Goal: Information Seeking & Learning: Learn about a topic

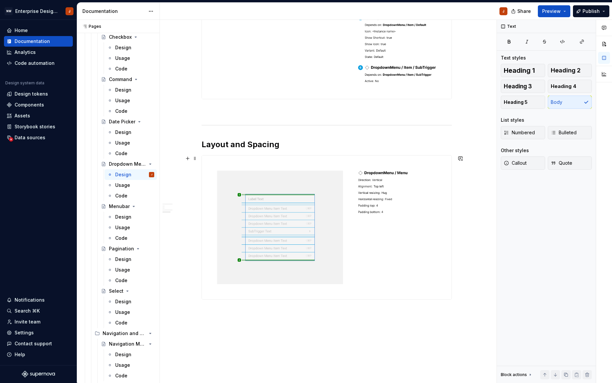
scroll to position [414, 0]
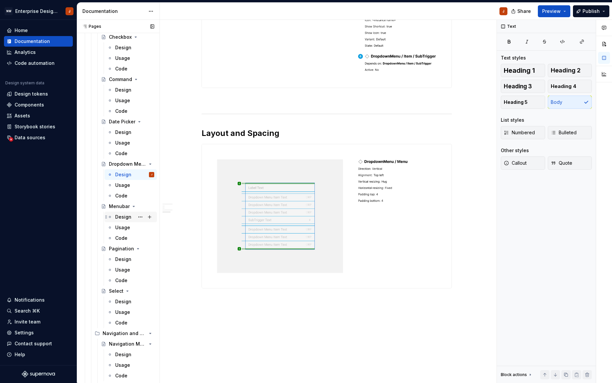
click at [119, 217] on div "Design" at bounding box center [123, 217] width 16 height 7
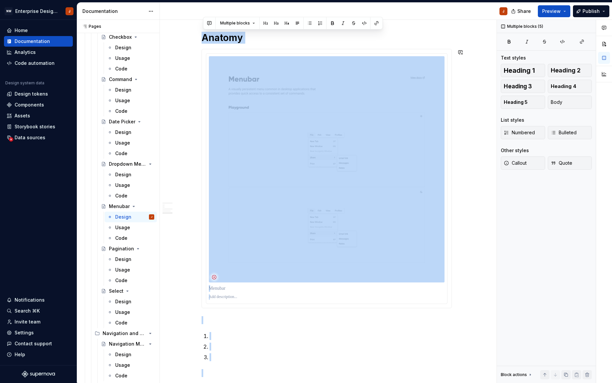
scroll to position [511, 0]
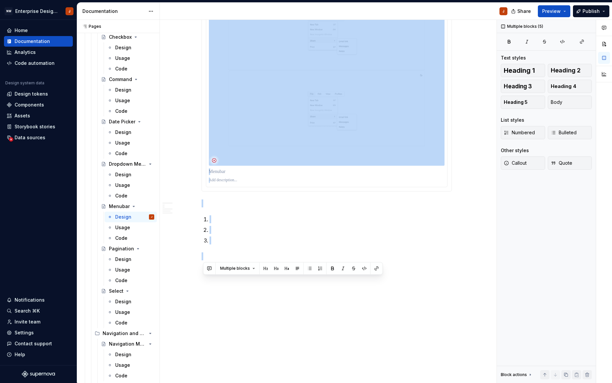
drag, startPoint x: 213, startPoint y: 212, endPoint x: 262, endPoint y: 423, distance: 216.5
click at [262, 383] on html "NW Enterprise Design System J Home Documentation Analytics Code automation Desi…" at bounding box center [306, 191] width 612 height 383
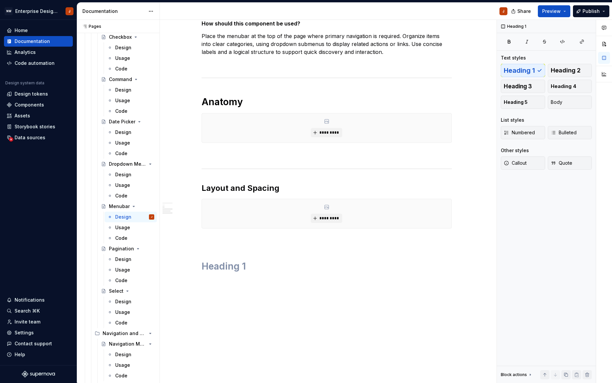
scroll to position [150, 0]
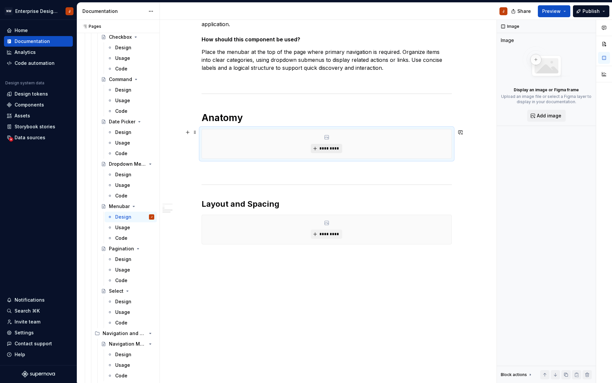
click at [329, 149] on span "*********" at bounding box center [329, 148] width 20 height 5
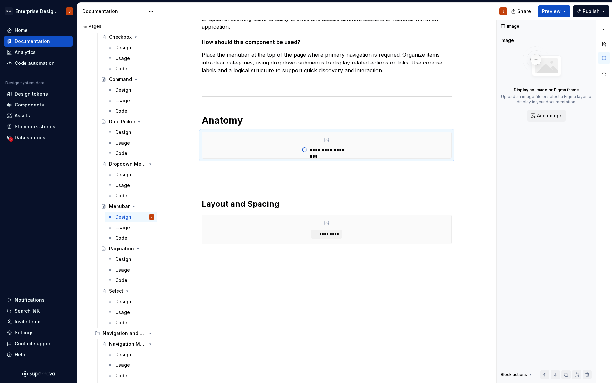
scroll to position [127, 0]
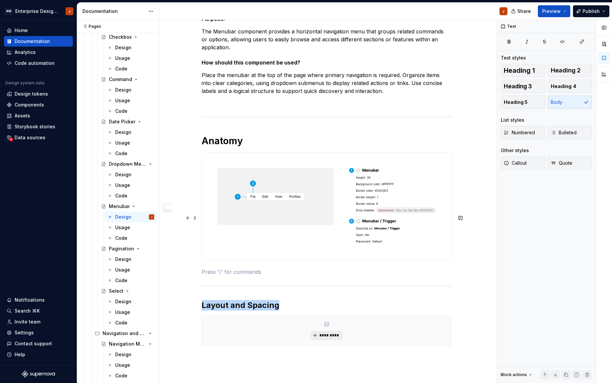
click at [325, 333] on span "*********" at bounding box center [329, 335] width 20 height 5
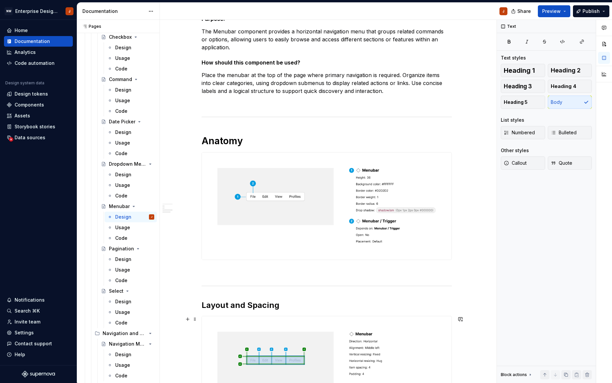
click at [486, 339] on div "Design Purpose: The Menubar component provides a horizontal navigation menu tha…" at bounding box center [326, 262] width 333 height 561
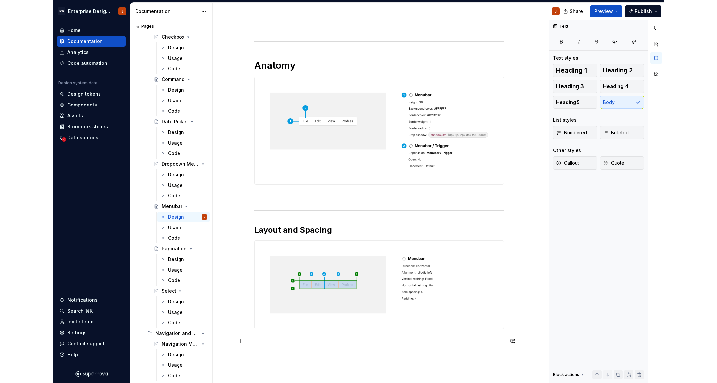
scroll to position [203, 0]
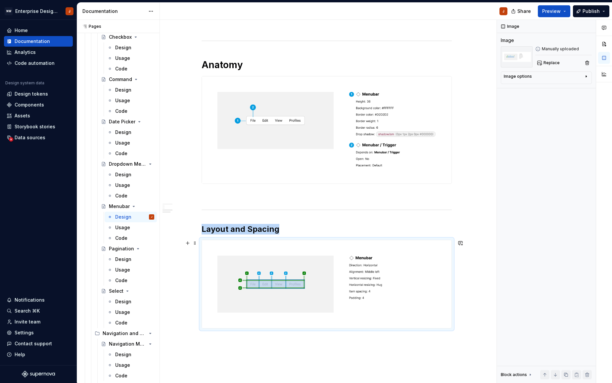
click at [369, 282] on img at bounding box center [326, 284] width 249 height 88
click at [368, 278] on img at bounding box center [326, 284] width 249 height 88
click at [374, 299] on img at bounding box center [326, 284] width 249 height 88
click at [454, 365] on div "Design Purpose: The Menubar component provides a horizontal navigation menu tha…" at bounding box center [326, 186] width 333 height 561
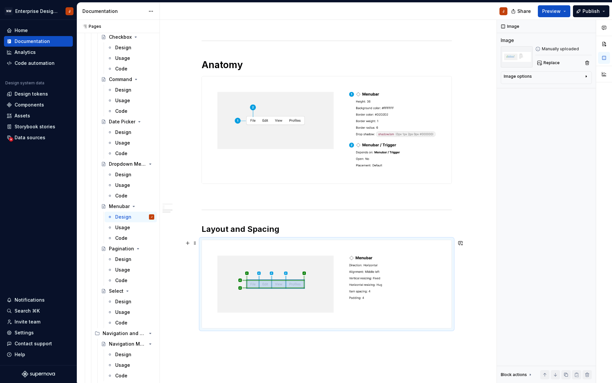
click at [370, 288] on img at bounding box center [326, 284] width 249 height 88
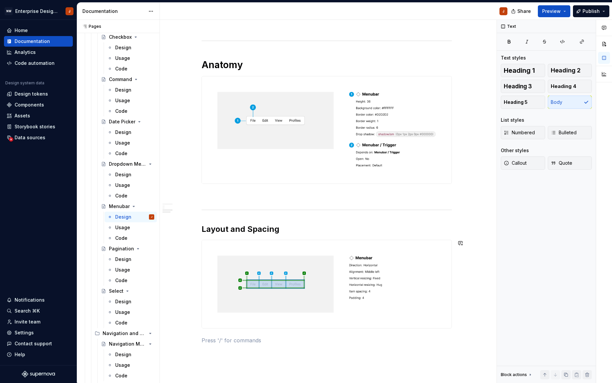
click at [448, 368] on div "Design Purpose: The Menubar component provides a horizontal navigation menu tha…" at bounding box center [326, 186] width 333 height 561
click at [554, 12] on span "Preview" at bounding box center [551, 11] width 19 height 7
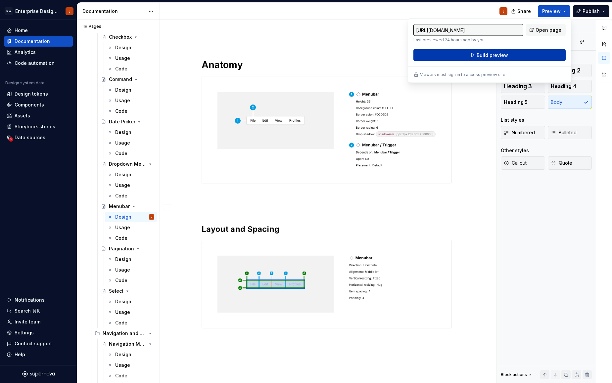
click at [528, 55] on button "Build preview" at bounding box center [489, 55] width 152 height 12
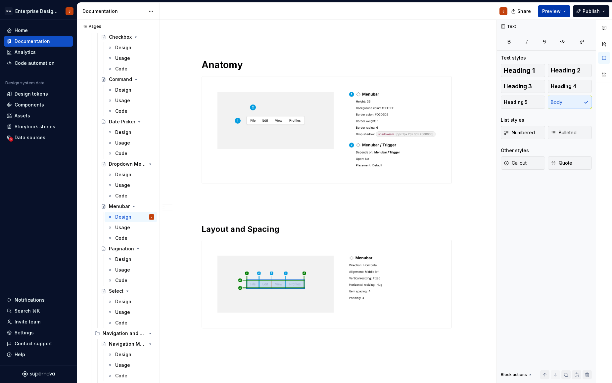
click at [558, 11] on span "Preview" at bounding box center [551, 11] width 19 height 7
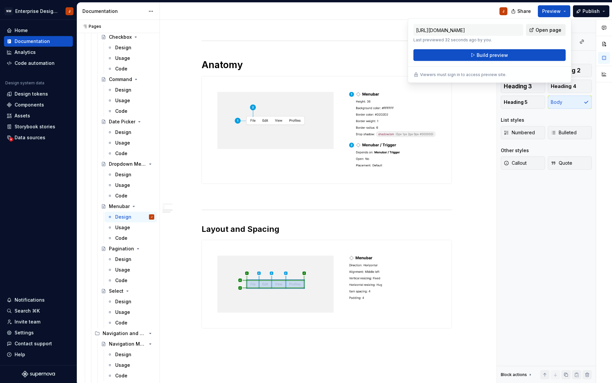
click at [545, 27] on span "Open page" at bounding box center [548, 30] width 26 height 7
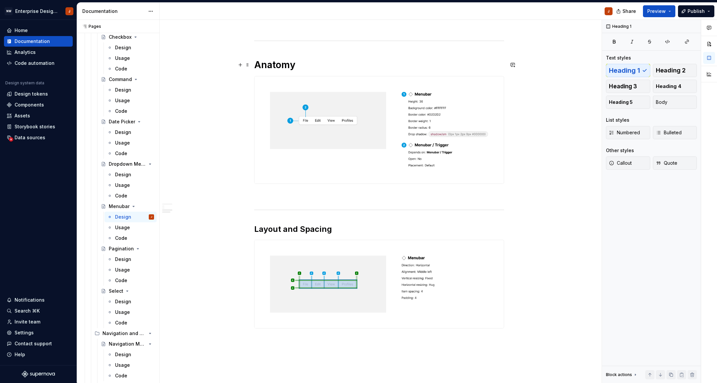
click at [268, 64] on h1 "Anatomy" at bounding box center [379, 65] width 250 height 12
click at [278, 231] on h2 "Layout and Spacing" at bounding box center [379, 229] width 250 height 11
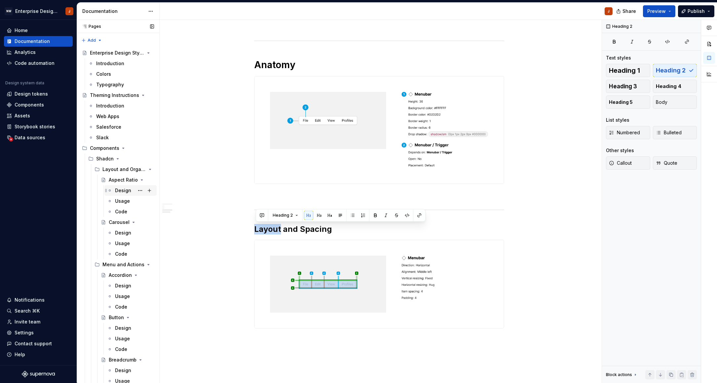
scroll to position [0, 0]
click at [124, 190] on div "Design" at bounding box center [123, 190] width 16 height 7
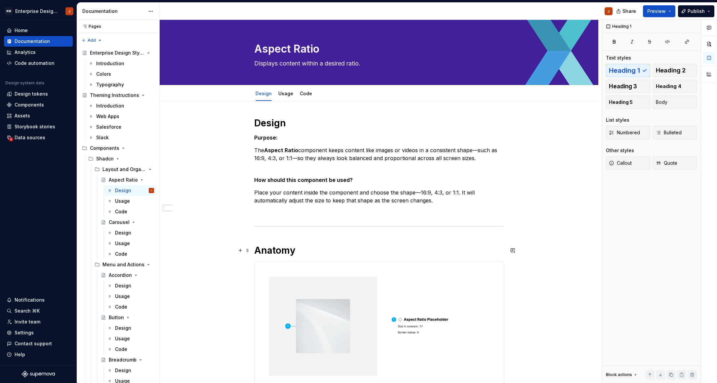
click at [277, 249] on h1 "Anatomy" at bounding box center [379, 250] width 250 height 12
click at [273, 250] on h1 "Anatomy" at bounding box center [379, 250] width 250 height 12
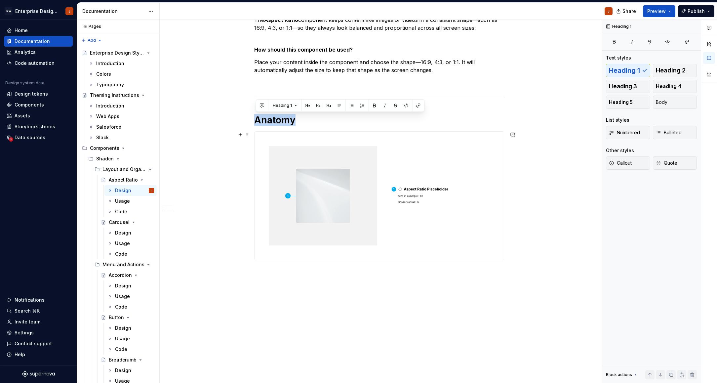
scroll to position [130, 0]
click at [124, 230] on div "Design" at bounding box center [123, 233] width 16 height 7
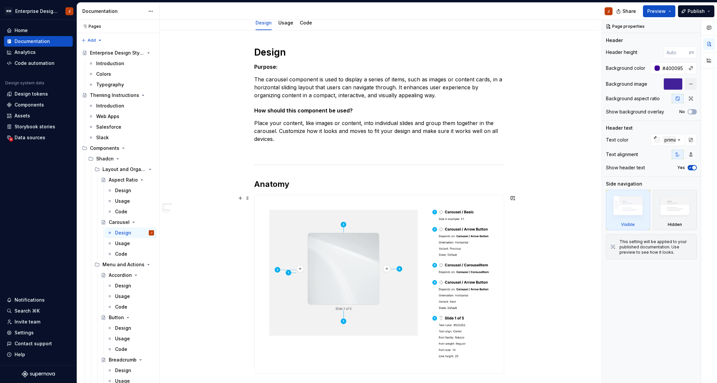
scroll to position [84, 0]
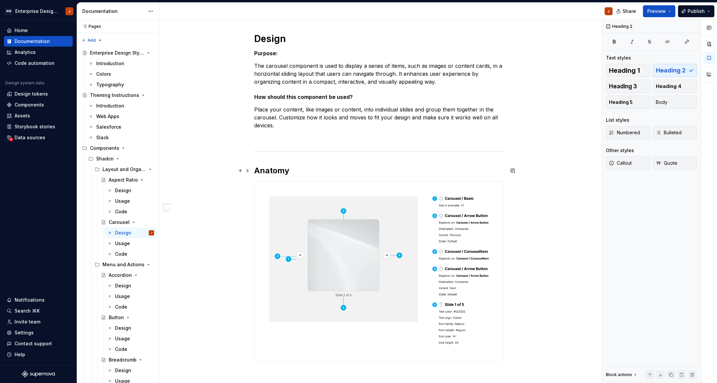
click at [271, 169] on h2 "Anatomy" at bounding box center [379, 170] width 250 height 11
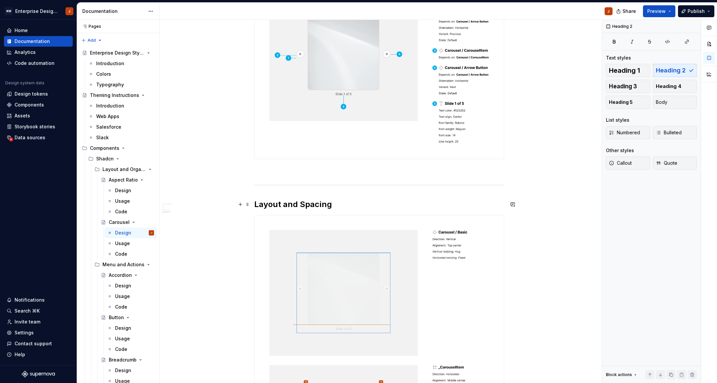
scroll to position [292, 0]
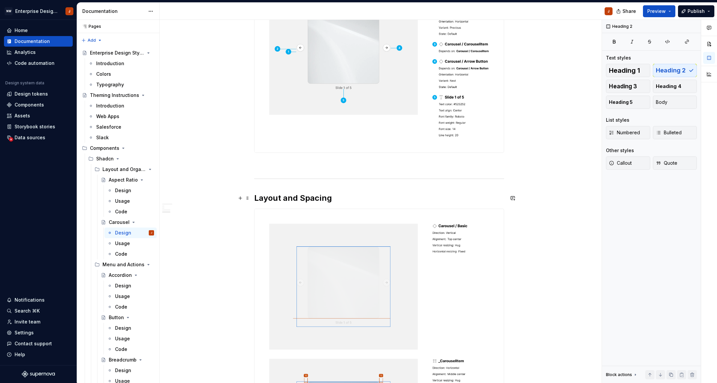
click at [273, 197] on h2 "Layout and Spacing" at bounding box center [379, 198] width 250 height 11
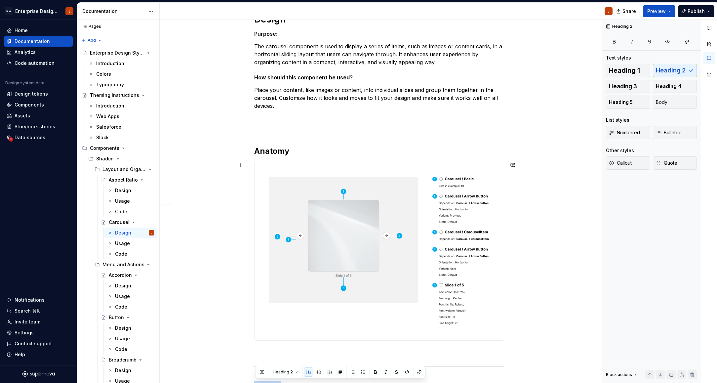
scroll to position [101, 0]
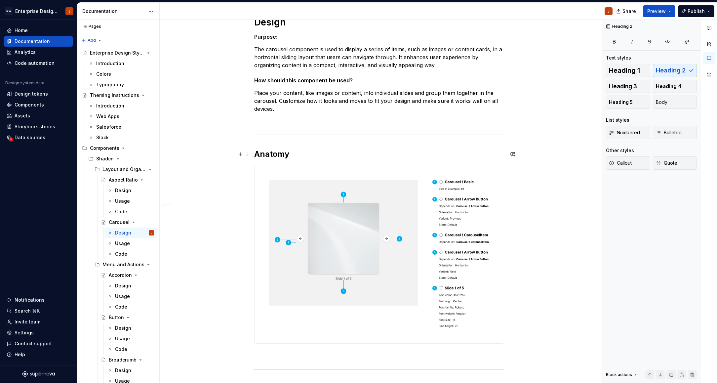
click at [277, 157] on h2 "Anatomy" at bounding box center [379, 154] width 250 height 11
click at [119, 283] on div "Design" at bounding box center [123, 286] width 16 height 7
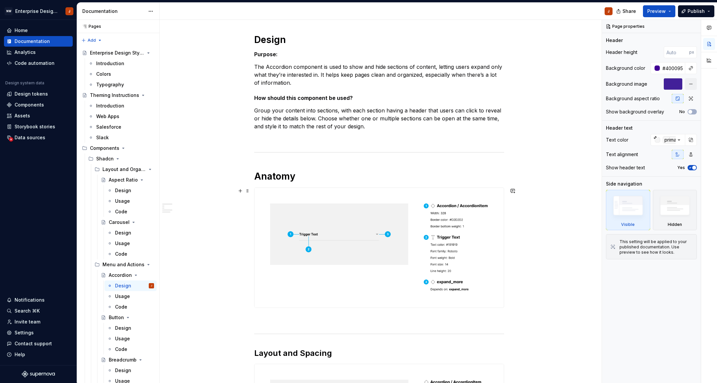
scroll to position [94, 0]
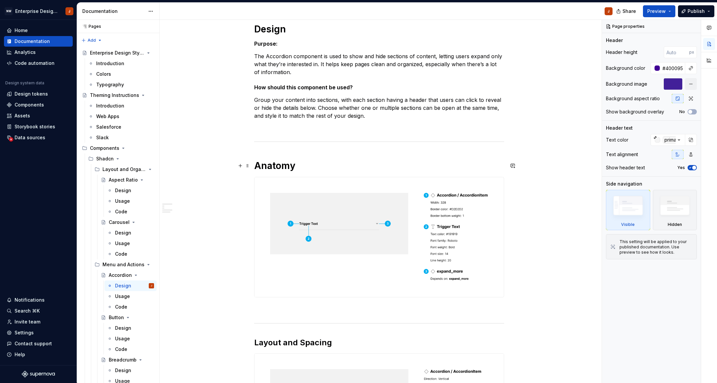
click at [275, 167] on h1 "Anatomy" at bounding box center [379, 166] width 250 height 12
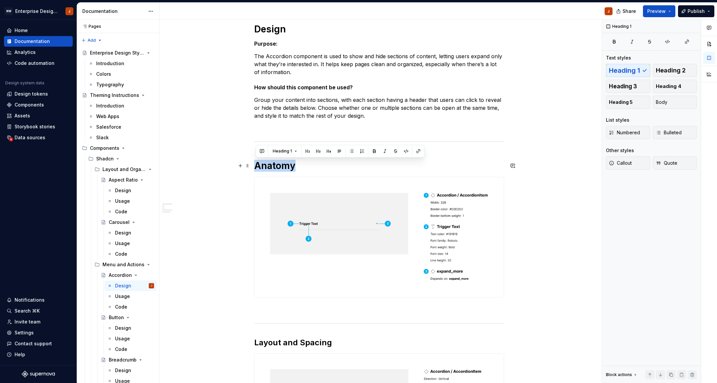
click at [275, 167] on h1 "Anatomy" at bounding box center [379, 166] width 250 height 12
click at [283, 151] on span "Heading 1" at bounding box center [282, 151] width 19 height 5
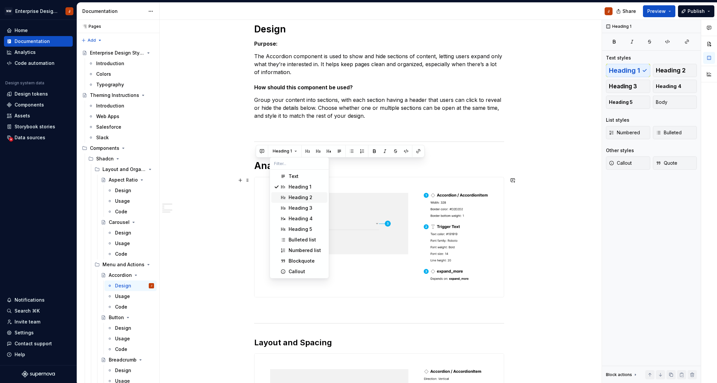
click at [293, 196] on div "Heading 2" at bounding box center [301, 197] width 24 height 7
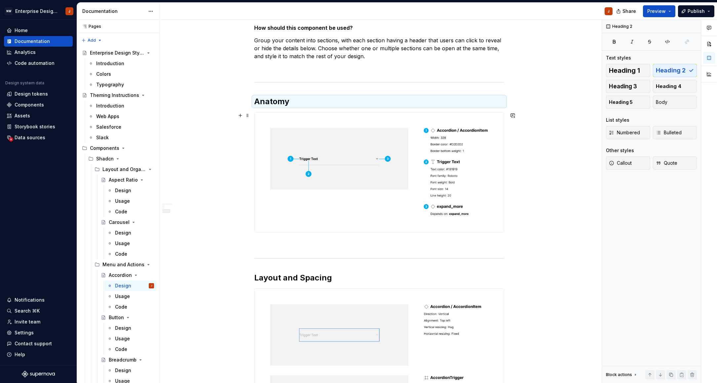
scroll to position [215, 0]
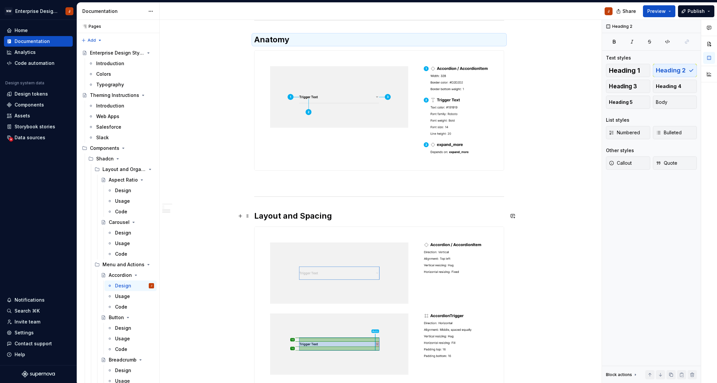
click at [277, 213] on h2 "Layout and Spacing" at bounding box center [379, 216] width 250 height 11
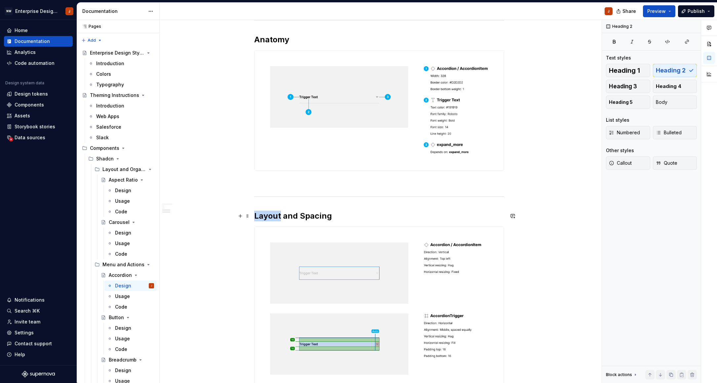
click at [277, 213] on h2 "Layout and Spacing" at bounding box center [379, 216] width 250 height 11
click at [122, 325] on div "Design" at bounding box center [123, 328] width 16 height 7
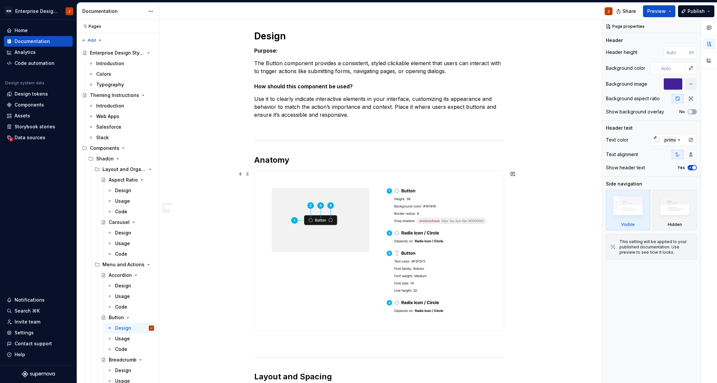
scroll to position [88, 0]
click at [270, 160] on h2 "Anatomy" at bounding box center [379, 159] width 250 height 11
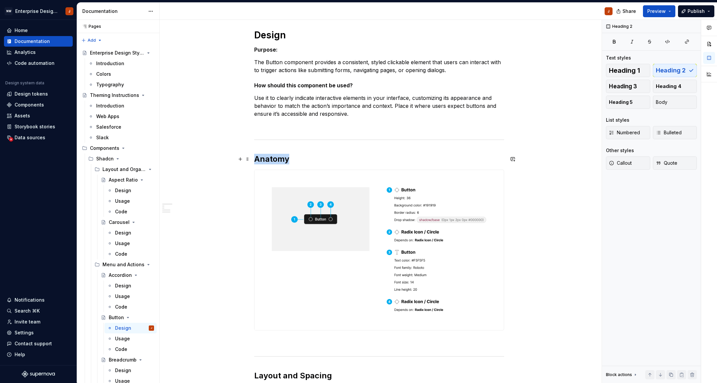
click at [270, 160] on h2 "Anatomy" at bounding box center [379, 159] width 250 height 11
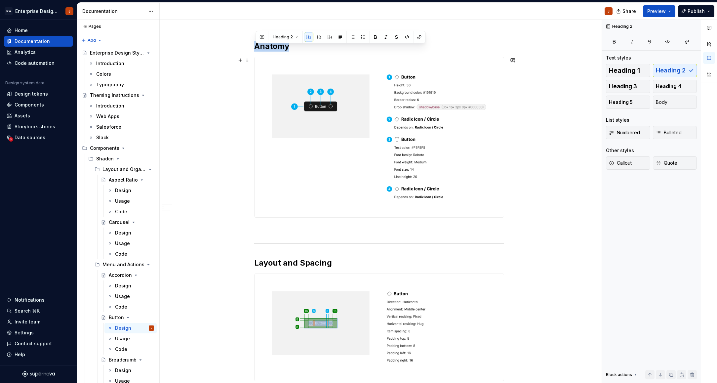
scroll to position [230, 0]
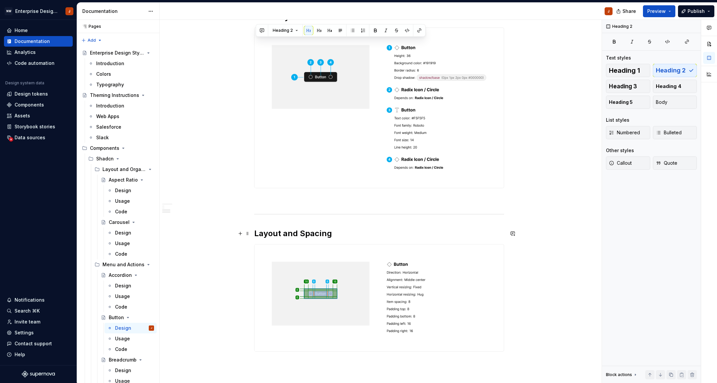
click at [273, 231] on h2 "Layout and Spacing" at bounding box center [379, 233] width 250 height 11
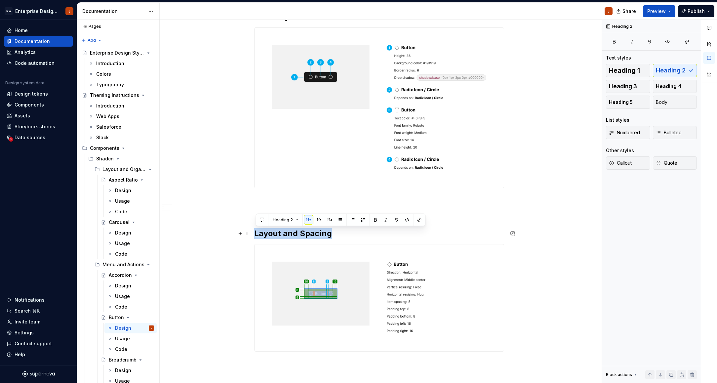
click at [273, 231] on h2 "Layout and Spacing" at bounding box center [379, 233] width 250 height 11
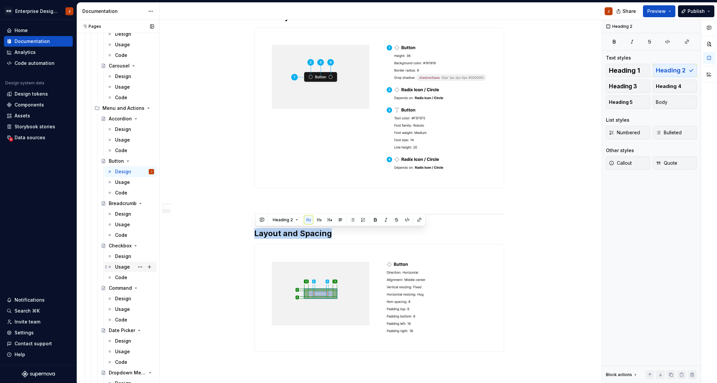
scroll to position [169, 0]
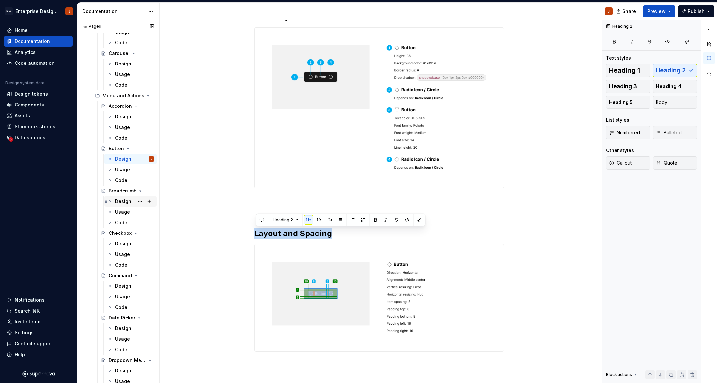
click at [121, 200] on div "Design" at bounding box center [123, 201] width 16 height 7
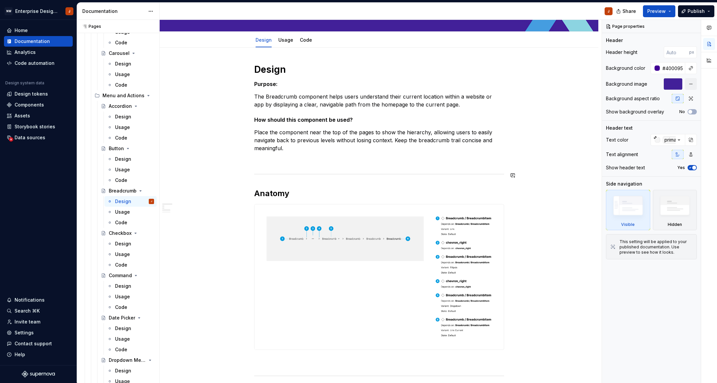
scroll to position [57, 0]
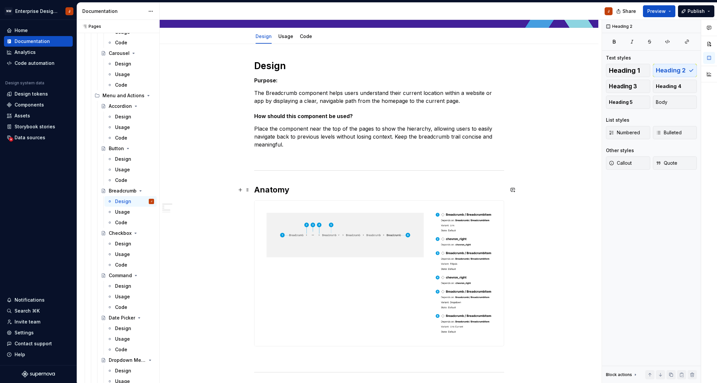
click at [275, 193] on h2 "Anatomy" at bounding box center [379, 190] width 250 height 11
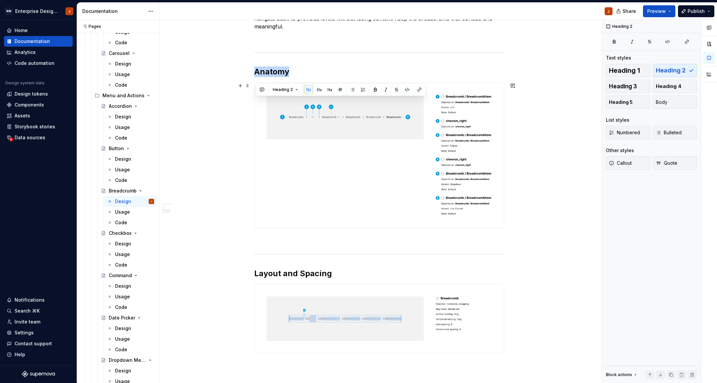
scroll to position [222, 0]
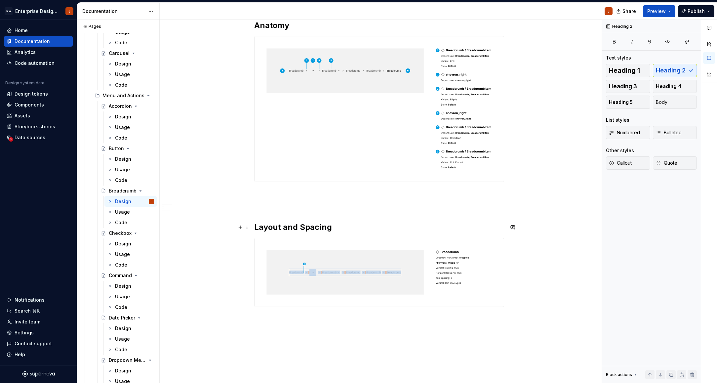
click at [285, 228] on h2 "Layout and Spacing" at bounding box center [379, 227] width 250 height 11
click at [118, 245] on div "Design" at bounding box center [123, 243] width 16 height 7
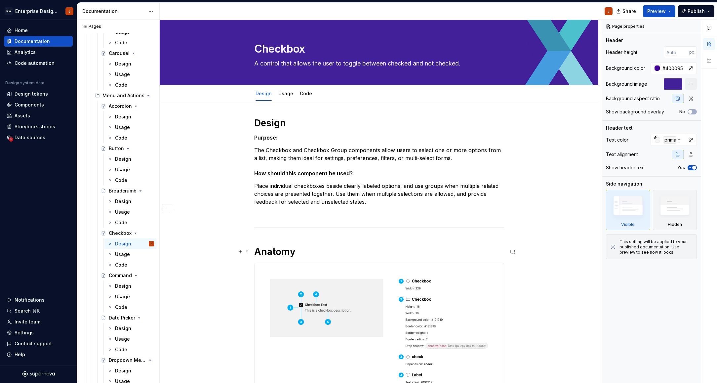
click at [276, 253] on h1 "Anatomy" at bounding box center [379, 252] width 250 height 12
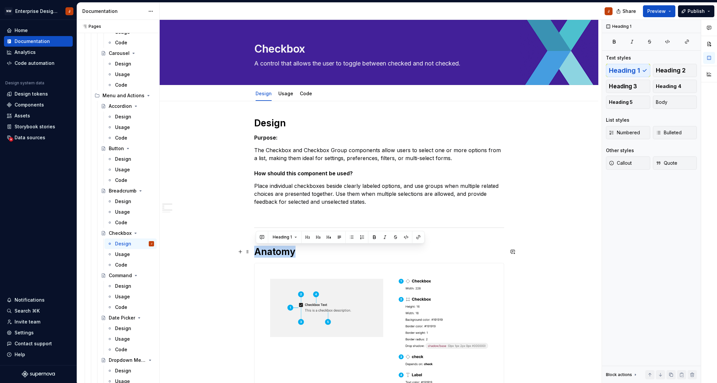
click at [276, 253] on h1 "Anatomy" at bounding box center [379, 252] width 250 height 12
click at [281, 239] on span "Heading 1" at bounding box center [282, 237] width 19 height 5
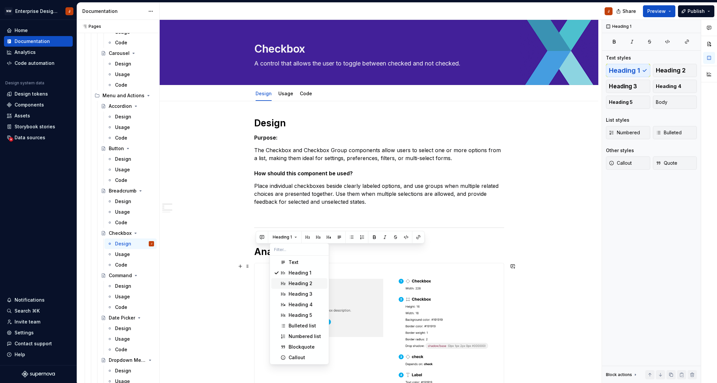
click at [298, 283] on div "Heading 2" at bounding box center [301, 283] width 24 height 7
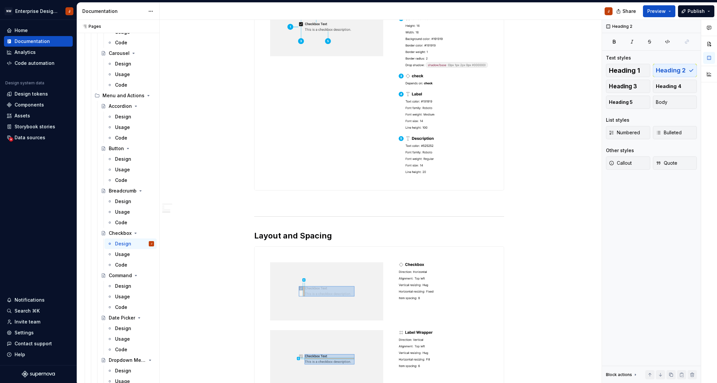
scroll to position [269, 0]
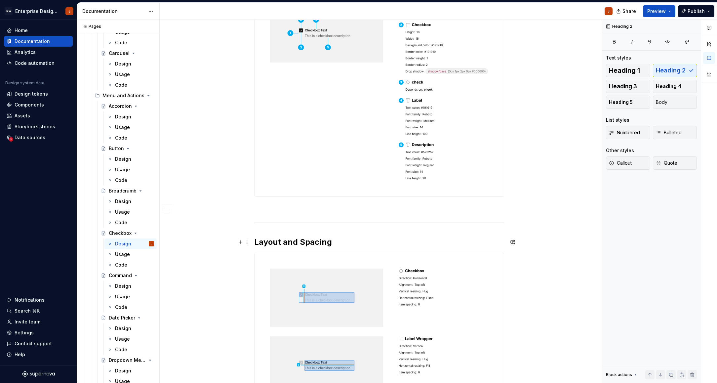
click at [287, 243] on h2 "Layout and Spacing" at bounding box center [379, 242] width 250 height 11
drag, startPoint x: 124, startPoint y: 286, endPoint x: 130, endPoint y: 288, distance: 5.9
click at [124, 286] on div "Design" at bounding box center [123, 286] width 16 height 7
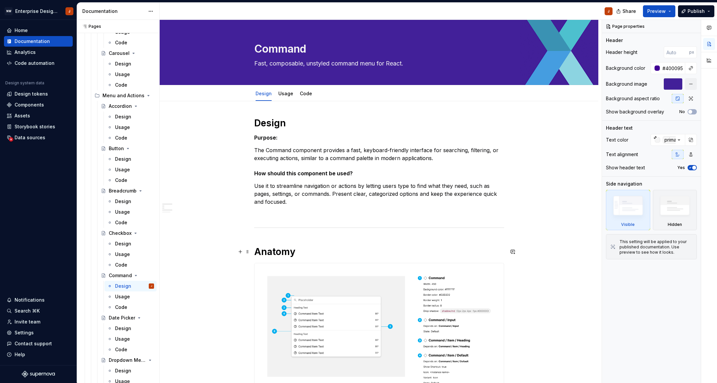
click at [277, 252] on h1 "Anatomy" at bounding box center [379, 252] width 250 height 12
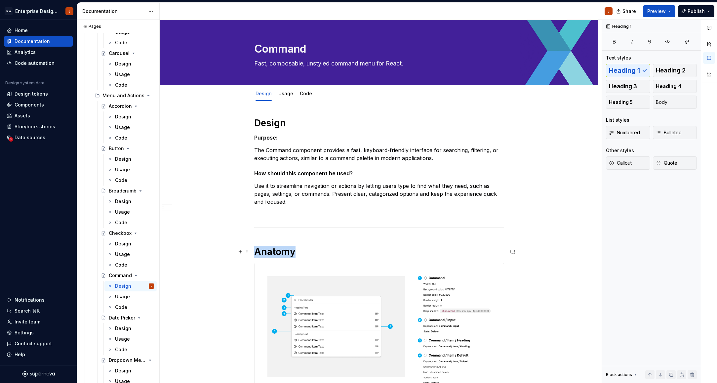
click at [277, 252] on h1 "Anatomy" at bounding box center [379, 252] width 250 height 12
click at [285, 237] on span "Heading 1" at bounding box center [282, 237] width 19 height 5
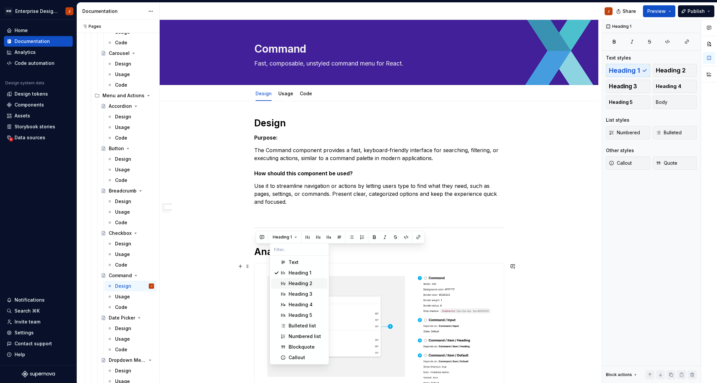
click at [297, 282] on div "Heading 2" at bounding box center [301, 283] width 24 height 7
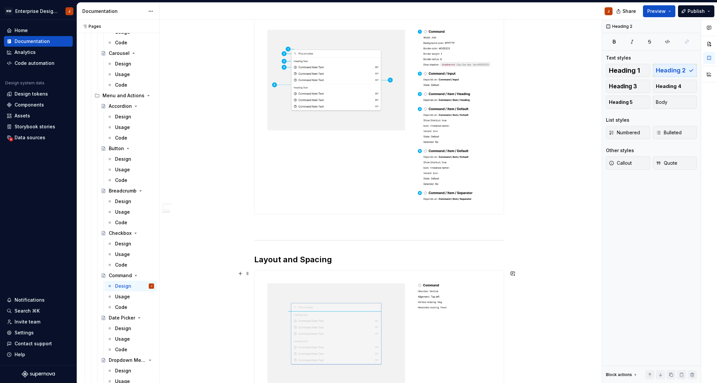
scroll to position [251, 0]
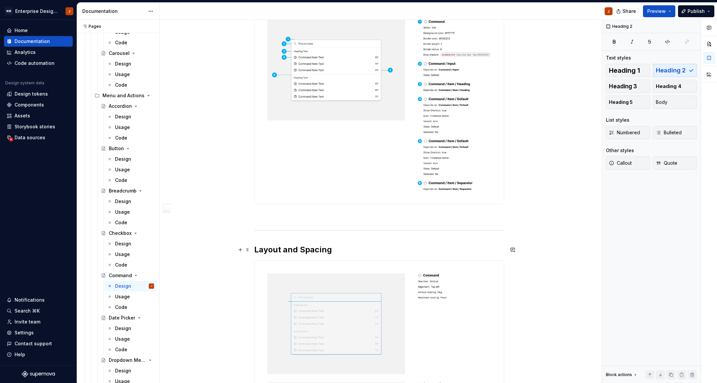
click at [276, 253] on h2 "Layout and Spacing" at bounding box center [379, 249] width 250 height 11
drag, startPoint x: 128, startPoint y: 328, endPoint x: 189, endPoint y: 316, distance: 62.2
click at [128, 328] on div "Design" at bounding box center [123, 328] width 16 height 7
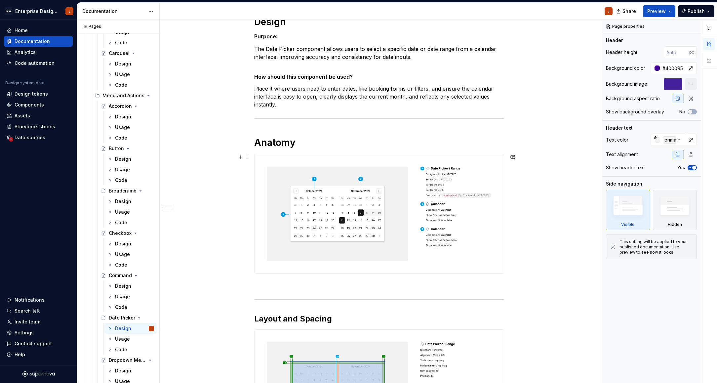
scroll to position [108, 0]
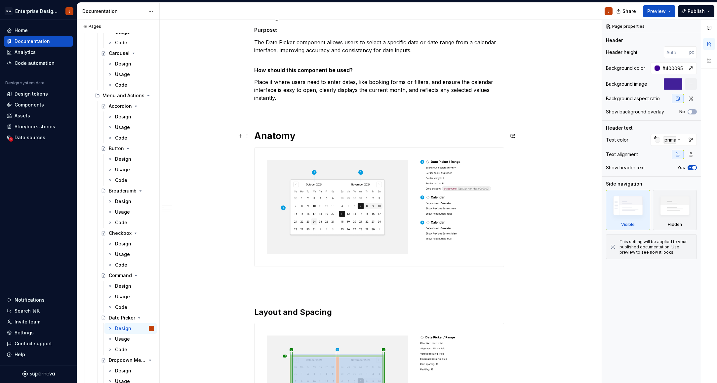
click at [273, 140] on h1 "Anatomy" at bounding box center [379, 136] width 250 height 12
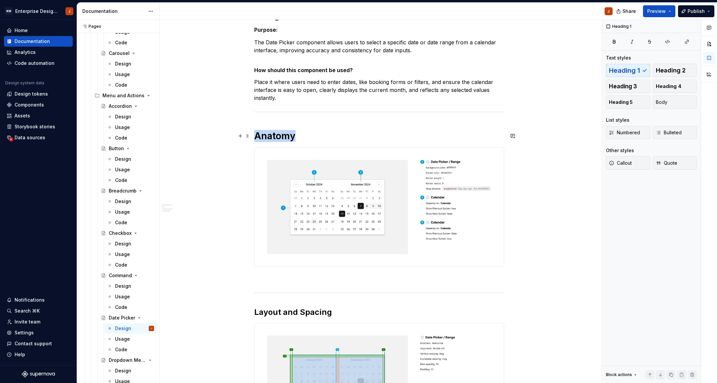
click at [273, 140] on h1 "Anatomy" at bounding box center [379, 136] width 250 height 12
click at [284, 120] on span "Heading 1" at bounding box center [282, 121] width 19 height 5
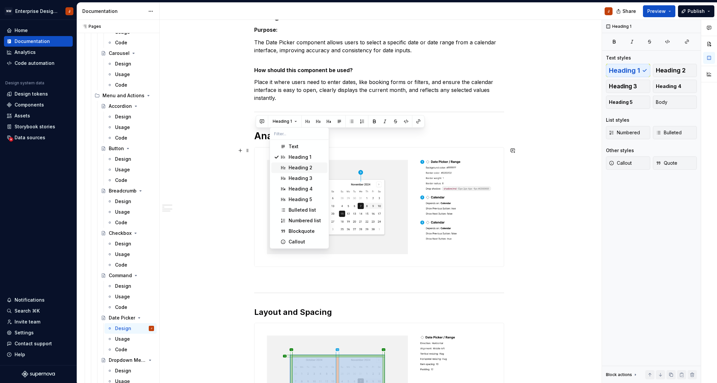
drag, startPoint x: 293, startPoint y: 168, endPoint x: 294, endPoint y: 185, distance: 16.9
click at [293, 168] on div "Heading 2" at bounding box center [301, 167] width 24 height 7
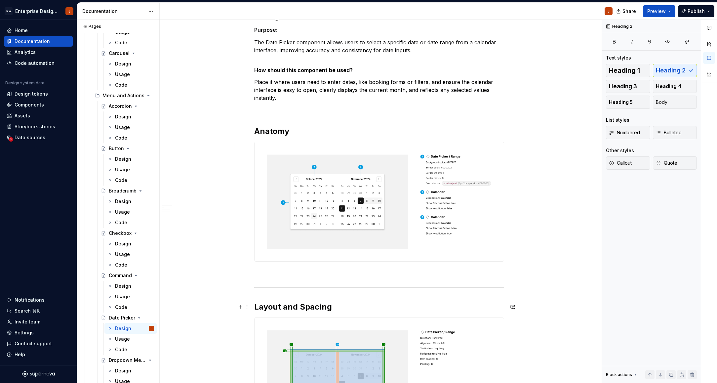
click at [280, 309] on h2 "Layout and Spacing" at bounding box center [379, 307] width 250 height 11
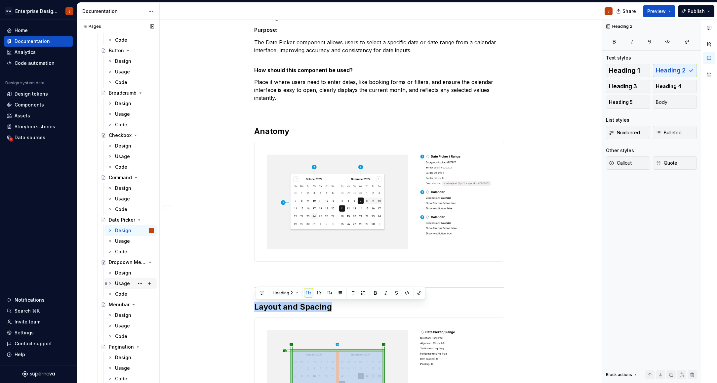
scroll to position [271, 0]
drag, startPoint x: 123, startPoint y: 268, endPoint x: 137, endPoint y: 280, distance: 18.6
click at [123, 268] on div "Design" at bounding box center [123, 269] width 16 height 7
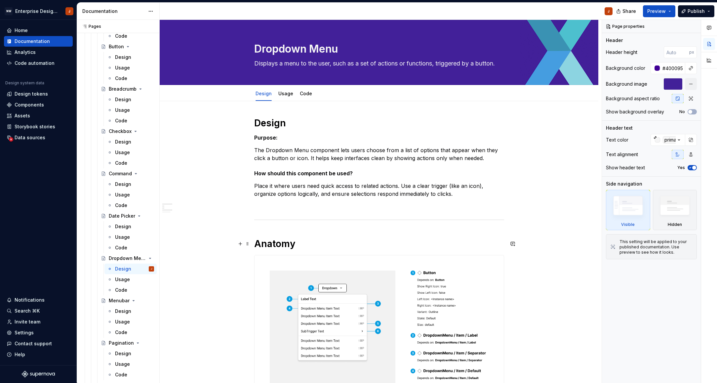
click at [278, 244] on h1 "Anatomy" at bounding box center [379, 244] width 250 height 12
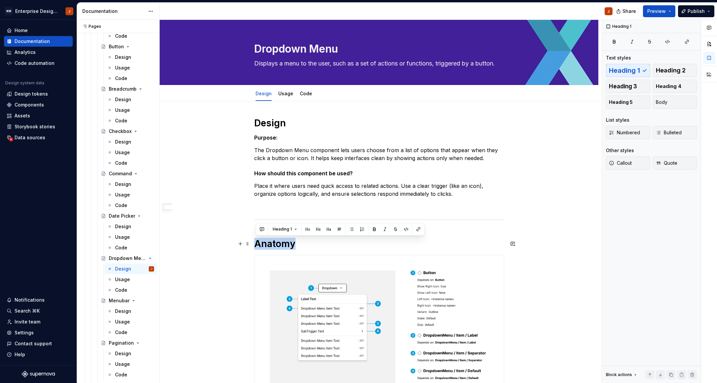
click at [278, 244] on h1 "Anatomy" at bounding box center [379, 244] width 250 height 12
click at [283, 229] on span "Heading 1" at bounding box center [282, 229] width 19 height 5
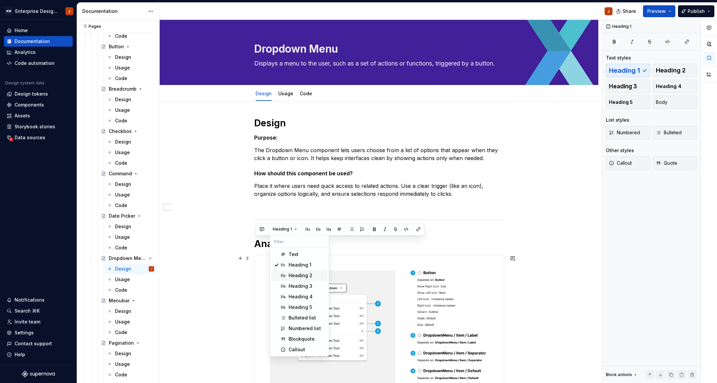
click at [296, 276] on div "Heading 2" at bounding box center [301, 275] width 24 height 7
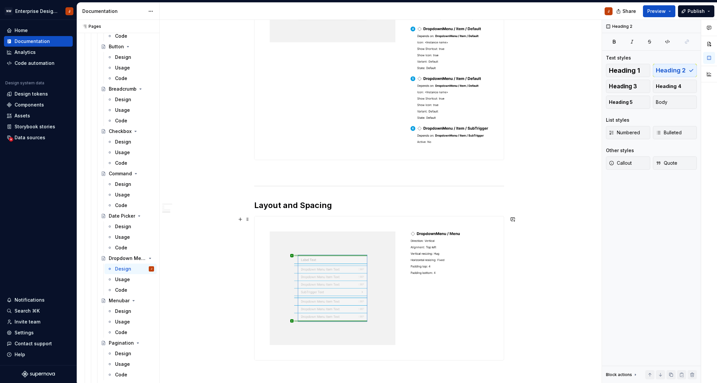
scroll to position [341, 0]
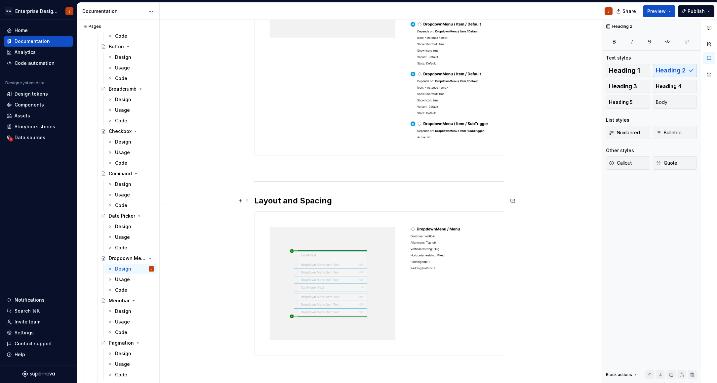
click at [285, 203] on h2 "Layout and Spacing" at bounding box center [379, 201] width 250 height 11
click at [126, 312] on div "Design" at bounding box center [123, 311] width 16 height 7
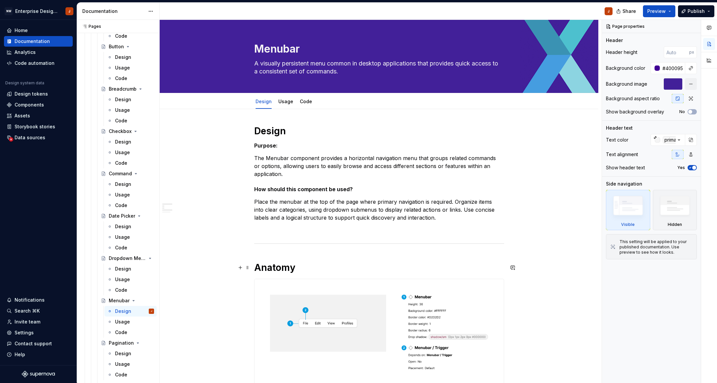
click at [271, 267] on h1 "Anatomy" at bounding box center [379, 268] width 250 height 12
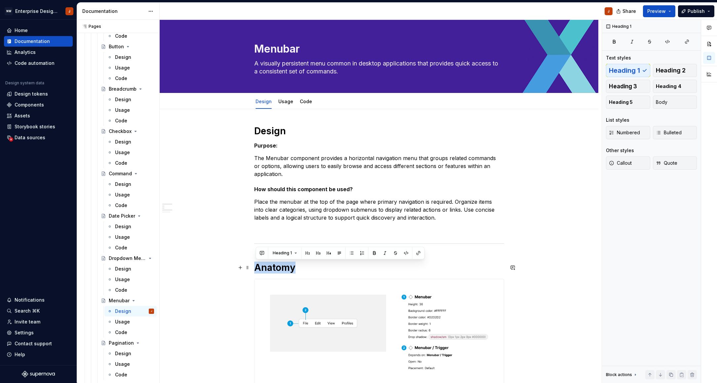
click at [271, 267] on h1 "Anatomy" at bounding box center [379, 268] width 250 height 12
click at [282, 253] on span "Heading 1" at bounding box center [282, 252] width 19 height 5
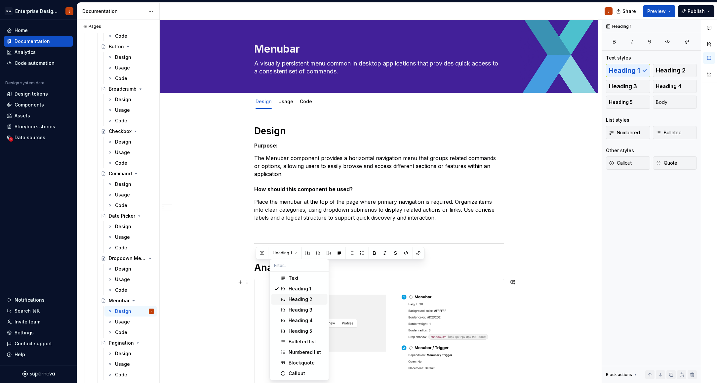
click at [291, 301] on div "Heading 2" at bounding box center [301, 299] width 24 height 7
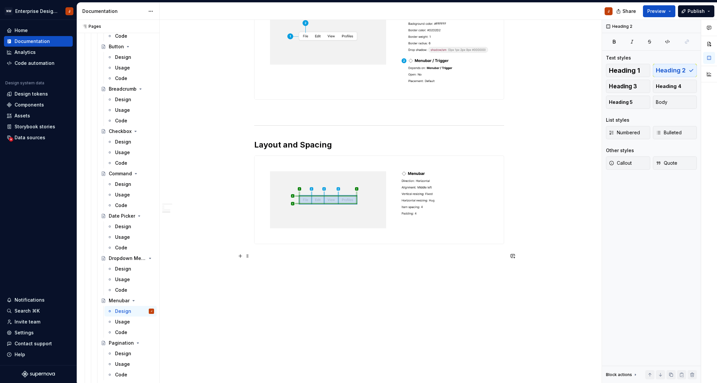
scroll to position [282, 0]
click at [274, 146] on h2 "Layout and Spacing" at bounding box center [379, 145] width 250 height 11
click at [120, 355] on div "Design" at bounding box center [123, 353] width 16 height 7
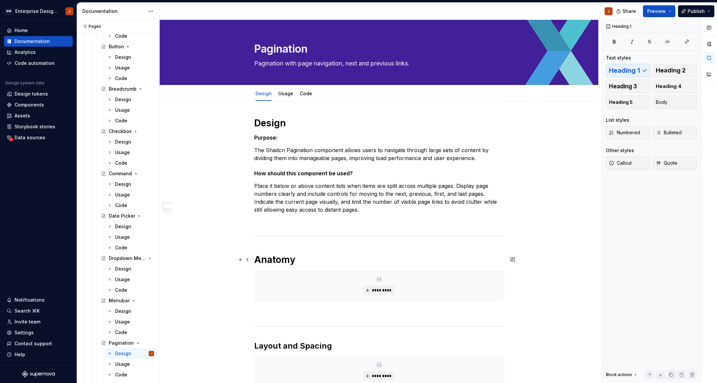
click at [263, 261] on h1 "Anatomy" at bounding box center [379, 260] width 250 height 12
click at [282, 246] on span "Heading 1" at bounding box center [282, 244] width 19 height 5
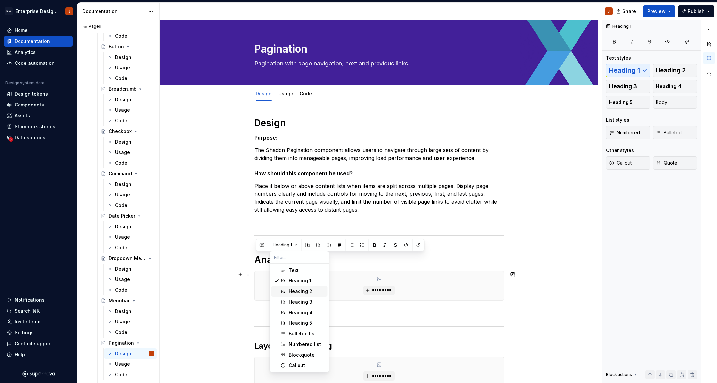
click at [296, 291] on div "Heading 2" at bounding box center [301, 291] width 24 height 7
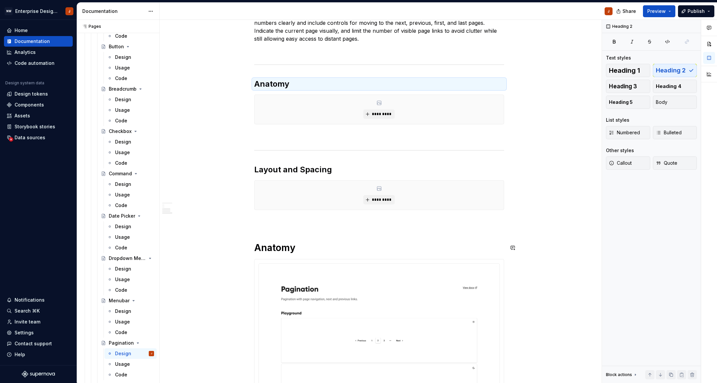
scroll to position [172, 0]
click at [611, 12] on span "Preview" at bounding box center [657, 11] width 19 height 7
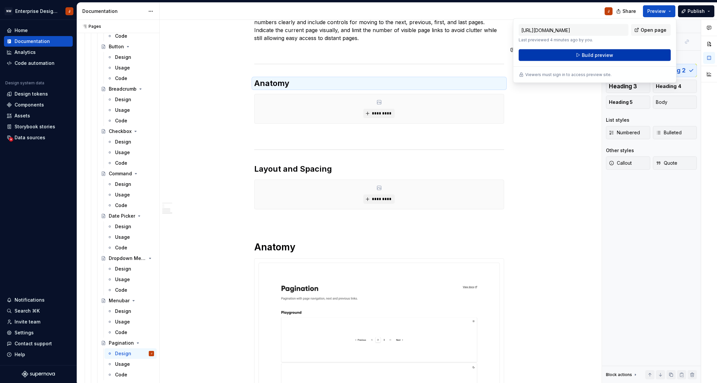
click at [595, 57] on span "Build preview" at bounding box center [597, 55] width 31 height 7
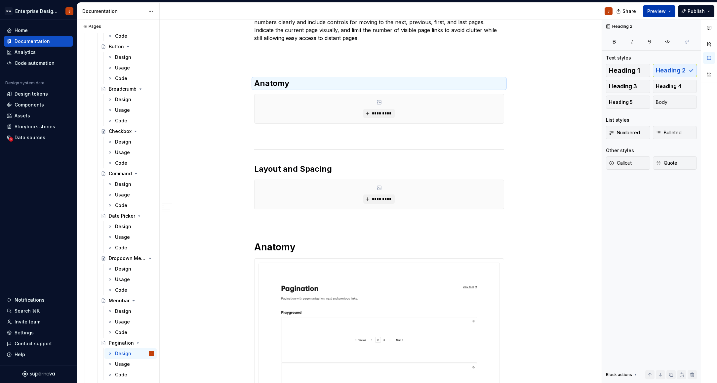
click at [611, 11] on span "Preview" at bounding box center [657, 11] width 19 height 7
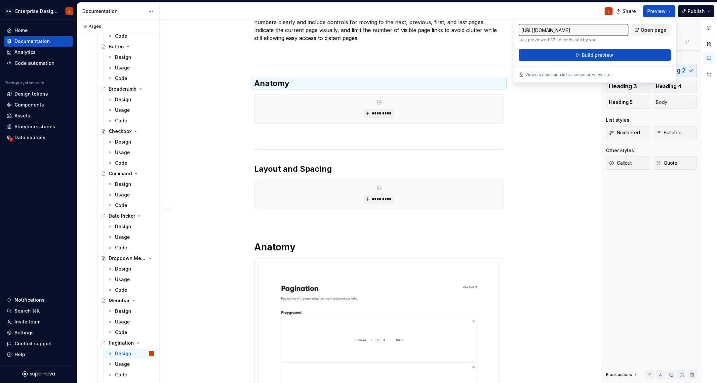
click at [611, 30] on span "Open page" at bounding box center [654, 30] width 26 height 7
click at [316, 234] on div "Design Purpose: The Shadcn Pagination component allows users to navigate throug…" at bounding box center [379, 233] width 250 height 577
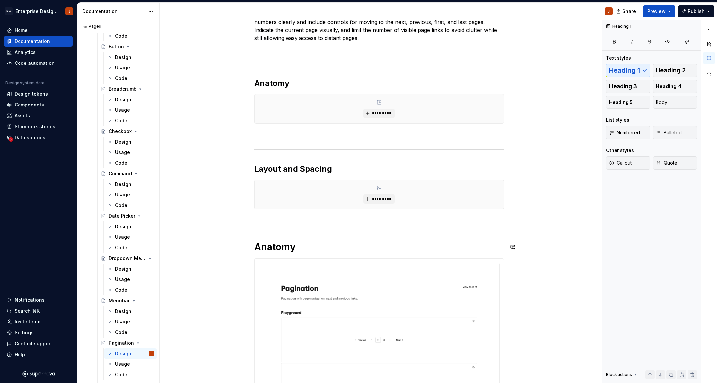
click at [275, 233] on div "Design Purpose: The Shadcn Pagination component allows users to navigate throug…" at bounding box center [379, 233] width 250 height 577
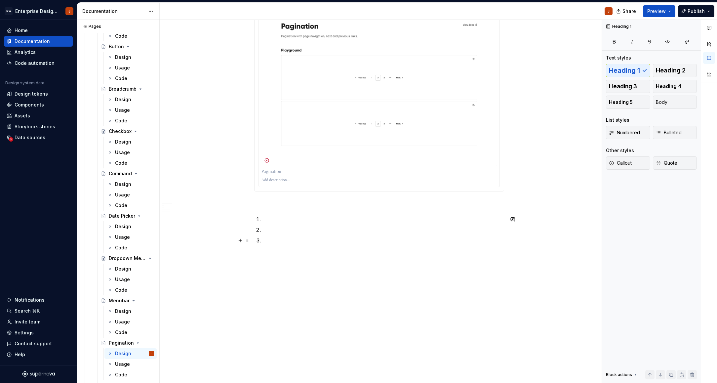
scroll to position [434, 0]
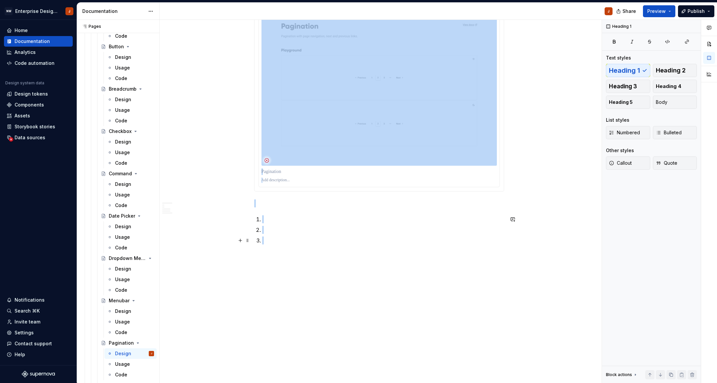
click at [280, 242] on p at bounding box center [383, 241] width 242 height 8
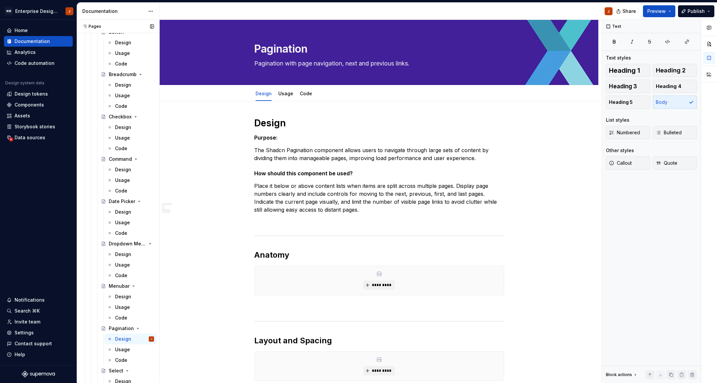
scroll to position [306, 0]
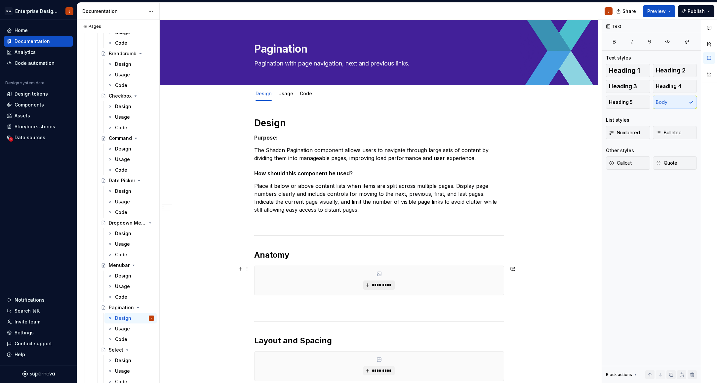
click at [392, 286] on span "*********" at bounding box center [382, 285] width 20 height 5
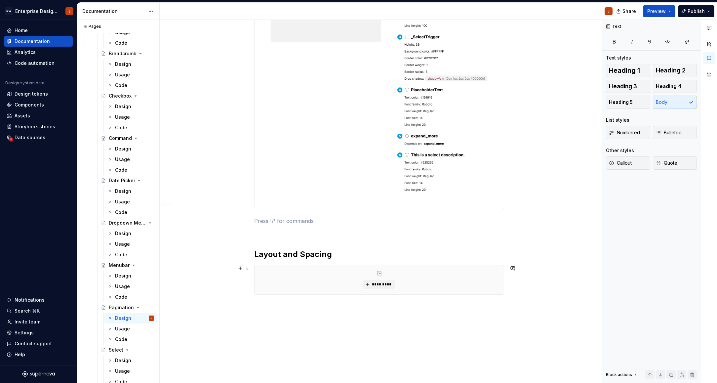
scroll to position [339, 0]
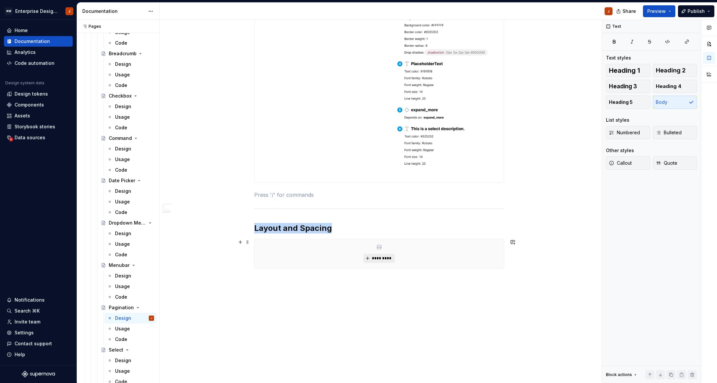
click at [371, 255] on button "*********" at bounding box center [379, 258] width 31 height 9
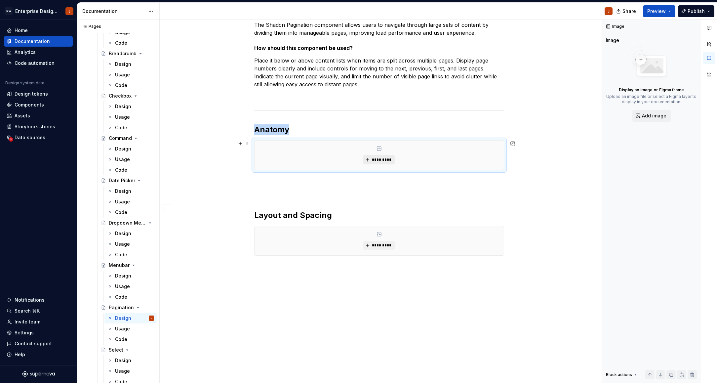
click at [373, 159] on button "*********" at bounding box center [379, 159] width 31 height 9
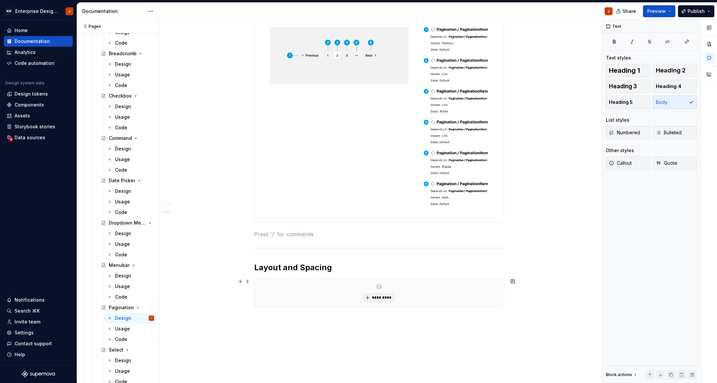
scroll to position [255, 0]
click at [385, 297] on span "*********" at bounding box center [382, 296] width 20 height 5
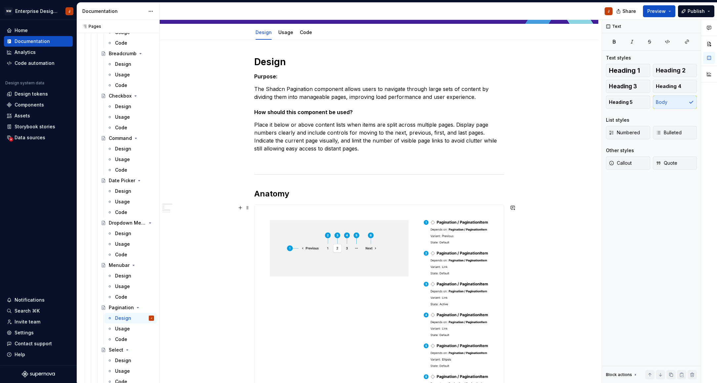
scroll to position [63, 0]
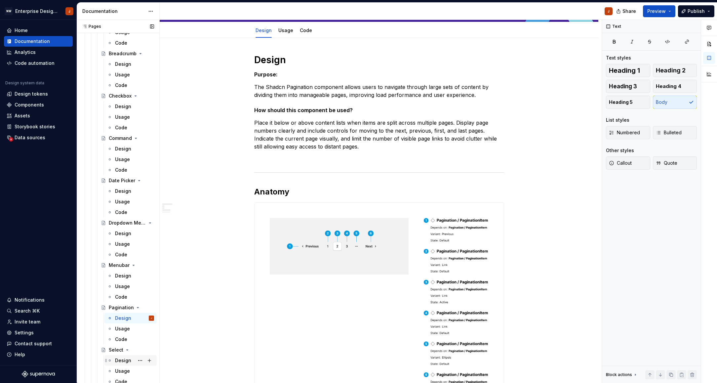
click at [120, 362] on div "Design" at bounding box center [123, 360] width 16 height 7
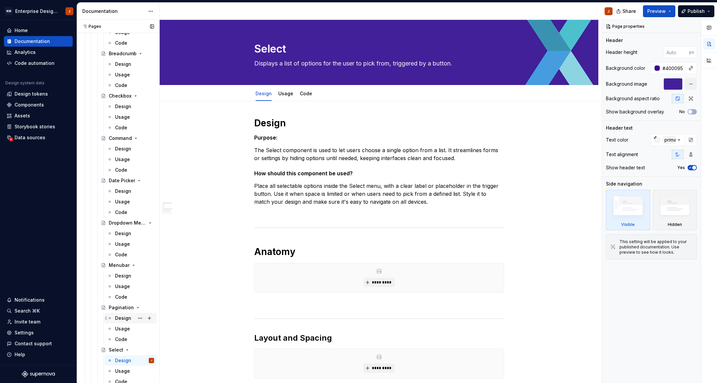
click at [126, 320] on div "Design" at bounding box center [123, 318] width 16 height 7
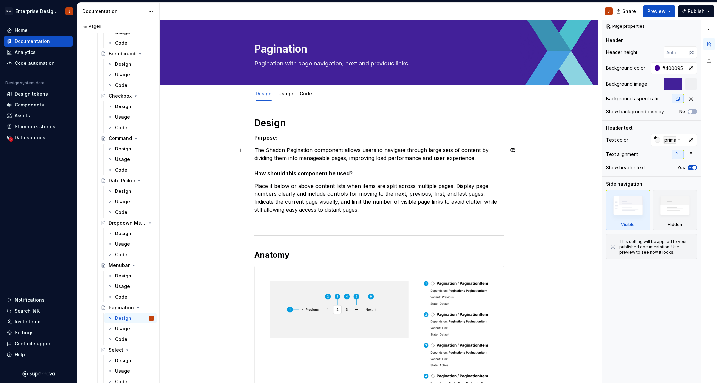
click at [274, 151] on p "The Shadcn Pagination component allows users to navigate through large sets of …" at bounding box center [379, 154] width 250 height 16
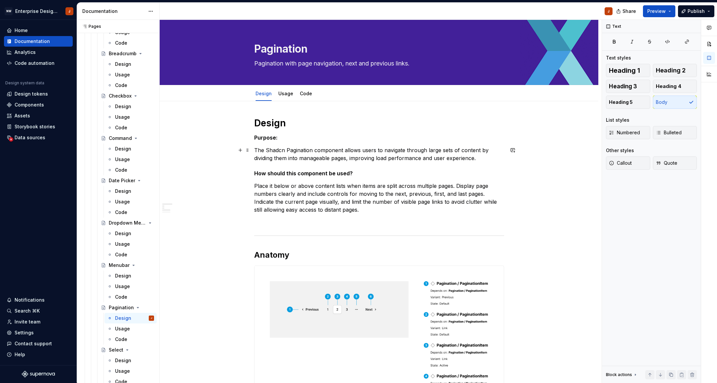
click at [274, 151] on p "The Shadcn Pagination component allows users to navigate through large sets of …" at bounding box center [379, 154] width 250 height 16
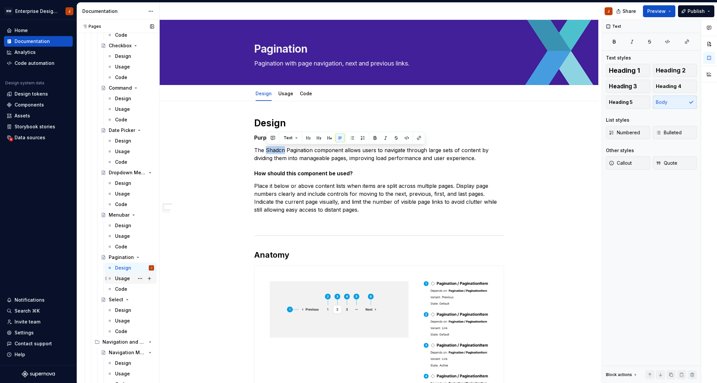
scroll to position [366, 0]
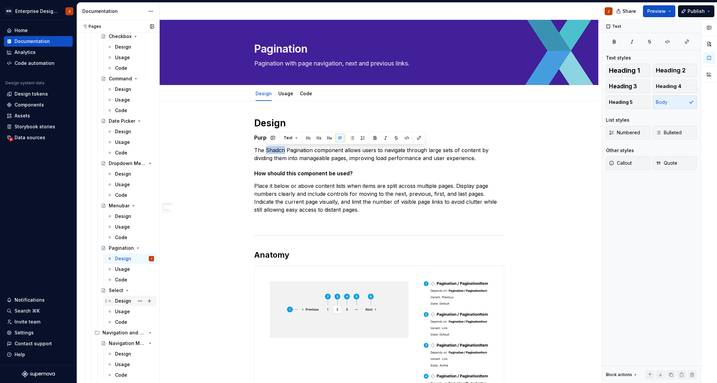
click at [119, 300] on div "Design" at bounding box center [123, 301] width 16 height 7
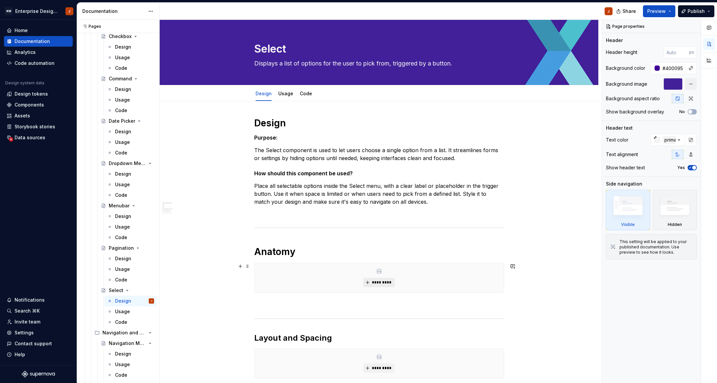
click at [380, 284] on span "*********" at bounding box center [382, 282] width 20 height 5
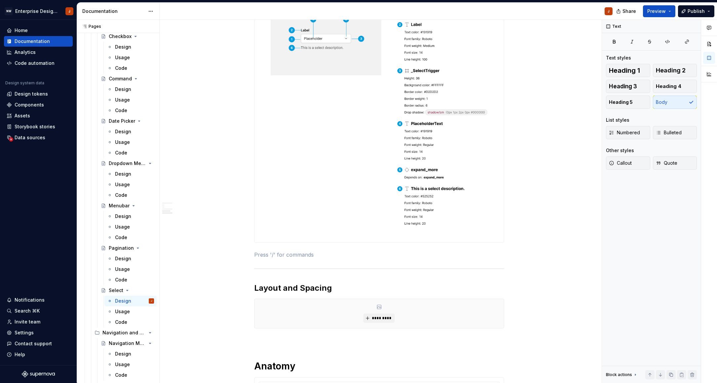
scroll to position [292, 0]
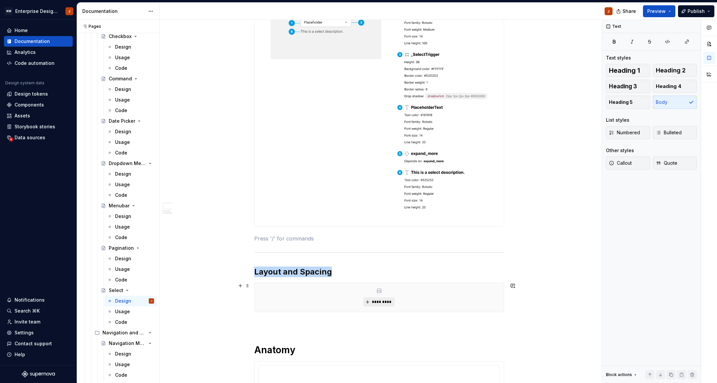
click at [375, 304] on span "*********" at bounding box center [382, 301] width 20 height 5
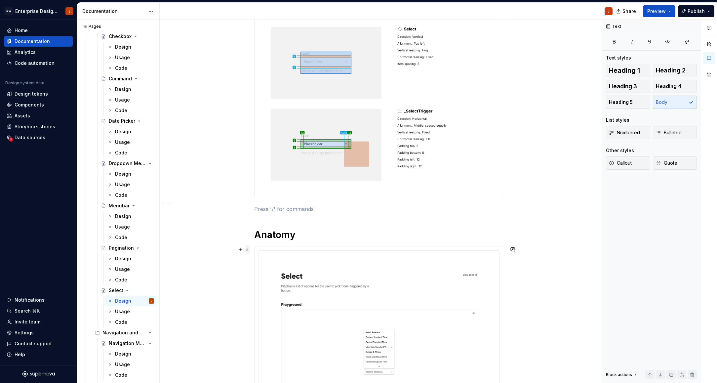
scroll to position [579, 0]
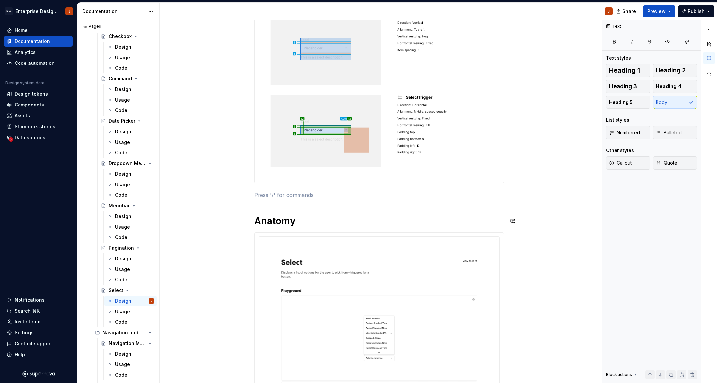
click at [255, 212] on div "Design Purpose: The Select component is used to let users choose a single optio…" at bounding box center [379, 113] width 439 height 1181
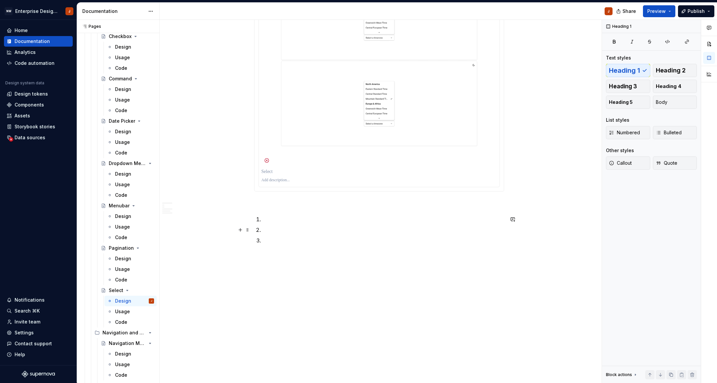
scroll to position [899, 0]
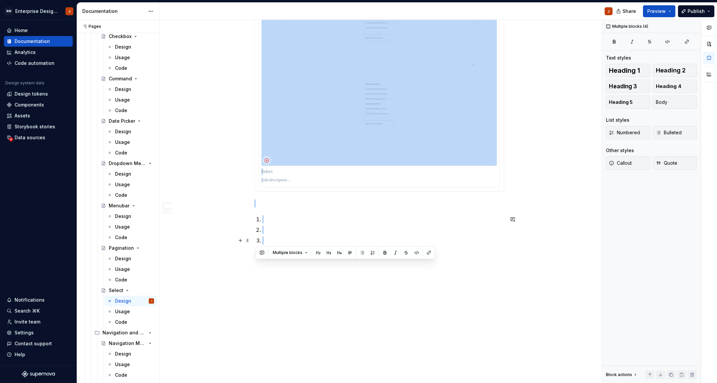
click at [272, 241] on p at bounding box center [383, 241] width 242 height 8
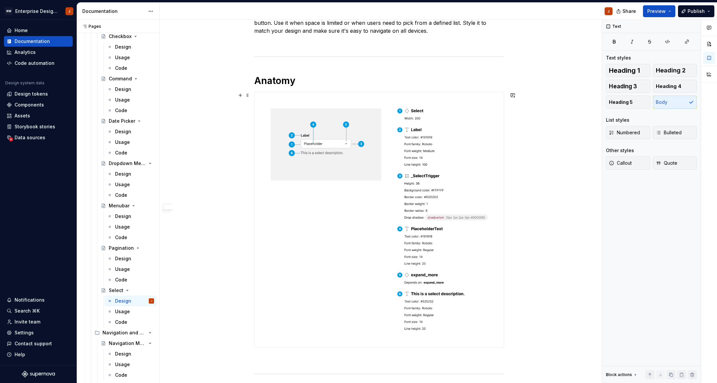
scroll to position [166, 0]
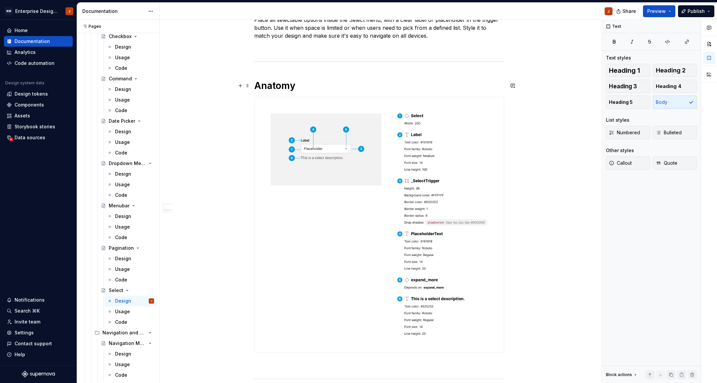
click at [276, 80] on h1 "Anatomy" at bounding box center [379, 86] width 250 height 12
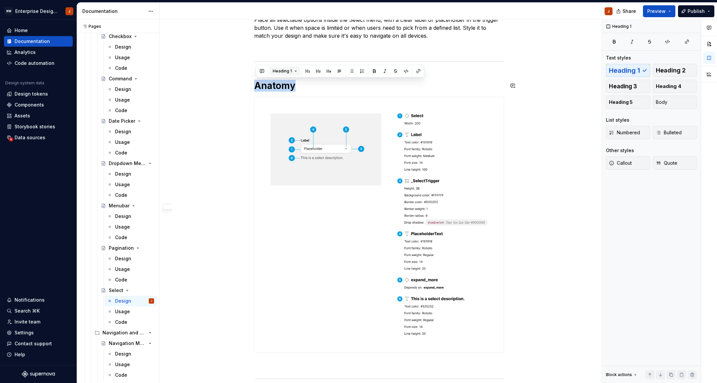
click at [287, 67] on button "Heading 1" at bounding box center [285, 70] width 30 height 9
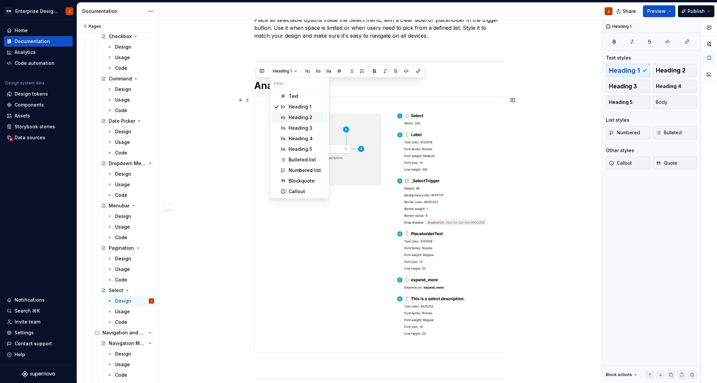
click at [291, 116] on div "Heading 2" at bounding box center [301, 117] width 24 height 7
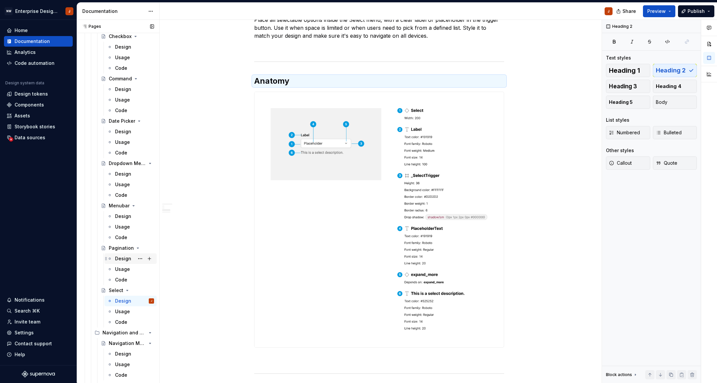
click at [122, 260] on div "Design" at bounding box center [123, 258] width 16 height 7
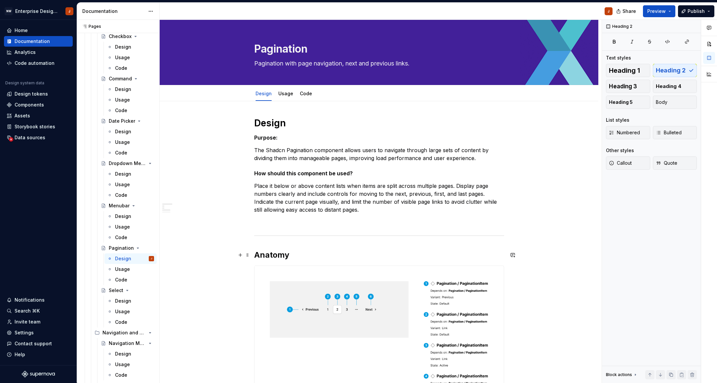
click at [272, 254] on h2 "Anatomy" at bounding box center [379, 255] width 250 height 11
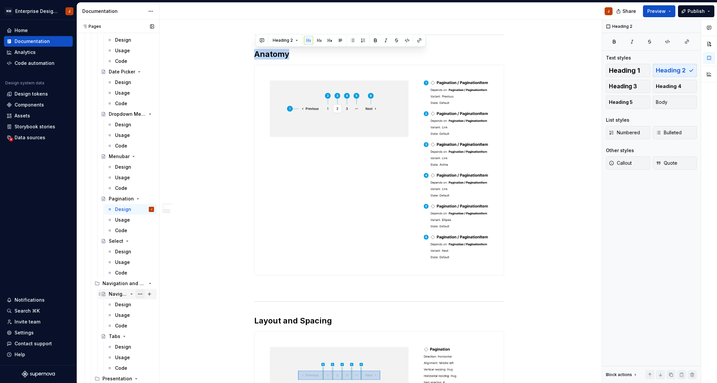
scroll to position [415, 0]
click at [117, 296] on div "Navigation Menu" at bounding box center [118, 294] width 19 height 7
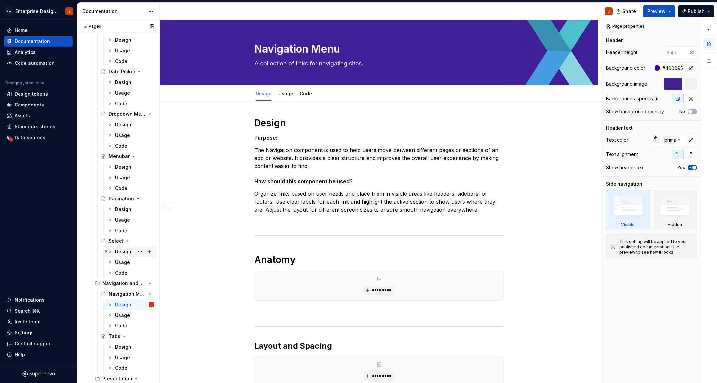
click at [119, 253] on div "Design" at bounding box center [123, 251] width 16 height 7
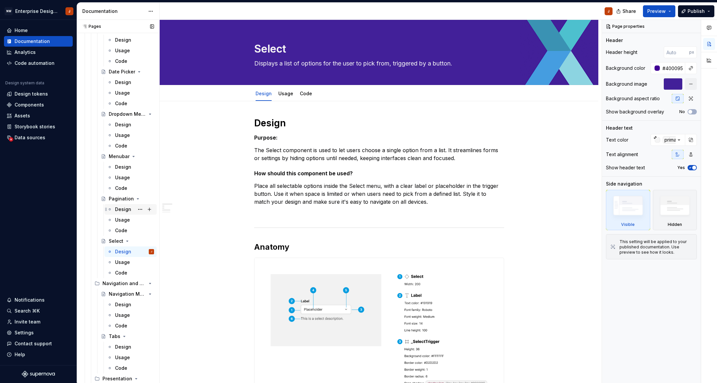
click at [119, 210] on div "Design" at bounding box center [123, 209] width 16 height 7
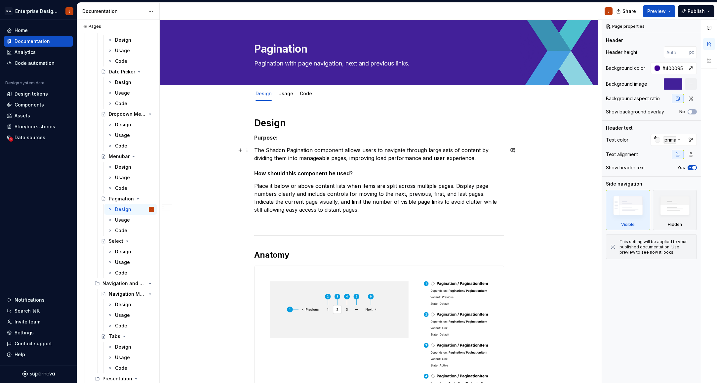
type textarea "*"
click at [274, 151] on p "The Shadcn Pagination component allows users to navigate through large sets of …" at bounding box center [379, 154] width 250 height 16
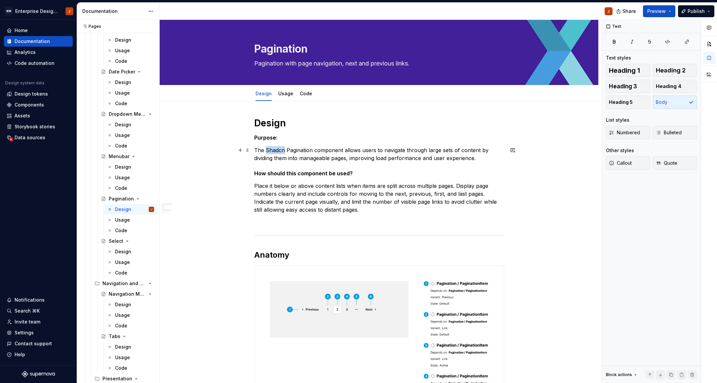
click at [274, 151] on p "The Shadcn Pagination component allows users to navigate through large sets of …" at bounding box center [379, 154] width 250 height 16
click at [127, 167] on div "Design" at bounding box center [123, 167] width 16 height 7
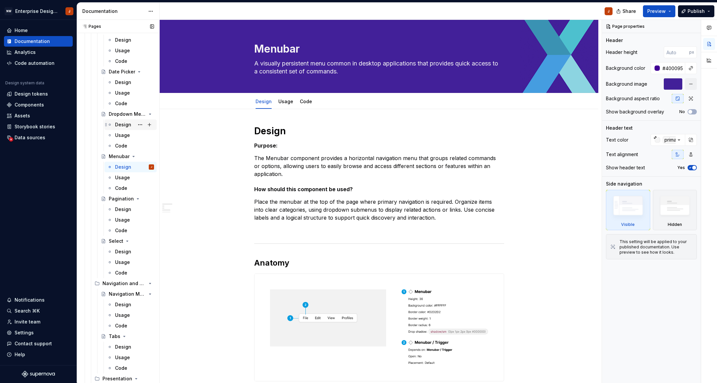
click at [122, 128] on div "Design" at bounding box center [123, 124] width 16 height 7
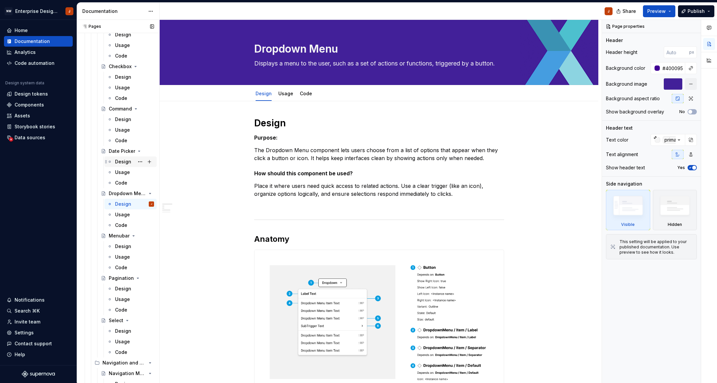
scroll to position [335, 0]
drag, startPoint x: 122, startPoint y: 159, endPoint x: 125, endPoint y: 164, distance: 5.6
click at [122, 159] on div "Design" at bounding box center [123, 162] width 16 height 7
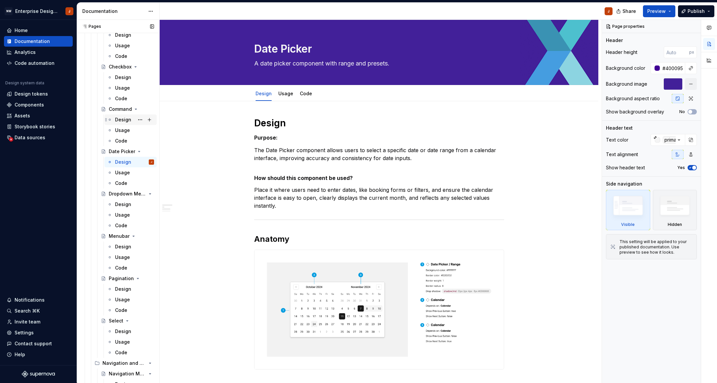
click at [124, 120] on div "Design" at bounding box center [123, 119] width 16 height 7
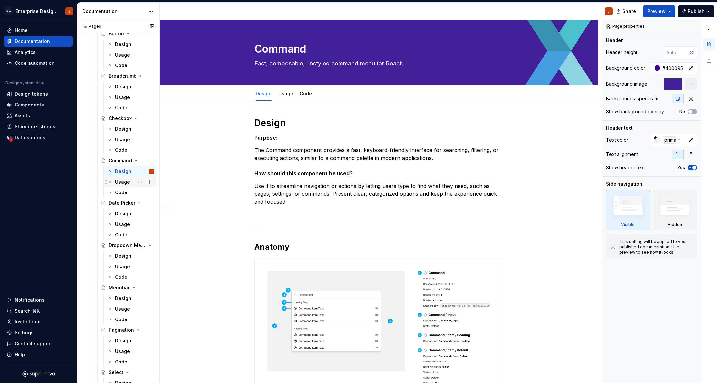
scroll to position [283, 0]
click at [123, 132] on div "Design" at bounding box center [123, 129] width 16 height 7
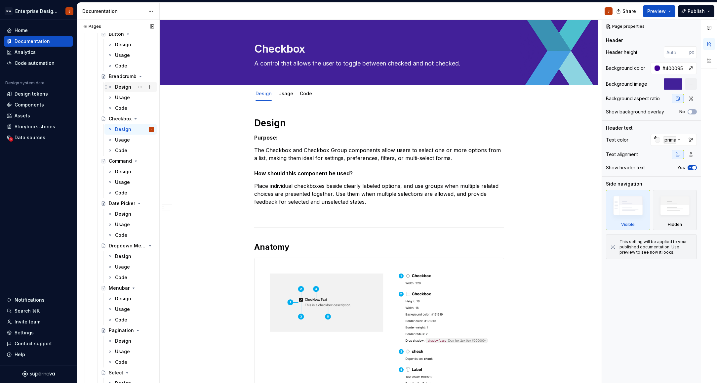
click at [122, 87] on div "Design" at bounding box center [123, 87] width 16 height 7
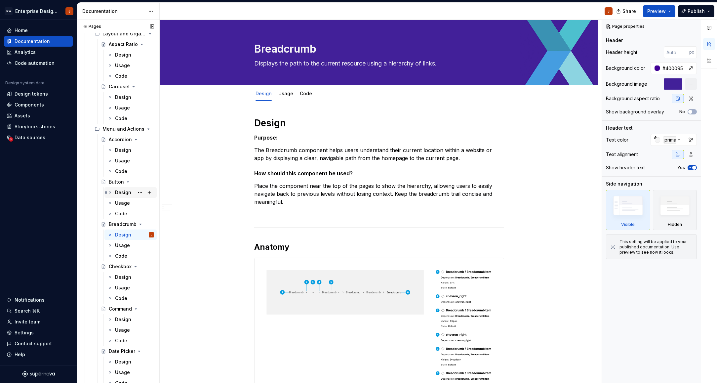
scroll to position [134, 0]
click at [123, 193] on div "Design" at bounding box center [123, 194] width 16 height 7
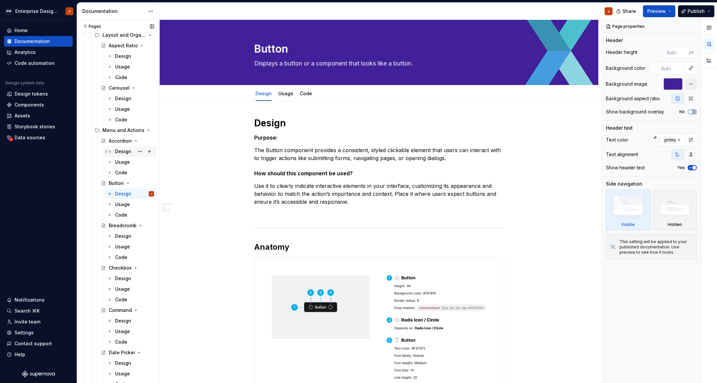
click at [124, 153] on div "Design" at bounding box center [123, 151] width 16 height 7
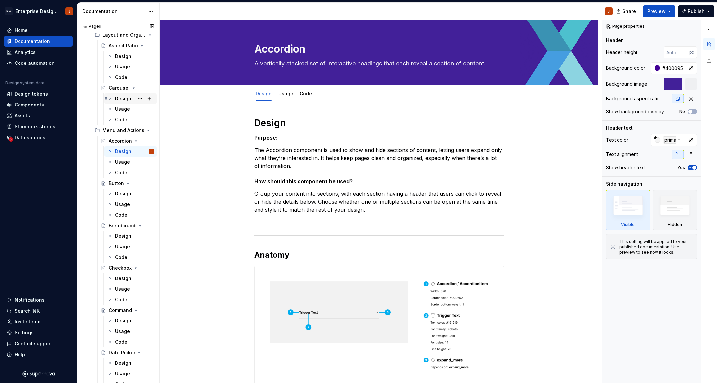
click at [124, 96] on div "Design" at bounding box center [123, 98] width 16 height 7
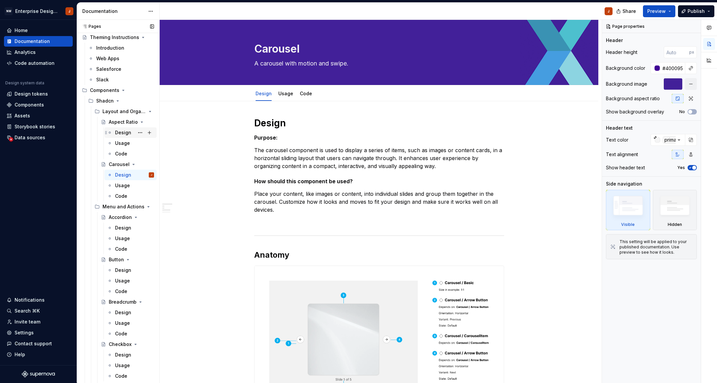
scroll to position [57, 0]
click at [123, 133] on div "Design" at bounding box center [123, 133] width 16 height 7
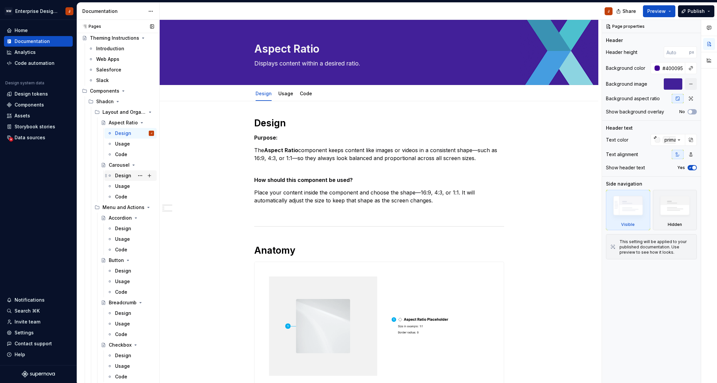
click at [124, 176] on div "Design" at bounding box center [123, 175] width 16 height 7
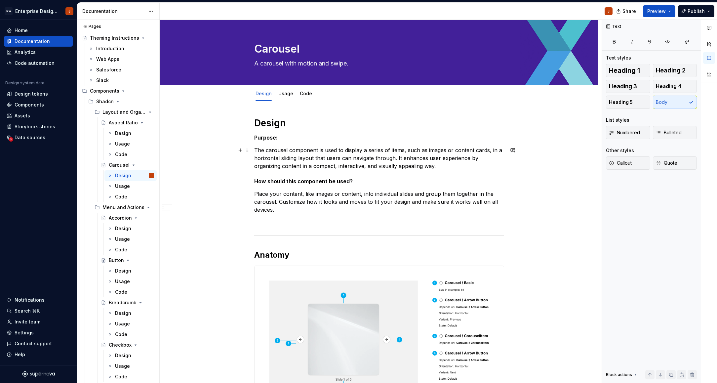
type textarea "*"
click at [269, 151] on p "The carousel component is used to display a series of items, such as images or …" at bounding box center [379, 158] width 250 height 24
click at [271, 150] on p "The Carousel component is used to display a series of items, such as images or …" at bounding box center [379, 158] width 250 height 24
click at [376, 137] on button "button" at bounding box center [375, 137] width 9 height 9
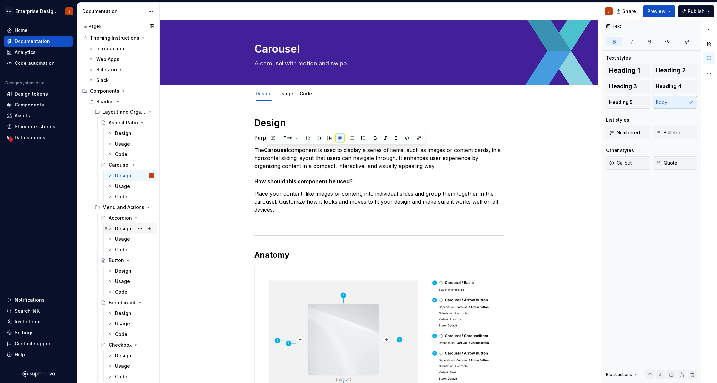
click at [119, 228] on div "Design" at bounding box center [123, 228] width 16 height 7
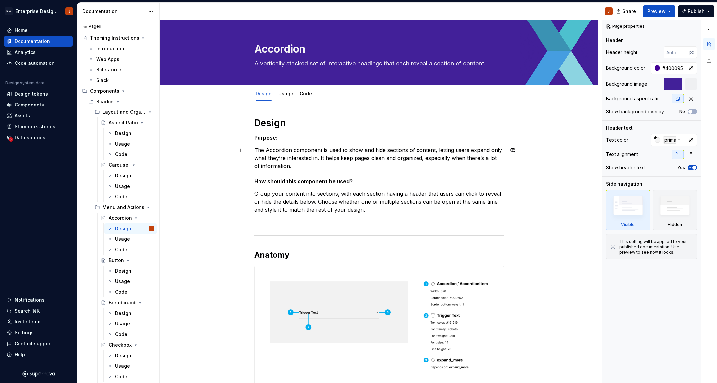
click at [281, 152] on p "The Accordion component is used to show and hide sections of content, letting u…" at bounding box center [379, 158] width 250 height 24
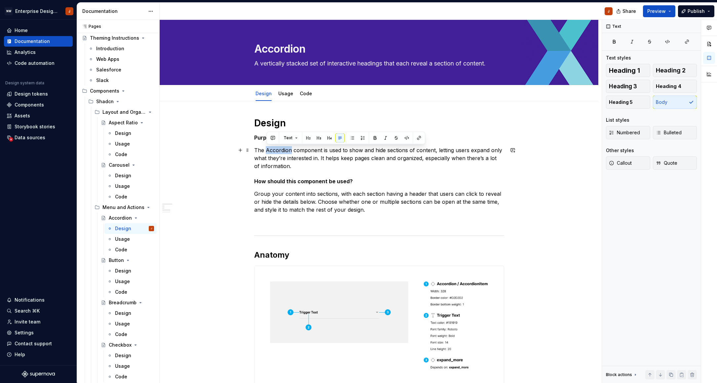
click at [281, 152] on p "The Accordion component is used to show and hide sections of content, letting u…" at bounding box center [379, 158] width 250 height 24
drag, startPoint x: 374, startPoint y: 138, endPoint x: 363, endPoint y: 143, distance: 11.7
click at [374, 138] on button "button" at bounding box center [375, 137] width 9 height 9
drag, startPoint x: 124, startPoint y: 270, endPoint x: 238, endPoint y: 244, distance: 117.2
click at [124, 270] on div "Design" at bounding box center [123, 271] width 16 height 7
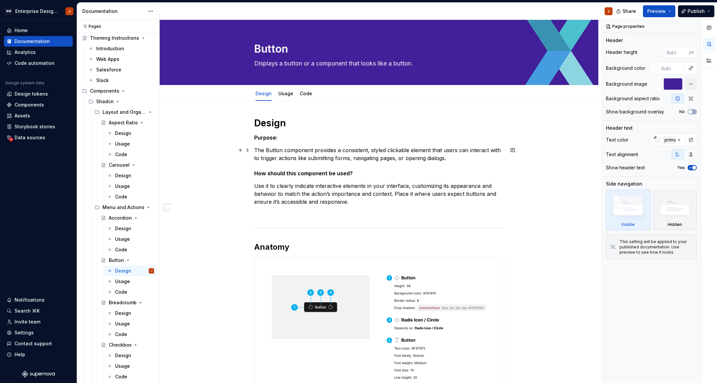
click at [277, 152] on p "The Button component provides a consistent, styled clickable element that users…" at bounding box center [379, 154] width 250 height 16
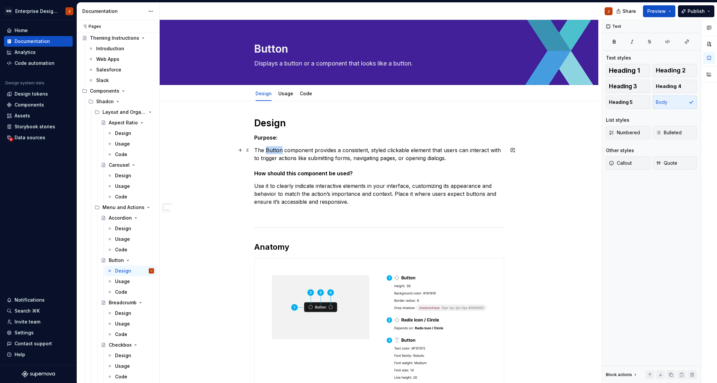
click at [277, 152] on p "The Button component provides a consistent, styled clickable element that users…" at bounding box center [379, 154] width 250 height 16
drag, startPoint x: 124, startPoint y: 312, endPoint x: 154, endPoint y: 309, distance: 30.9
click at [124, 312] on div "Design" at bounding box center [123, 313] width 16 height 7
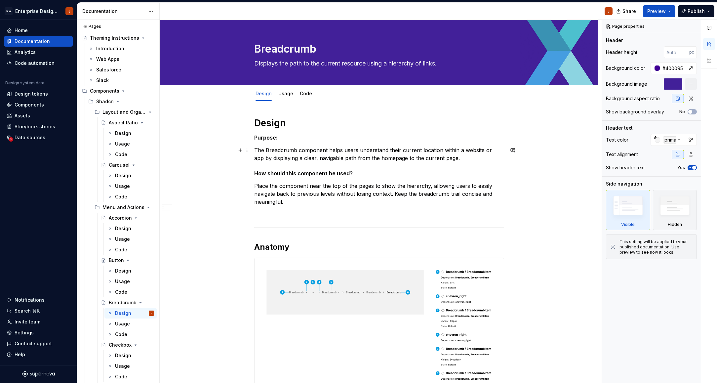
click at [279, 151] on p "The Breadcrumb component helps users understand their current location within a…" at bounding box center [379, 154] width 250 height 16
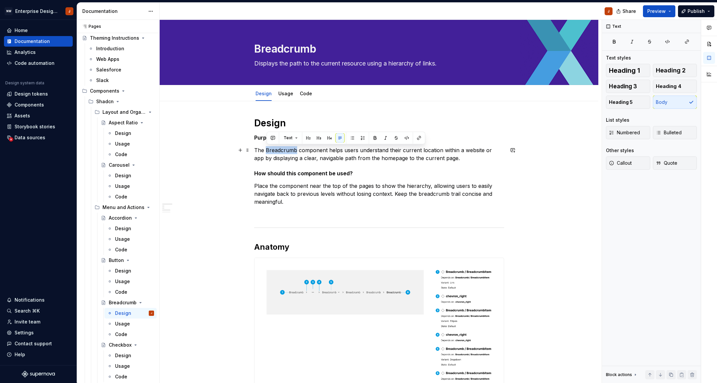
click at [279, 151] on p "The Breadcrumb component helps users understand their current location within a…" at bounding box center [379, 154] width 250 height 16
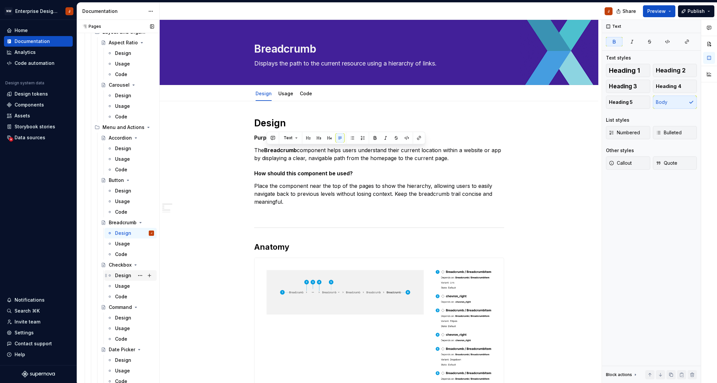
scroll to position [138, 0]
click at [125, 275] on div "Design" at bounding box center [123, 275] width 16 height 7
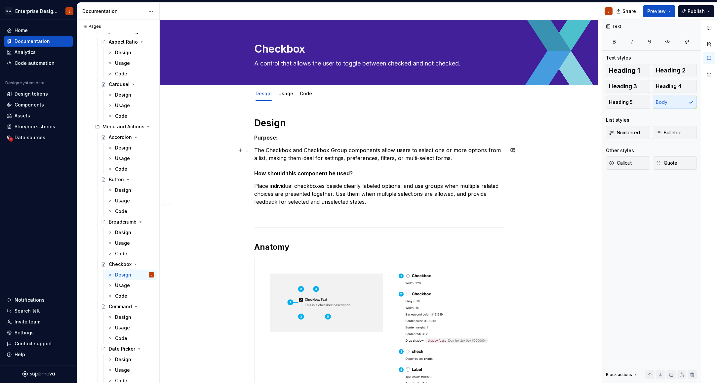
click at [275, 150] on p "The Checkbox and Checkbox Group components allow users to select one or more op…" at bounding box center [379, 154] width 250 height 16
drag, startPoint x: 305, startPoint y: 151, endPoint x: 346, endPoint y: 151, distance: 41.0
click at [346, 151] on p "The Checkbox and Checkbox Group components allow users to select one or more op…" at bounding box center [379, 154] width 250 height 16
click at [123, 315] on div "Design" at bounding box center [123, 317] width 16 height 7
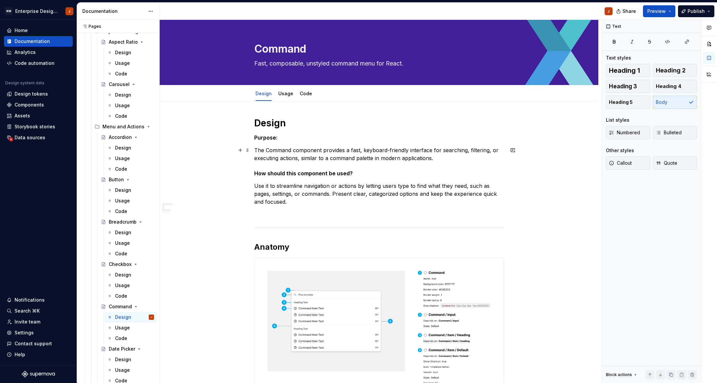
click at [278, 149] on p "The Command component provides a fast, keyboard-friendly interface for searchin…" at bounding box center [379, 154] width 250 height 16
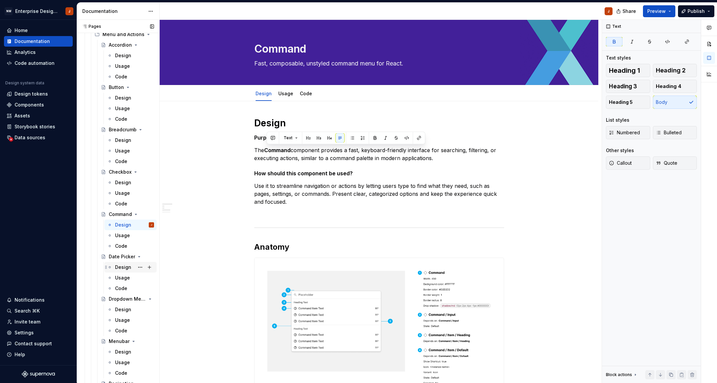
scroll to position [235, 0]
click at [121, 260] on div "Design" at bounding box center [123, 262] width 16 height 7
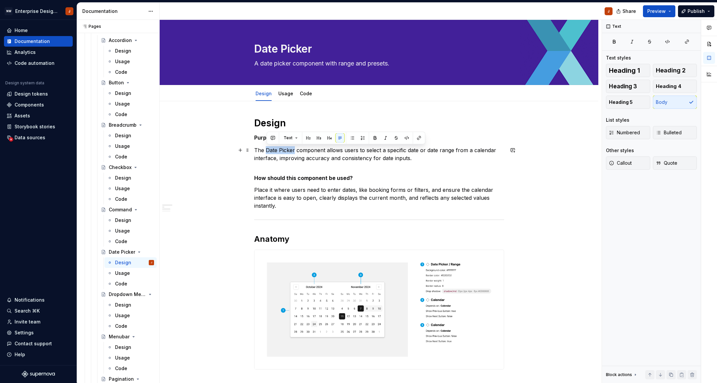
drag, startPoint x: 268, startPoint y: 151, endPoint x: 295, endPoint y: 151, distance: 27.8
click at [295, 151] on p "The Date Picker component allows users to select a specific date or date range …" at bounding box center [379, 154] width 250 height 16
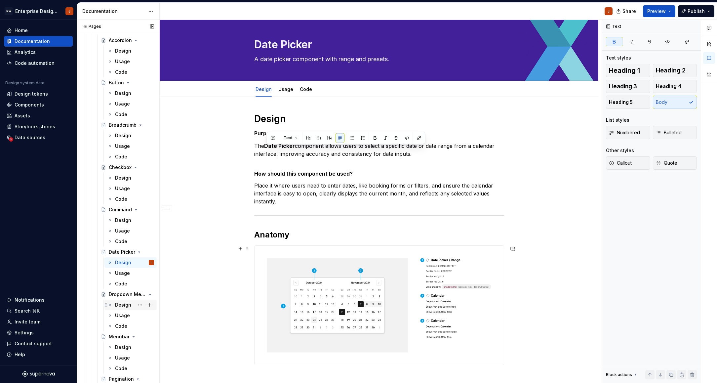
scroll to position [235, 0]
click at [123, 304] on div "Design" at bounding box center [123, 304] width 16 height 7
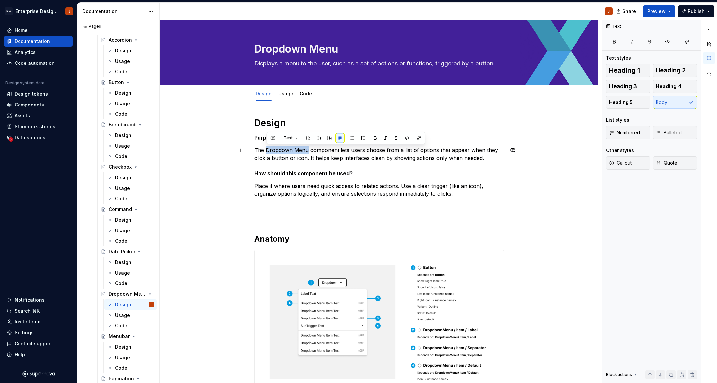
drag, startPoint x: 268, startPoint y: 151, endPoint x: 307, endPoint y: 151, distance: 39.4
click at [307, 151] on p "The Dropdown Menu component lets users choose from a list of options that appea…" at bounding box center [379, 154] width 250 height 16
drag, startPoint x: 122, startPoint y: 345, endPoint x: 189, endPoint y: 310, distance: 75.2
click at [122, 345] on div "Design" at bounding box center [123, 347] width 16 height 7
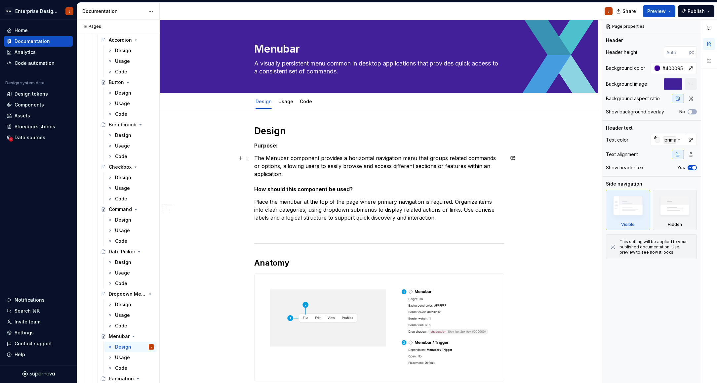
click at [273, 157] on p "The Menubar component provides a horizontal navigation menu that groups related…" at bounding box center [379, 166] width 250 height 24
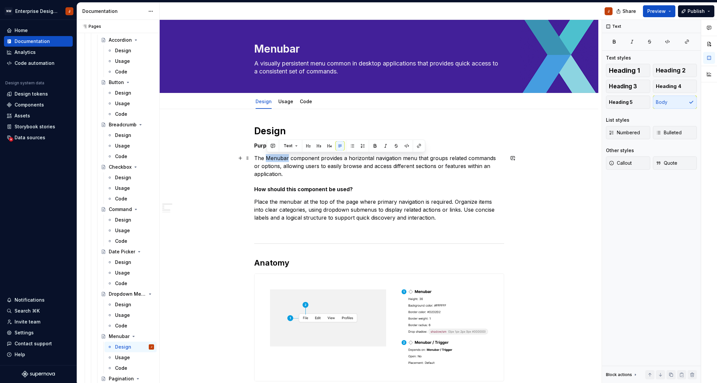
click at [273, 157] on p "The Menubar component provides a horizontal navigation menu that groups related…" at bounding box center [379, 166] width 250 height 24
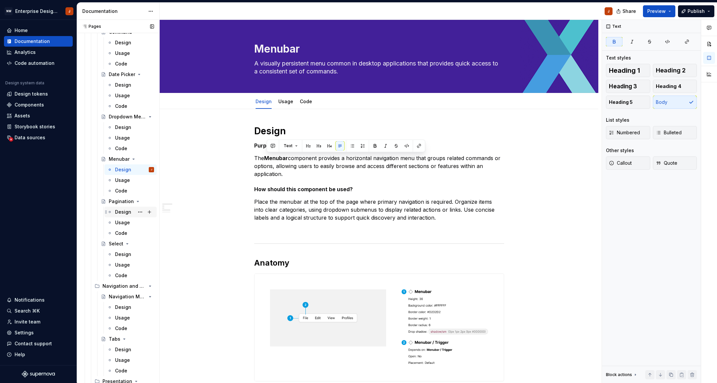
scroll to position [413, 0]
click at [119, 209] on div "Design" at bounding box center [123, 211] width 16 height 7
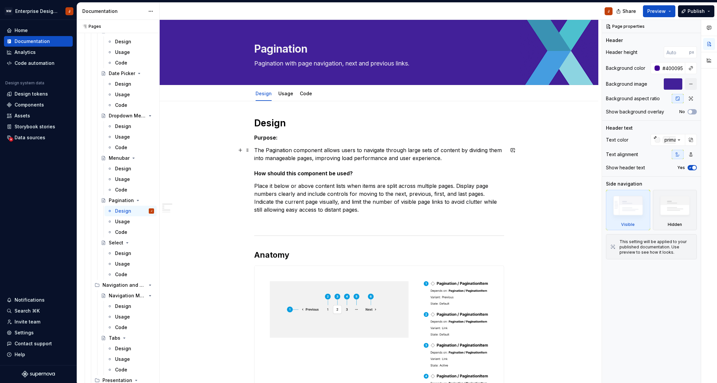
click at [276, 150] on p "The Pagination component allows users to navigate through large sets of content…" at bounding box center [379, 154] width 250 height 16
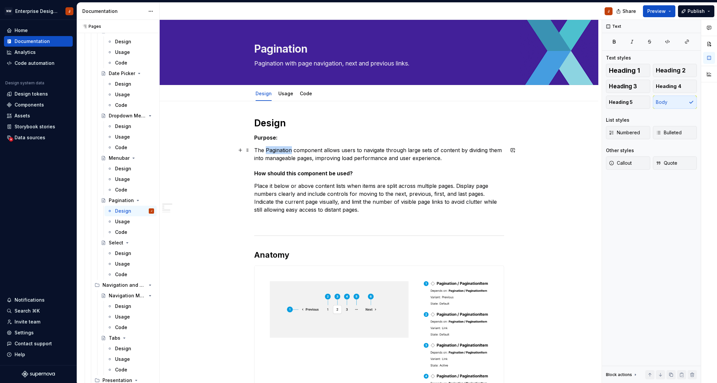
click at [276, 150] on p "The Pagination component allows users to navigate through large sets of content…" at bounding box center [379, 154] width 250 height 16
click at [118, 255] on div "Design" at bounding box center [123, 253] width 16 height 7
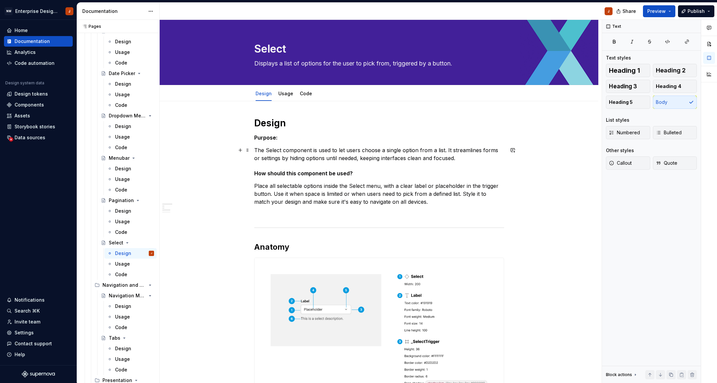
click at [275, 152] on p "The Select component is used to let users choose a single option from a list. I…" at bounding box center [379, 154] width 250 height 16
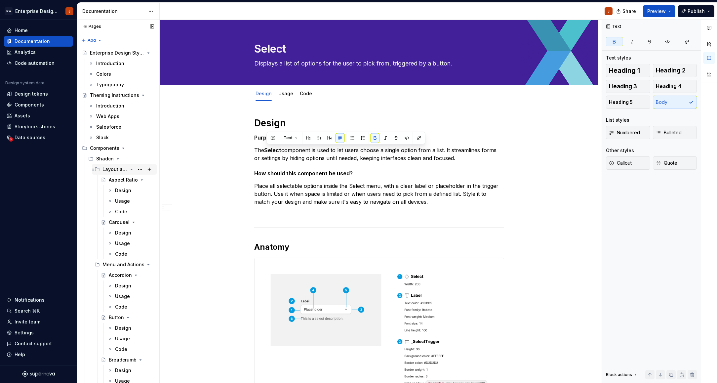
click at [131, 170] on icon "Page tree" at bounding box center [131, 169] width 5 height 5
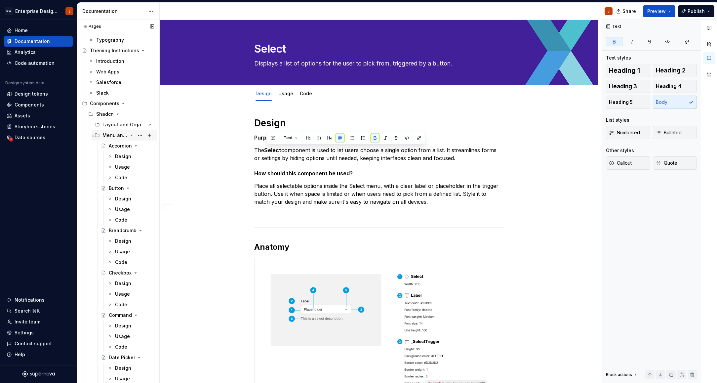
scroll to position [48, 0]
click at [118, 153] on div "Design" at bounding box center [123, 153] width 16 height 7
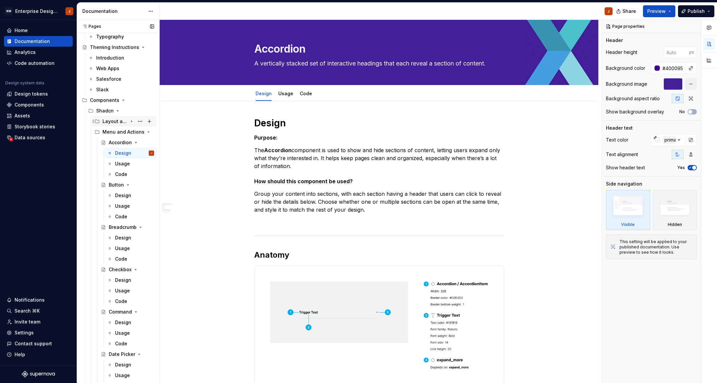
click at [132, 122] on icon "Page tree" at bounding box center [131, 122] width 1 height 2
click at [132, 122] on icon "Page tree" at bounding box center [132, 121] width 2 height 1
click at [121, 239] on div "Design" at bounding box center [123, 238] width 16 height 7
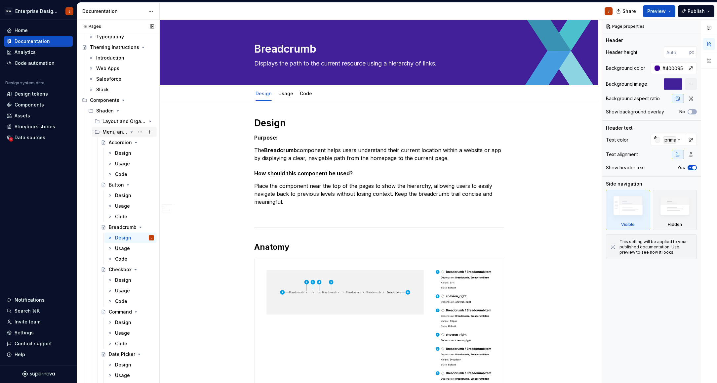
click at [133, 132] on icon "Page tree" at bounding box center [131, 131] width 5 height 5
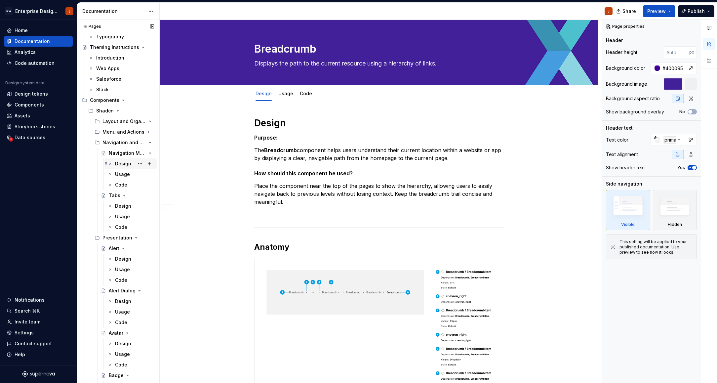
click at [120, 166] on div "Design" at bounding box center [123, 163] width 16 height 7
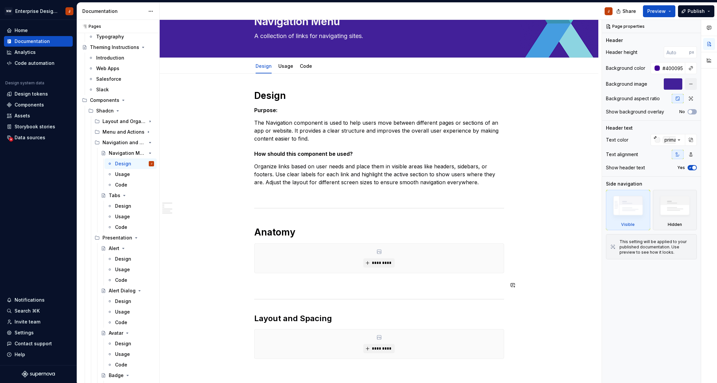
scroll to position [63, 0]
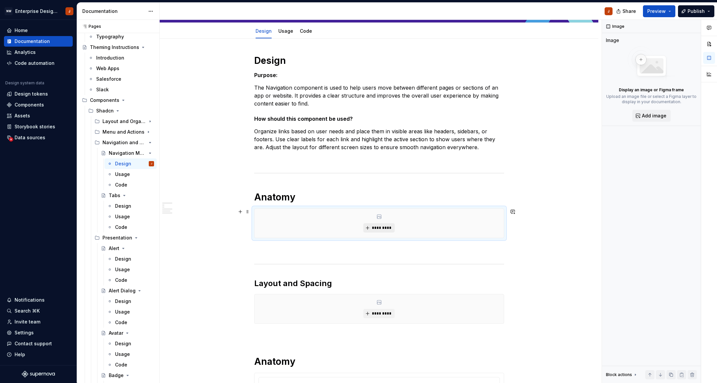
click at [378, 225] on button "*********" at bounding box center [379, 227] width 31 height 9
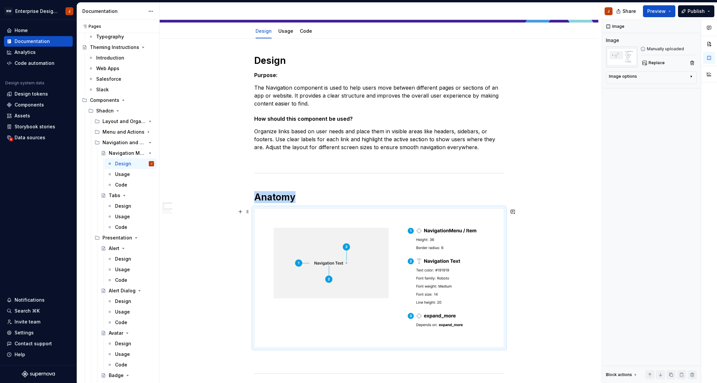
click at [379, 290] on img at bounding box center [379, 278] width 249 height 139
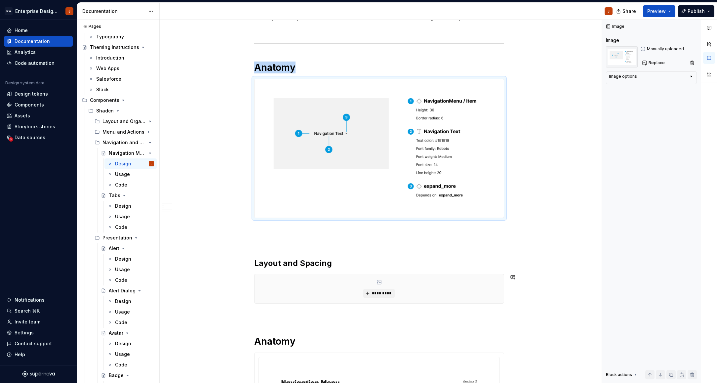
scroll to position [226, 0]
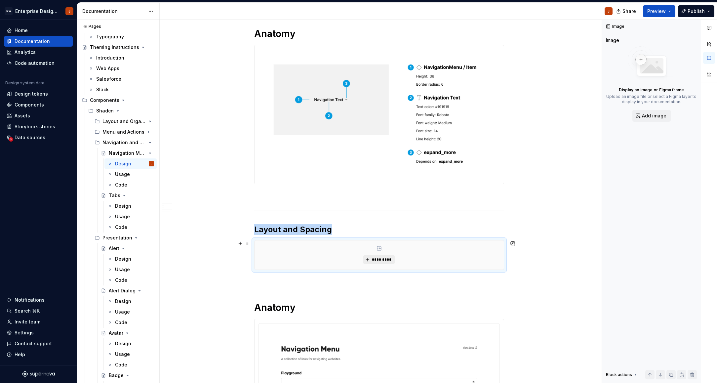
click at [379, 263] on button "*********" at bounding box center [379, 259] width 31 height 9
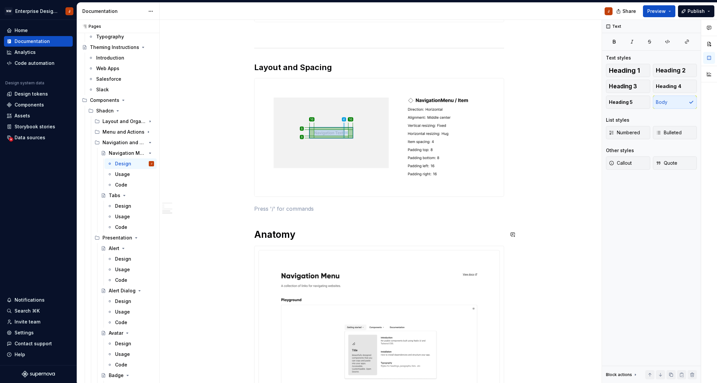
scroll to position [388, 0]
click at [259, 217] on div "Design Purpose: The Navigation component is used to help users move between dif…" at bounding box center [379, 168] width 250 height 878
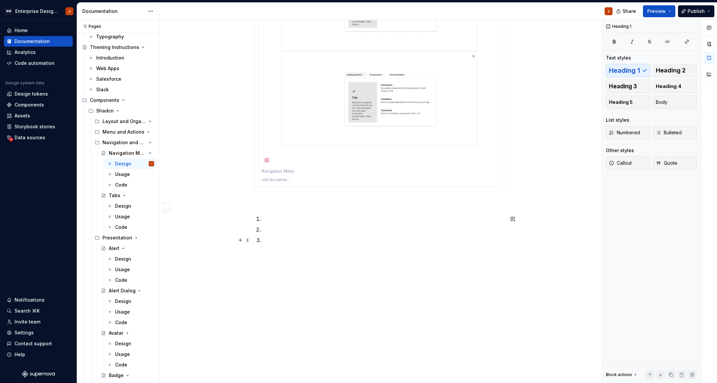
scroll to position [735, 0]
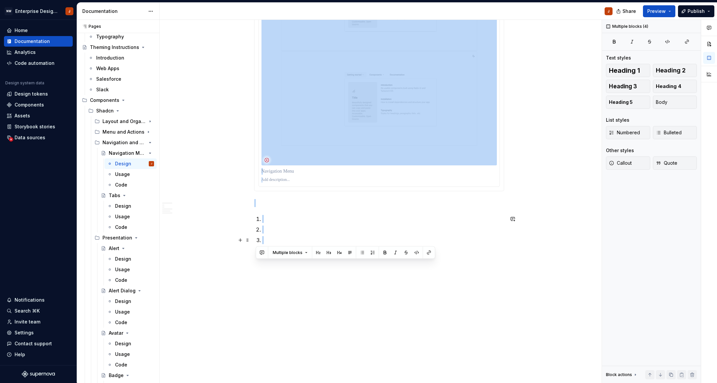
click at [273, 240] on p at bounding box center [383, 240] width 242 height 8
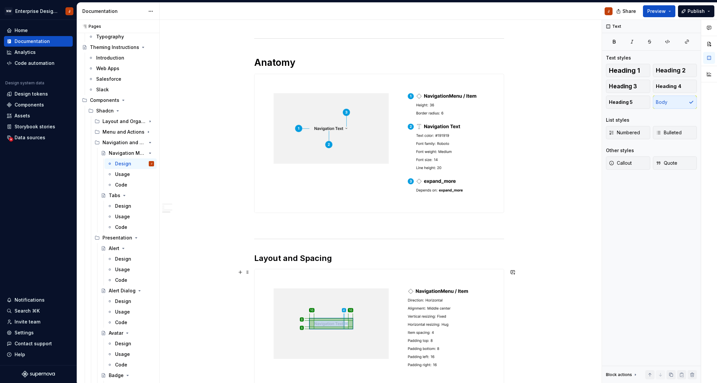
scroll to position [171, 0]
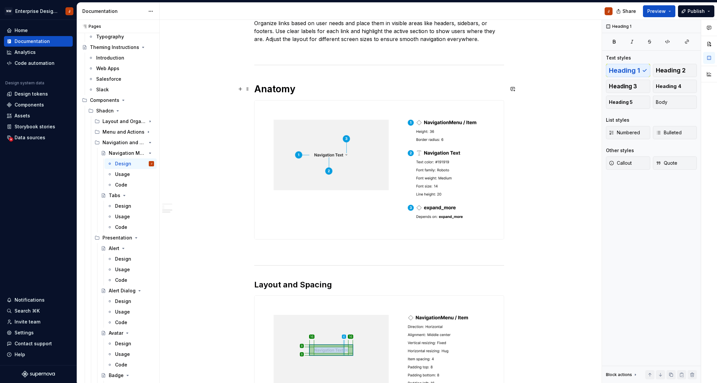
click at [269, 90] on h1 "Anatomy" at bounding box center [379, 89] width 250 height 12
click at [281, 75] on span "Heading 1" at bounding box center [282, 74] width 19 height 5
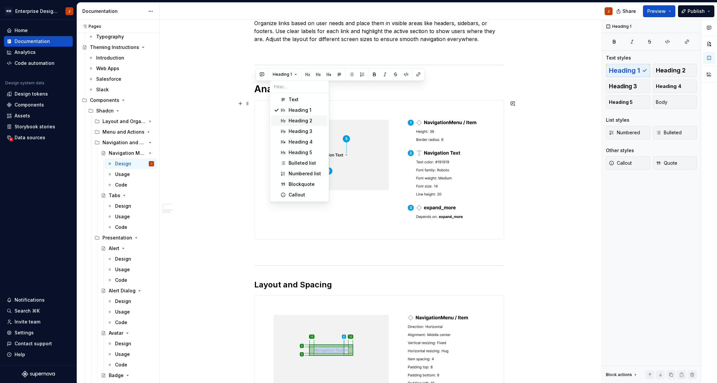
click at [293, 119] on div "Heading 2" at bounding box center [301, 120] width 24 height 7
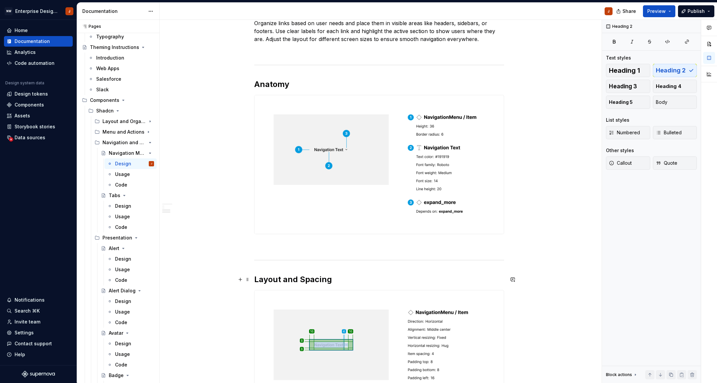
click at [288, 277] on h2 "Layout and Spacing" at bounding box center [379, 279] width 250 height 11
click at [118, 207] on div "Design" at bounding box center [123, 206] width 16 height 7
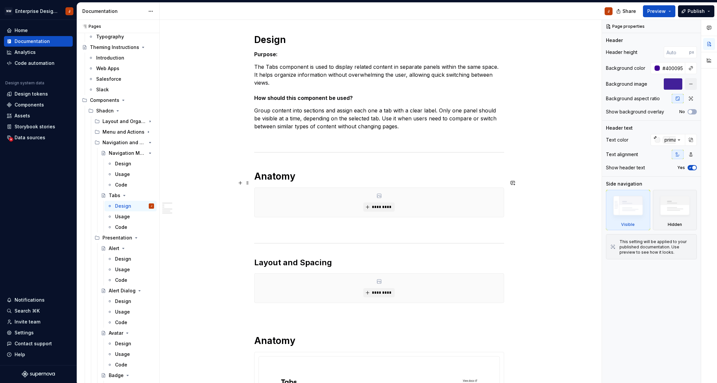
scroll to position [92, 0]
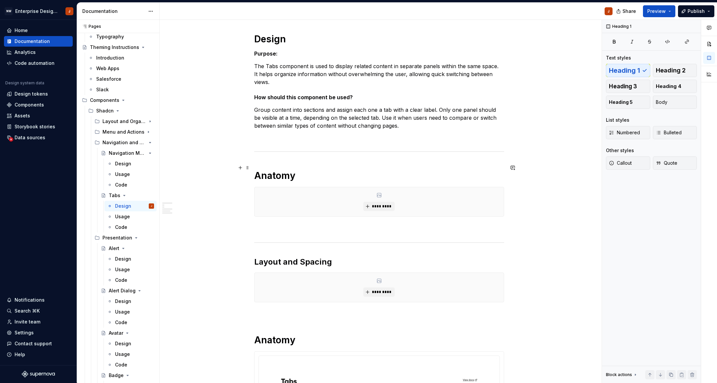
click at [269, 170] on h1 "Anatomy" at bounding box center [379, 176] width 250 height 12
click at [278, 156] on button "Heading 1" at bounding box center [285, 153] width 30 height 9
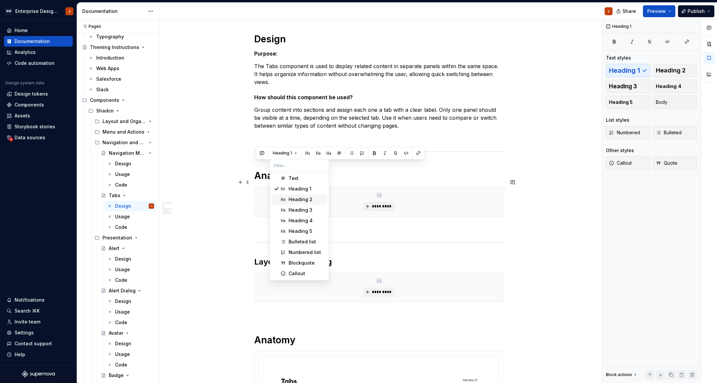
click at [296, 201] on div "Heading 2" at bounding box center [301, 199] width 24 height 7
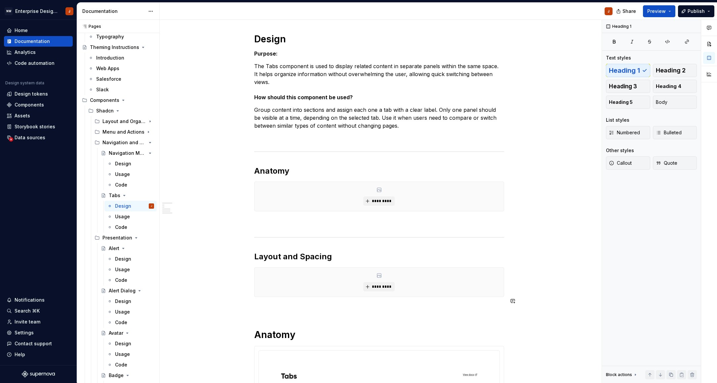
click at [259, 311] on div "Design Purpose: The Tabs component is used to display related content in separa…" at bounding box center [379, 324] width 250 height 582
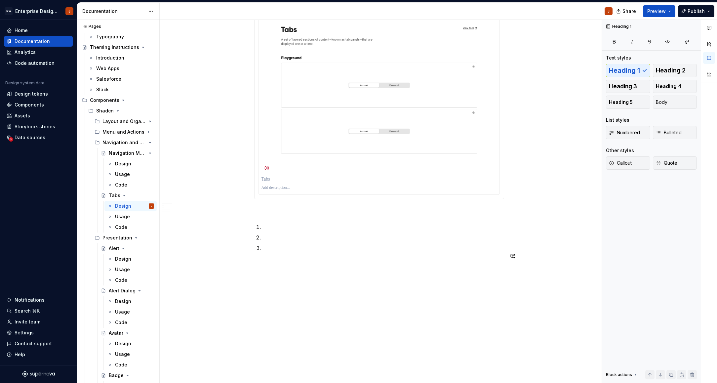
scroll to position [438, 0]
click at [285, 276] on div "Design Purpose: The Tabs component is used to display related content in separa…" at bounding box center [379, 31] width 439 height 720
click at [275, 244] on p at bounding box center [383, 248] width 242 height 8
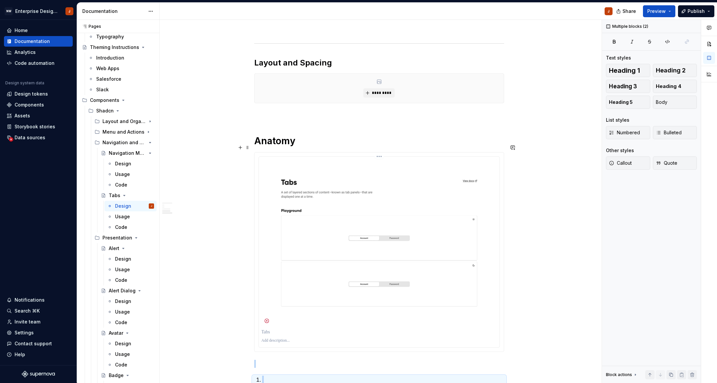
scroll to position [271, 0]
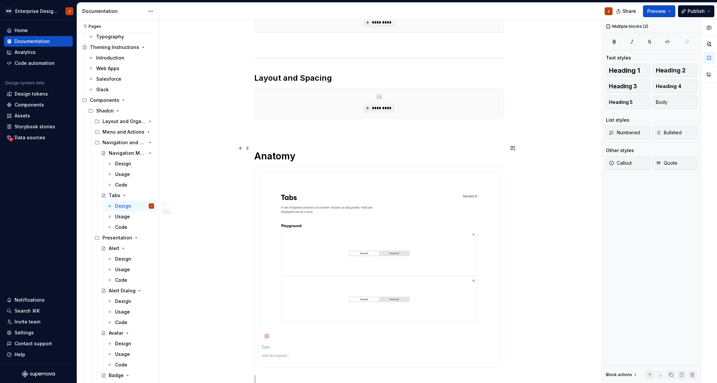
click at [256, 150] on h1 "Anatomy" at bounding box center [379, 156] width 250 height 12
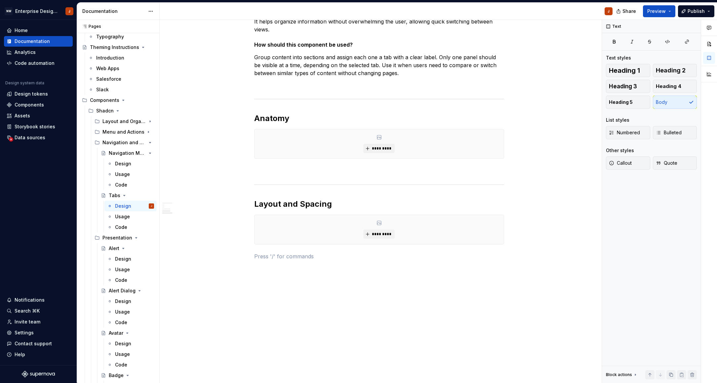
scroll to position [137, 0]
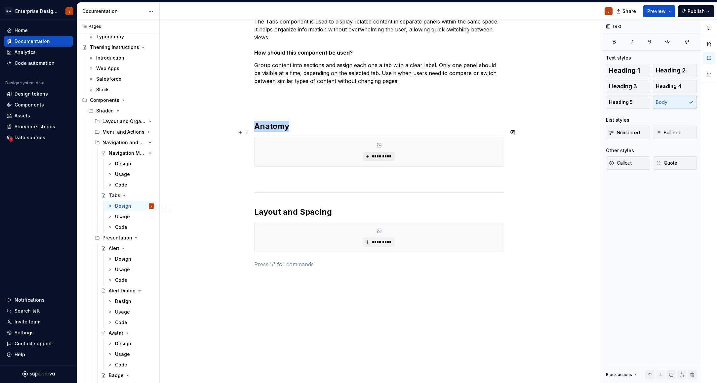
click at [379, 154] on span "*********" at bounding box center [382, 156] width 20 height 5
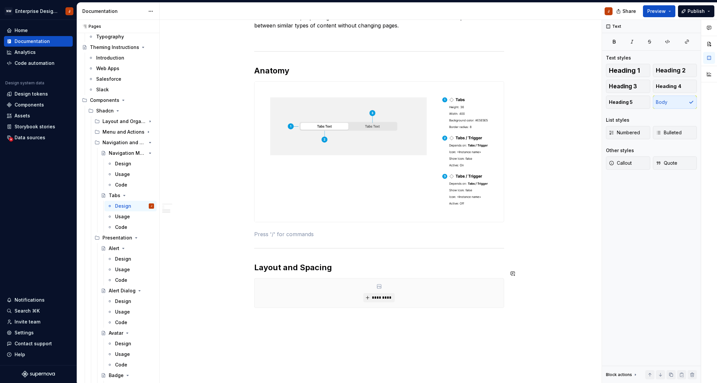
scroll to position [193, 0]
click at [379, 294] on span "*********" at bounding box center [382, 296] width 20 height 5
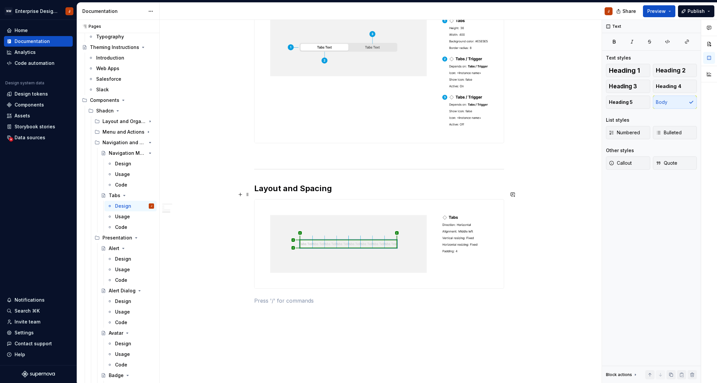
scroll to position [277, 0]
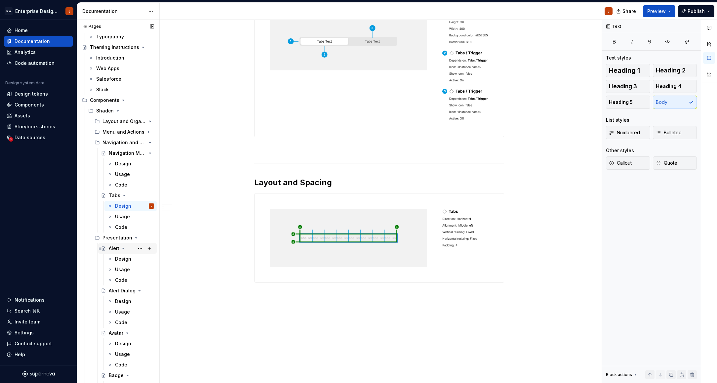
click at [114, 247] on div "Alert" at bounding box center [114, 248] width 11 height 7
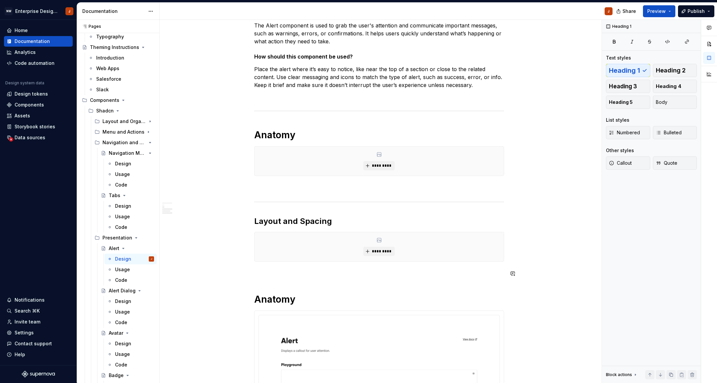
click at [271, 279] on div "Design Purpose: The Alert component is used to grab the user's attention and co…" at bounding box center [379, 306] width 250 height 629
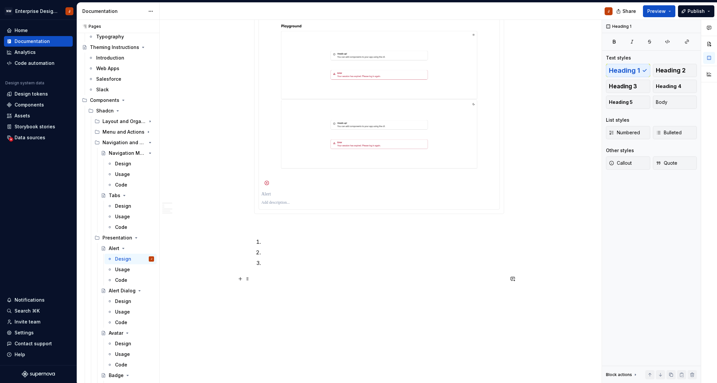
scroll to position [464, 0]
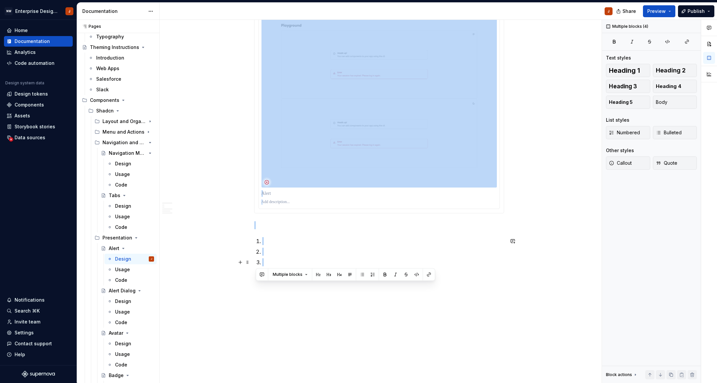
click at [277, 262] on p at bounding box center [383, 262] width 242 height 8
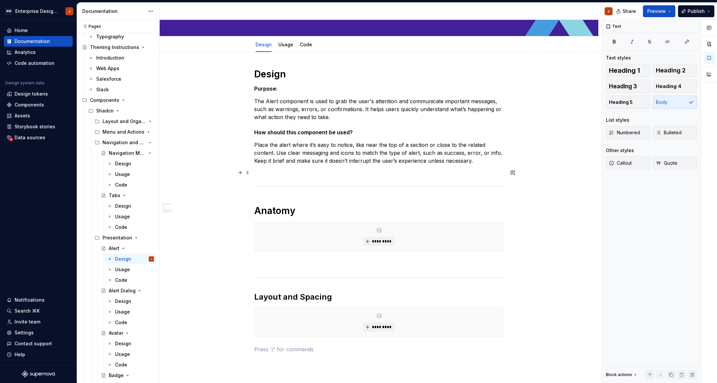
scroll to position [50, 0]
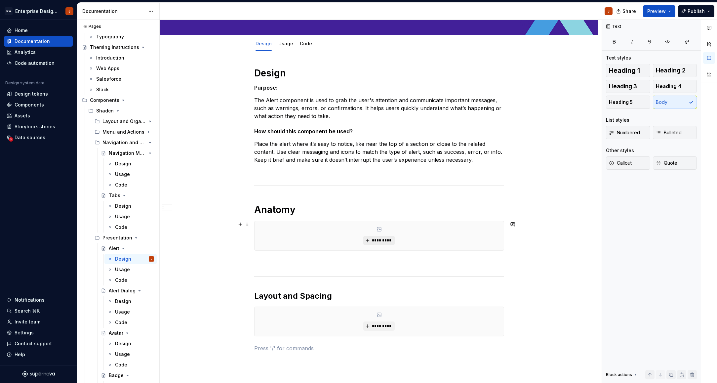
click at [386, 241] on span "*********" at bounding box center [382, 240] width 20 height 5
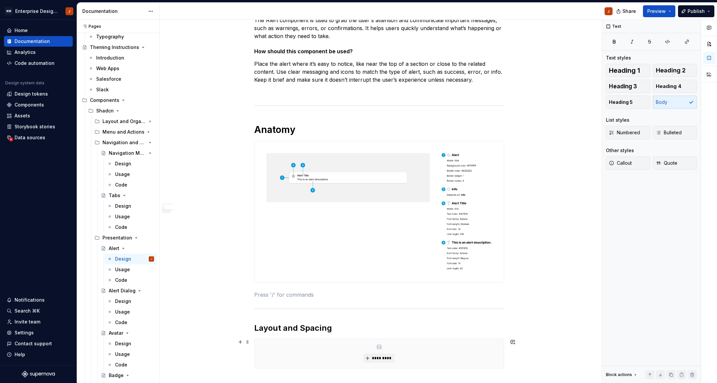
scroll to position [130, 0]
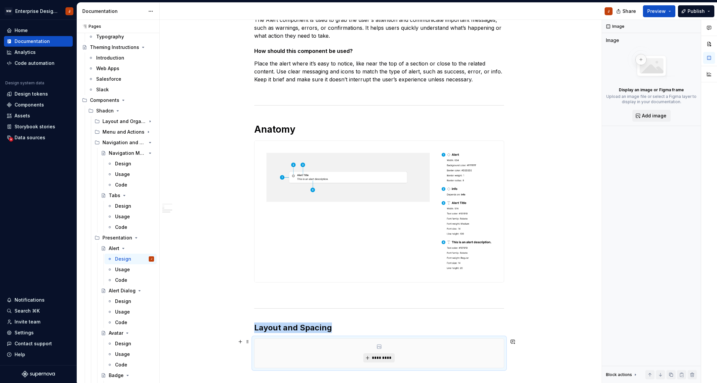
click at [381, 357] on span "*********" at bounding box center [382, 357] width 20 height 5
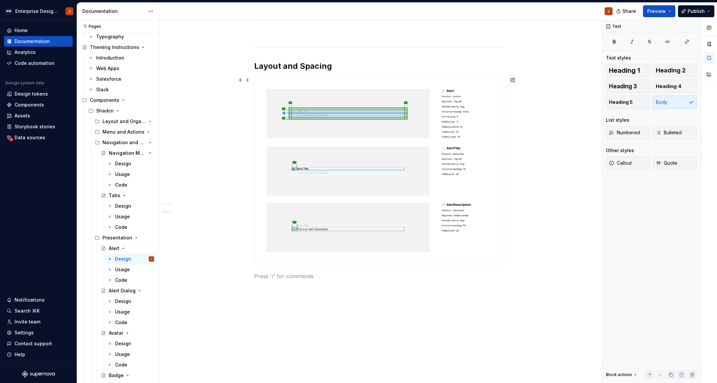
scroll to position [394, 0]
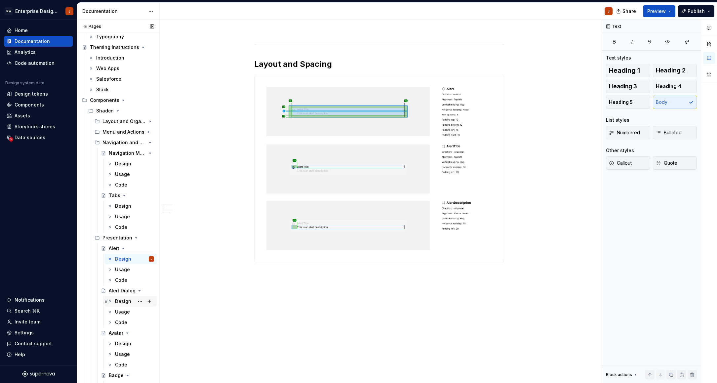
click at [120, 302] on div "Design" at bounding box center [123, 301] width 16 height 7
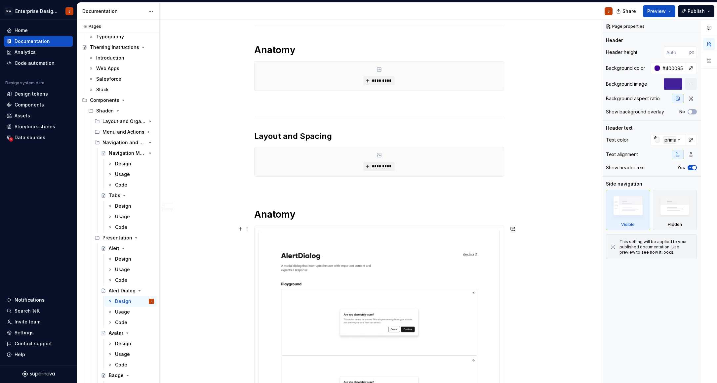
scroll to position [217, 0]
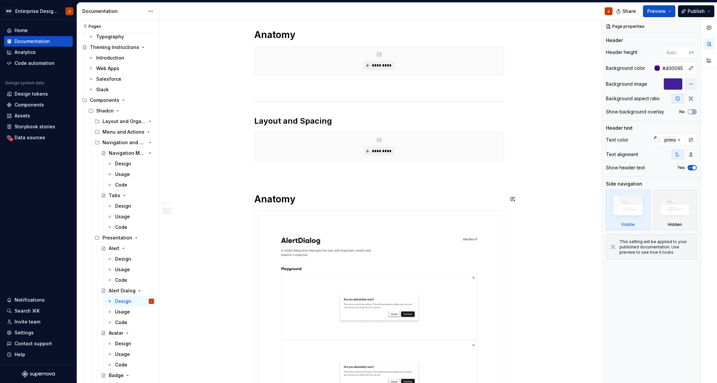
click at [259, 187] on div "Design Purpose: The Alert Dialog component is used to deliver urgent messages t…" at bounding box center [379, 211] width 250 height 622
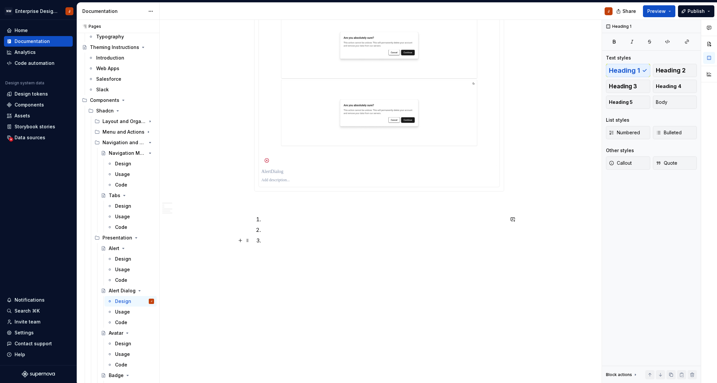
scroll to position [479, 0]
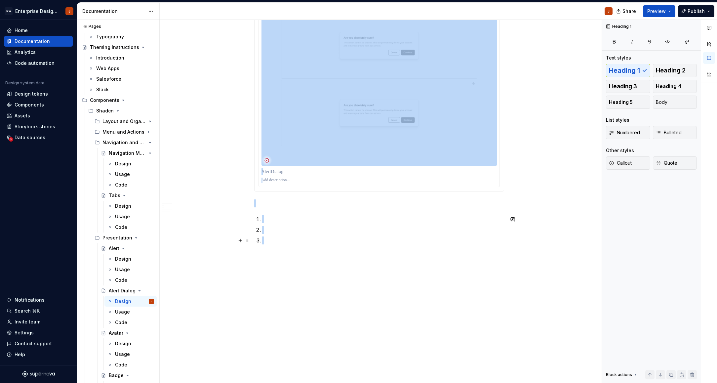
click at [269, 240] on p at bounding box center [383, 241] width 242 height 8
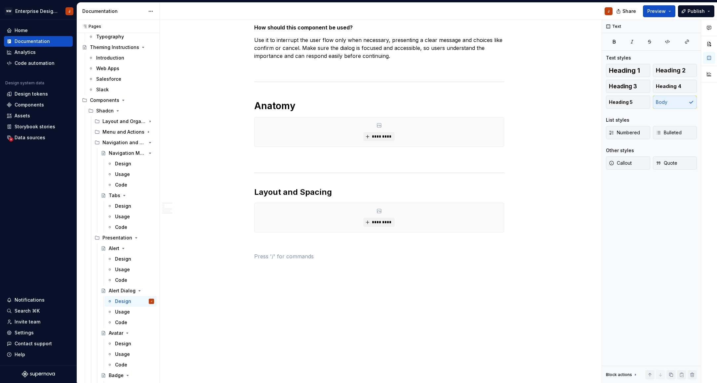
scroll to position [134, 0]
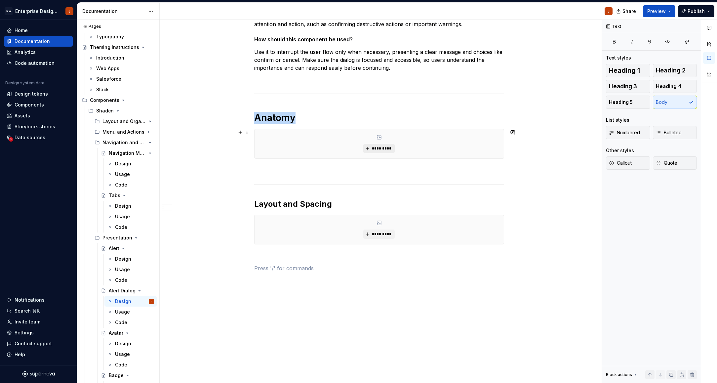
click at [370, 149] on button "*********" at bounding box center [379, 148] width 31 height 9
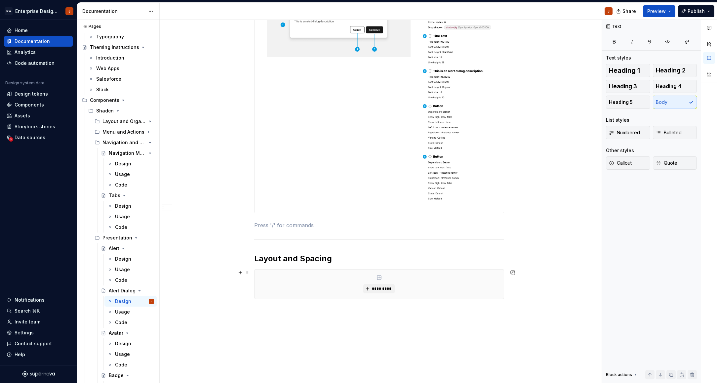
scroll to position [287, 0]
click at [375, 289] on span "*********" at bounding box center [382, 287] width 20 height 5
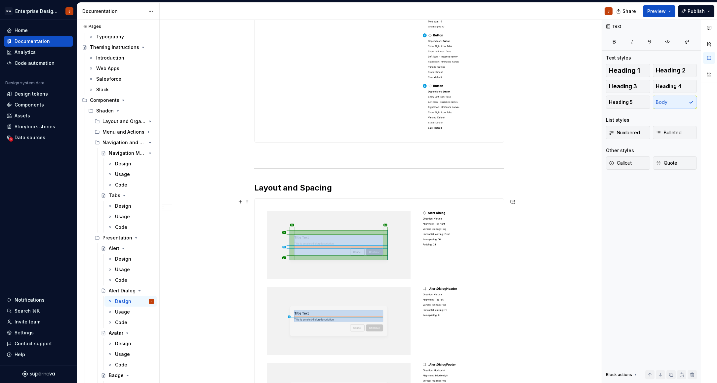
scroll to position [475, 0]
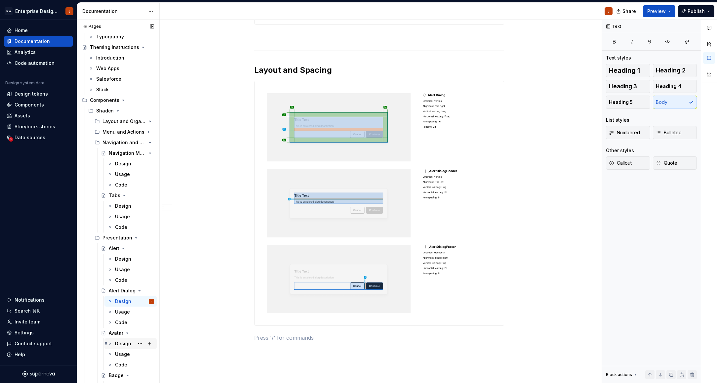
click at [120, 344] on div "Design" at bounding box center [123, 343] width 16 height 7
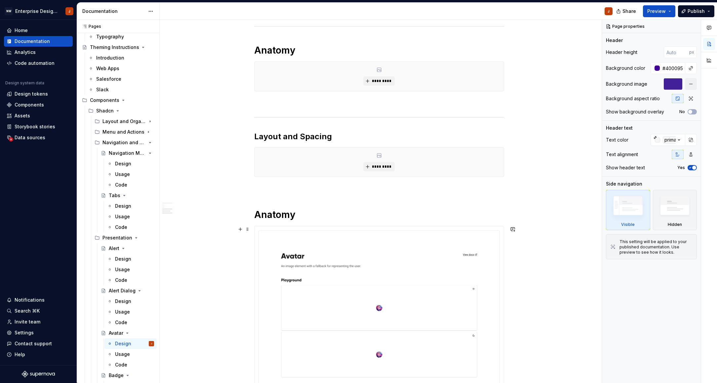
scroll to position [210, 0]
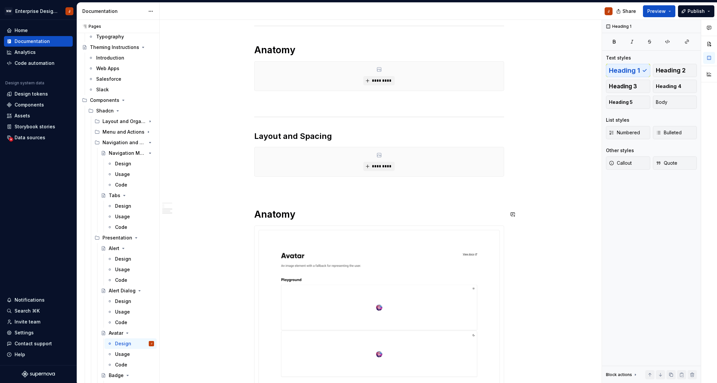
click at [268, 202] on div "Design Purpose: The Avatar component is used to visually represent a user or en…" at bounding box center [379, 199] width 250 height 584
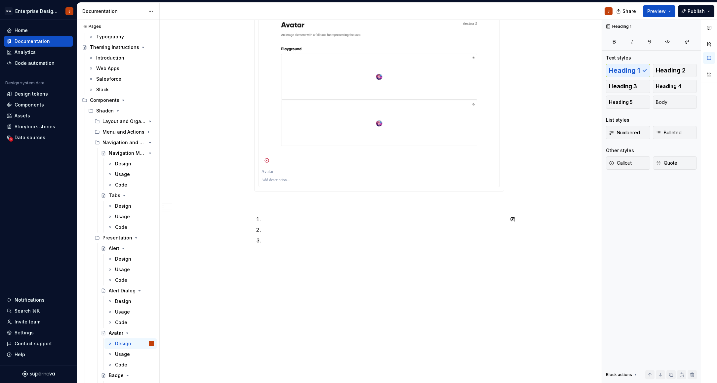
scroll to position [441, 0]
click at [271, 240] on p at bounding box center [383, 241] width 242 height 8
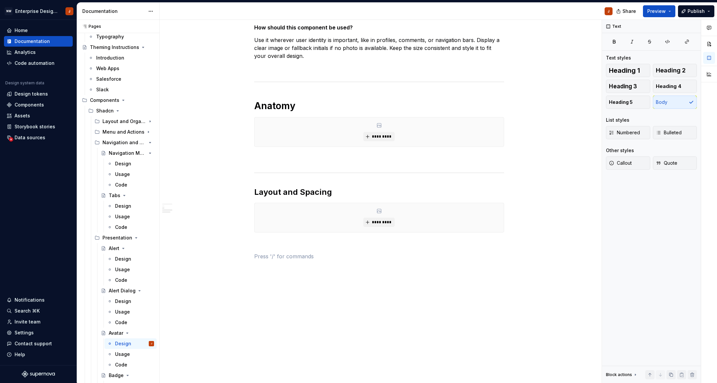
scroll to position [142, 0]
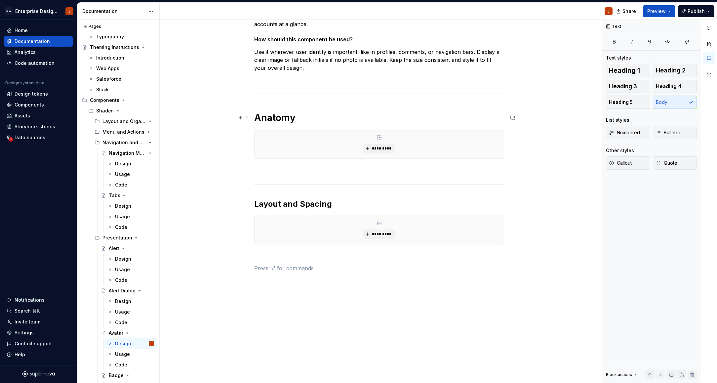
click at [276, 116] on h1 "Anatomy" at bounding box center [379, 118] width 250 height 12
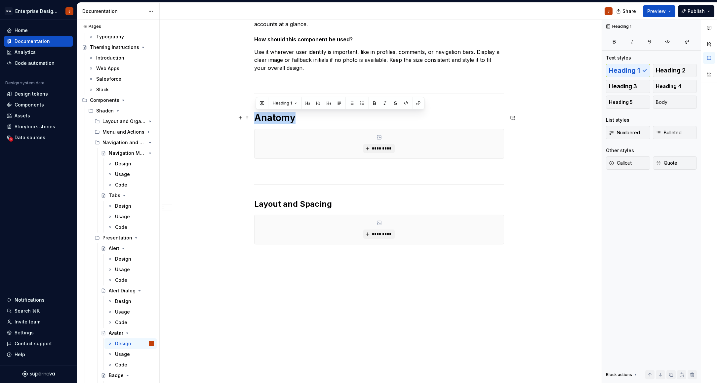
click at [276, 116] on h1 "Anatomy" at bounding box center [379, 118] width 250 height 12
click at [277, 99] on button "Heading 1" at bounding box center [285, 103] width 30 height 9
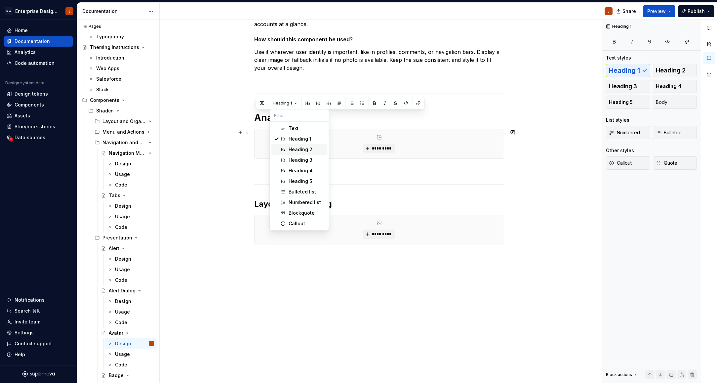
click at [299, 149] on div "Heading 2" at bounding box center [301, 149] width 24 height 7
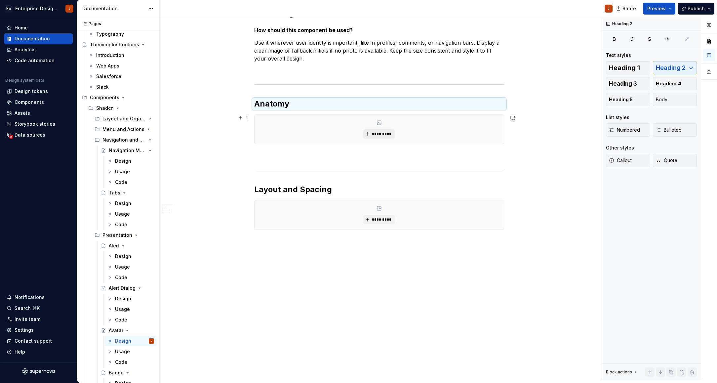
click at [369, 133] on button "*********" at bounding box center [379, 133] width 31 height 9
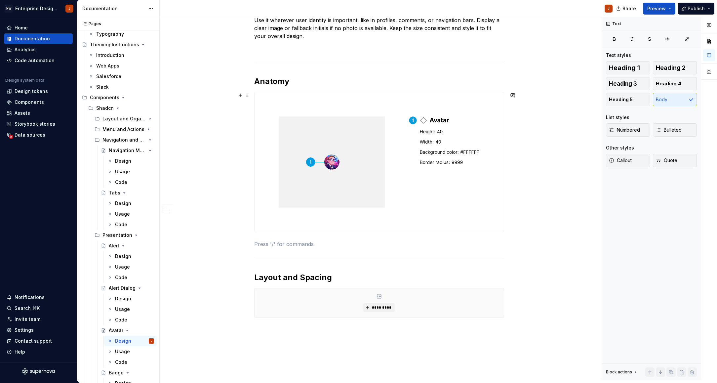
scroll to position [182, 0]
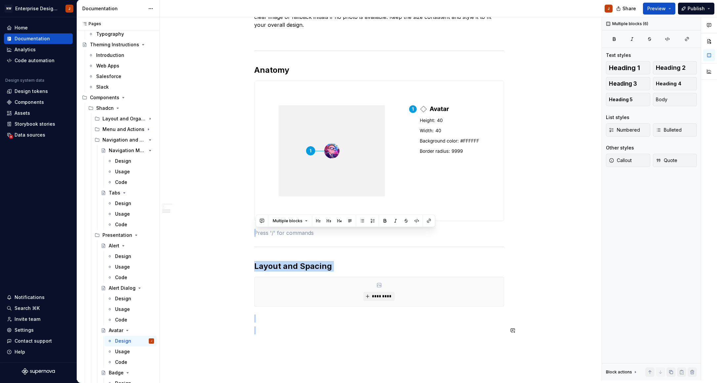
drag, startPoint x: 261, startPoint y: 242, endPoint x: 309, endPoint y: 337, distance: 106.8
click at [309, 337] on div "Design Purpose: The Avatar component is used to visually represent a user or en…" at bounding box center [379, 137] width 250 height 410
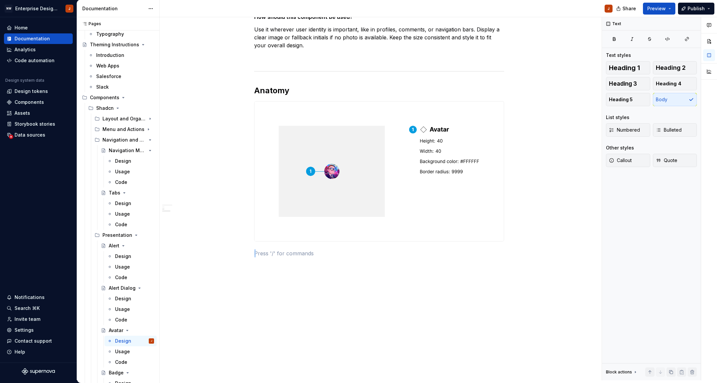
scroll to position [162, 0]
click at [123, 302] on div "Design" at bounding box center [134, 298] width 39 height 9
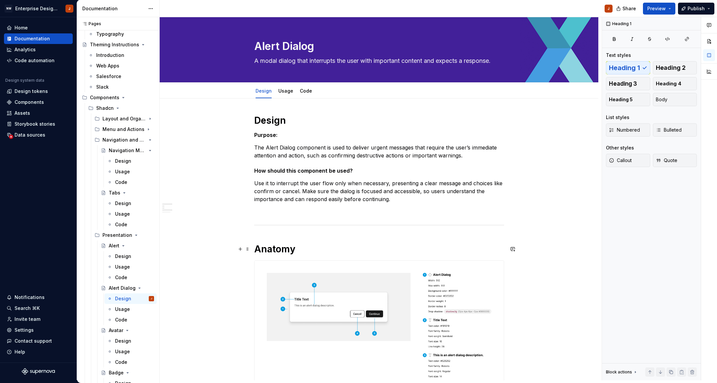
click at [278, 250] on h1 "Anatomy" at bounding box center [379, 249] width 250 height 12
click at [280, 236] on span "Heading 1" at bounding box center [282, 234] width 19 height 5
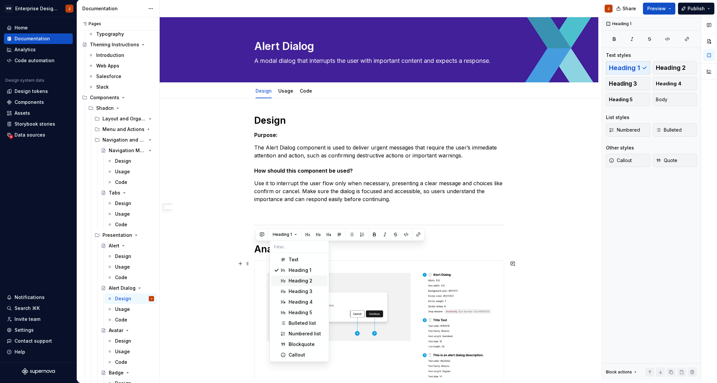
drag, startPoint x: 294, startPoint y: 280, endPoint x: 242, endPoint y: 279, distance: 51.3
click at [294, 280] on div "Heading 2" at bounding box center [301, 281] width 24 height 7
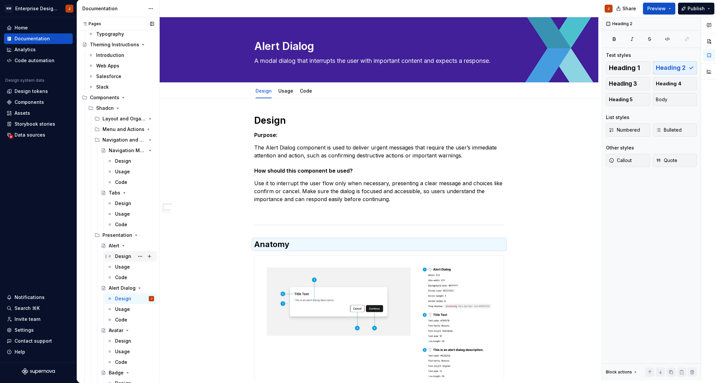
click at [123, 255] on div "Design" at bounding box center [123, 256] width 16 height 7
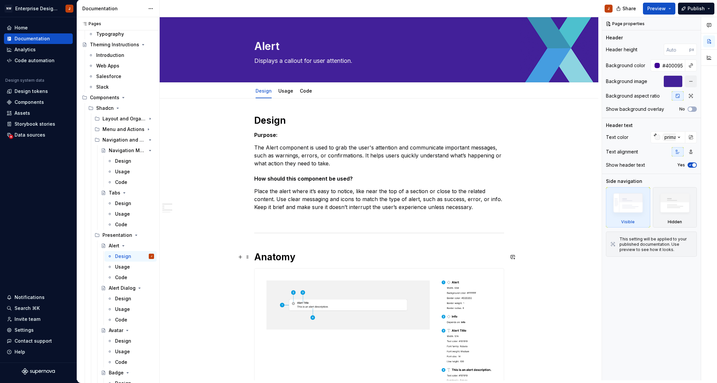
click at [279, 253] on h1 "Anatomy" at bounding box center [379, 257] width 250 height 12
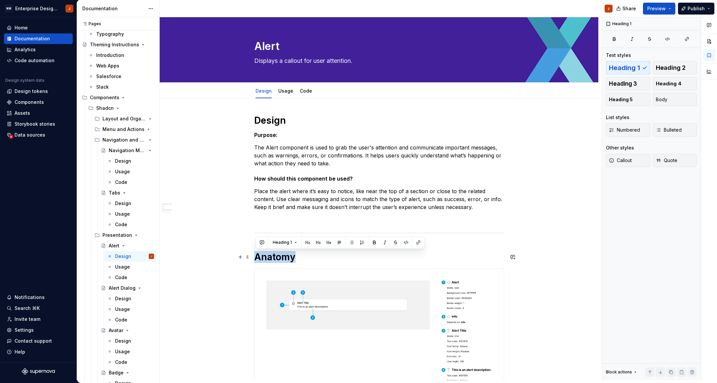
click at [279, 253] on h1 "Anatomy" at bounding box center [379, 257] width 250 height 12
drag, startPoint x: 284, startPoint y: 242, endPoint x: 285, endPoint y: 248, distance: 5.5
click at [284, 242] on span "Heading 1" at bounding box center [282, 242] width 19 height 5
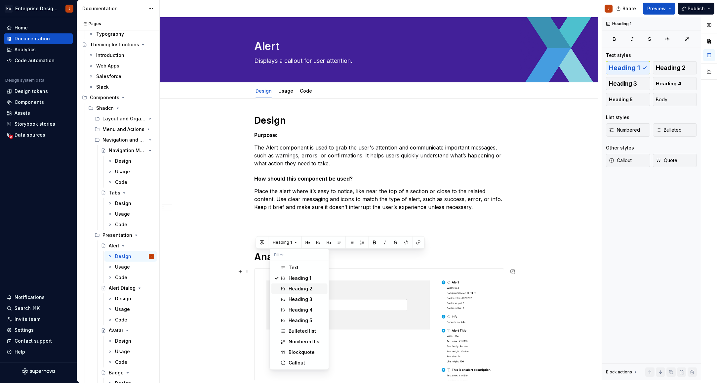
click at [293, 287] on div "Heading 2" at bounding box center [301, 288] width 24 height 7
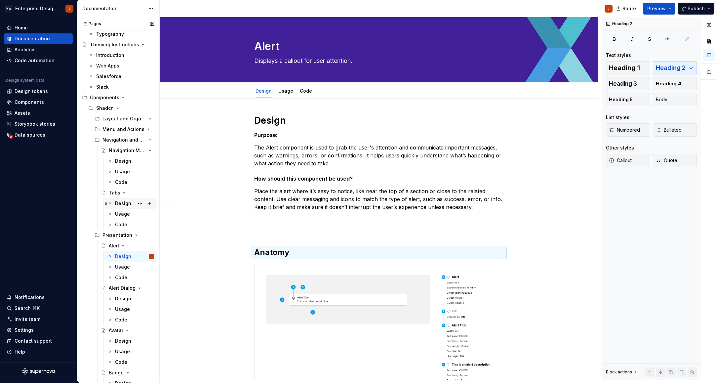
click at [121, 204] on div "Design" at bounding box center [123, 203] width 16 height 7
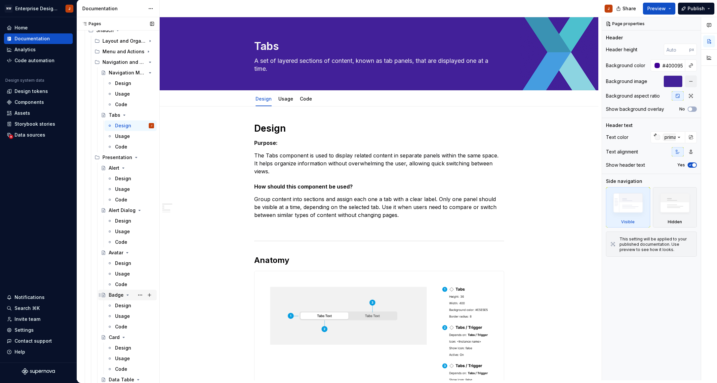
scroll to position [126, 0]
click at [121, 301] on div "Design" at bounding box center [134, 305] width 39 height 9
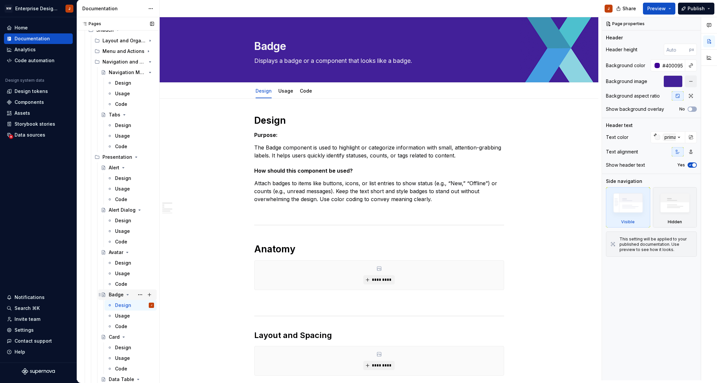
scroll to position [142, 0]
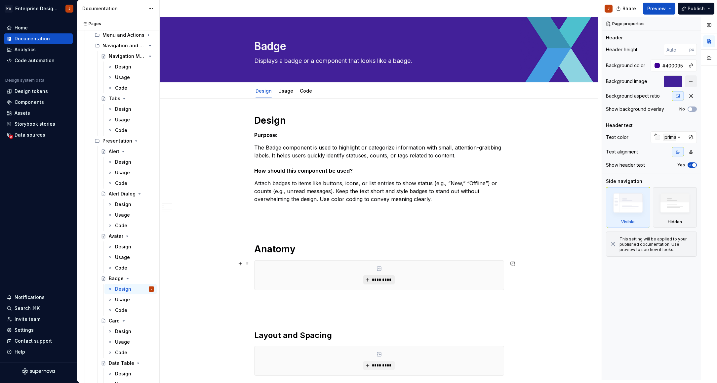
click at [380, 279] on span "*********" at bounding box center [382, 279] width 20 height 5
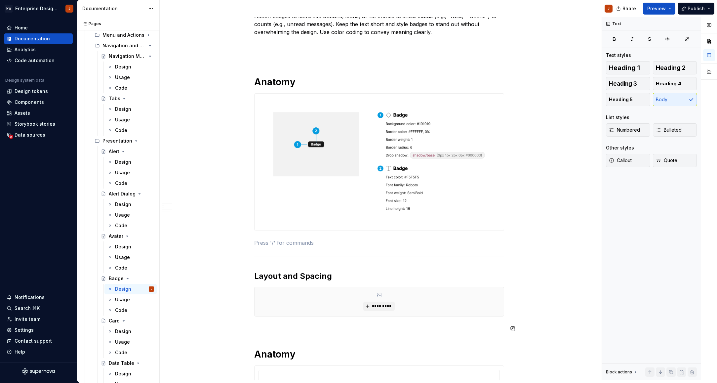
scroll to position [168, 0]
click at [378, 305] on span "*********" at bounding box center [382, 304] width 20 height 5
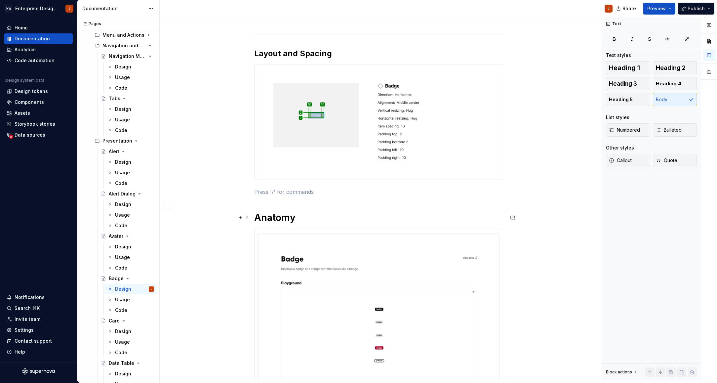
scroll to position [393, 0]
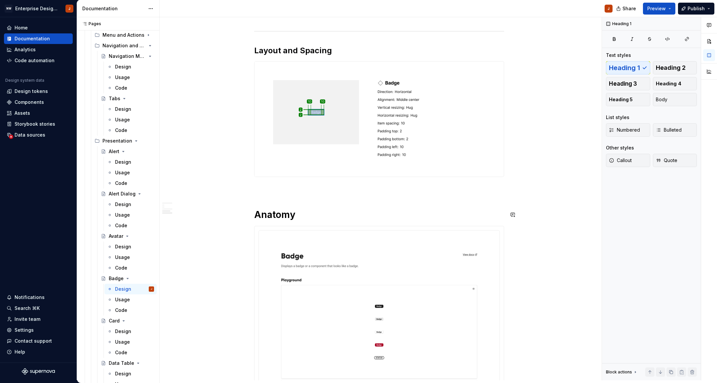
click at [258, 201] on div "Design Purpose: The Badge component is used to highlight or categorize informat…" at bounding box center [379, 155] width 250 height 866
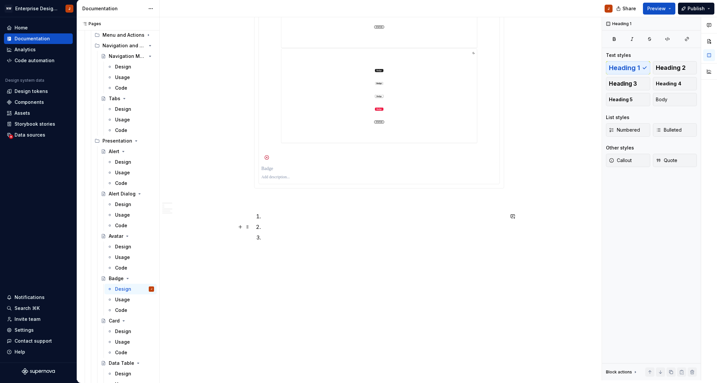
scroll to position [723, 0]
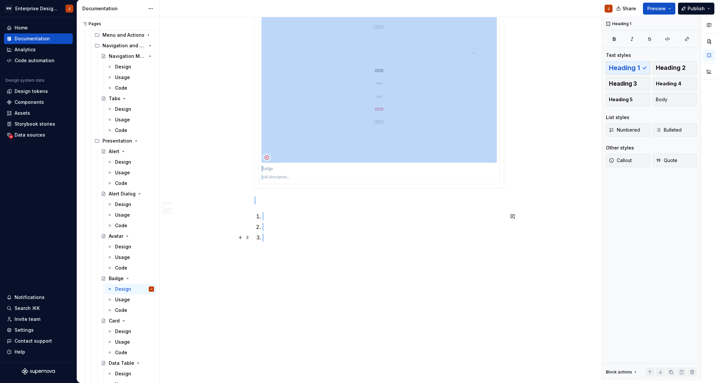
click at [273, 236] on p at bounding box center [383, 238] width 242 height 8
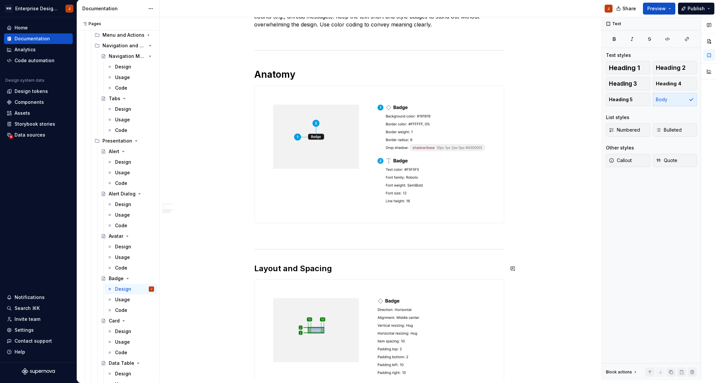
scroll to position [140, 0]
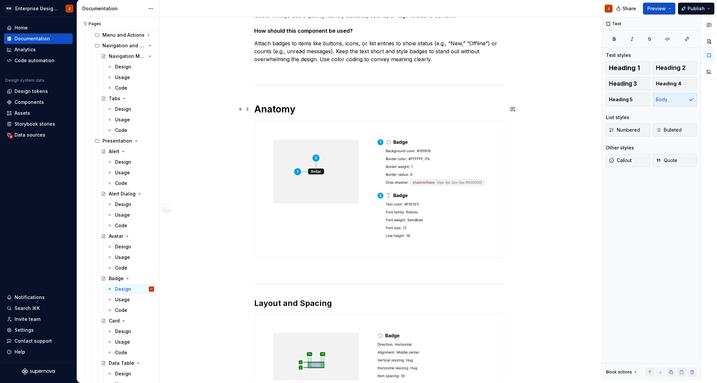
click at [278, 109] on h1 "Anatomy" at bounding box center [379, 109] width 250 height 12
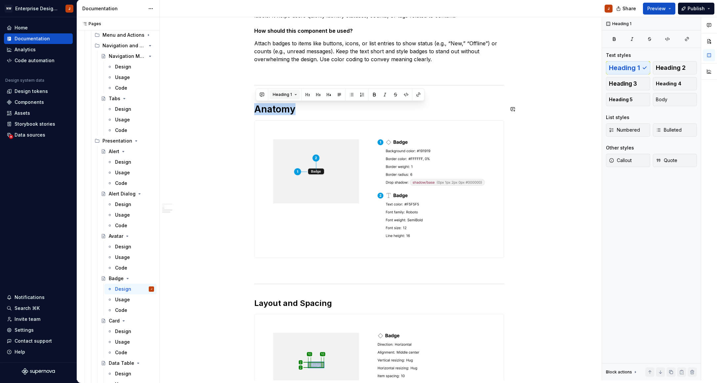
click at [285, 95] on span "Heading 1" at bounding box center [282, 94] width 19 height 5
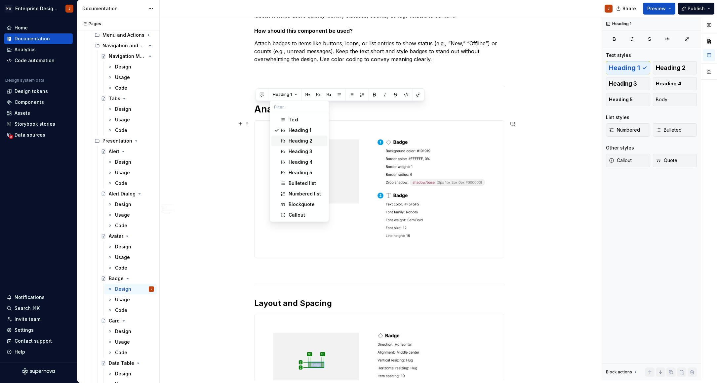
click at [296, 138] on div "Heading 2" at bounding box center [301, 141] width 24 height 7
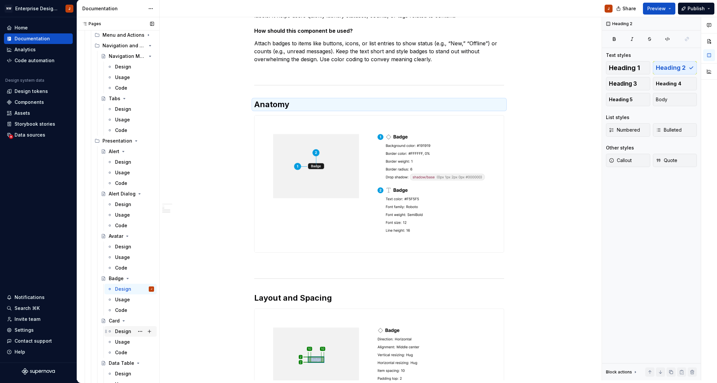
drag, startPoint x: 121, startPoint y: 330, endPoint x: 125, endPoint y: 331, distance: 4.0
click at [121, 330] on div "Design" at bounding box center [123, 331] width 16 height 7
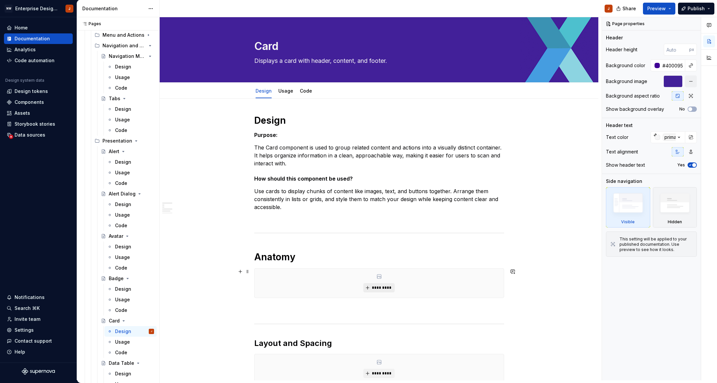
click at [378, 285] on button "*********" at bounding box center [379, 287] width 31 height 9
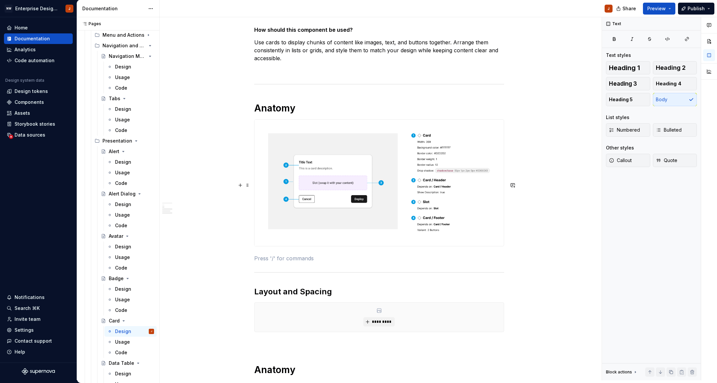
scroll to position [175, 0]
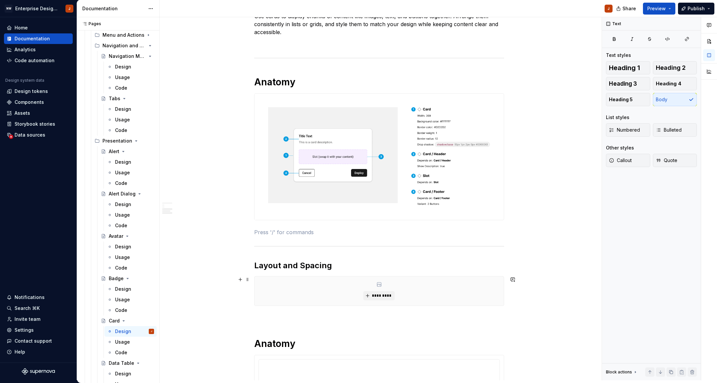
click at [358, 292] on div "*********" at bounding box center [379, 291] width 249 height 29
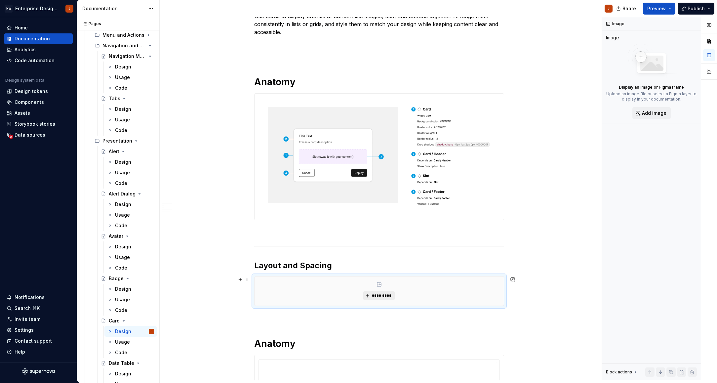
click at [383, 299] on button "*********" at bounding box center [379, 295] width 31 height 9
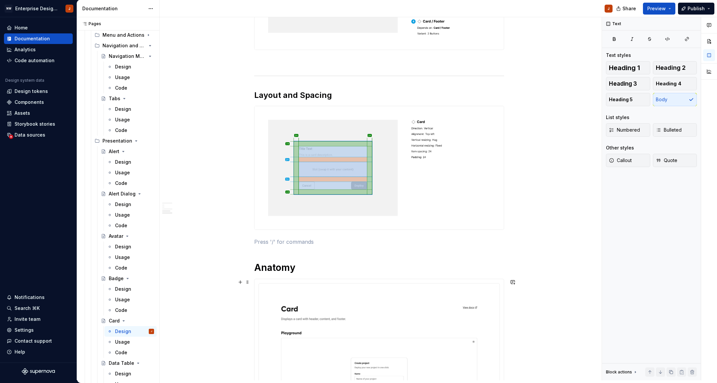
scroll to position [346, 0]
click at [259, 253] on div "Design Purpose: The Card component is used to group related content and actions…" at bounding box center [379, 277] width 250 height 1016
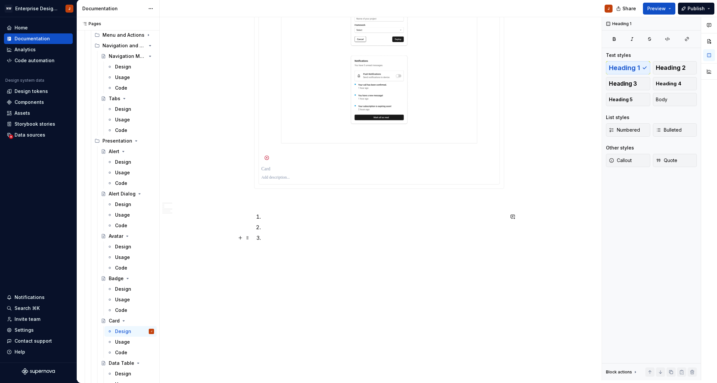
scroll to position [872, 0]
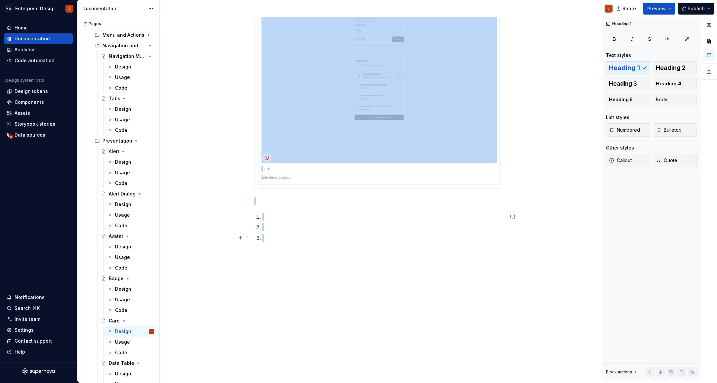
click at [273, 236] on p at bounding box center [383, 238] width 242 height 8
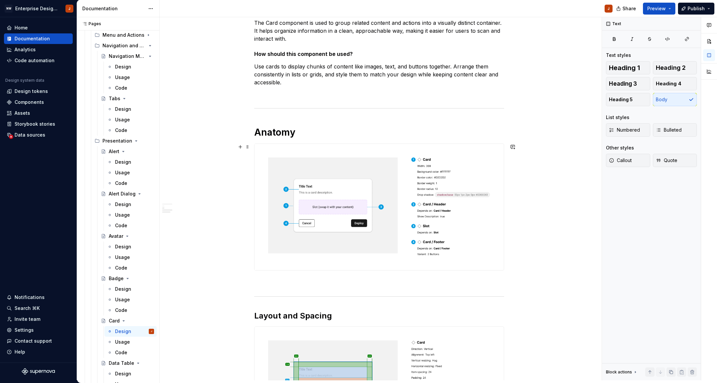
scroll to position [113, 0]
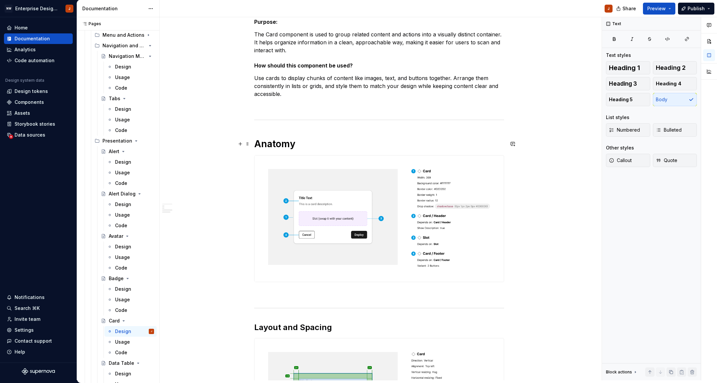
click at [281, 142] on h1 "Anatomy" at bounding box center [379, 144] width 250 height 12
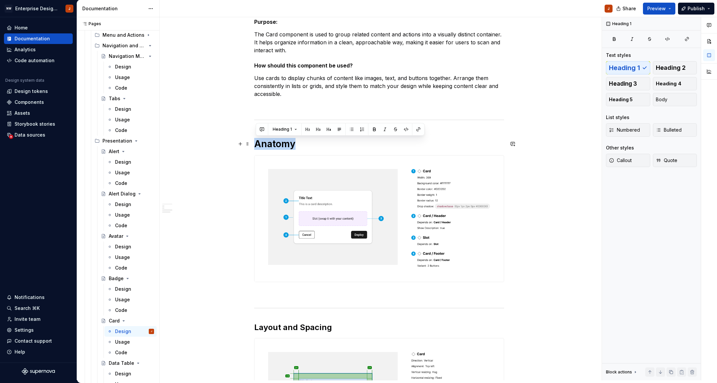
click at [281, 142] on h1 "Anatomy" at bounding box center [379, 144] width 250 height 12
click at [288, 128] on span "Heading 1" at bounding box center [282, 129] width 19 height 5
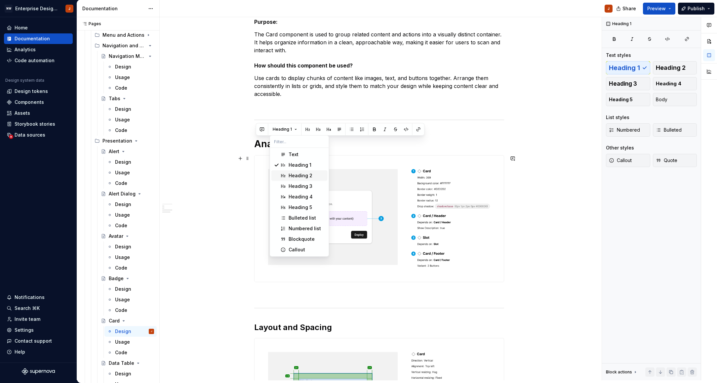
drag, startPoint x: 292, startPoint y: 175, endPoint x: 285, endPoint y: 178, distance: 8.0
click at [292, 175] on div "Heading 2" at bounding box center [301, 175] width 24 height 7
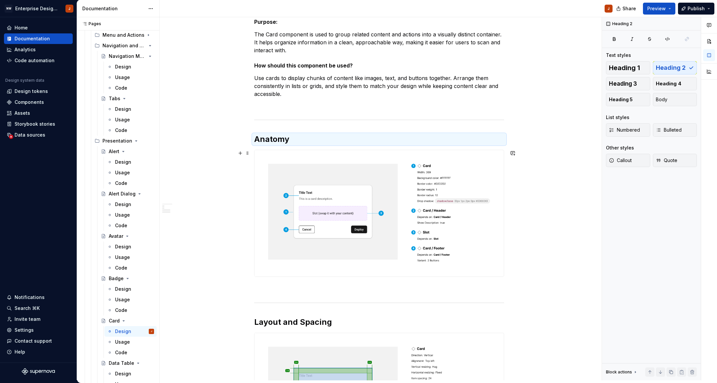
click at [225, 200] on div "Design Purpose: The Card component is used to group related content and actions…" at bounding box center [379, 290] width 439 height 610
click at [187, 202] on div "Design Purpose: The Card component is used to group related content and actions…" at bounding box center [379, 290] width 439 height 610
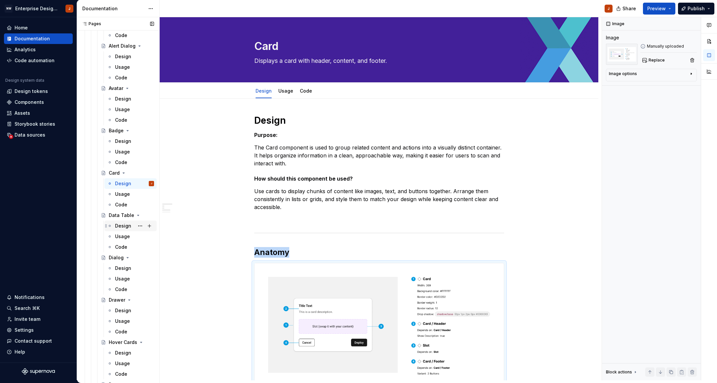
scroll to position [290, 0]
click at [119, 228] on div "Design" at bounding box center [123, 225] width 16 height 7
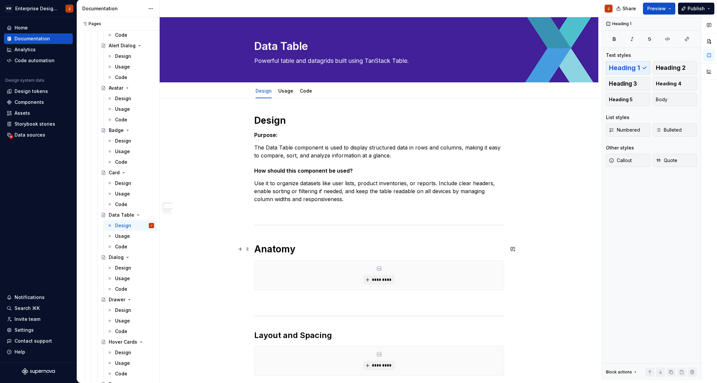
click at [282, 250] on h1 "Anatomy" at bounding box center [379, 249] width 250 height 12
click at [282, 237] on span "Heading 1" at bounding box center [282, 234] width 19 height 5
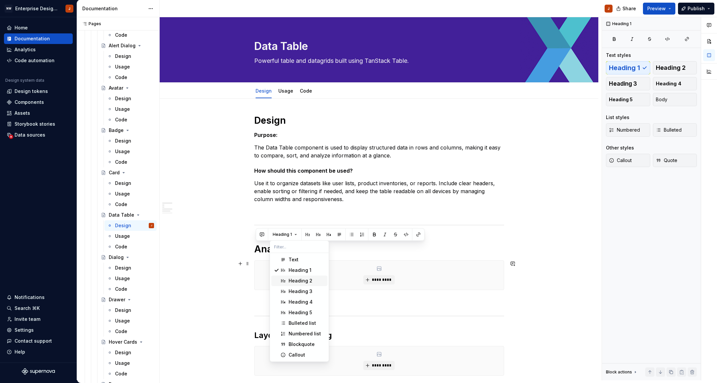
click at [294, 279] on div "Heading 2" at bounding box center [301, 281] width 24 height 7
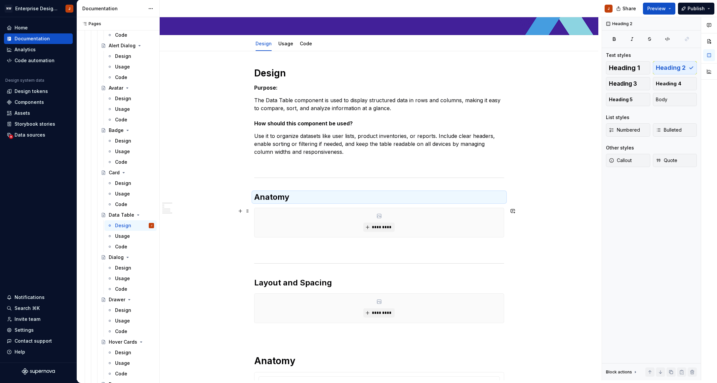
scroll to position [49, 0]
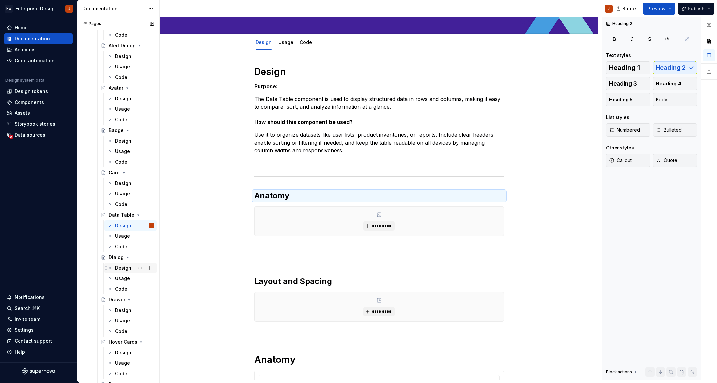
click at [126, 267] on div "Design" at bounding box center [123, 268] width 16 height 7
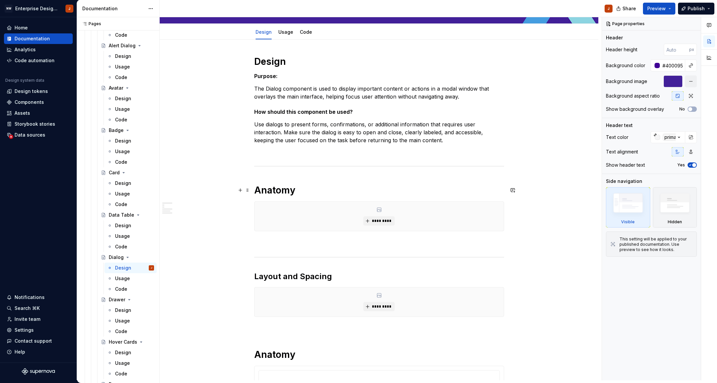
click at [279, 191] on h1 "Anatomy" at bounding box center [379, 190] width 250 height 12
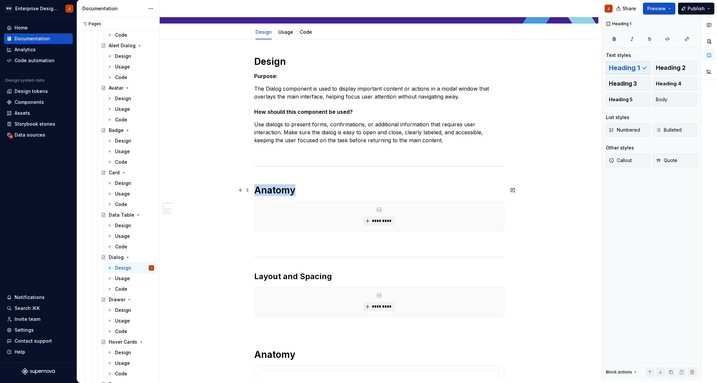
click at [279, 191] on h1 "Anatomy" at bounding box center [379, 190] width 250 height 12
click at [282, 179] on button "Heading 1" at bounding box center [285, 175] width 30 height 9
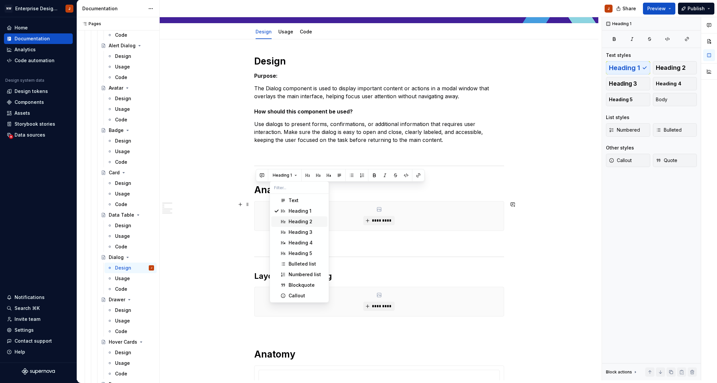
click at [295, 220] on div "Heading 2" at bounding box center [301, 221] width 24 height 7
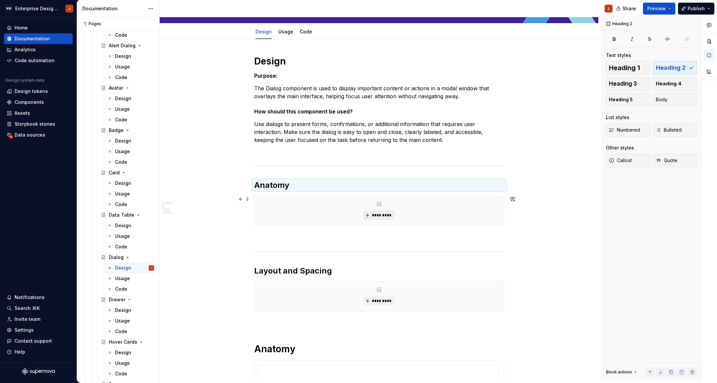
click at [372, 216] on button "*********" at bounding box center [379, 215] width 31 height 9
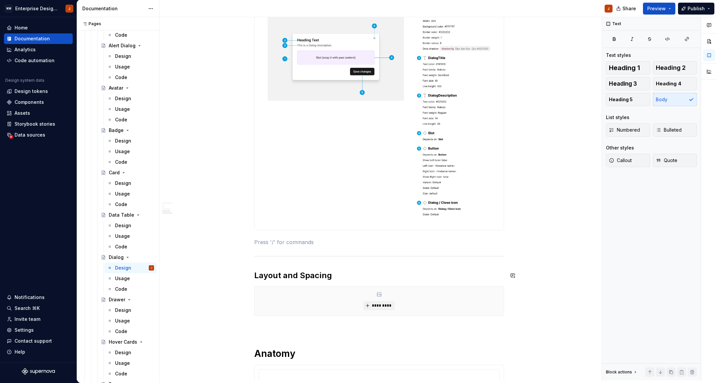
scroll to position [270, 0]
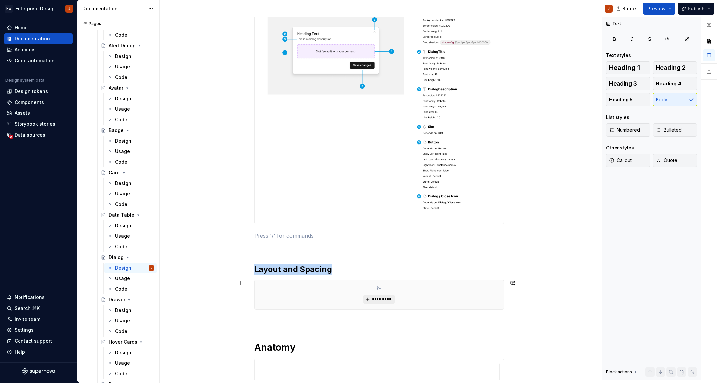
click at [378, 299] on span "*********" at bounding box center [382, 299] width 20 height 5
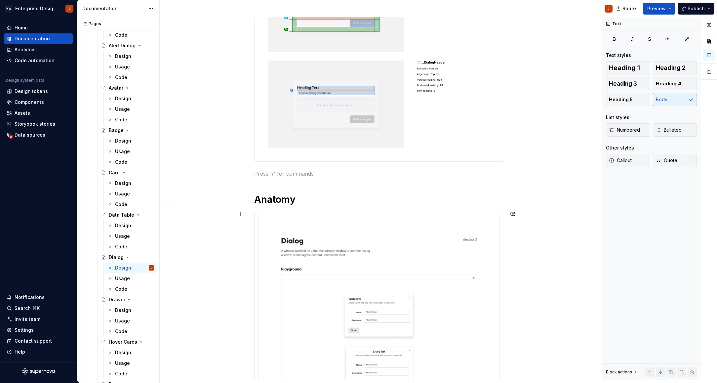
scroll to position [601, 0]
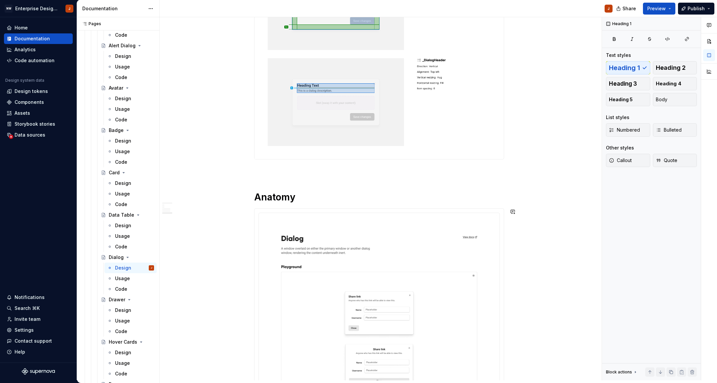
click at [260, 186] on div "Design Purpose: The Dialog component is used to display important content or ac…" at bounding box center [379, 89] width 250 height 1136
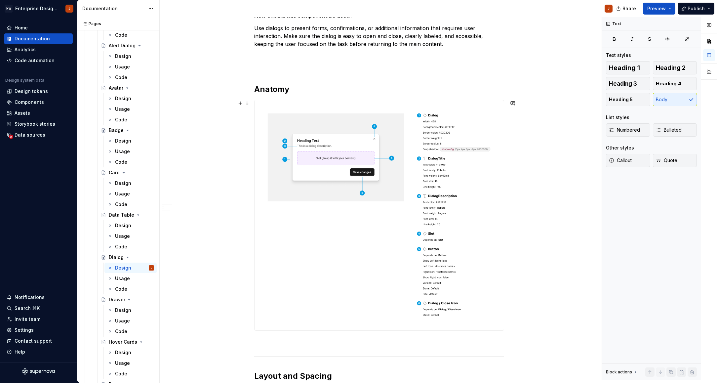
scroll to position [169, 0]
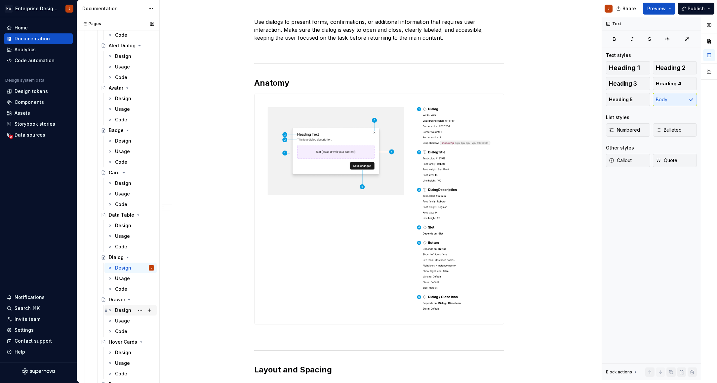
click at [122, 309] on div "Design" at bounding box center [123, 310] width 16 height 7
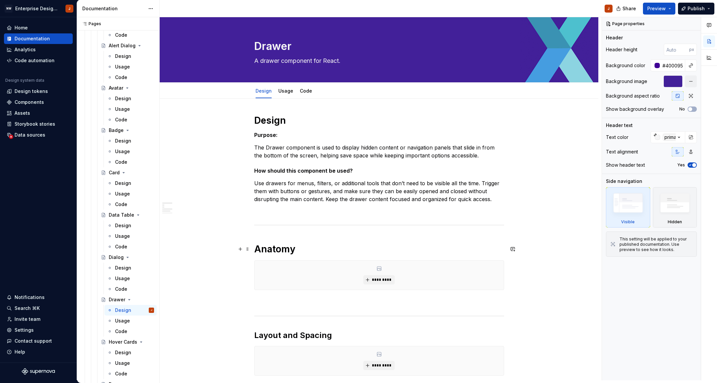
click at [276, 250] on h1 "Anatomy" at bounding box center [379, 249] width 250 height 12
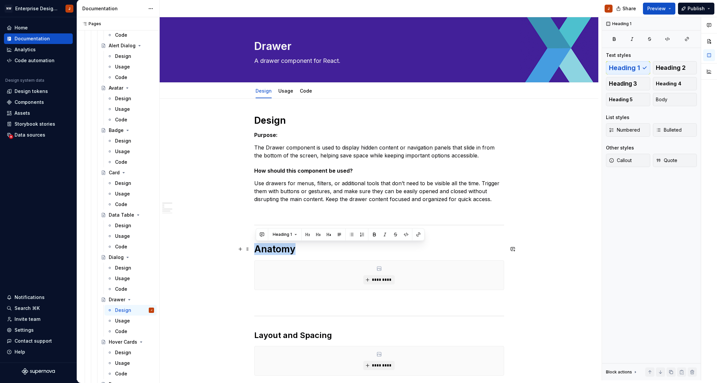
click at [276, 250] on h1 "Anatomy" at bounding box center [379, 249] width 250 height 12
click at [287, 234] on span "Heading 1" at bounding box center [282, 234] width 19 height 5
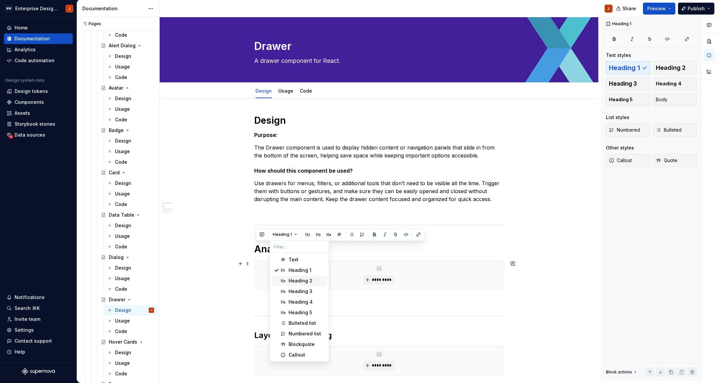
click at [293, 279] on div "Heading 2" at bounding box center [301, 281] width 24 height 7
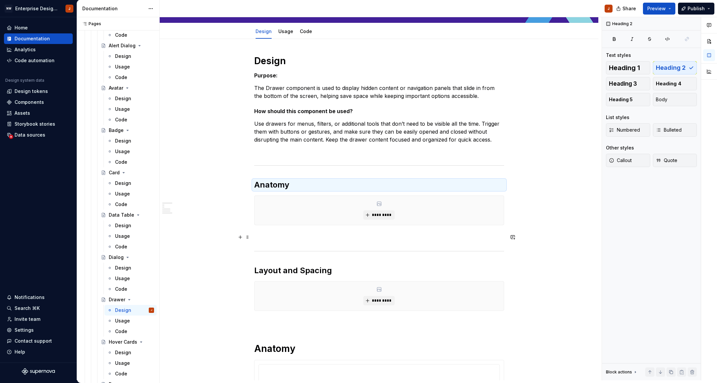
scroll to position [66, 0]
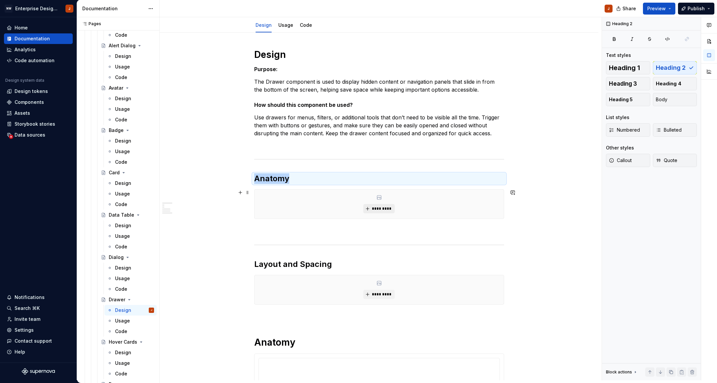
click at [377, 209] on span "*********" at bounding box center [382, 208] width 20 height 5
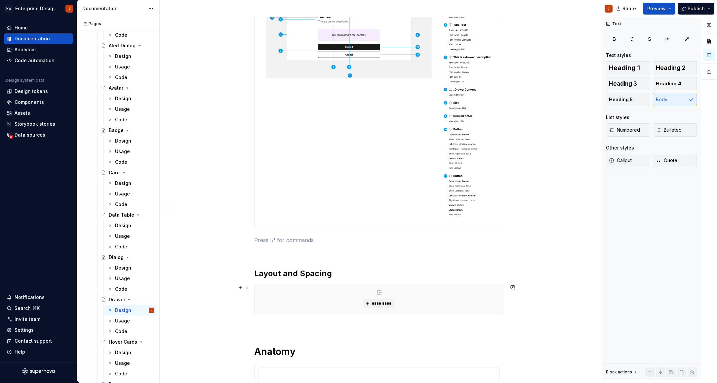
scroll to position [341, 0]
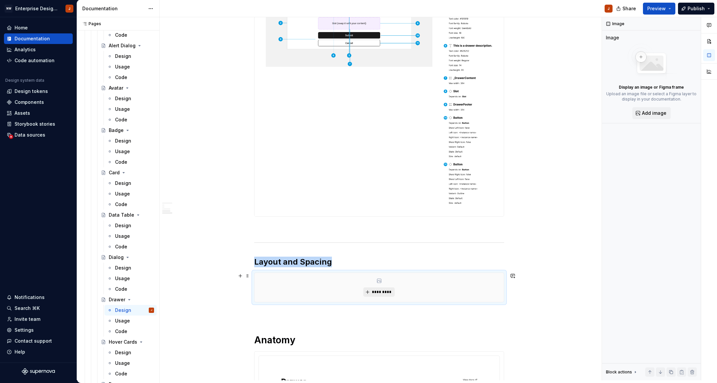
click at [374, 293] on span "*********" at bounding box center [382, 291] width 20 height 5
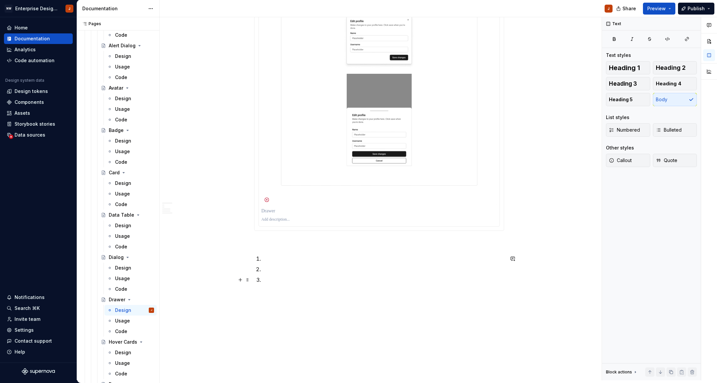
scroll to position [2379, 0]
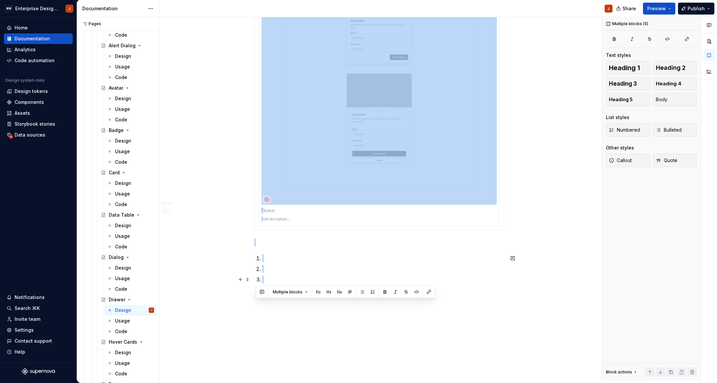
click at [270, 278] on p at bounding box center [383, 280] width 242 height 8
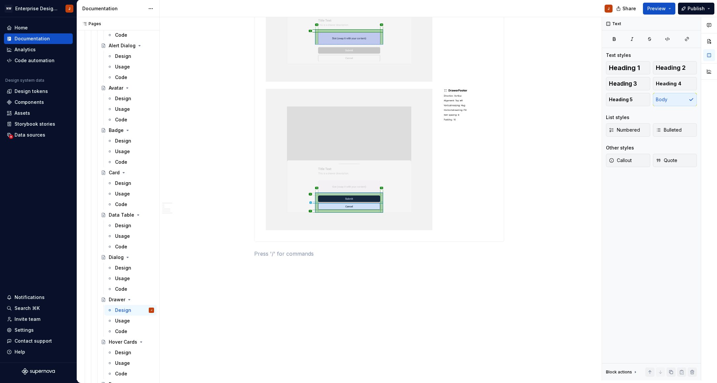
scroll to position [1412, 0]
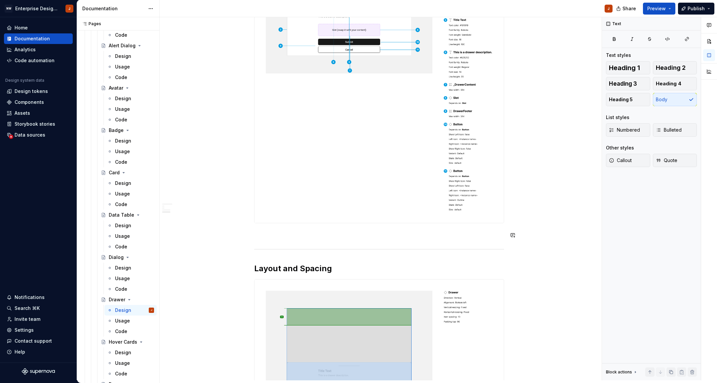
scroll to position [340, 0]
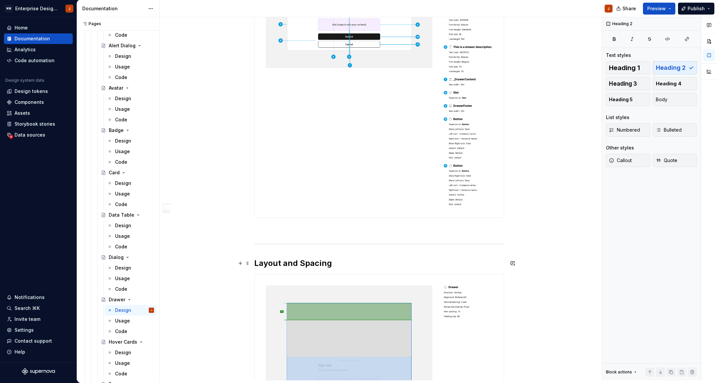
click at [275, 262] on h2 "Layout and Spacing" at bounding box center [379, 263] width 250 height 11
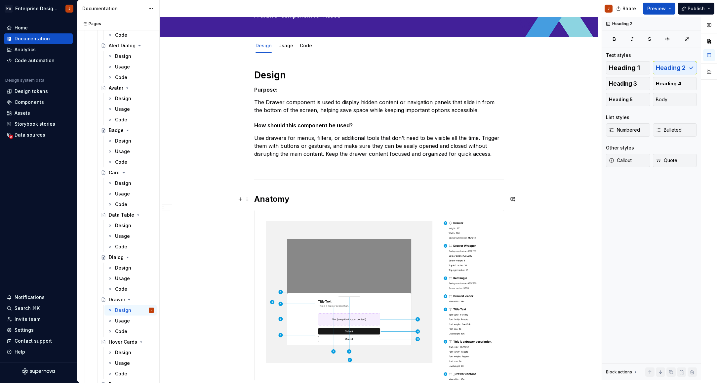
click at [272, 197] on h2 "Anatomy" at bounding box center [379, 199] width 250 height 11
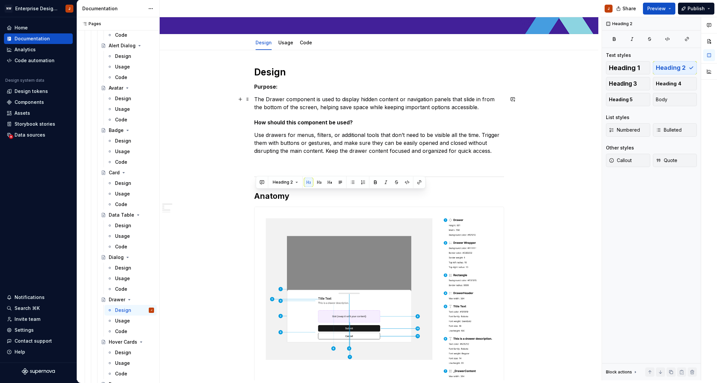
click at [275, 101] on p "The Drawer component is used to display hidden content or navigation panels tha…" at bounding box center [379, 103] width 250 height 16
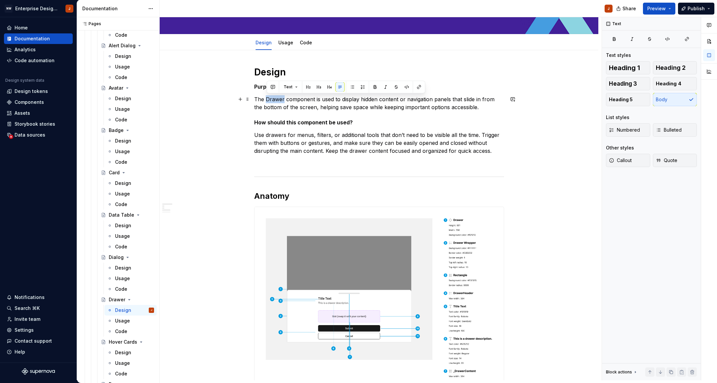
click at [275, 101] on p "The Drawer component is used to display hidden content or navigation panels tha…" at bounding box center [379, 103] width 250 height 16
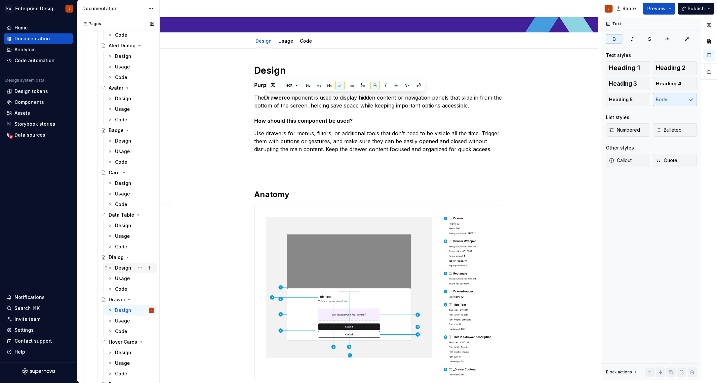
click at [125, 270] on div "Design" at bounding box center [123, 268] width 16 height 7
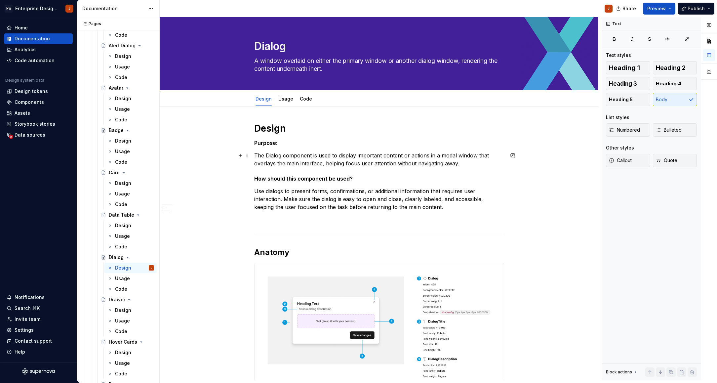
click at [277, 155] on p "The Dialog component is used to display important content or actions in a modal…" at bounding box center [379, 160] width 250 height 16
click at [125, 224] on div "Design" at bounding box center [123, 225] width 16 height 7
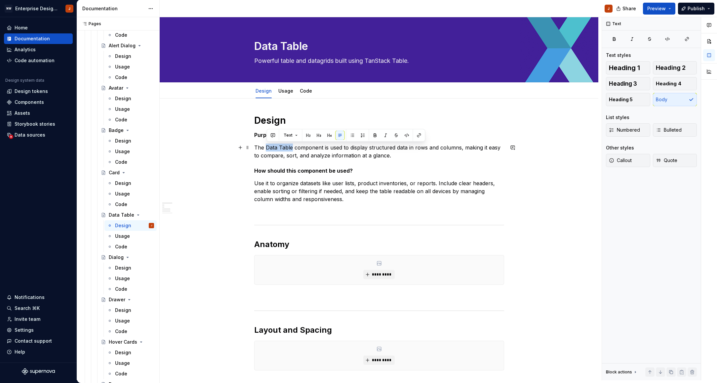
drag, startPoint x: 267, startPoint y: 148, endPoint x: 294, endPoint y: 148, distance: 27.1
click at [294, 148] on p "The Data Table component is used to display structured data in rows and columns…" at bounding box center [379, 152] width 250 height 16
click at [123, 183] on div "Design" at bounding box center [123, 183] width 16 height 7
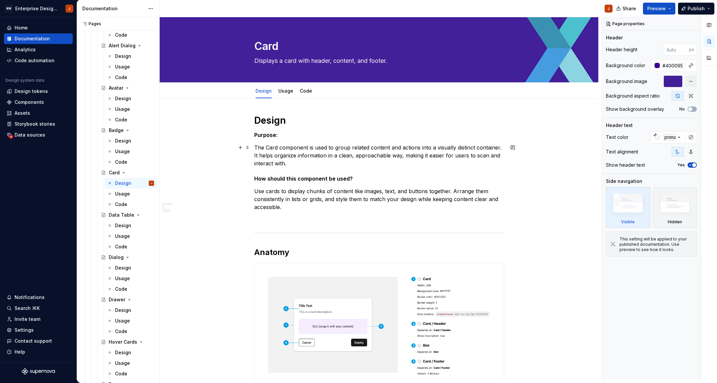
click at [274, 148] on p "The Card component is used to group related content and actions into a visually…" at bounding box center [379, 156] width 250 height 24
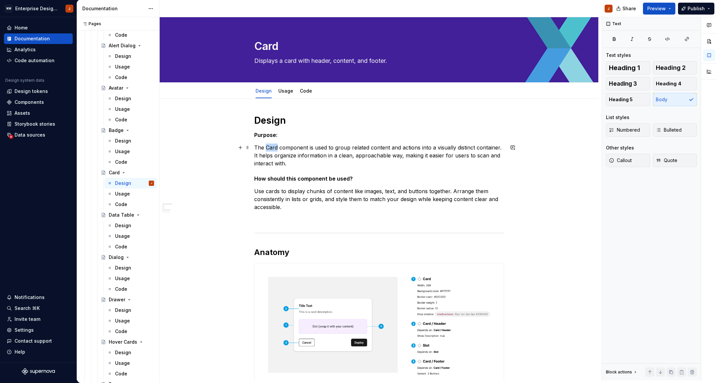
click at [274, 148] on p "The Card component is used to group related content and actions into a visually…" at bounding box center [379, 156] width 250 height 24
click at [123, 142] on div "Design" at bounding box center [123, 141] width 16 height 7
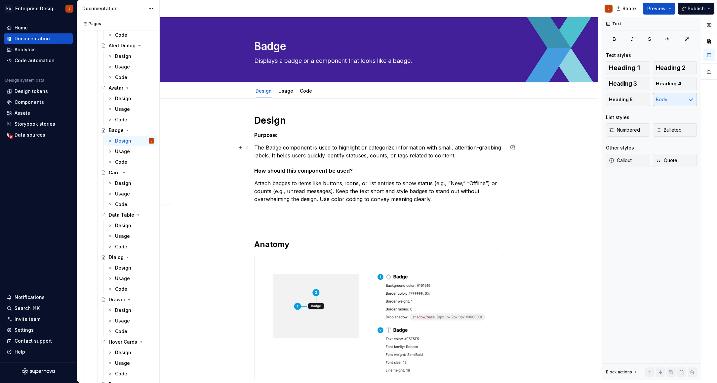
click at [271, 145] on p "The Badge component is used to highlight or categorize information with small, …" at bounding box center [379, 152] width 250 height 16
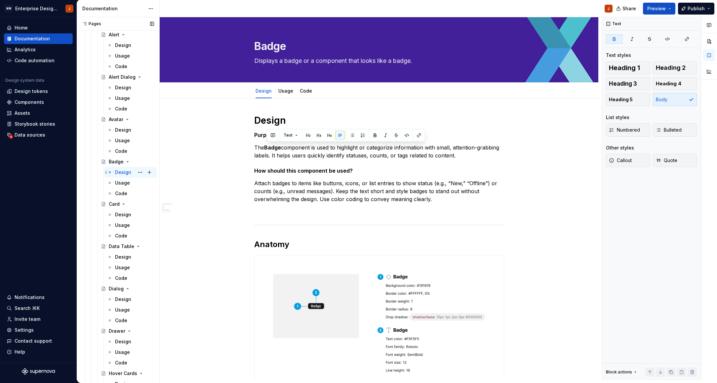
scroll to position [251, 0]
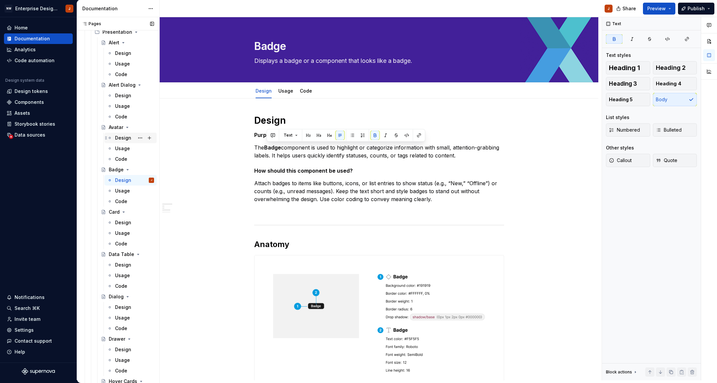
click at [121, 139] on div "Design" at bounding box center [123, 138] width 16 height 7
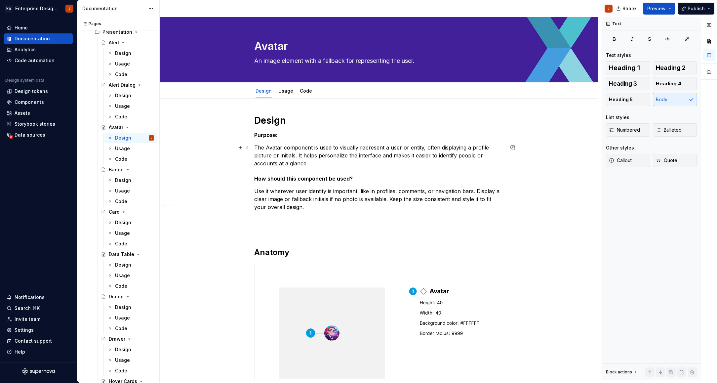
click at [275, 147] on p "The Avatar component is used to visually represent a user or entity, often disp…" at bounding box center [379, 156] width 250 height 24
click at [123, 98] on div "Design" at bounding box center [123, 95] width 16 height 7
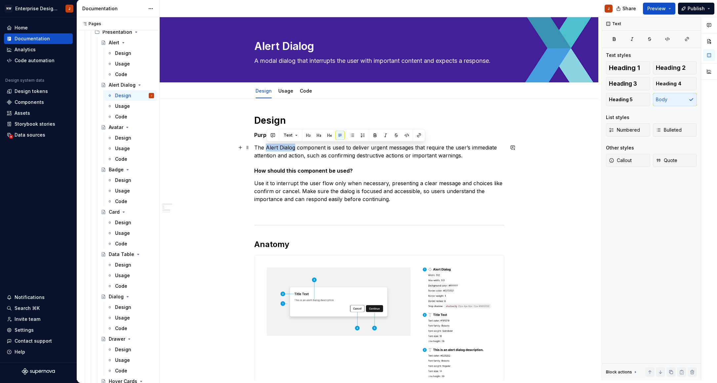
drag, startPoint x: 268, startPoint y: 146, endPoint x: 296, endPoint y: 146, distance: 28.5
click at [296, 146] on p "The Alert Dialog component is used to deliver urgent messages that require the …" at bounding box center [379, 152] width 250 height 16
click at [122, 63] on div "Usage" at bounding box center [122, 64] width 15 height 7
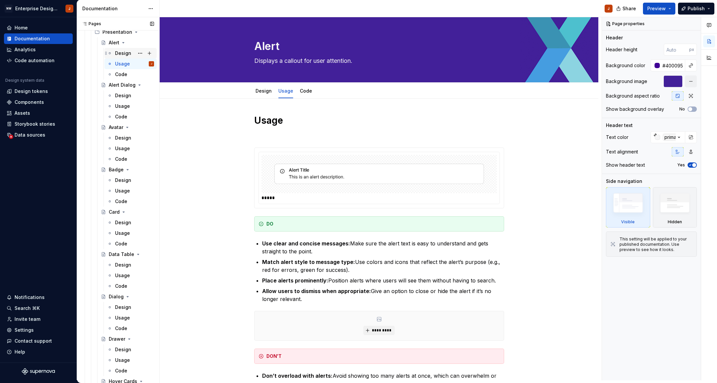
scroll to position [244, 0]
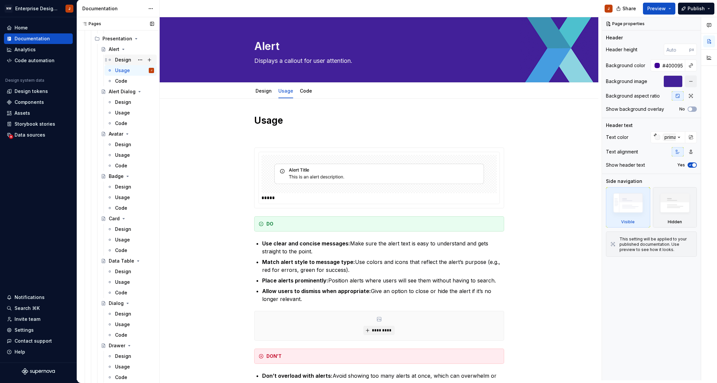
click at [125, 59] on div "Design" at bounding box center [123, 60] width 16 height 7
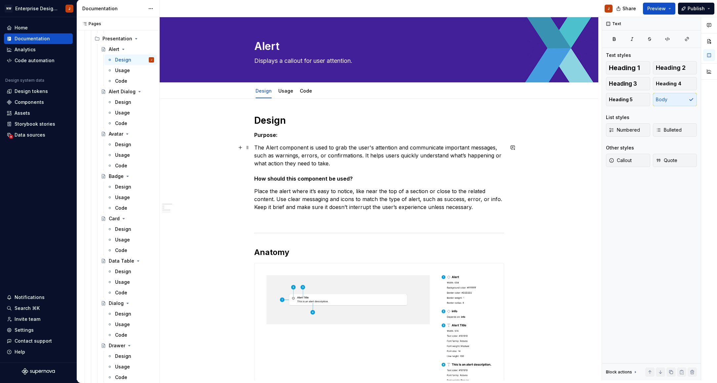
click at [272, 148] on p "The Alert component is used to grab the user's attention and communicate import…" at bounding box center [379, 156] width 250 height 24
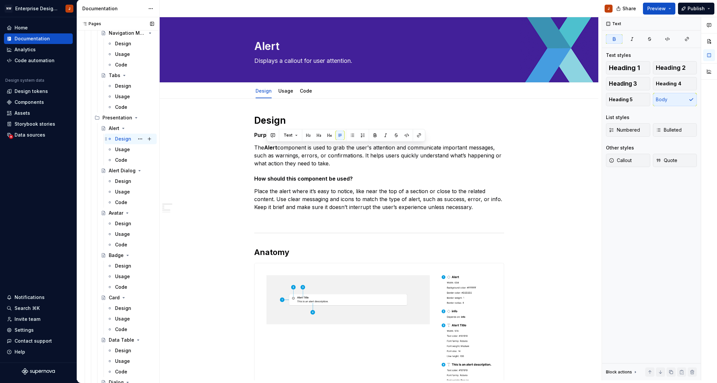
scroll to position [163, 0]
click at [121, 88] on div "Design" at bounding box center [123, 88] width 16 height 7
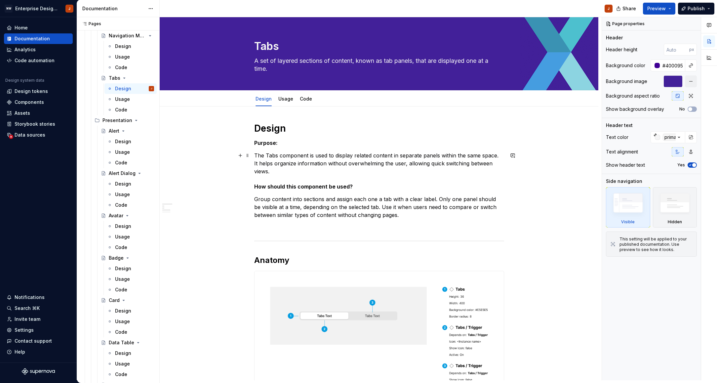
click at [274, 157] on p "The Tabs component is used to display related content in separate panels within…" at bounding box center [379, 164] width 250 height 24
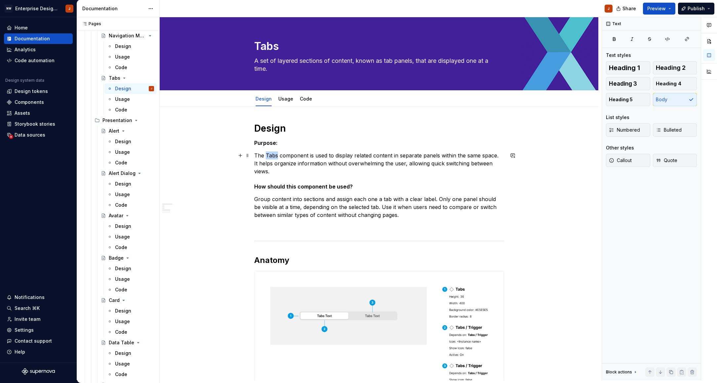
click at [274, 157] on p "The Tabs component is used to display related content in separate panels within…" at bounding box center [379, 164] width 250 height 24
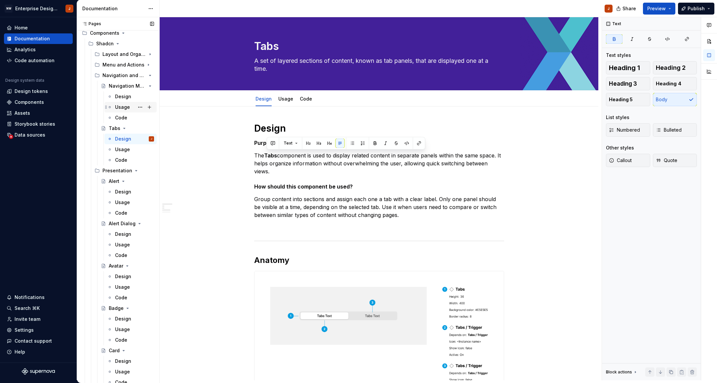
scroll to position [112, 0]
click at [125, 100] on div "Design" at bounding box center [123, 97] width 16 height 7
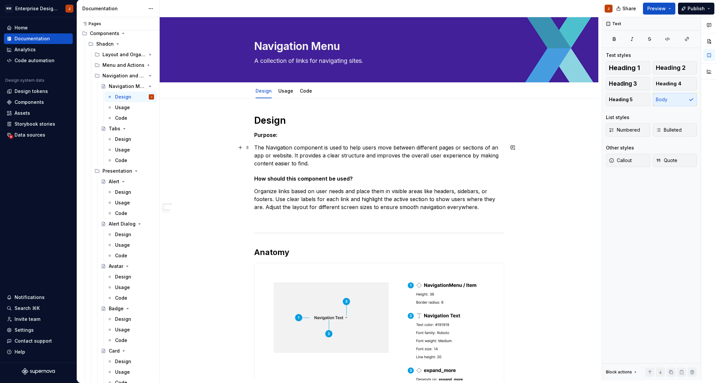
click at [276, 147] on p "The Navigation component is used to help users move between different pages or …" at bounding box center [379, 156] width 250 height 24
click at [132, 65] on icon "Page tree" at bounding box center [131, 65] width 5 height 5
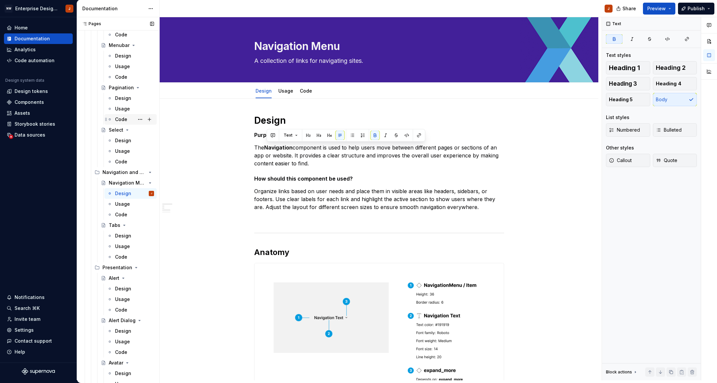
scroll to position [440, 0]
click at [119, 138] on div "Design" at bounding box center [123, 139] width 16 height 7
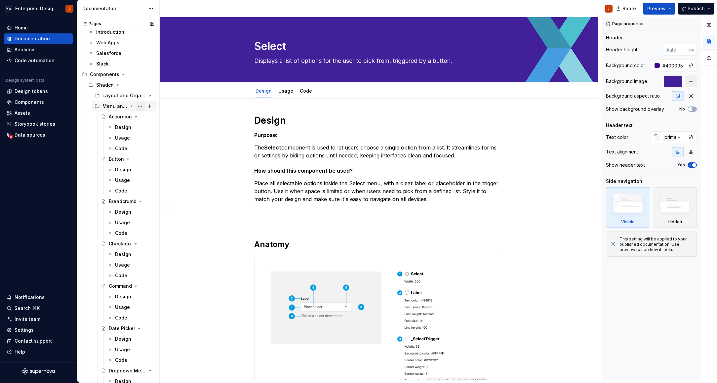
scroll to position [69, 0]
click at [131, 109] on icon "Page tree" at bounding box center [132, 108] width 2 height 1
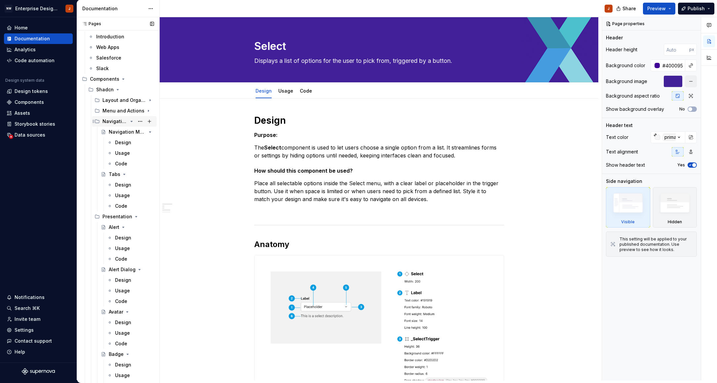
scroll to position [67, 0]
click at [131, 121] on icon "Page tree" at bounding box center [132, 120] width 2 height 1
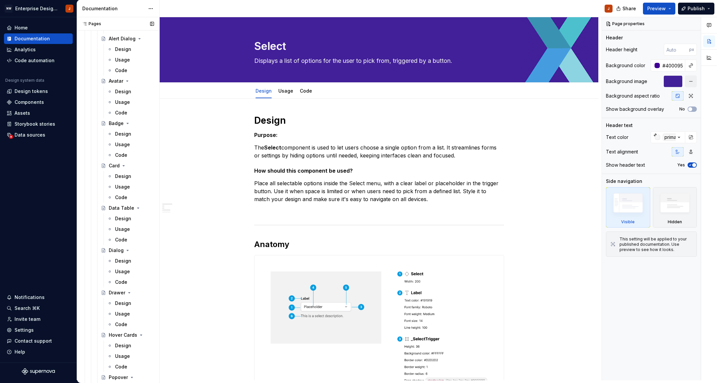
scroll to position [284, 0]
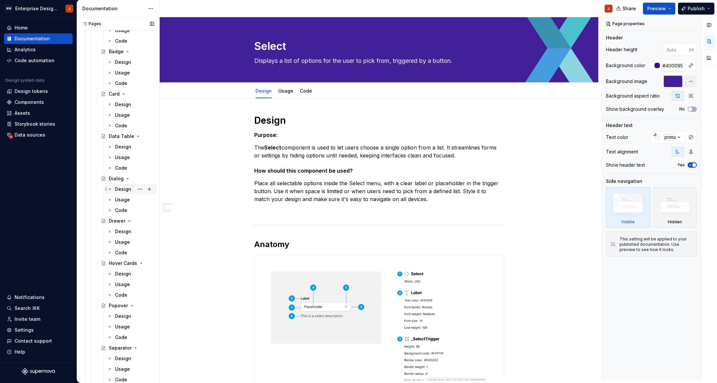
click at [121, 191] on div "Design" at bounding box center [123, 189] width 16 height 7
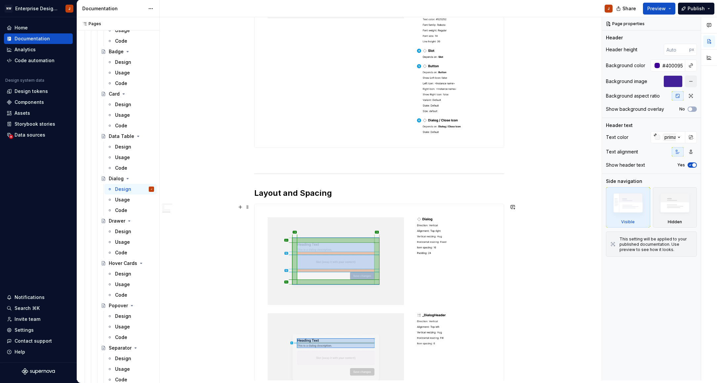
scroll to position [410, 0]
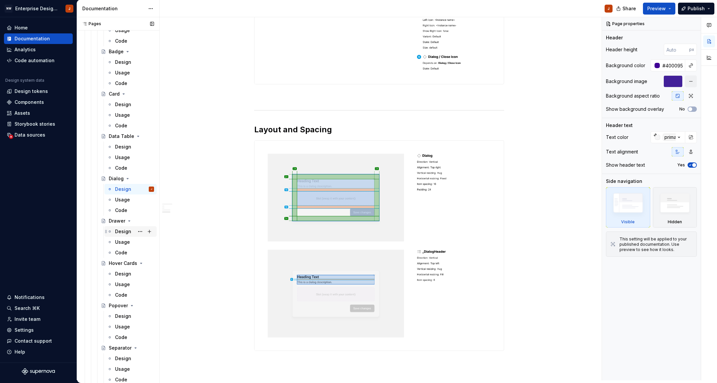
click at [122, 231] on div "Design" at bounding box center [123, 231] width 16 height 7
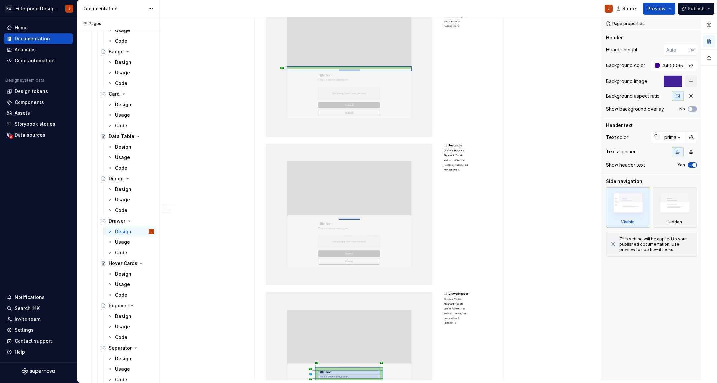
scroll to position [488, 0]
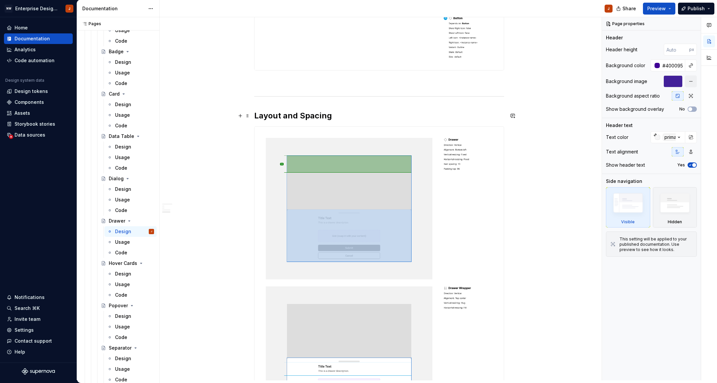
click at [348, 116] on h2 "Layout and Spacing" at bounding box center [379, 115] width 250 height 11
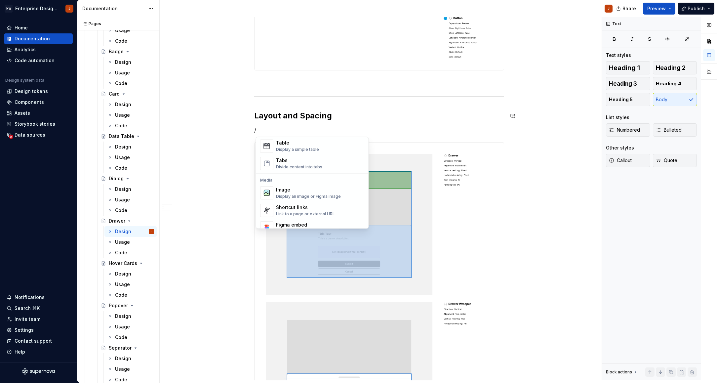
scroll to position [245, 0]
click at [326, 190] on div "Image" at bounding box center [308, 189] width 65 height 7
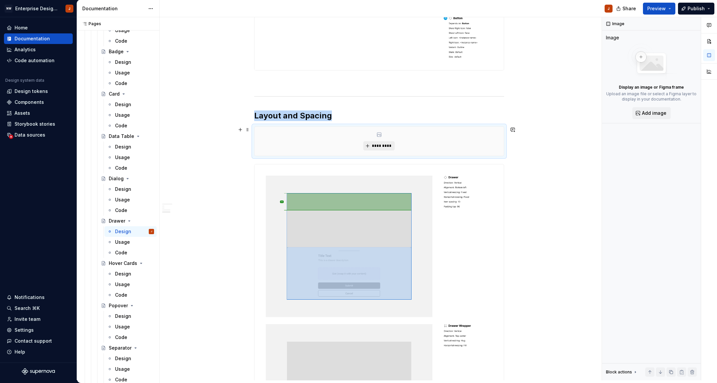
click at [379, 145] on span "*********" at bounding box center [382, 145] width 20 height 5
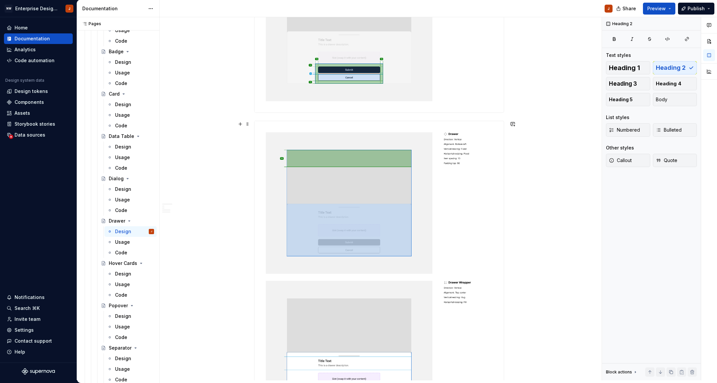
scroll to position [1273, 0]
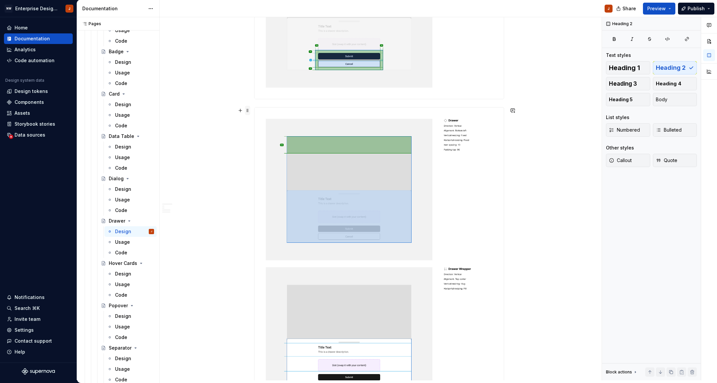
click at [247, 111] on span at bounding box center [247, 110] width 5 height 9
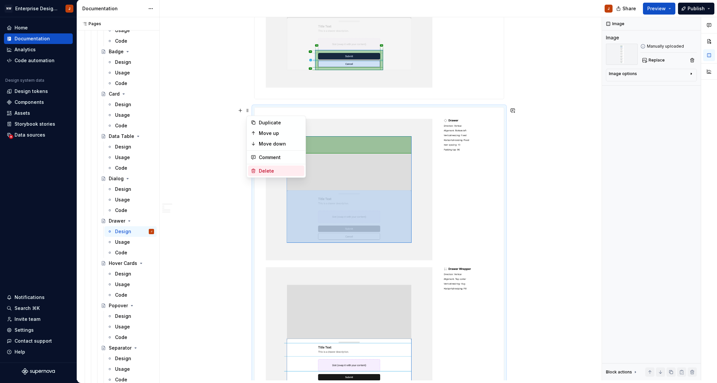
click at [263, 169] on div "Delete" at bounding box center [280, 171] width 43 height 7
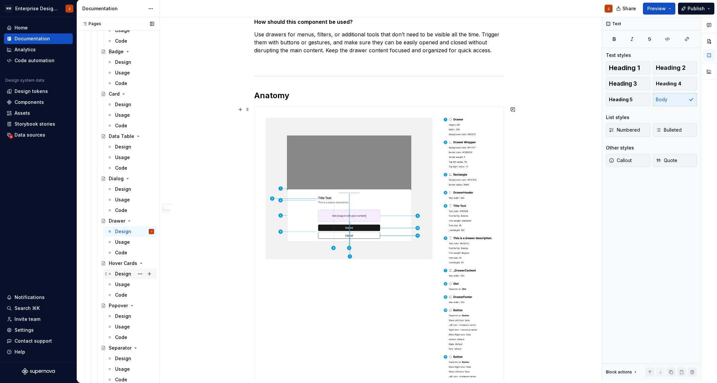
scroll to position [149, 0]
drag, startPoint x: 122, startPoint y: 276, endPoint x: 127, endPoint y: 278, distance: 4.9
click at [122, 276] on div "Design" at bounding box center [123, 274] width 16 height 7
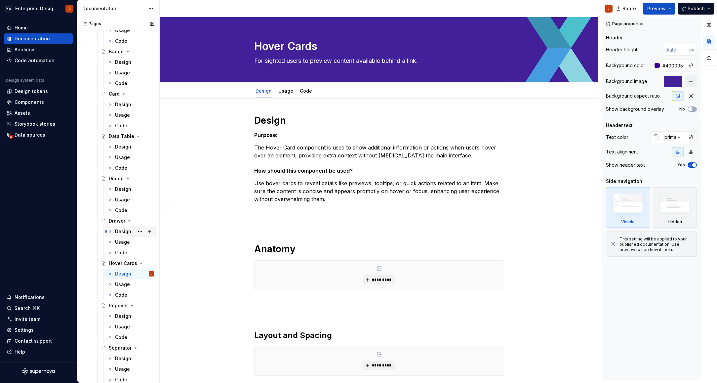
click at [124, 230] on div "Design" at bounding box center [123, 231] width 16 height 7
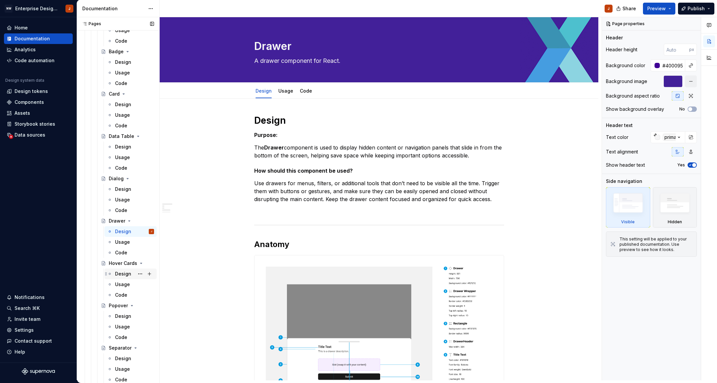
click at [123, 273] on div "Design" at bounding box center [123, 274] width 16 height 7
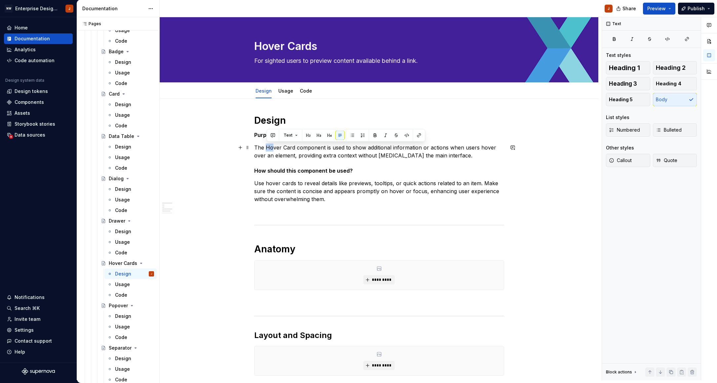
drag, startPoint x: 268, startPoint y: 148, endPoint x: 278, endPoint y: 148, distance: 9.9
click at [278, 148] on p "The Hover Card component is used to show additional information or actions when…" at bounding box center [379, 152] width 250 height 16
click at [284, 148] on p "The Hover Card component is used to show additional information or actions when…" at bounding box center [379, 152] width 250 height 16
drag, startPoint x: 294, startPoint y: 147, endPoint x: 268, endPoint y: 147, distance: 26.5
click at [267, 147] on p "The Hover Card component is used to show additional information or actions when…" at bounding box center [379, 152] width 250 height 16
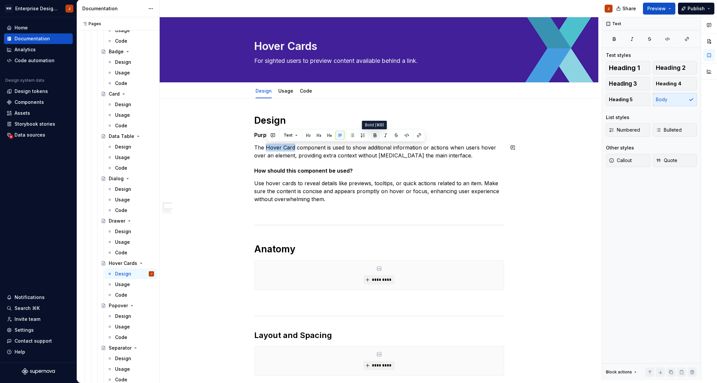
click at [374, 134] on button "button" at bounding box center [375, 135] width 9 height 9
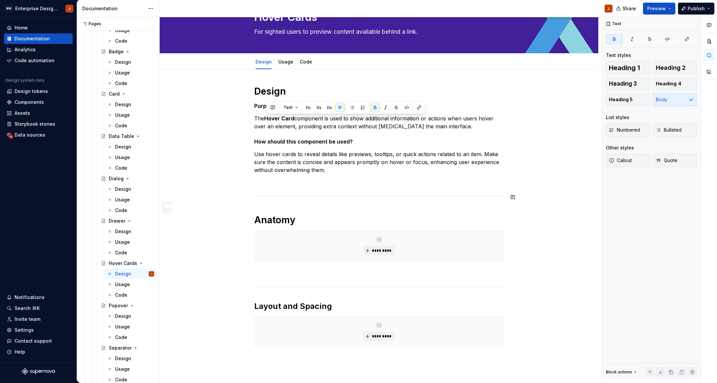
scroll to position [29, 0]
click at [374, 250] on span "*********" at bounding box center [382, 250] width 20 height 5
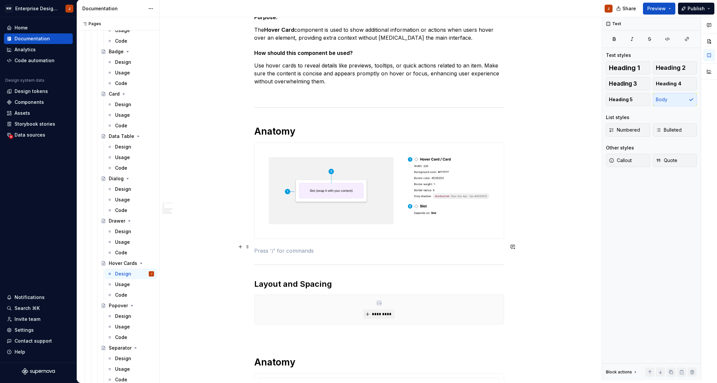
scroll to position [118, 0]
click at [276, 129] on h1 "Anatomy" at bounding box center [379, 131] width 250 height 12
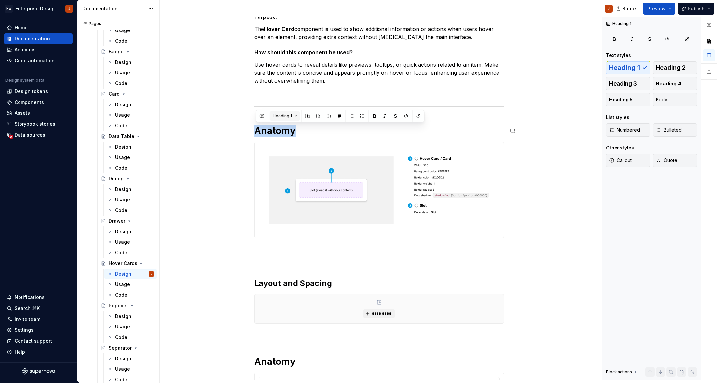
click at [278, 118] on span "Heading 1" at bounding box center [282, 115] width 19 height 5
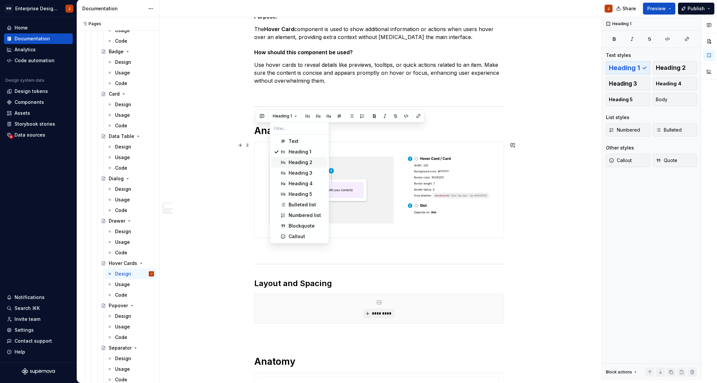
click at [293, 162] on div "Heading 2" at bounding box center [301, 162] width 24 height 7
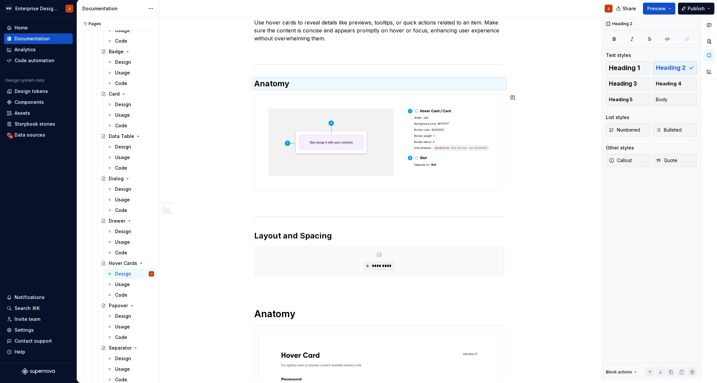
scroll to position [164, 0]
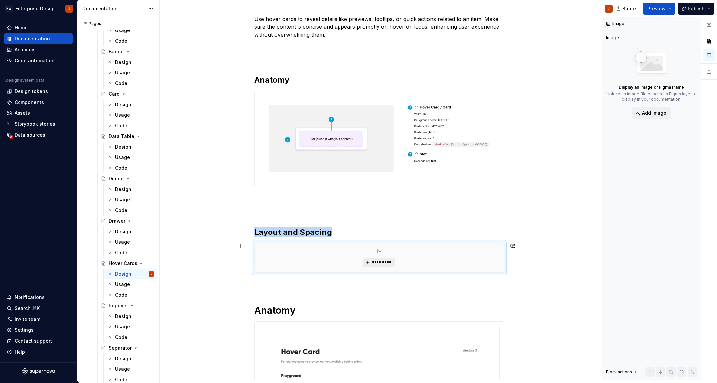
click at [373, 260] on button "*********" at bounding box center [379, 262] width 31 height 9
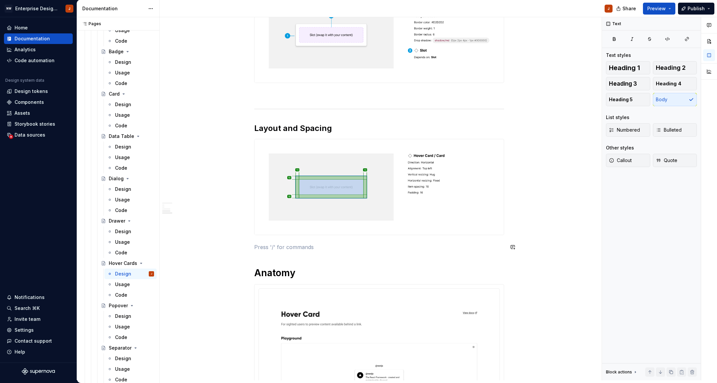
scroll to position [269, 0]
click at [261, 257] on div "Design Purpose: The Hover Card component is used to show additional information…" at bounding box center [379, 217] width 250 height 743
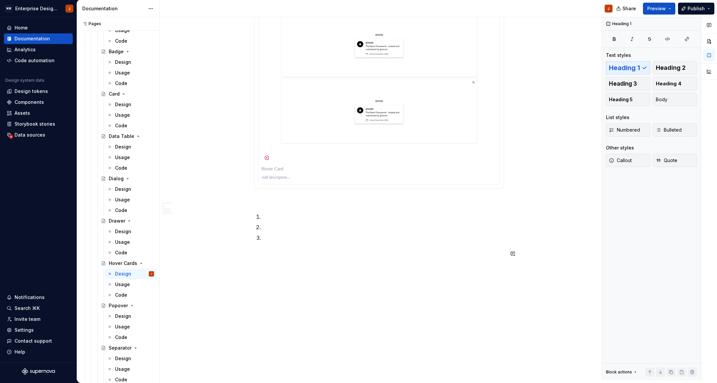
scroll to position [599, 0]
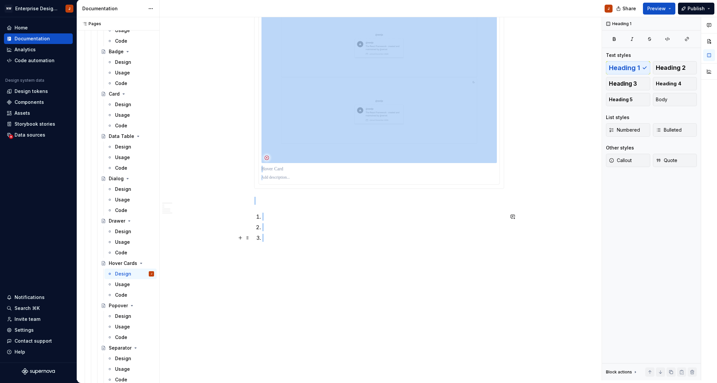
click at [266, 239] on p at bounding box center [383, 238] width 242 height 8
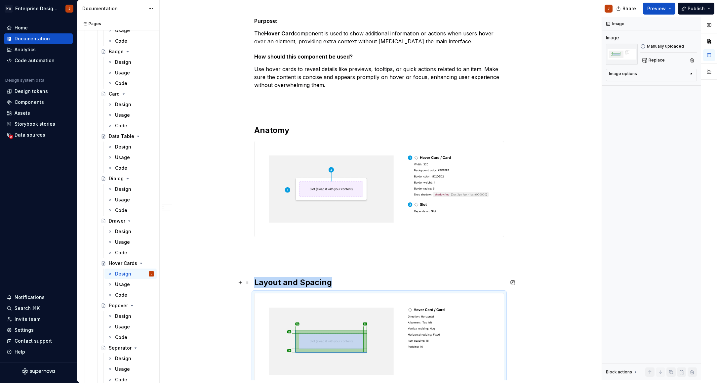
scroll to position [113, 0]
click at [121, 319] on div "Design" at bounding box center [123, 316] width 16 height 7
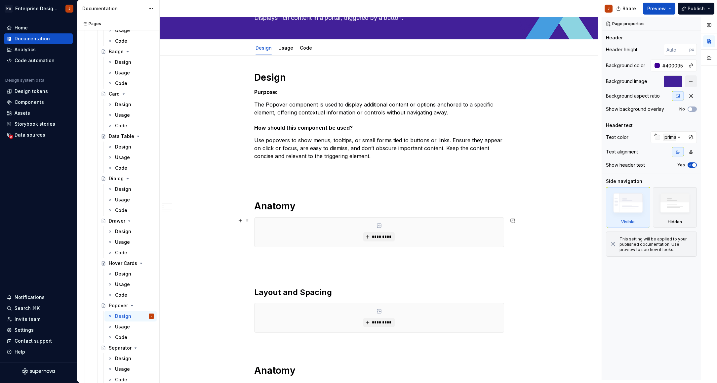
scroll to position [45, 0]
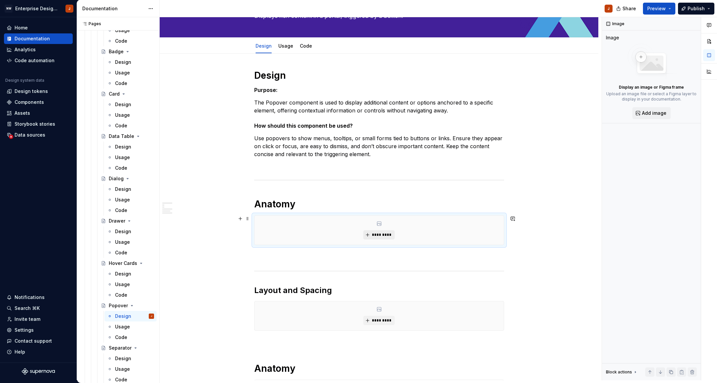
click at [380, 234] on span "*********" at bounding box center [382, 234] width 20 height 5
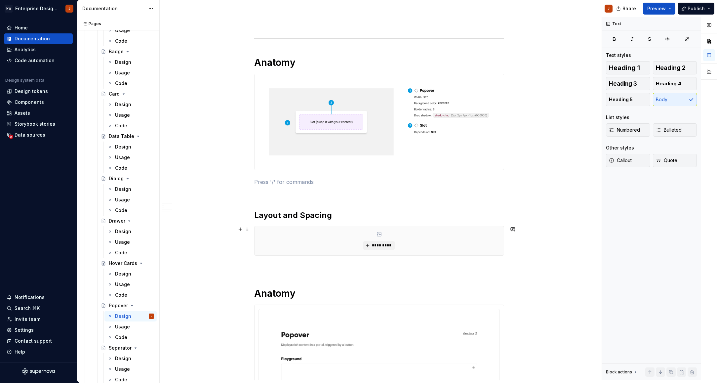
scroll to position [188, 0]
click at [372, 242] on button "*********" at bounding box center [379, 244] width 31 height 9
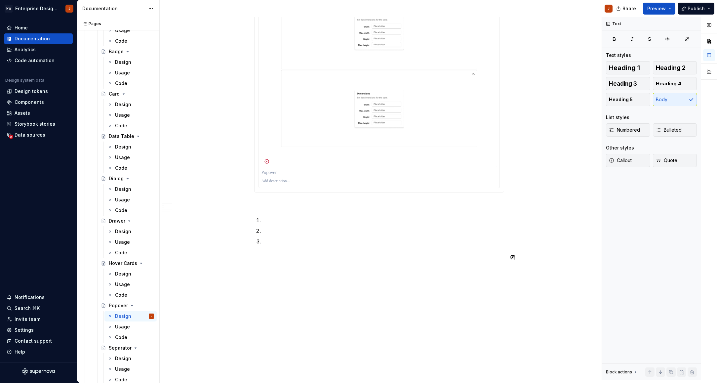
scroll to position [625, 0]
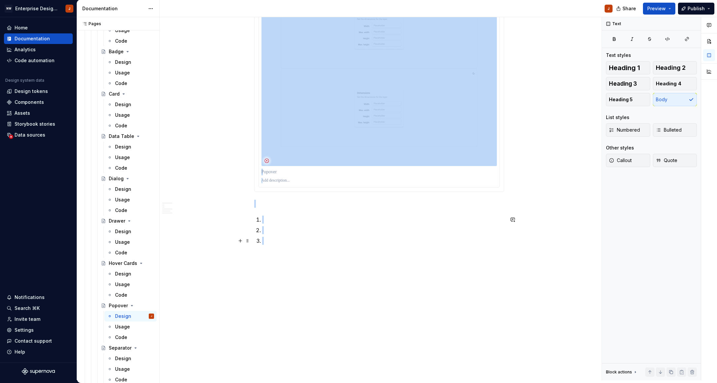
click at [269, 243] on p at bounding box center [383, 241] width 242 height 8
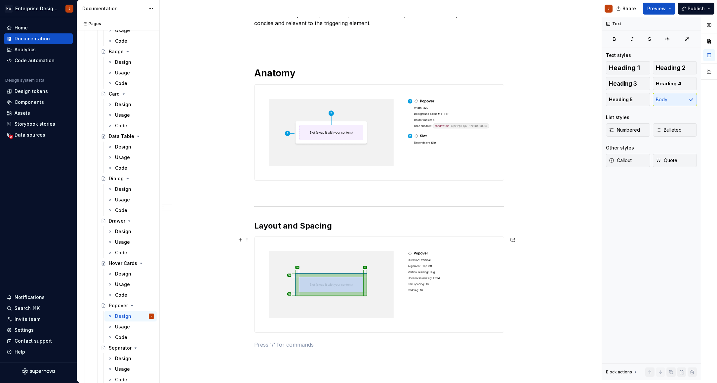
scroll to position [176, 0]
click at [278, 70] on h1 "Anatomy" at bounding box center [379, 73] width 250 height 12
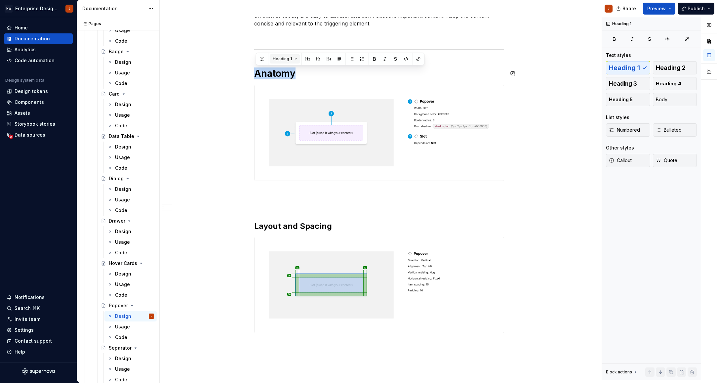
click at [286, 60] on span "Heading 1" at bounding box center [282, 58] width 19 height 5
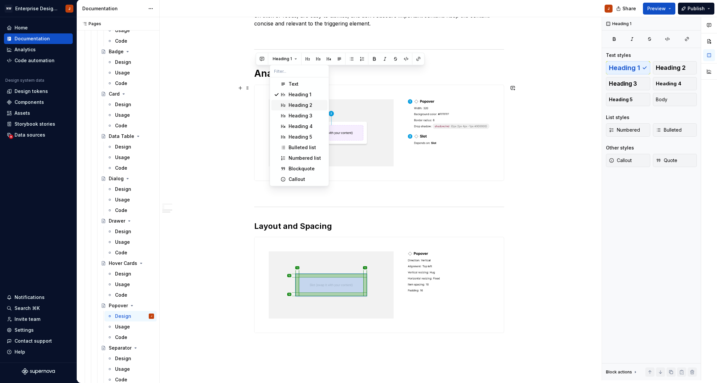
click at [296, 106] on div "Heading 2" at bounding box center [301, 105] width 24 height 7
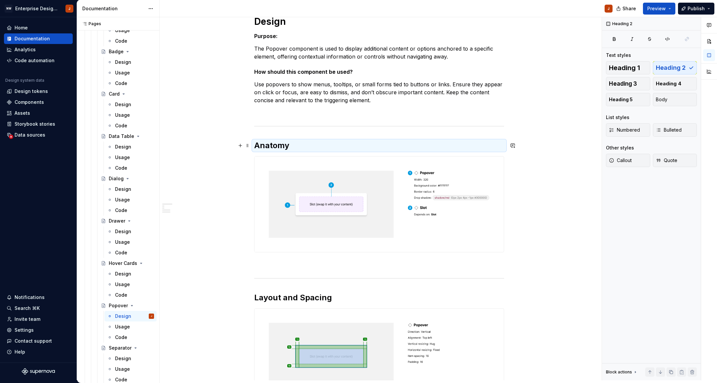
scroll to position [75, 0]
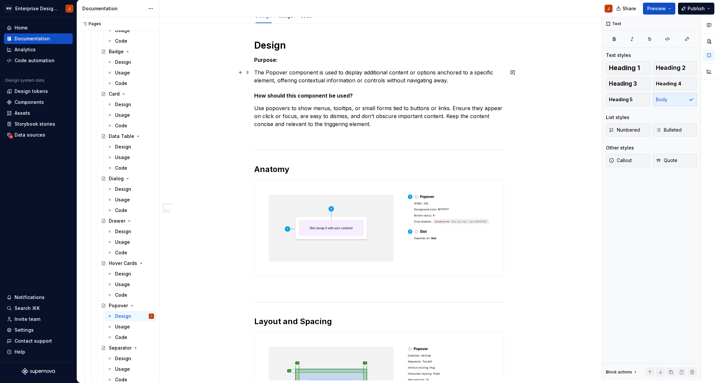
click at [277, 72] on p "The Popover component is used to display additional content or options anchored…" at bounding box center [379, 76] width 250 height 16
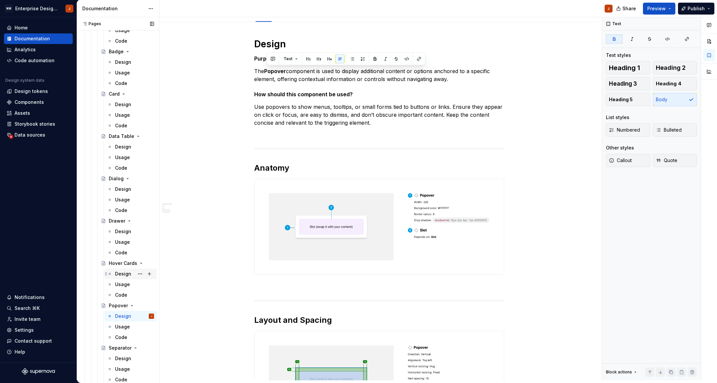
click at [124, 273] on div "Design" at bounding box center [123, 274] width 16 height 7
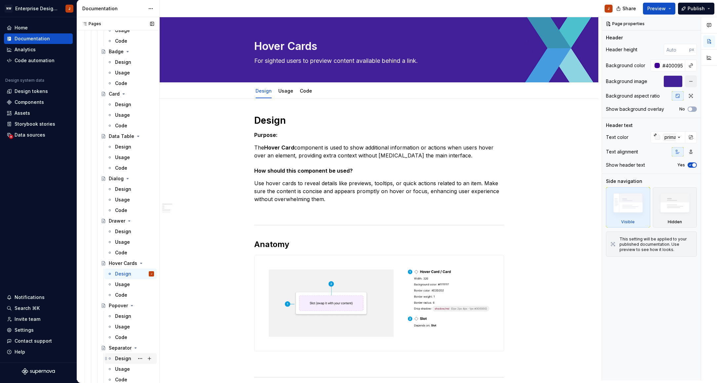
click at [123, 357] on div "Design" at bounding box center [123, 358] width 16 height 7
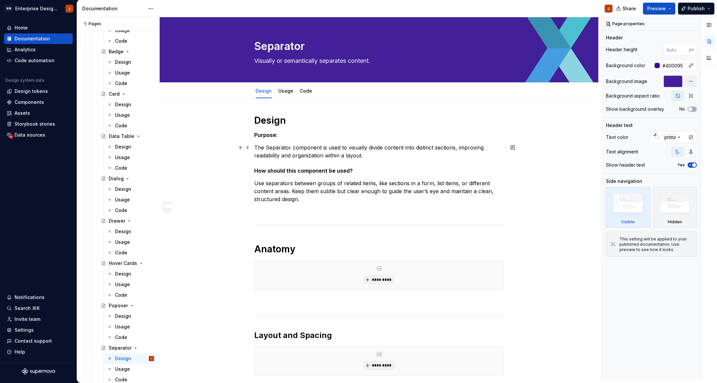
click at [278, 149] on p "The Separator component is used to visually divide content into distinct sectio…" at bounding box center [379, 152] width 250 height 16
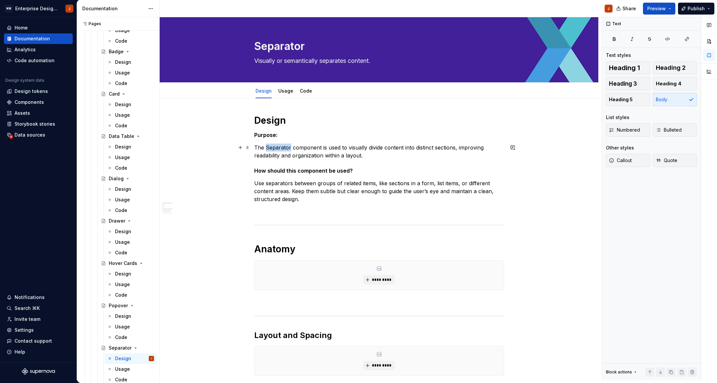
click at [278, 149] on p "The Separator component is used to visually divide content into distinct sectio…" at bounding box center [379, 152] width 250 height 16
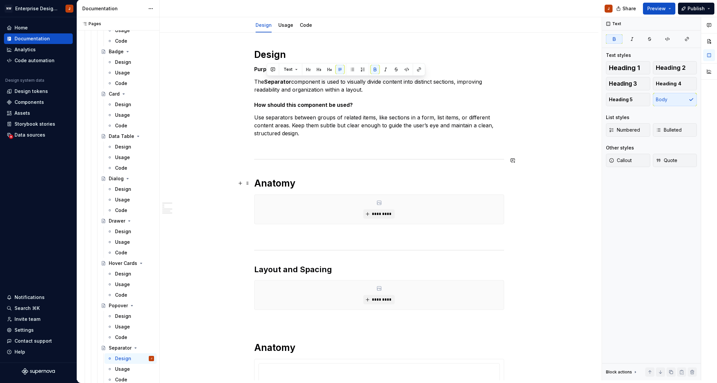
scroll to position [161, 0]
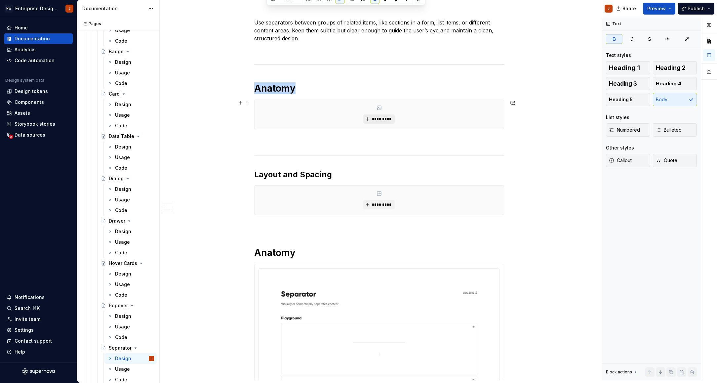
click at [375, 118] on span "*********" at bounding box center [382, 118] width 20 height 5
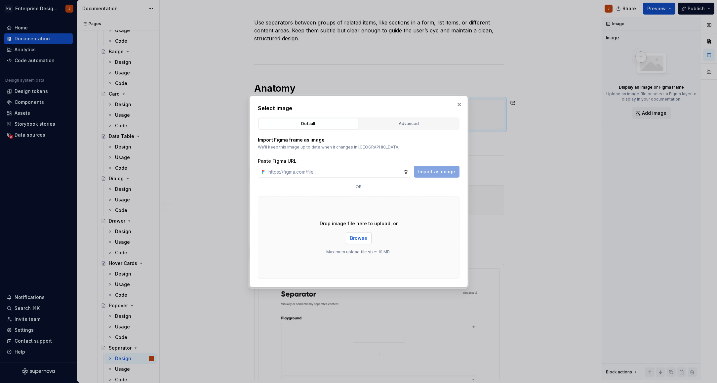
click at [352, 238] on span "Browse" at bounding box center [358, 238] width 17 height 7
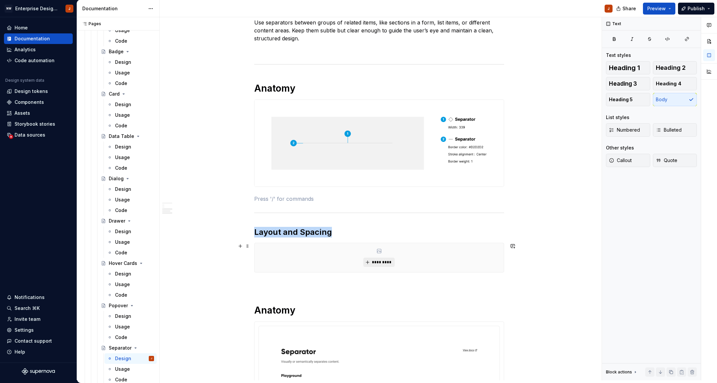
click at [381, 260] on span "*********" at bounding box center [382, 262] width 20 height 5
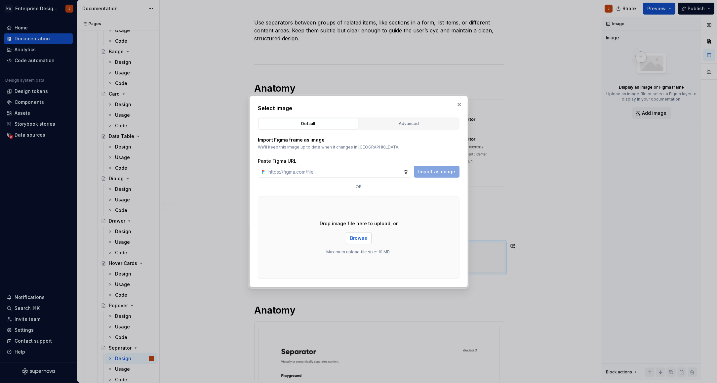
click at [359, 233] on button "Browse" at bounding box center [359, 238] width 26 height 12
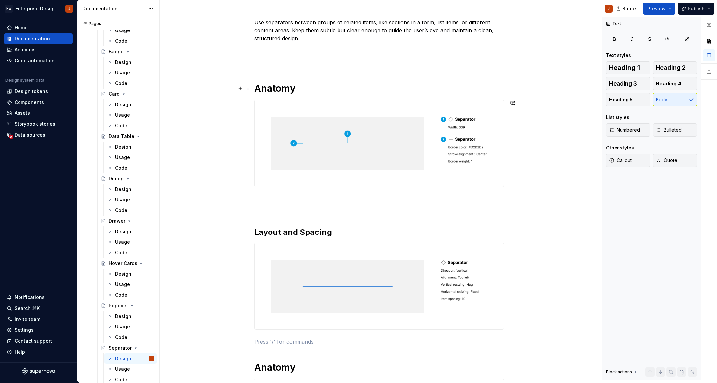
click at [281, 90] on h1 "Anatomy" at bounding box center [379, 88] width 250 height 12
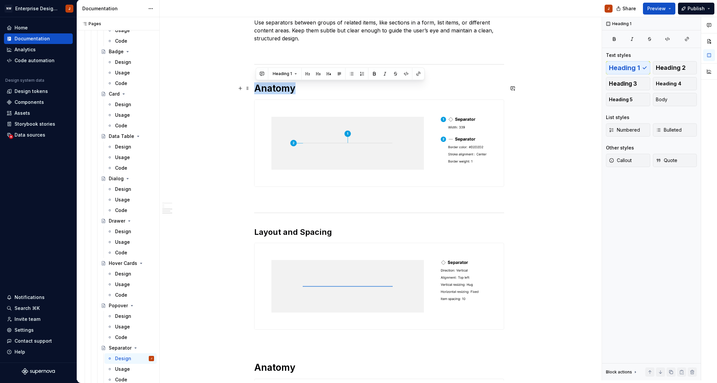
click at [281, 90] on h1 "Anatomy" at bounding box center [379, 88] width 250 height 12
click at [280, 73] on span "Heading 1" at bounding box center [282, 73] width 19 height 5
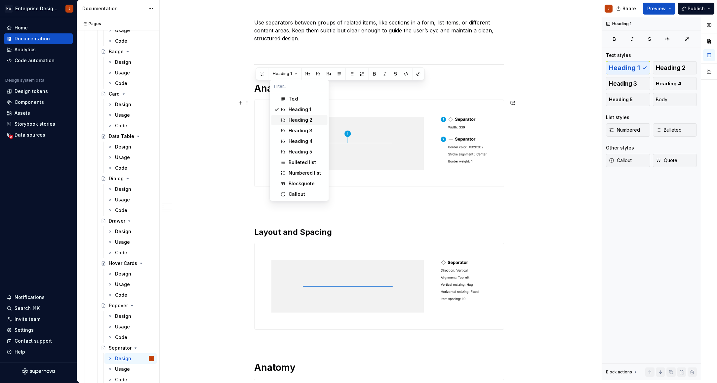
click at [294, 118] on div "Heading 2" at bounding box center [301, 120] width 24 height 7
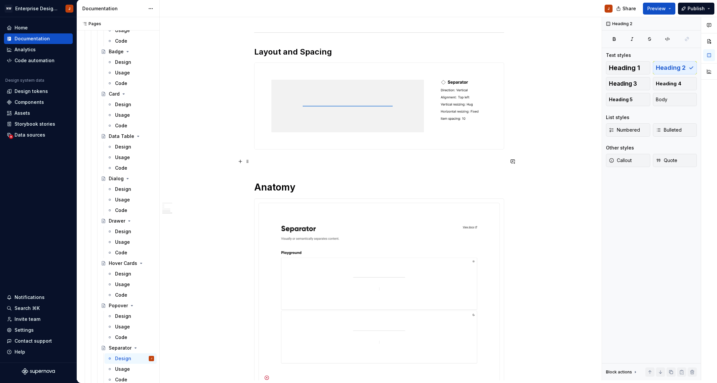
click at [281, 163] on p at bounding box center [379, 161] width 250 height 8
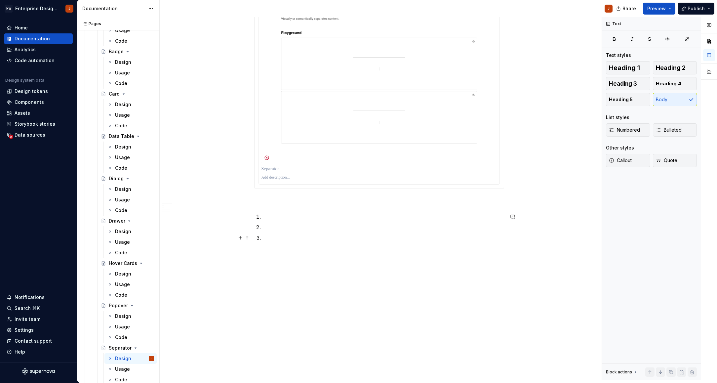
scroll to position [556, 0]
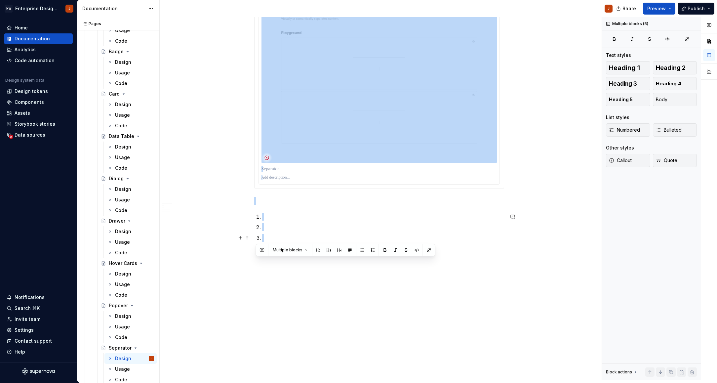
click at [282, 235] on p at bounding box center [383, 238] width 242 height 8
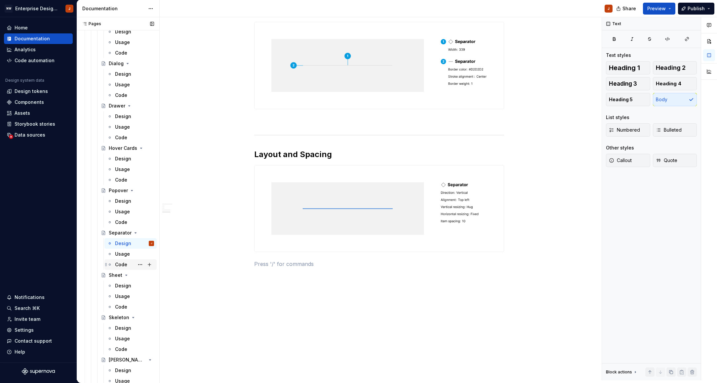
scroll to position [400, 0]
click at [132, 284] on div "Design" at bounding box center [134, 285] width 39 height 9
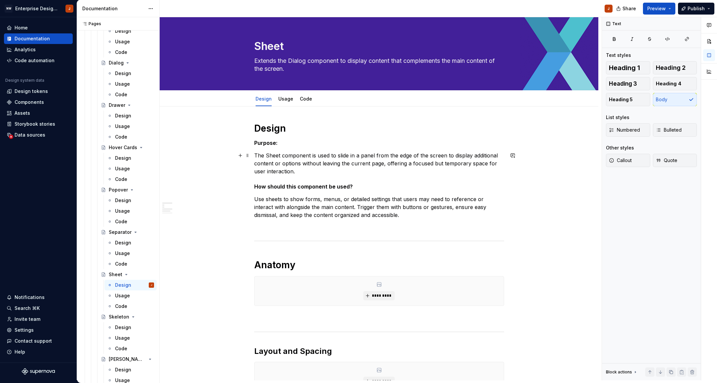
click at [273, 155] on p "The Sheet component is used to slide in a panel from the edge of the screen to …" at bounding box center [379, 164] width 250 height 24
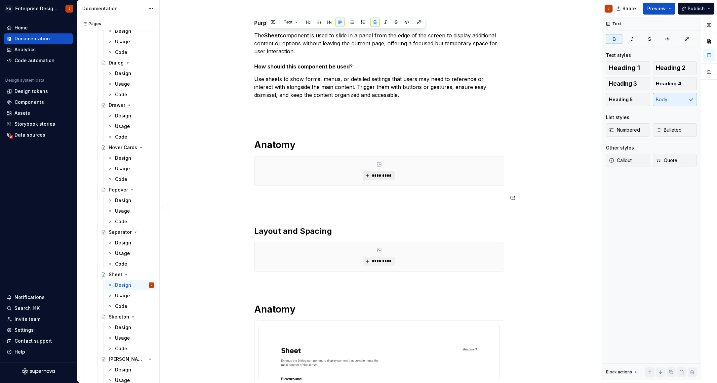
scroll to position [121, 0]
click at [376, 176] on span "*********" at bounding box center [382, 174] width 20 height 5
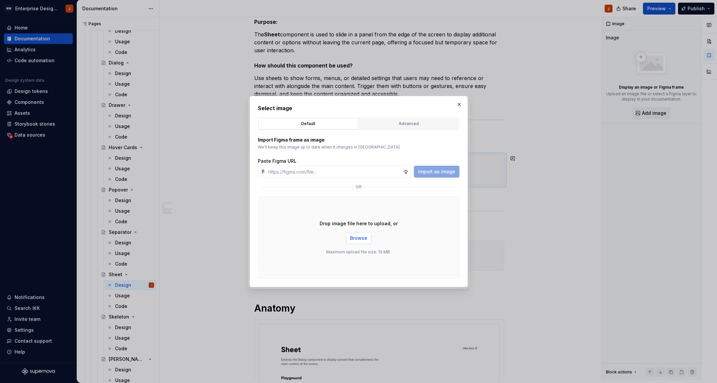
click at [360, 241] on button "Browse" at bounding box center [359, 238] width 26 height 12
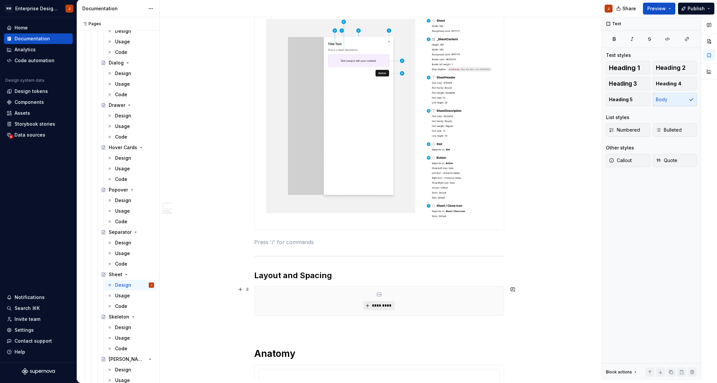
scroll to position [270, 0]
click at [377, 303] on span "*********" at bounding box center [382, 304] width 20 height 5
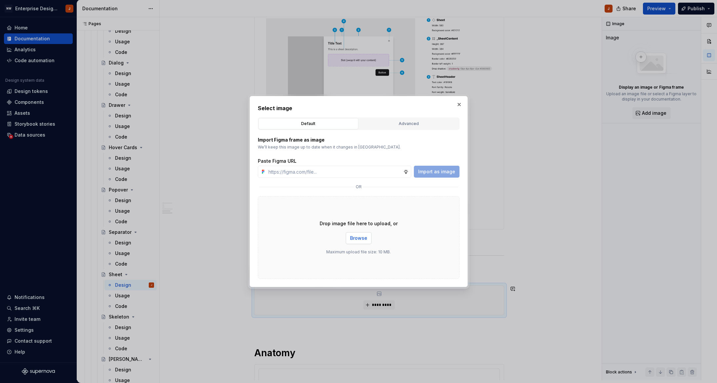
click at [355, 238] on span "Browse" at bounding box center [358, 238] width 17 height 7
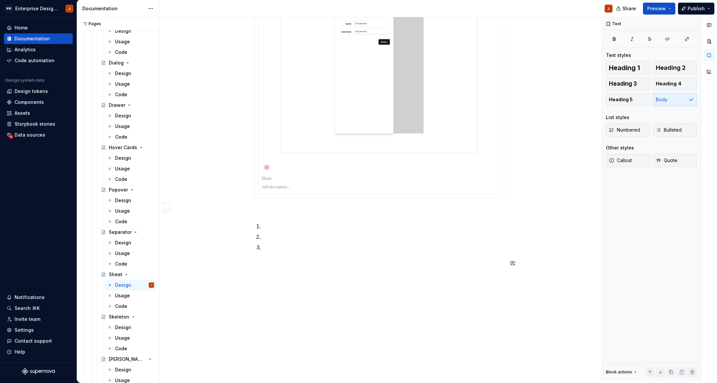
scroll to position [1971, 0]
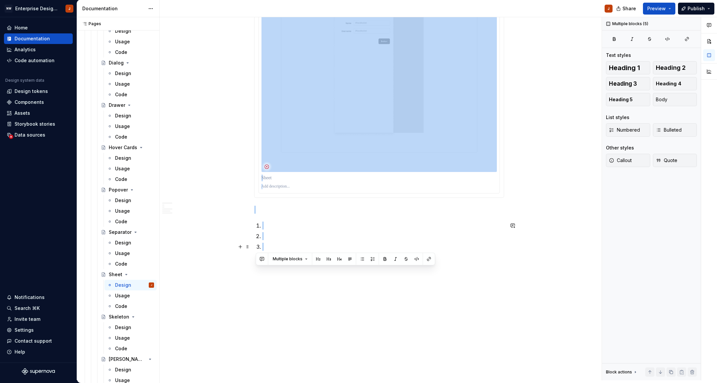
click at [277, 246] on p at bounding box center [383, 247] width 242 height 8
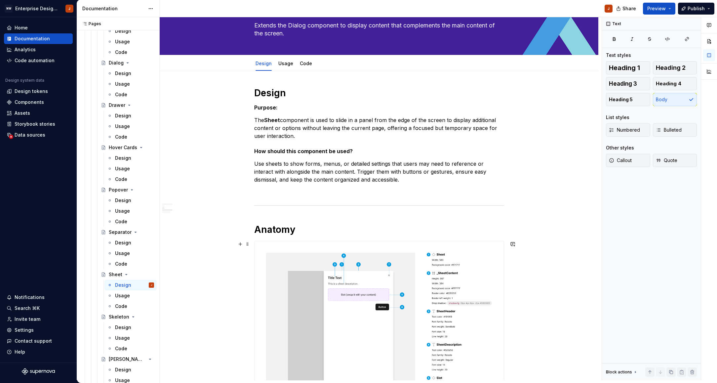
scroll to position [8, 0]
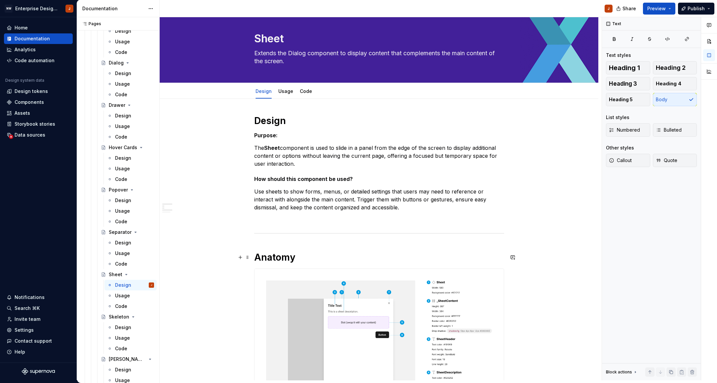
click at [276, 258] on h1 "Anatomy" at bounding box center [379, 257] width 250 height 12
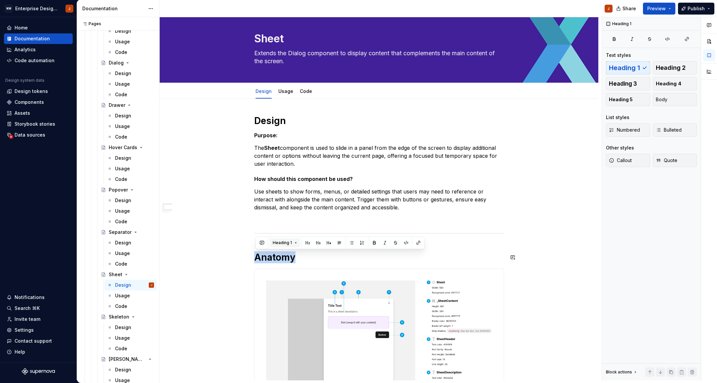
click at [284, 243] on span "Heading 1" at bounding box center [282, 242] width 19 height 5
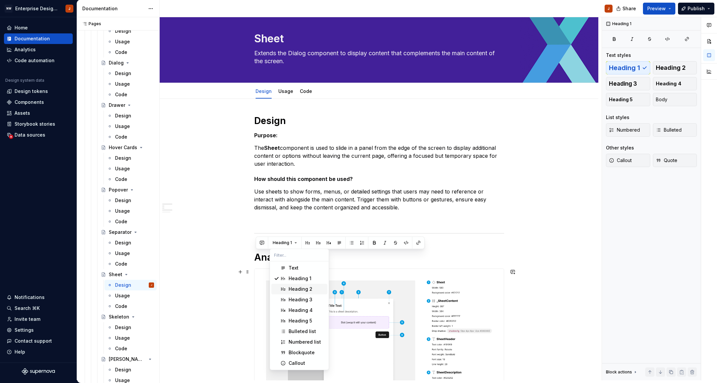
click at [294, 288] on div "Heading 2" at bounding box center [301, 289] width 24 height 7
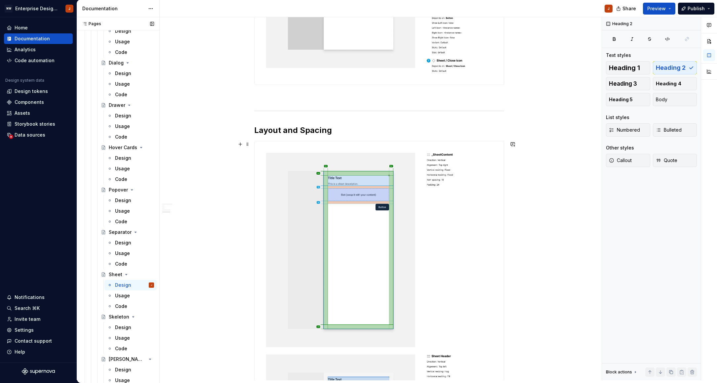
scroll to position [410, 0]
click at [120, 327] on div "Design" at bounding box center [123, 327] width 16 height 7
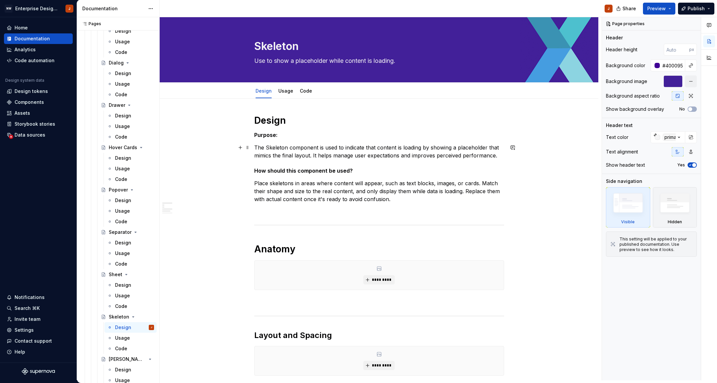
click at [278, 147] on p "The Skeleton component is used to indicate that content is loading by showing a…" at bounding box center [379, 152] width 250 height 16
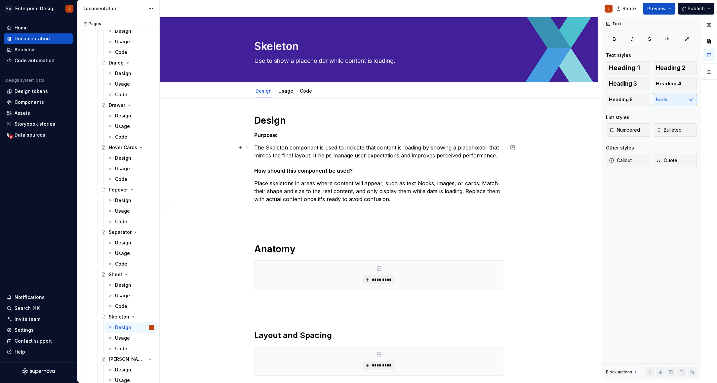
click at [278, 147] on p "The Skeleton component is used to indicate that content is loading by showing a…" at bounding box center [379, 152] width 250 height 16
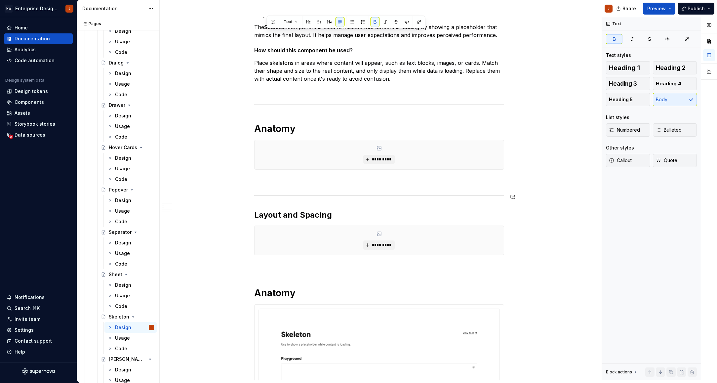
scroll to position [148, 0]
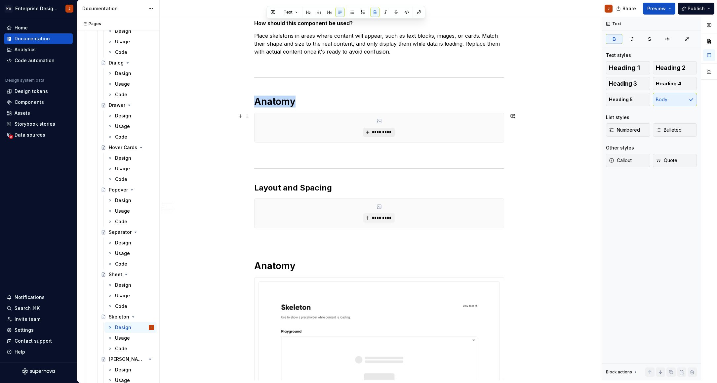
click at [385, 134] on span "*********" at bounding box center [382, 132] width 20 height 5
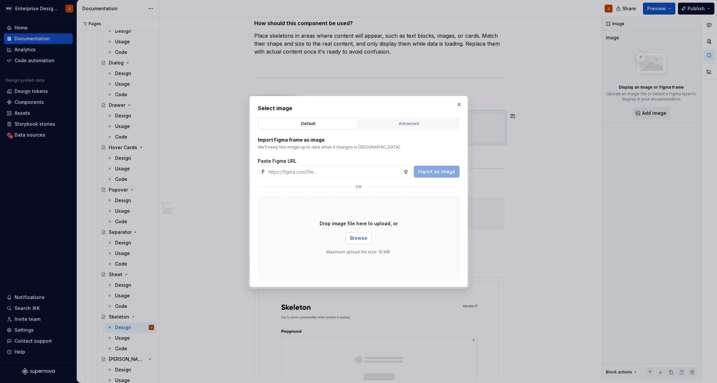
click at [357, 238] on span "Browse" at bounding box center [358, 238] width 17 height 7
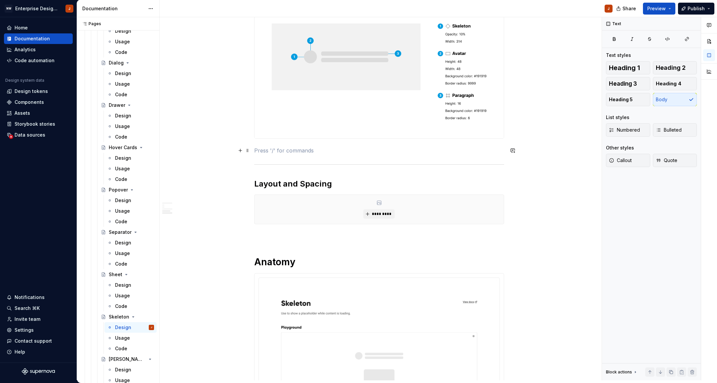
scroll to position [246, 0]
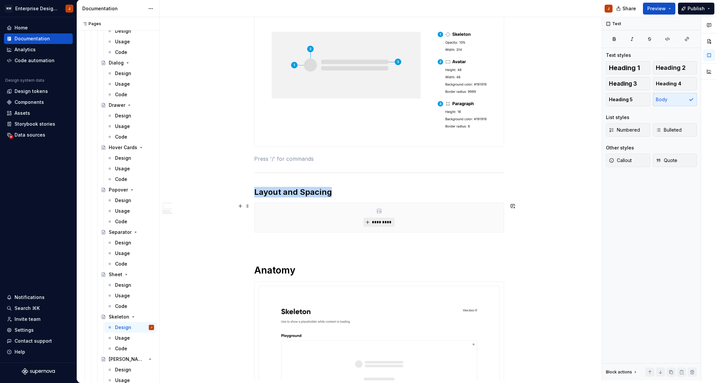
click at [381, 223] on span "*********" at bounding box center [382, 222] width 20 height 5
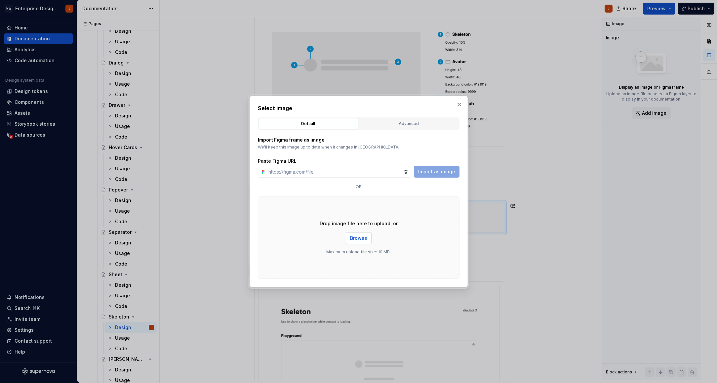
click at [353, 239] on span "Browse" at bounding box center [358, 238] width 17 height 7
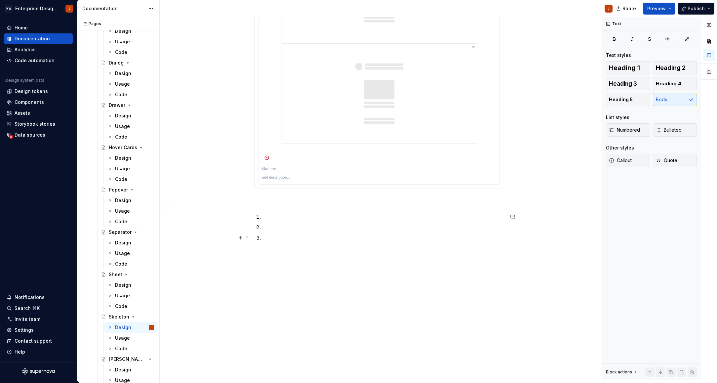
scroll to position [794, 0]
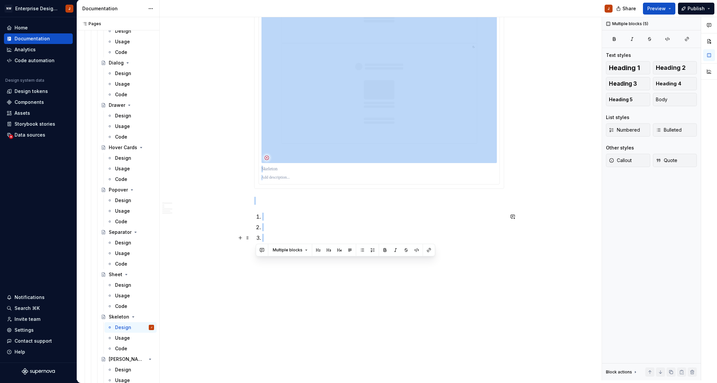
click at [285, 238] on p at bounding box center [383, 238] width 242 height 8
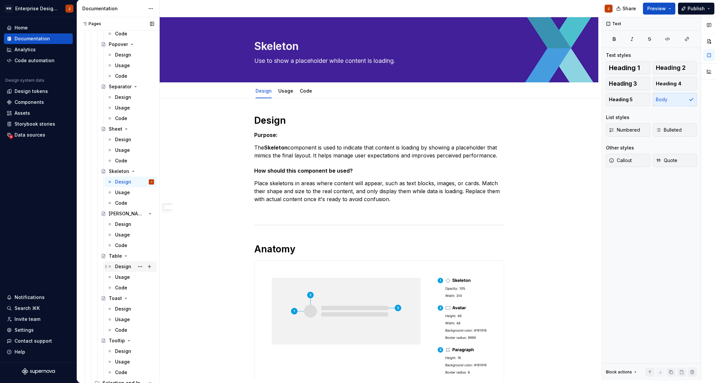
scroll to position [546, 0]
click at [124, 268] on div "Design" at bounding box center [123, 266] width 16 height 7
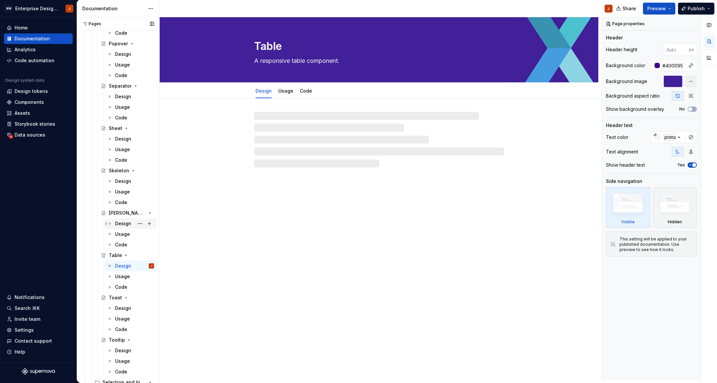
click at [117, 224] on div "Design" at bounding box center [123, 223] width 16 height 7
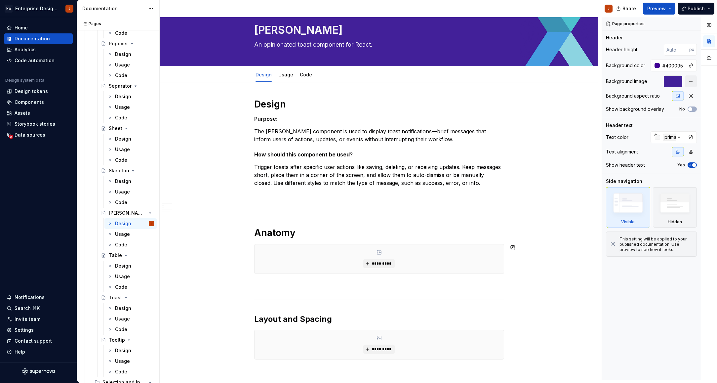
scroll to position [19, 0]
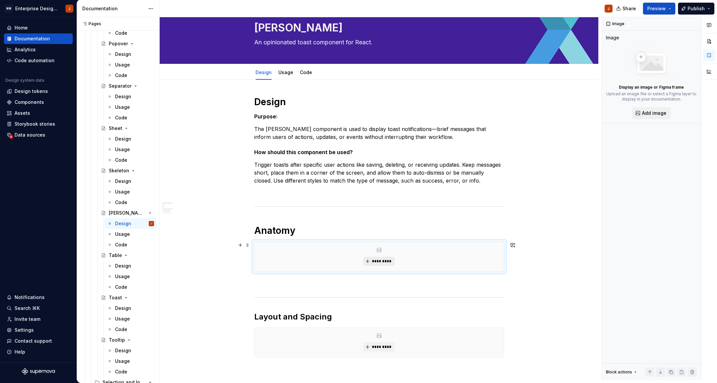
click at [377, 260] on span "*********" at bounding box center [382, 261] width 20 height 5
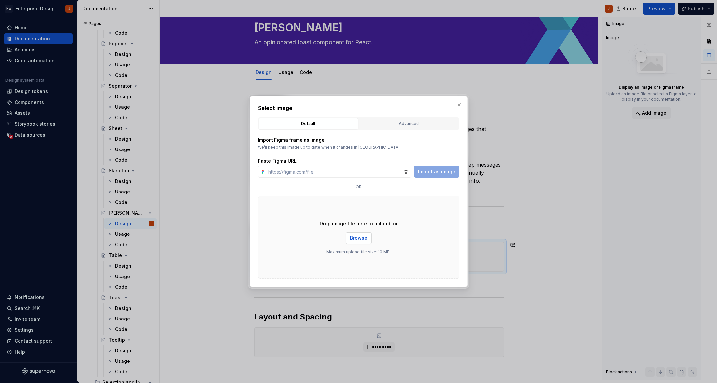
click at [363, 237] on span "Browse" at bounding box center [358, 238] width 17 height 7
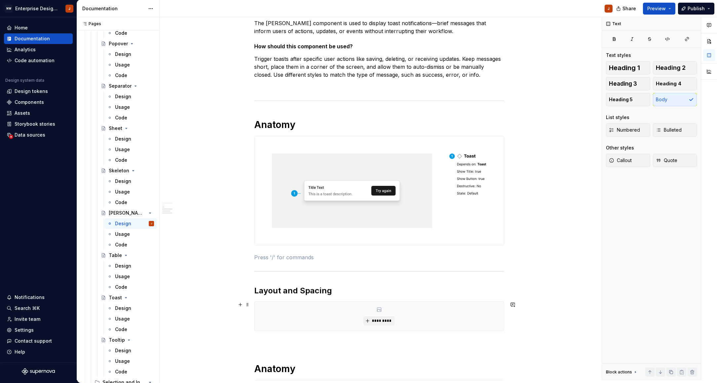
scroll to position [126, 0]
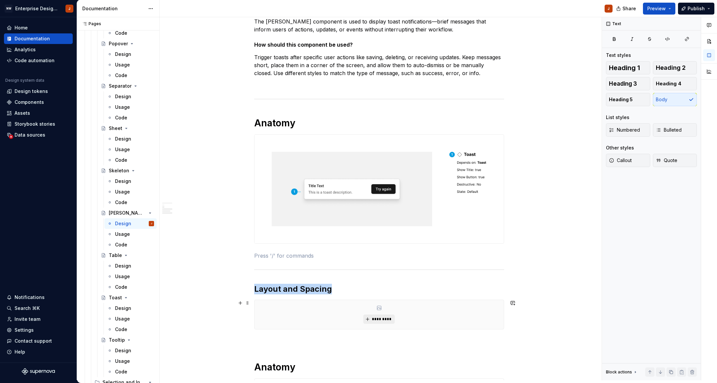
click at [385, 319] on span "*********" at bounding box center [382, 319] width 20 height 5
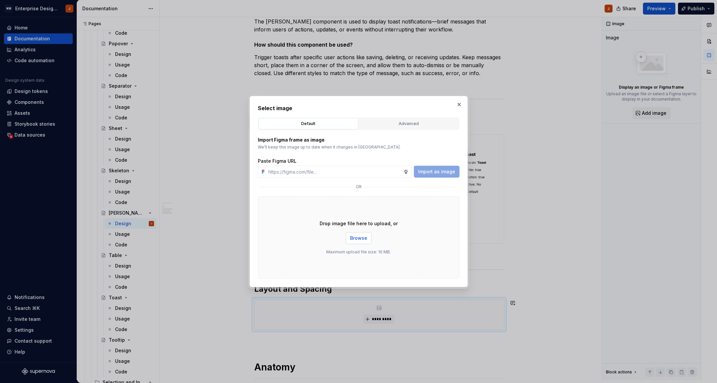
click at [355, 236] on span "Browse" at bounding box center [358, 238] width 17 height 7
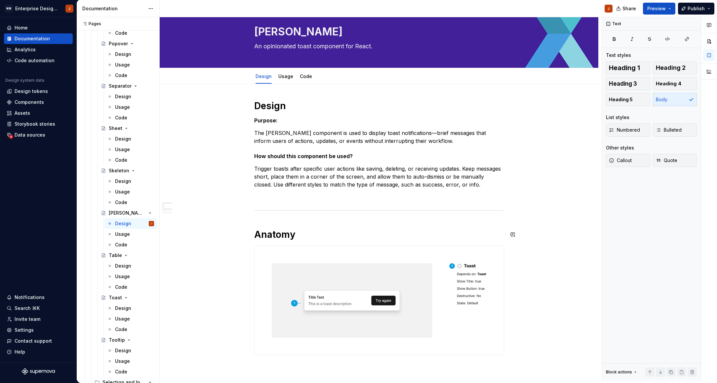
scroll to position [12, 0]
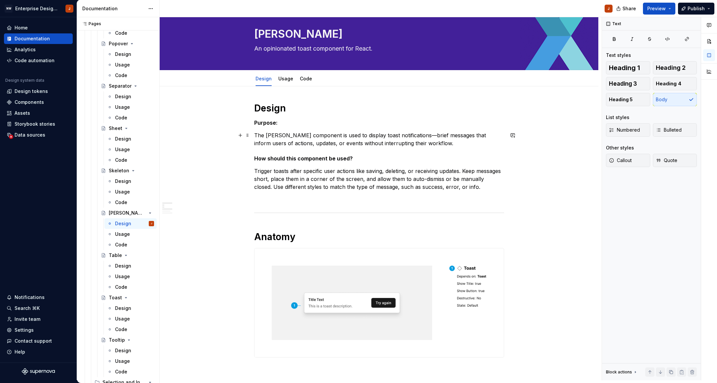
click at [278, 135] on p "The [PERSON_NAME] component is used to display toast notifications—brief messag…" at bounding box center [379, 139] width 250 height 16
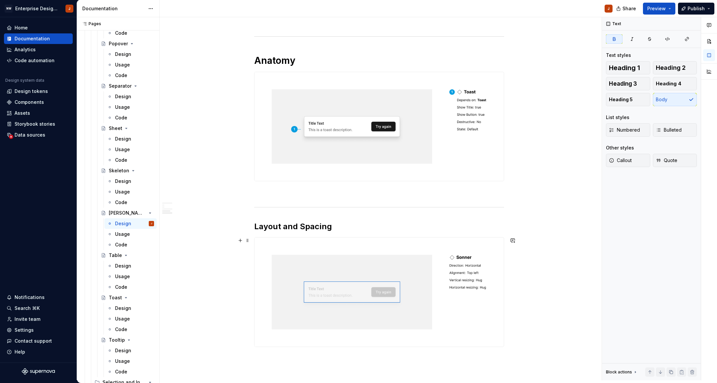
scroll to position [152, 0]
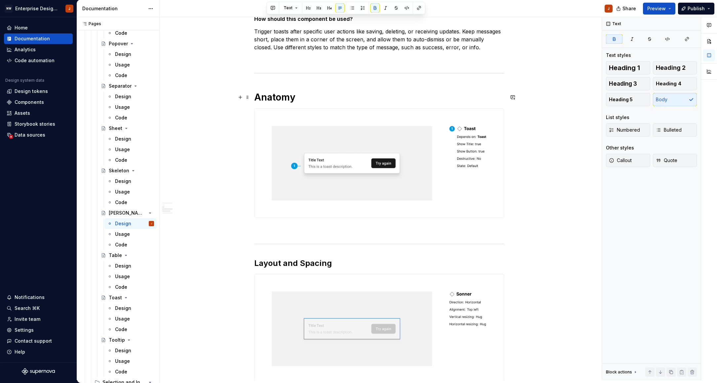
click at [269, 96] on h1 "Anatomy" at bounding box center [379, 97] width 250 height 12
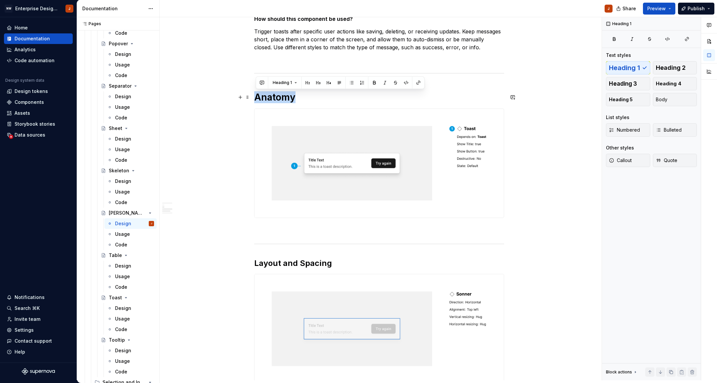
click at [269, 96] on h1 "Anatomy" at bounding box center [379, 97] width 250 height 12
drag, startPoint x: 282, startPoint y: 82, endPoint x: 284, endPoint y: 87, distance: 6.0
click at [282, 82] on span "Heading 1" at bounding box center [282, 82] width 19 height 5
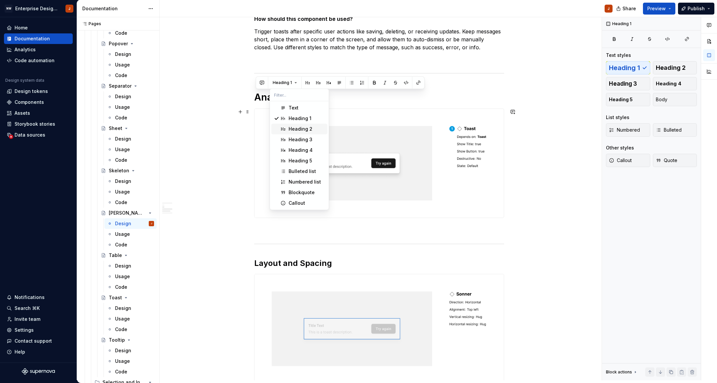
click at [295, 130] on div "Heading 2" at bounding box center [301, 129] width 24 height 7
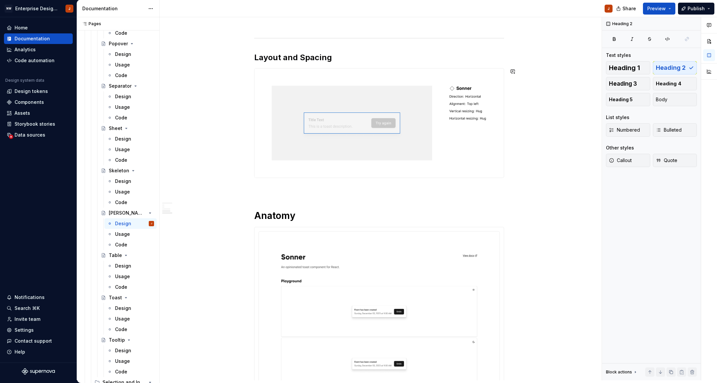
scroll to position [357, 0]
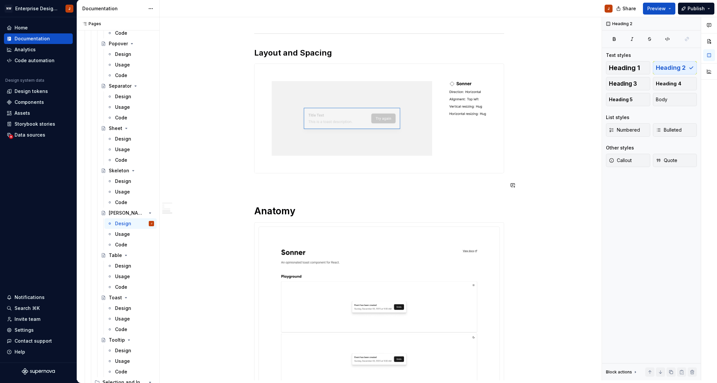
click at [283, 196] on div "Design Purpose: The [PERSON_NAME] component is used to display toast notificati…" at bounding box center [379, 128] width 250 height 741
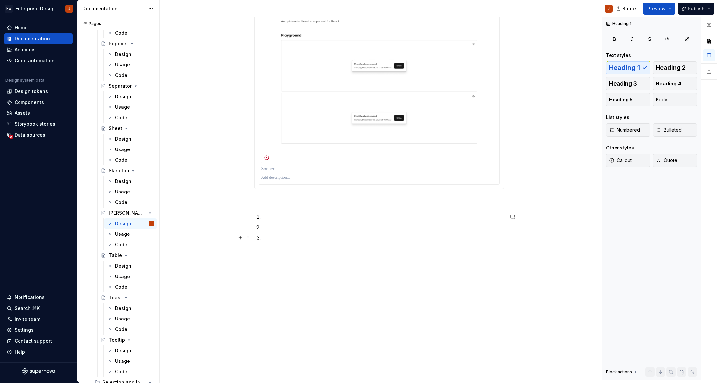
scroll to position [598, 0]
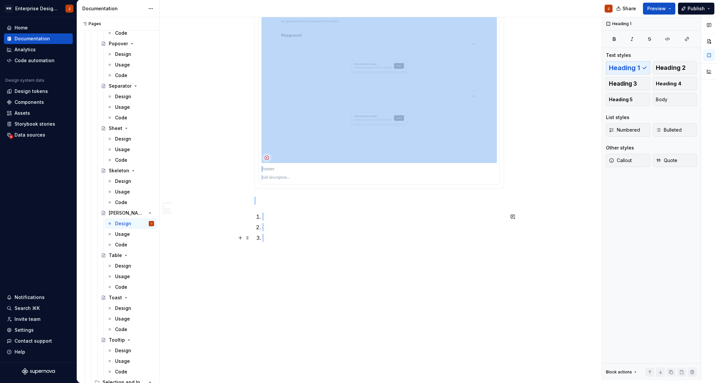
click at [270, 237] on p at bounding box center [383, 238] width 242 height 8
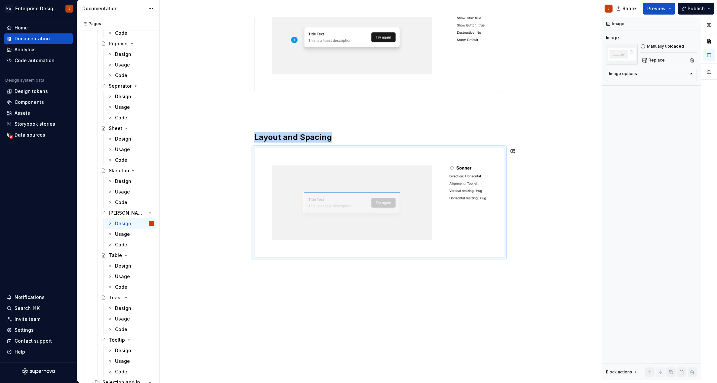
scroll to position [273, 0]
click at [129, 305] on div "Design" at bounding box center [123, 308] width 16 height 7
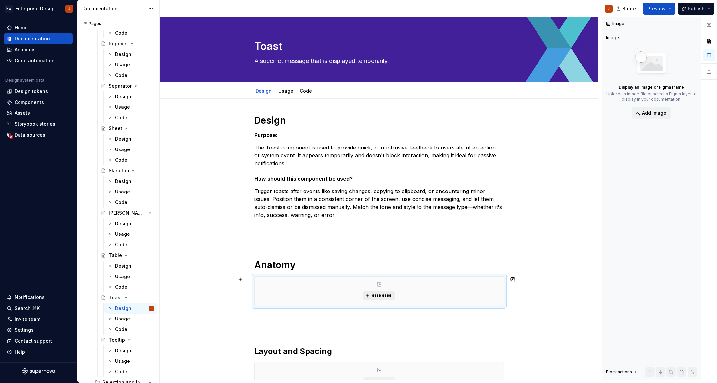
click at [379, 295] on span "*********" at bounding box center [382, 295] width 20 height 5
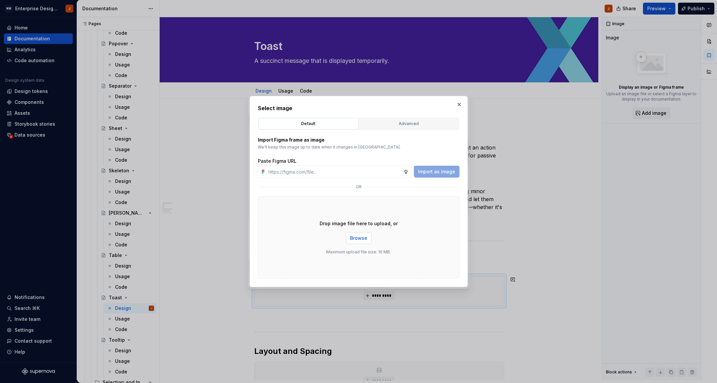
click at [362, 238] on span "Browse" at bounding box center [358, 238] width 17 height 7
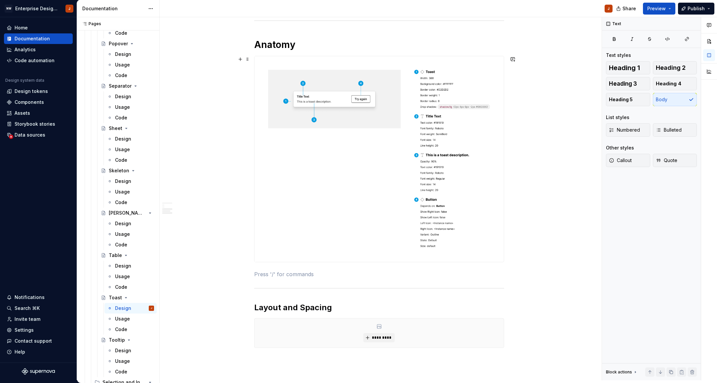
scroll to position [224, 0]
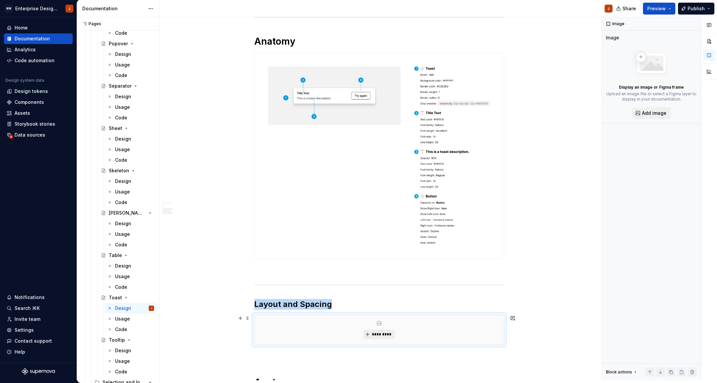
click at [379, 336] on span "*********" at bounding box center [382, 334] width 20 height 5
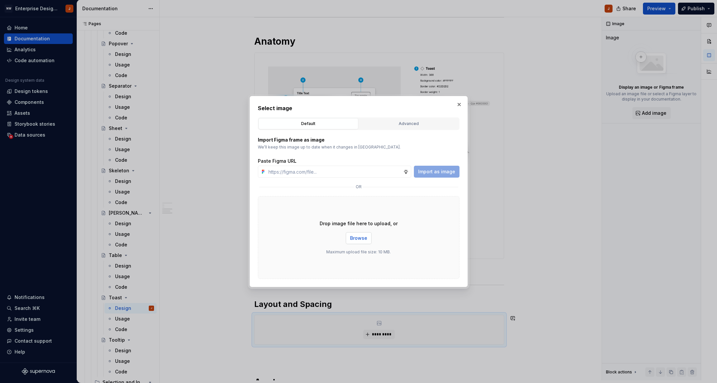
click at [354, 238] on span "Browse" at bounding box center [358, 238] width 17 height 7
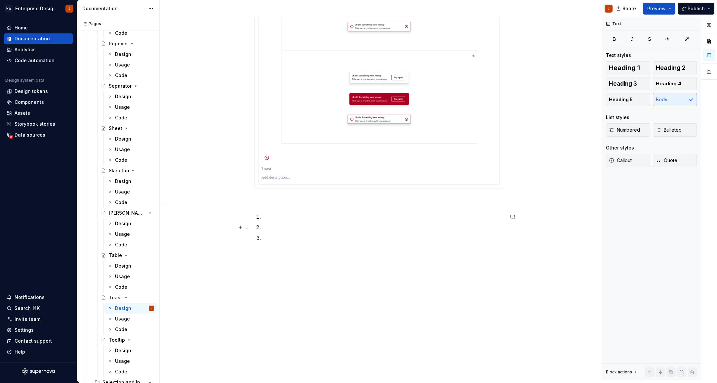
scroll to position [840, 0]
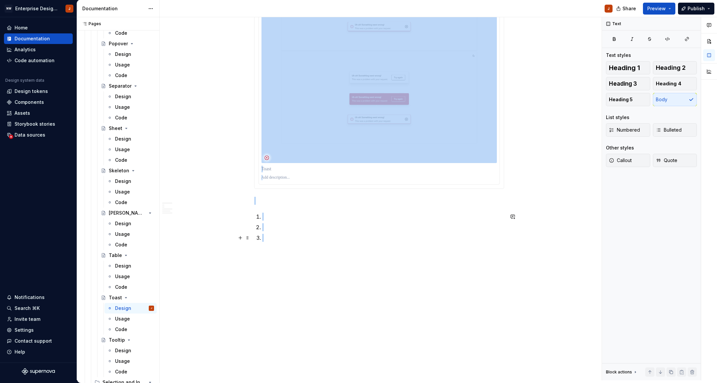
click at [318, 234] on p at bounding box center [383, 238] width 242 height 8
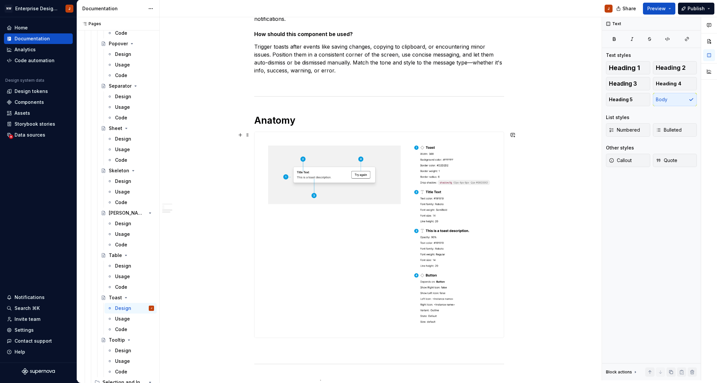
scroll to position [181, 0]
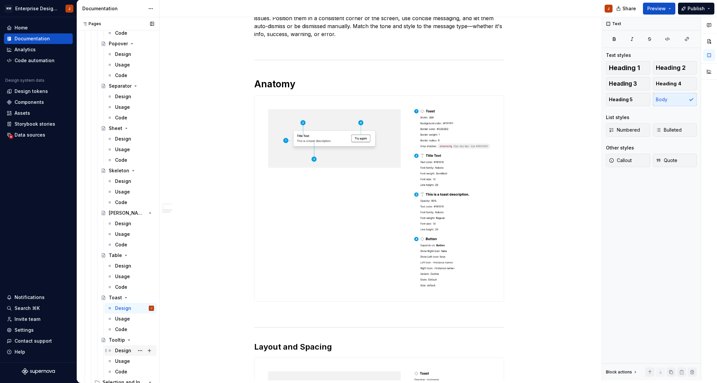
click at [123, 351] on div "Design" at bounding box center [123, 350] width 16 height 7
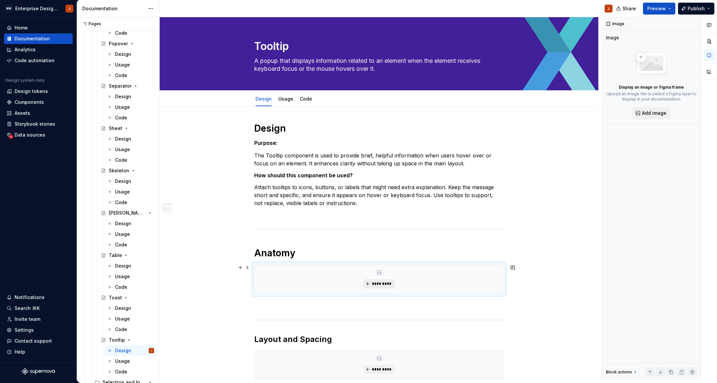
click at [374, 286] on span "*********" at bounding box center [382, 283] width 20 height 5
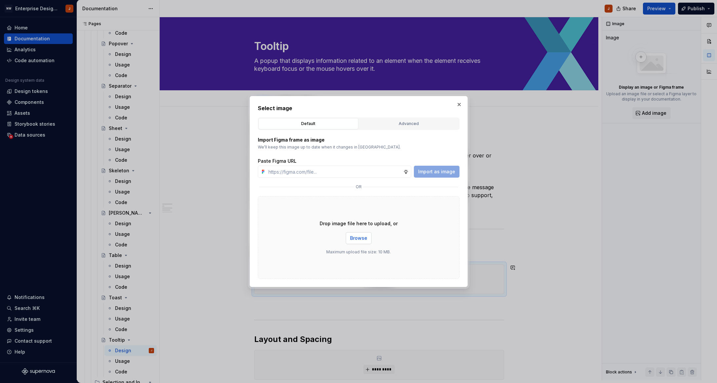
click at [358, 236] on span "Browse" at bounding box center [358, 238] width 17 height 7
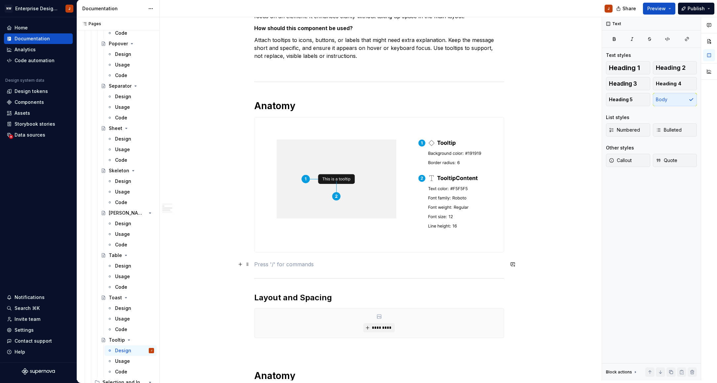
scroll to position [150, 0]
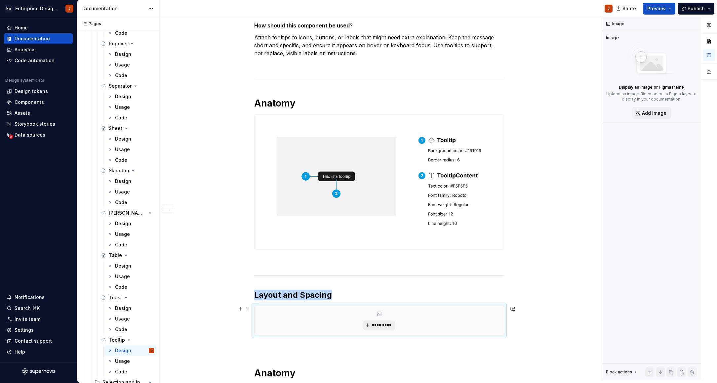
click at [389, 322] on button "*********" at bounding box center [379, 325] width 31 height 9
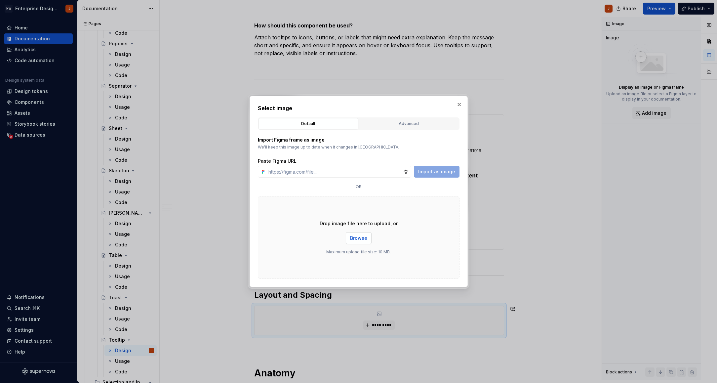
click at [360, 238] on span "Browse" at bounding box center [358, 238] width 17 height 7
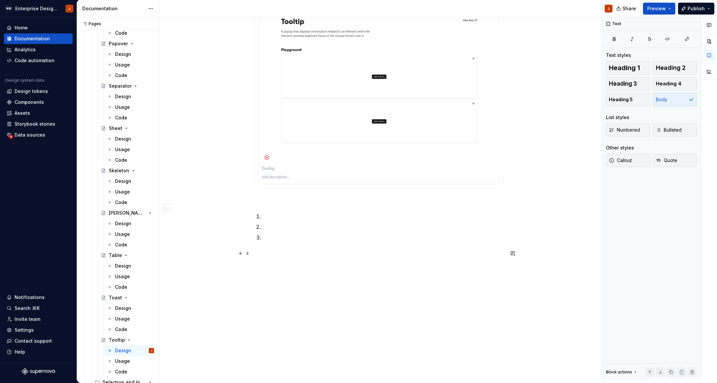
scroll to position [651, 0]
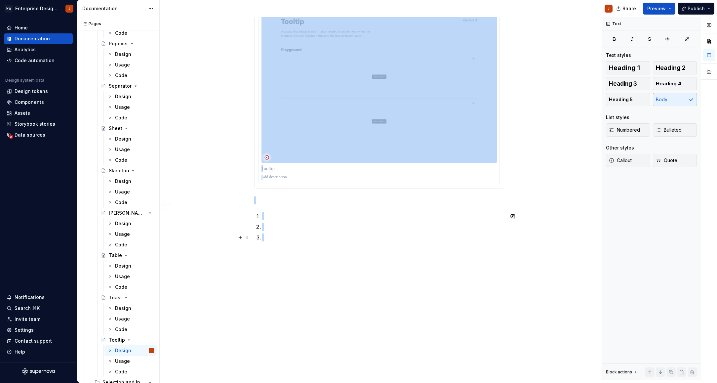
click at [291, 240] on p at bounding box center [383, 238] width 242 height 8
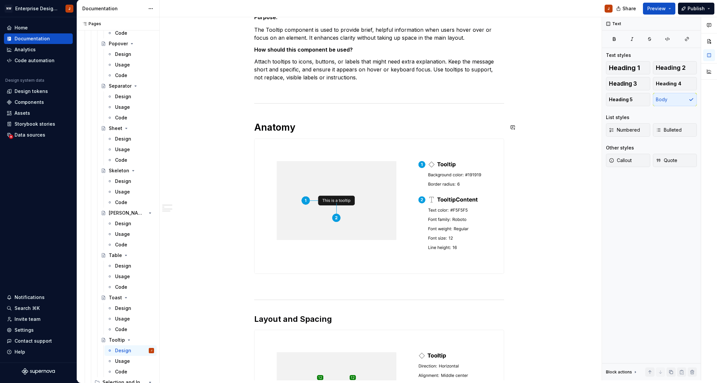
scroll to position [74, 0]
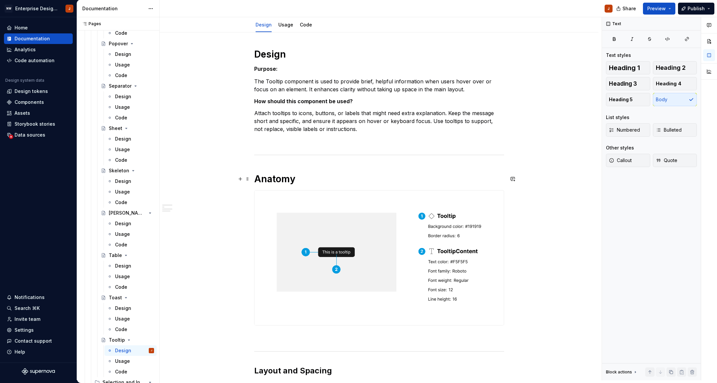
click at [284, 182] on h1 "Anatomy" at bounding box center [379, 179] width 250 height 12
click at [283, 166] on span "Heading 1" at bounding box center [282, 164] width 19 height 5
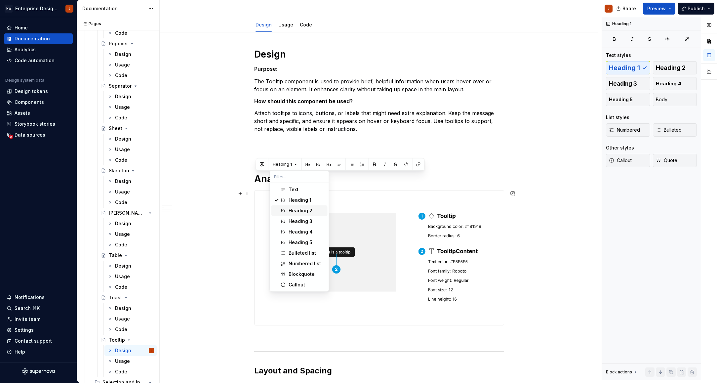
click at [313, 208] on div "Heading 2" at bounding box center [307, 210] width 36 height 7
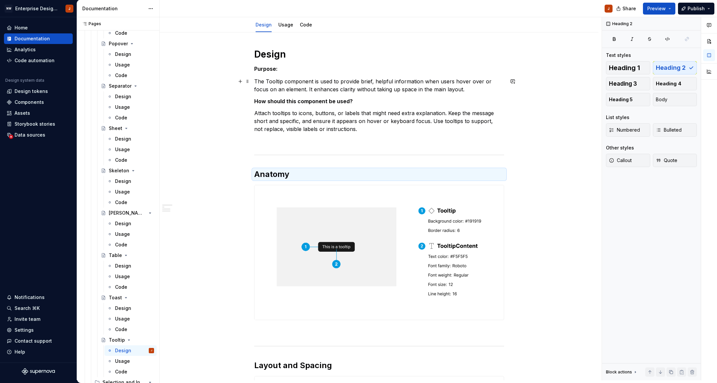
click at [273, 82] on p "The Tooltip component is used to provide brief, helpful information when users …" at bounding box center [379, 85] width 250 height 16
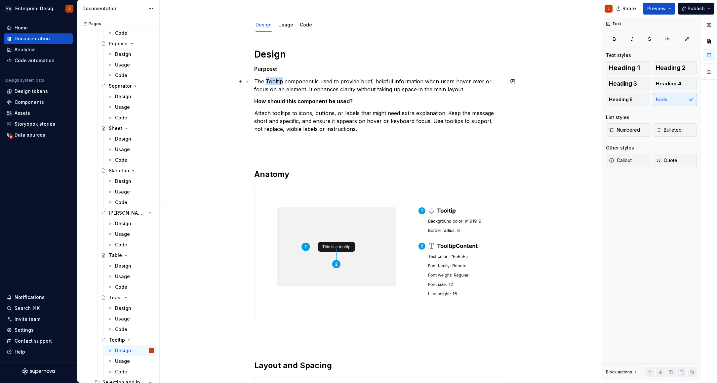
click at [273, 82] on p "The Tooltip component is used to provide brief, helpful information when users …" at bounding box center [379, 85] width 250 height 16
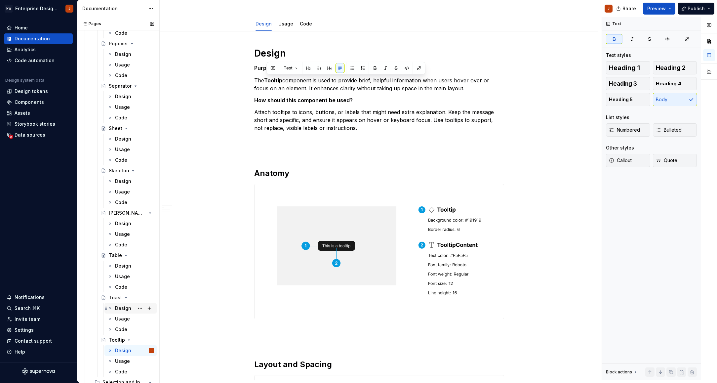
click at [129, 306] on div "Design" at bounding box center [123, 308] width 16 height 7
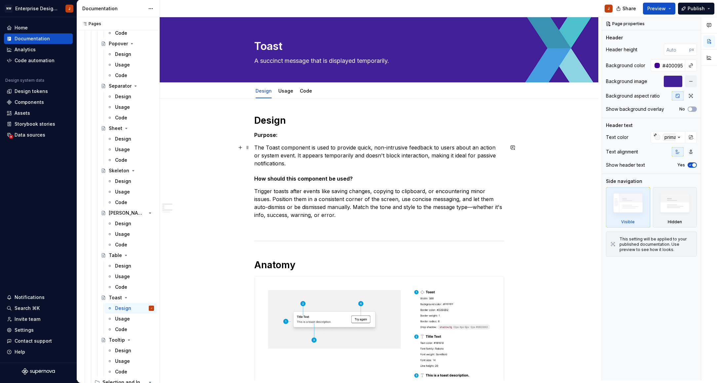
click at [277, 147] on p "The Toast component is used to provide quick, non-intrusive feedback to users a…" at bounding box center [379, 156] width 250 height 24
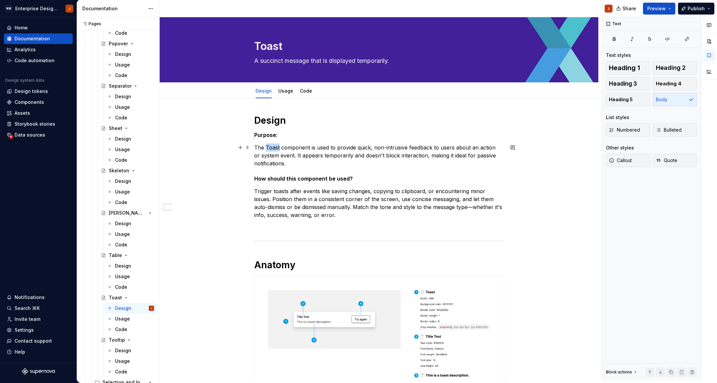
click at [277, 147] on p "The Toast component is used to provide quick, non-intrusive feedback to users a…" at bounding box center [379, 156] width 250 height 24
click at [277, 266] on h1 "Anatomy" at bounding box center [379, 265] width 250 height 12
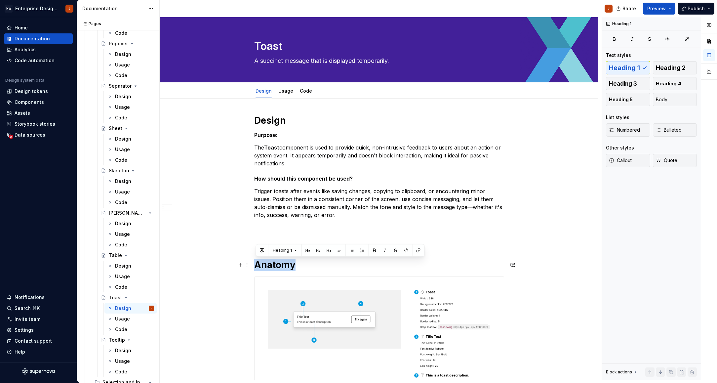
drag, startPoint x: 277, startPoint y: 266, endPoint x: 279, endPoint y: 262, distance: 4.4
click at [277, 266] on h1 "Anatomy" at bounding box center [379, 265] width 250 height 12
click at [280, 253] on span "Heading 1" at bounding box center [282, 250] width 19 height 5
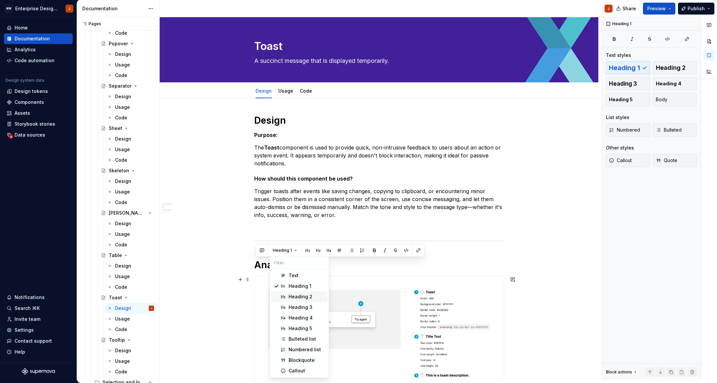
click at [295, 295] on div "Heading 2" at bounding box center [301, 296] width 24 height 7
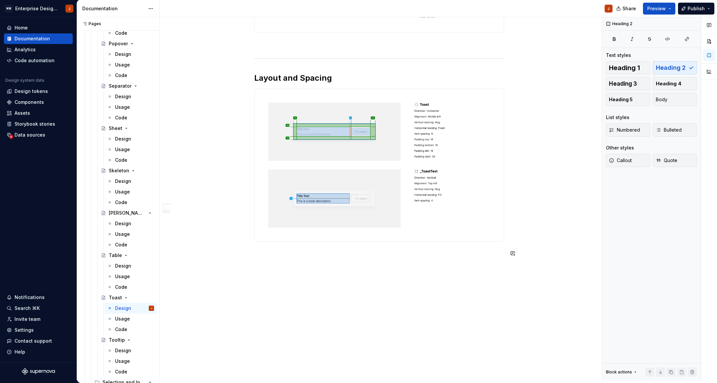
scroll to position [445, 0]
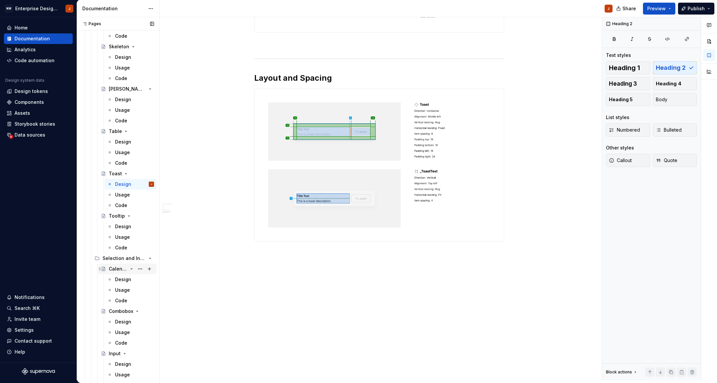
click at [118, 271] on div "Calendar" at bounding box center [118, 269] width 19 height 7
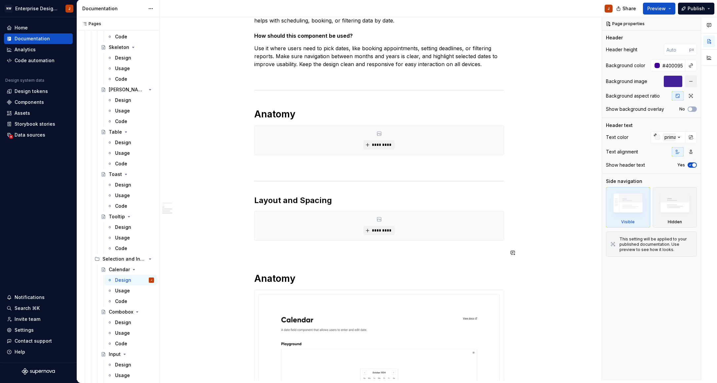
scroll to position [136, 0]
click at [281, 117] on h1 "Anatomy" at bounding box center [379, 114] width 250 height 12
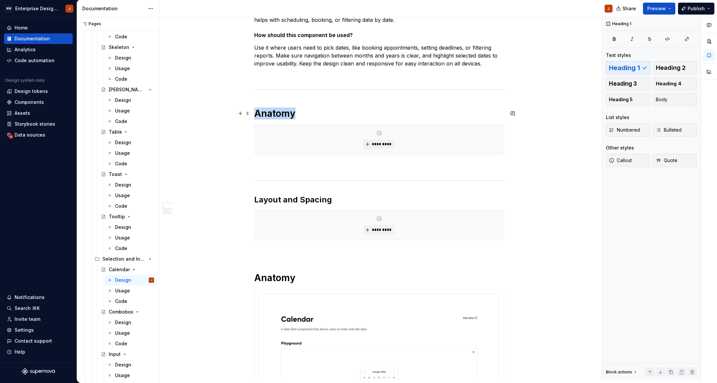
click at [281, 117] on h1 "Anatomy" at bounding box center [379, 114] width 250 height 12
click at [282, 101] on span "Heading 1" at bounding box center [282, 98] width 19 height 5
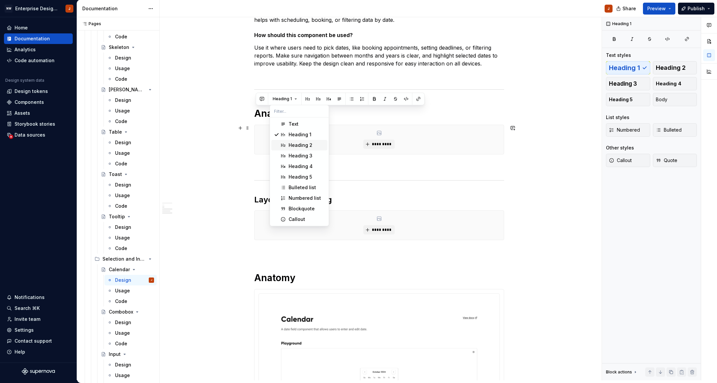
click at [289, 143] on div "Heading 2" at bounding box center [301, 145] width 24 height 7
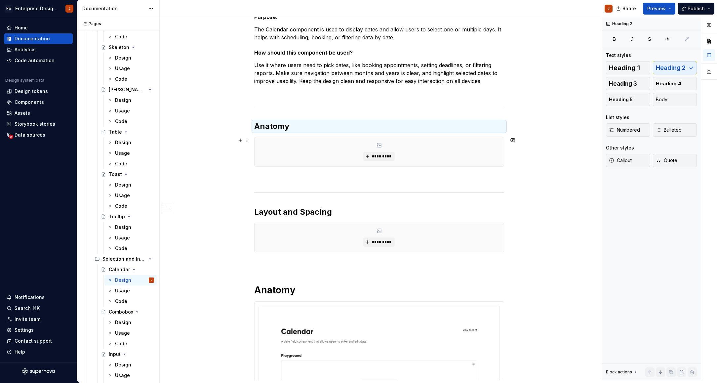
scroll to position [112, 0]
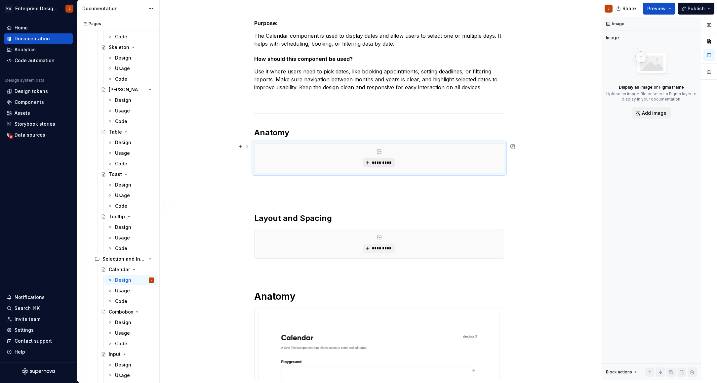
click at [383, 163] on span "*********" at bounding box center [382, 162] width 20 height 5
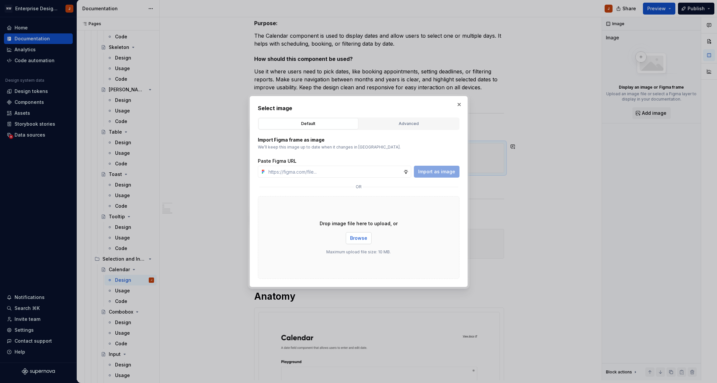
click at [363, 238] on span "Browse" at bounding box center [358, 238] width 17 height 7
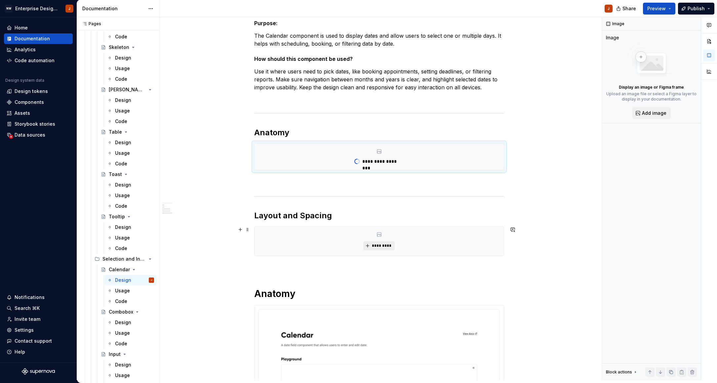
click at [384, 246] on span "*********" at bounding box center [382, 245] width 20 height 5
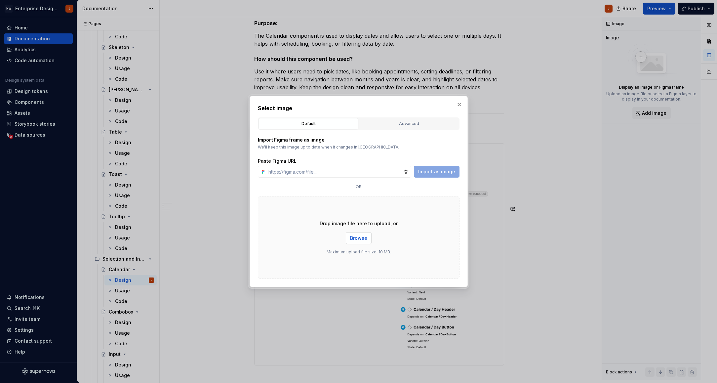
click at [359, 239] on span "Browse" at bounding box center [358, 238] width 17 height 7
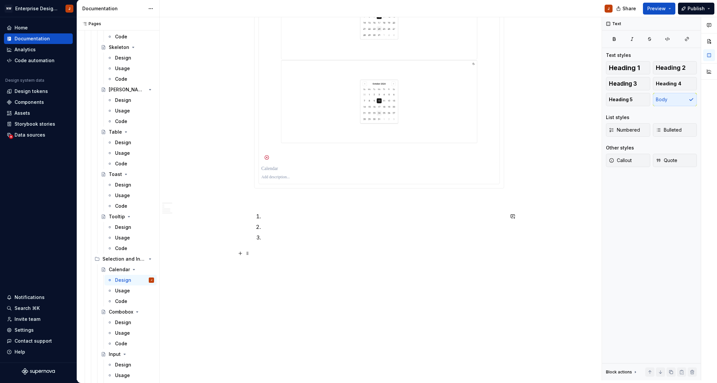
scroll to position [1810, 0]
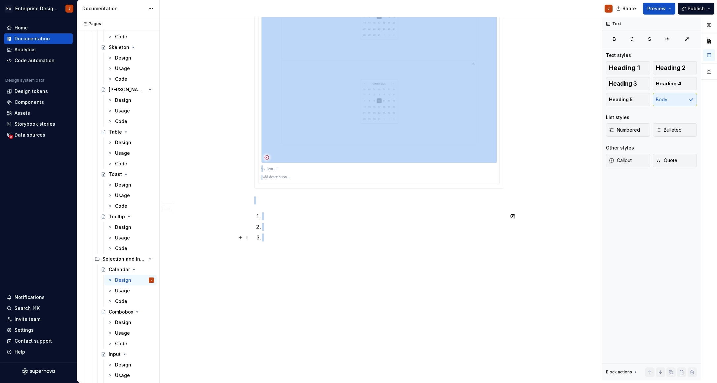
click at [291, 232] on ol at bounding box center [383, 226] width 242 height 29
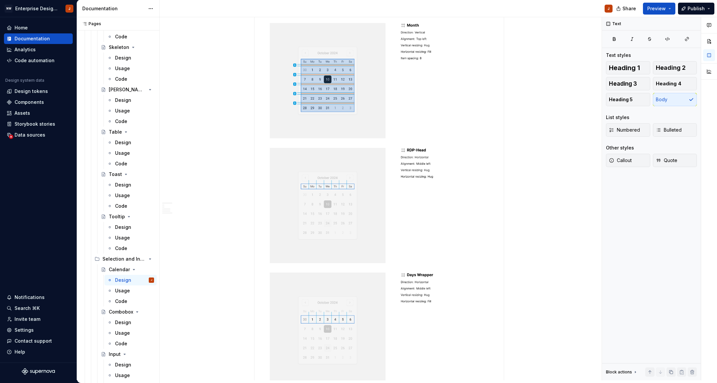
scroll to position [778, 0]
click at [521, 312] on div "Design Purpose: The Calendar component is used to display dates and allow users…" at bounding box center [379, 180] width 439 height 1718
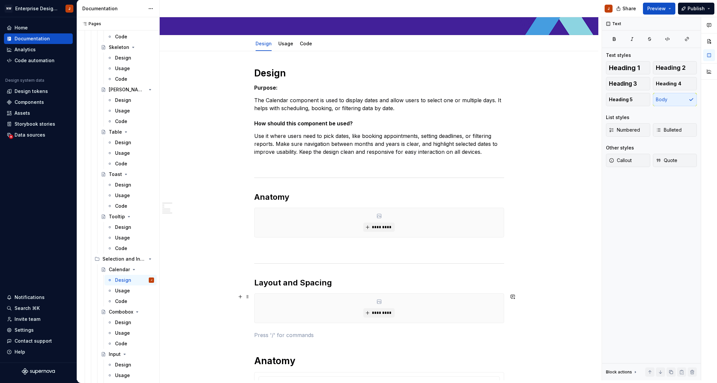
scroll to position [58, 0]
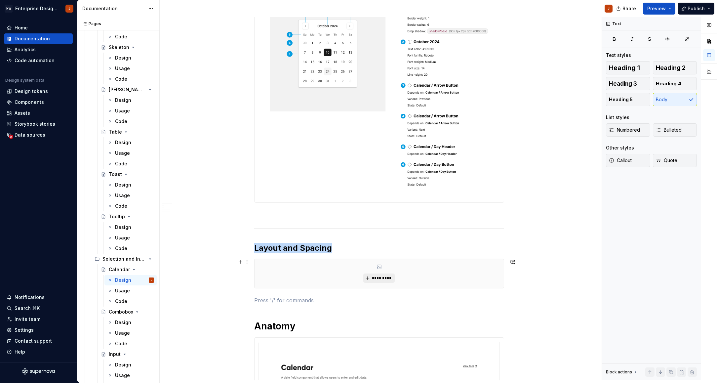
click at [386, 280] on span "*********" at bounding box center [382, 278] width 20 height 5
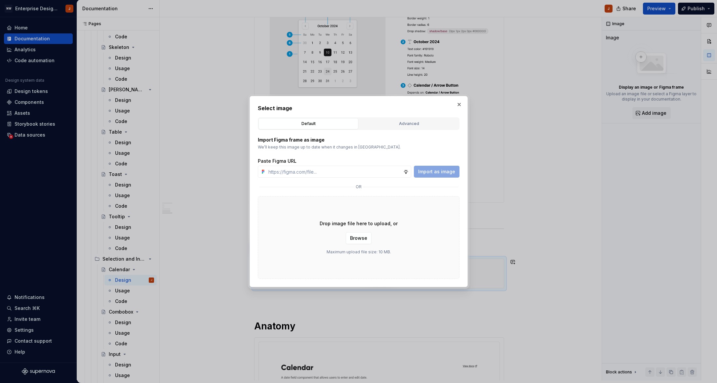
scroll to position [275, 0]
click at [358, 244] on div "Drop image file here to upload, or Browse Maximum upload file size: 10 MB." at bounding box center [359, 237] width 202 height 83
click at [356, 238] on span "Browse" at bounding box center [358, 238] width 17 height 7
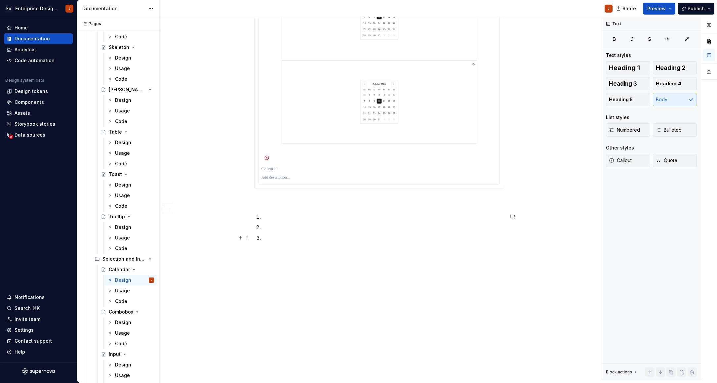
scroll to position [1311, 0]
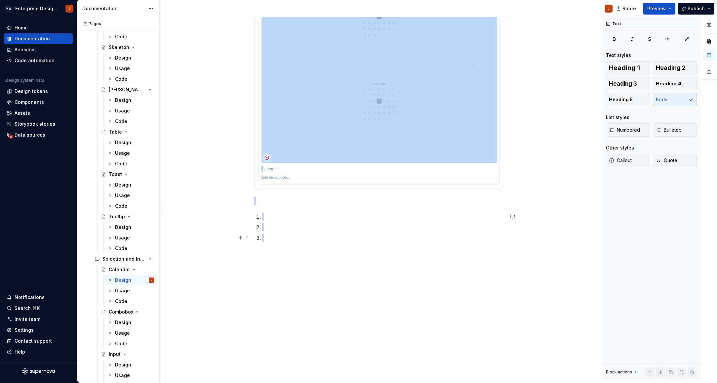
click at [298, 236] on p at bounding box center [383, 238] width 242 height 8
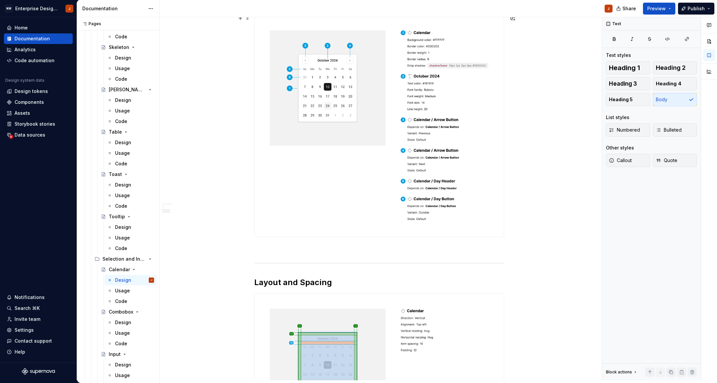
scroll to position [63, 0]
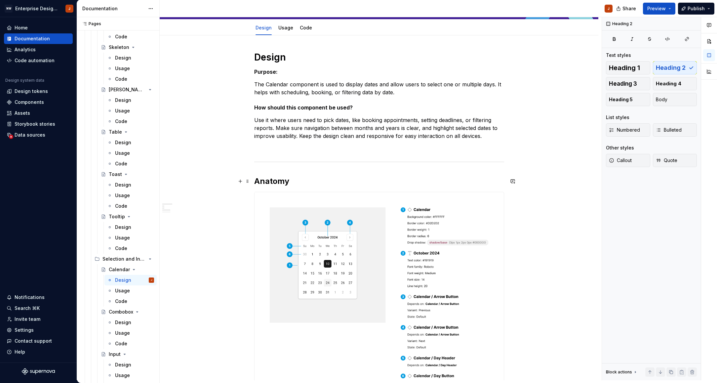
click at [267, 182] on h2 "Anatomy" at bounding box center [379, 181] width 250 height 11
click at [275, 83] on p "The Calendar component is used to display dates and allow users to select one o…" at bounding box center [379, 88] width 250 height 16
drag, startPoint x: 118, startPoint y: 322, endPoint x: 160, endPoint y: 324, distance: 41.7
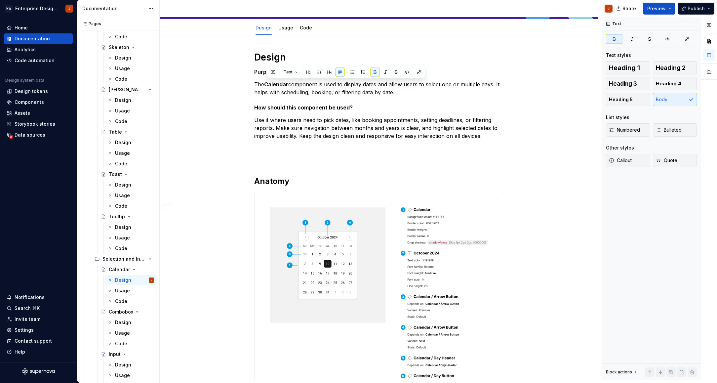
click at [118, 322] on div "Design" at bounding box center [123, 322] width 16 height 7
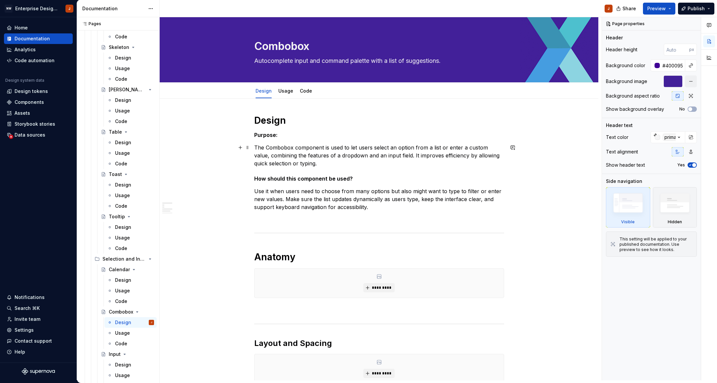
click at [281, 147] on p "The Combobox component is used to let users select an option from a list or ent…" at bounding box center [379, 156] width 250 height 24
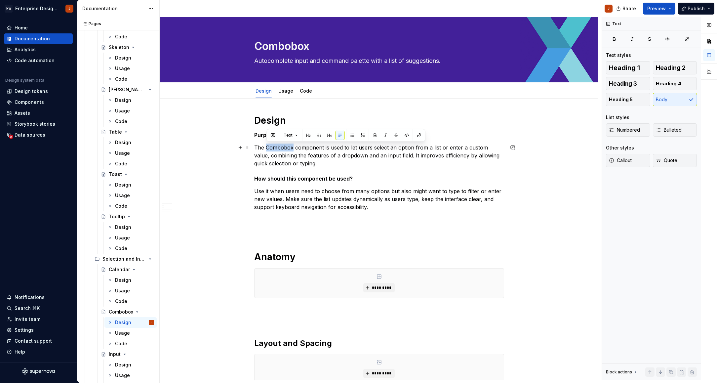
click at [281, 147] on p "The Combobox component is used to let users select an option from a list or ent…" at bounding box center [379, 156] width 250 height 24
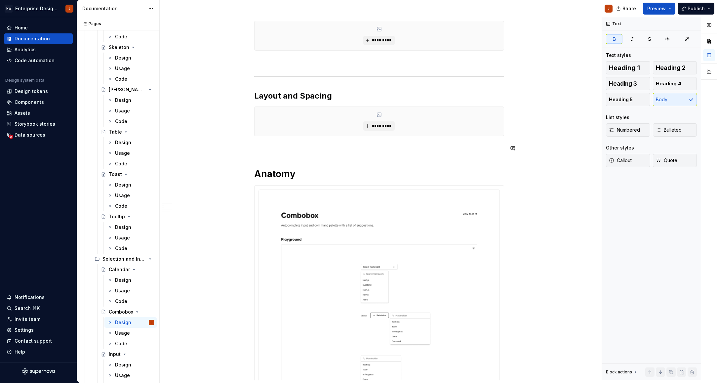
scroll to position [246, 0]
click at [308, 157] on div "Design Purpose: The Combobox component is used to let users select an option fr…" at bounding box center [379, 387] width 250 height 1037
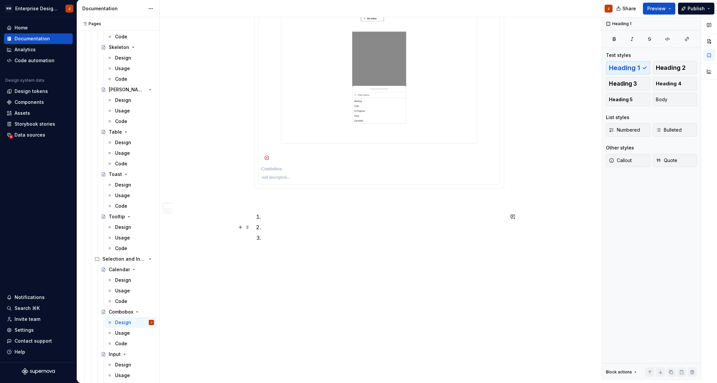
scroll to position [893, 0]
click at [281, 239] on p at bounding box center [383, 238] width 242 height 8
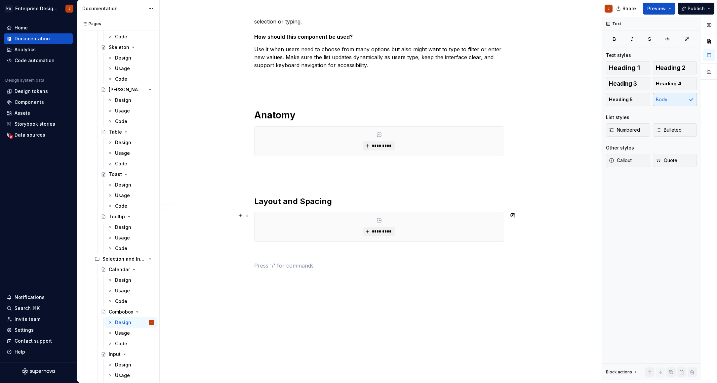
scroll to position [138, 0]
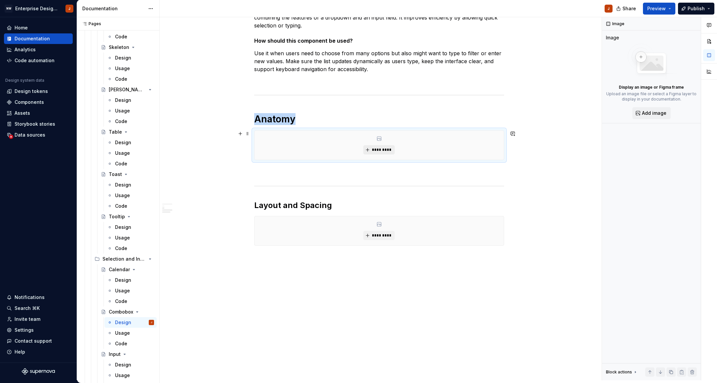
click at [382, 150] on span "*********" at bounding box center [382, 149] width 20 height 5
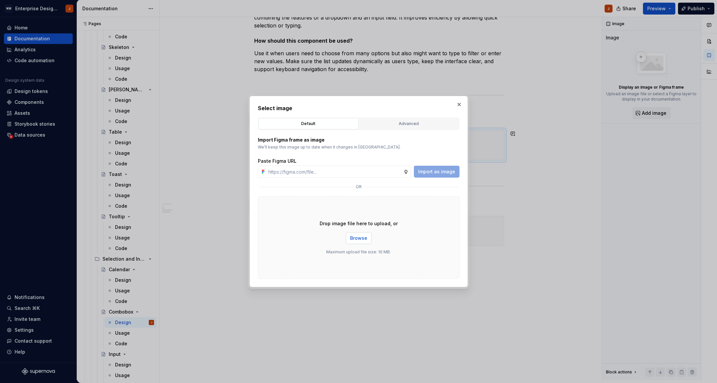
click at [354, 242] on button "Browse" at bounding box center [359, 238] width 26 height 12
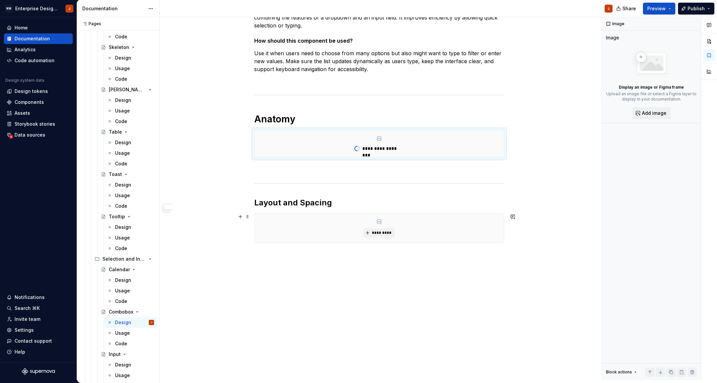
scroll to position [119, 0]
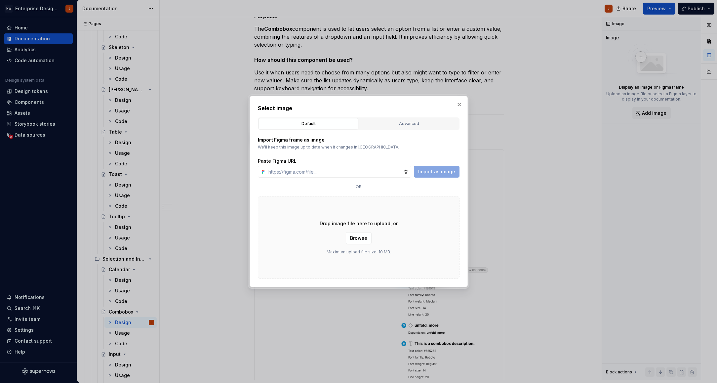
click at [383, 214] on div "Drop image file here to upload, or Browse Maximum upload file size: 10 MB." at bounding box center [359, 237] width 202 height 83
click at [462, 105] on button "button" at bounding box center [459, 104] width 9 height 9
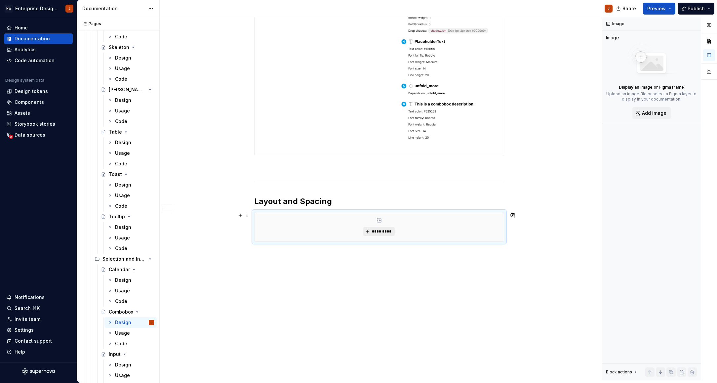
scroll to position [358, 0]
click at [383, 234] on span "*********" at bounding box center [382, 231] width 20 height 5
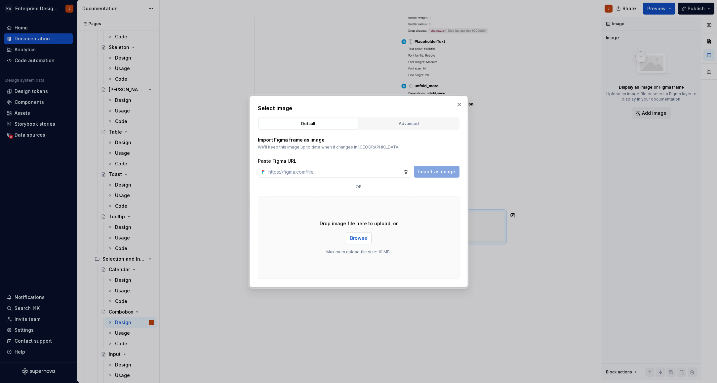
click at [356, 239] on span "Browse" at bounding box center [358, 238] width 17 height 7
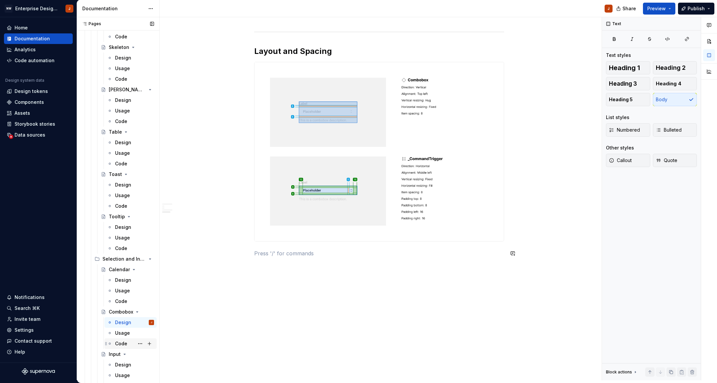
scroll to position [508, 0]
click at [115, 363] on div "Design" at bounding box center [123, 365] width 16 height 7
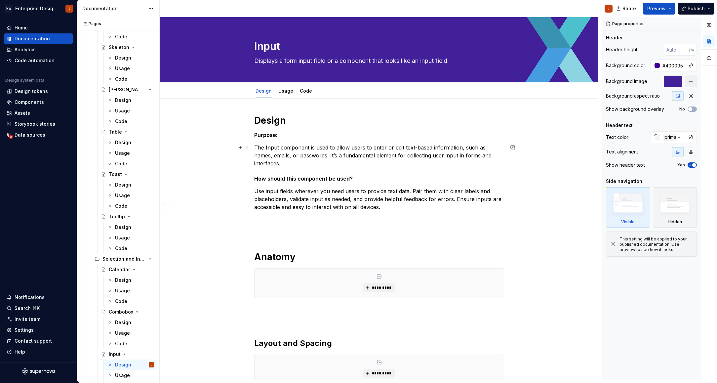
click at [274, 148] on p "The Input component is used to allow users to enter or edit text-based informat…" at bounding box center [379, 156] width 250 height 24
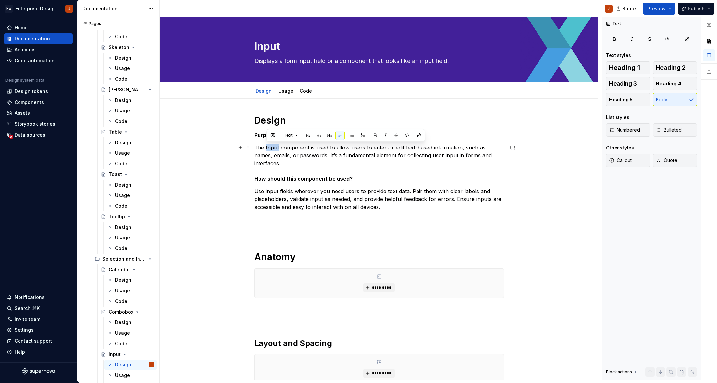
click at [274, 148] on p "The Input component is used to allow users to enter or edit text-based informat…" at bounding box center [379, 156] width 250 height 24
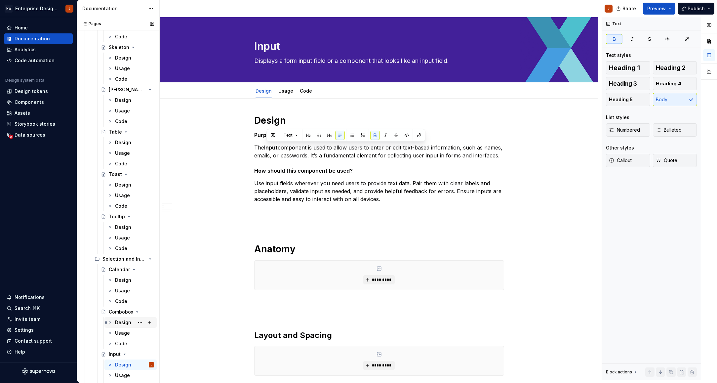
click at [121, 322] on div "Design" at bounding box center [123, 322] width 16 height 7
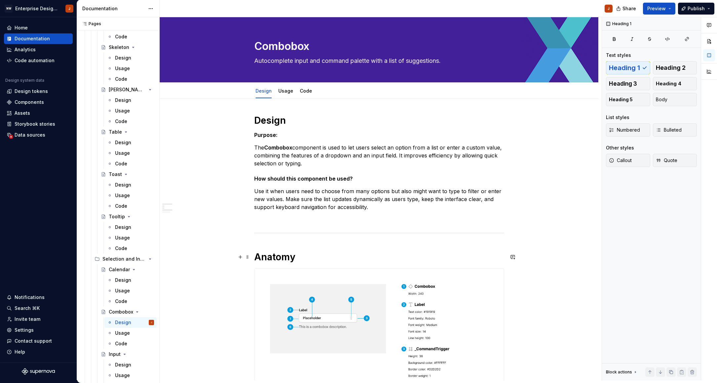
click at [271, 258] on h1 "Anatomy" at bounding box center [379, 257] width 250 height 12
click at [280, 243] on span "Heading 1" at bounding box center [282, 242] width 19 height 5
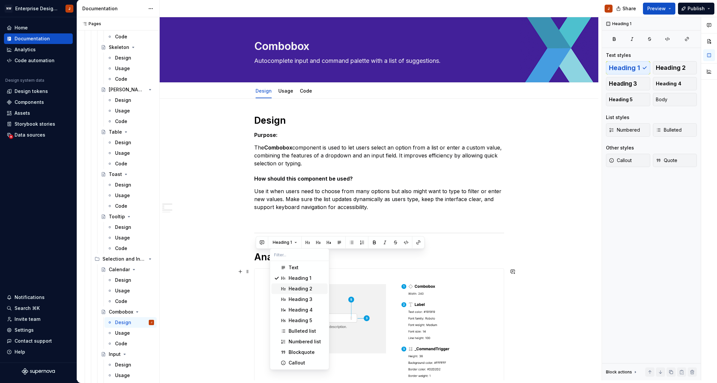
click at [297, 287] on div "Heading 2" at bounding box center [301, 288] width 24 height 7
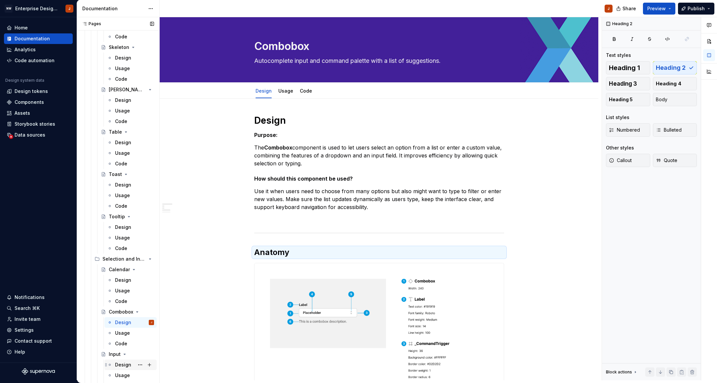
click at [117, 363] on div "Design" at bounding box center [123, 365] width 16 height 7
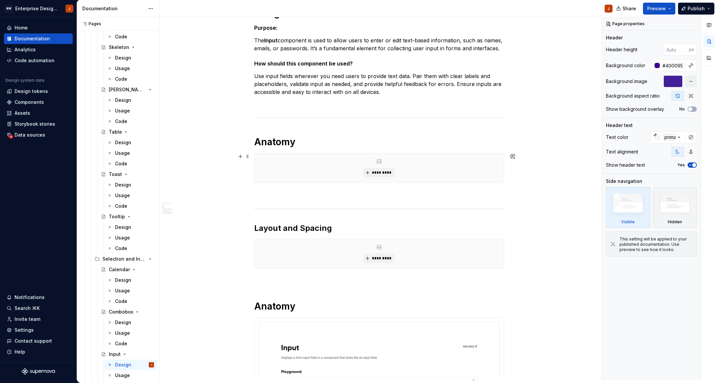
scroll to position [116, 0]
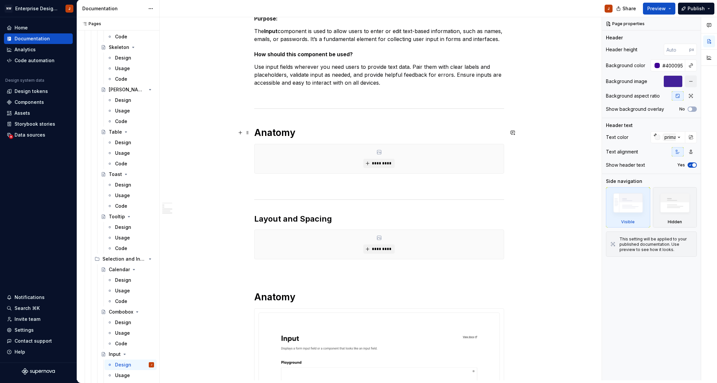
click at [280, 132] on h1 "Anatomy" at bounding box center [379, 133] width 250 height 12
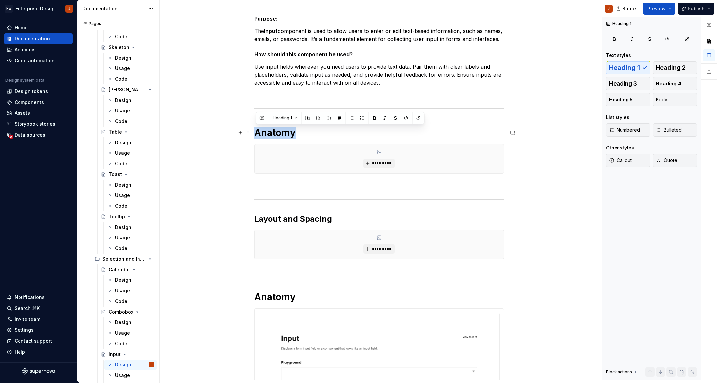
click at [280, 132] on h1 "Anatomy" at bounding box center [379, 133] width 250 height 12
click at [282, 117] on span "Heading 1" at bounding box center [282, 117] width 19 height 5
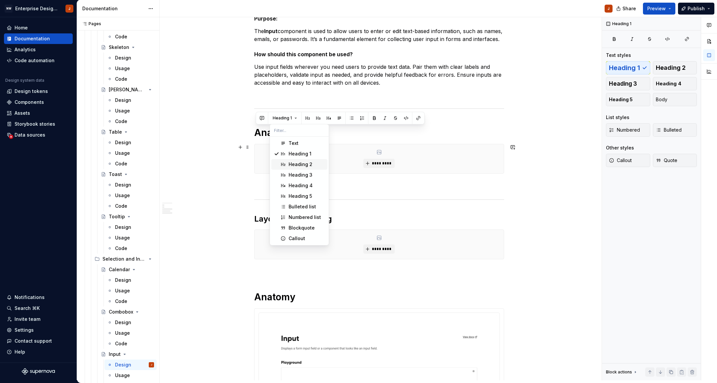
click at [295, 164] on div "Heading 2" at bounding box center [301, 164] width 24 height 7
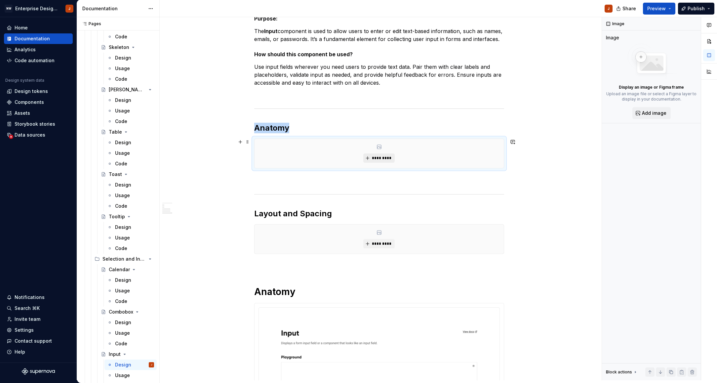
click at [371, 160] on button "*********" at bounding box center [379, 157] width 31 height 9
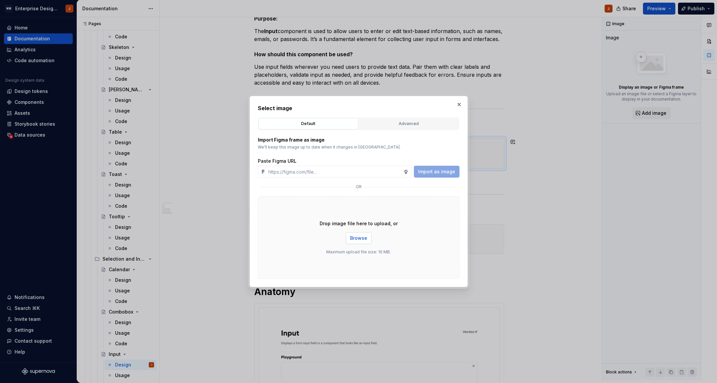
click at [360, 238] on span "Browse" at bounding box center [358, 238] width 17 height 7
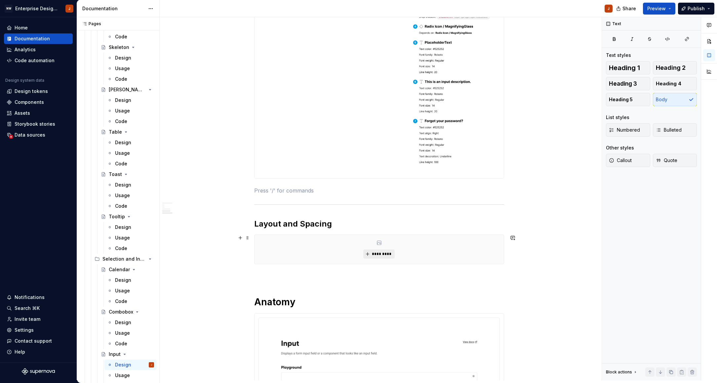
scroll to position [350, 0]
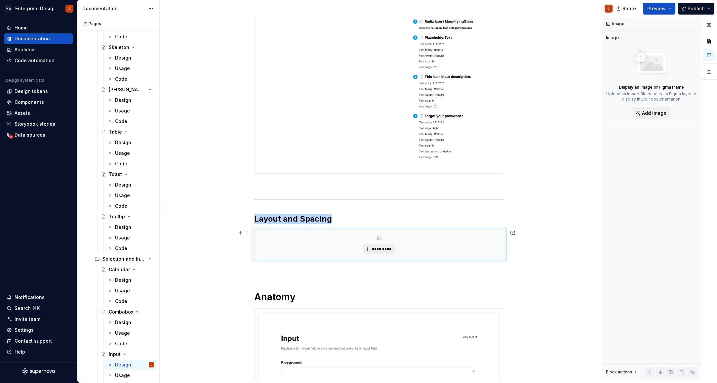
click at [380, 252] on button "*********" at bounding box center [379, 248] width 31 height 9
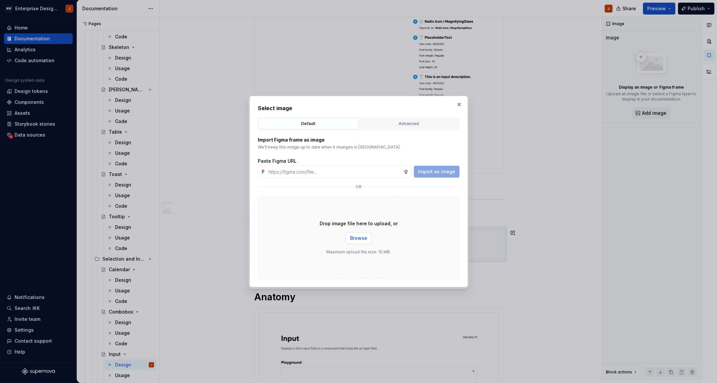
click at [361, 240] on span "Browse" at bounding box center [358, 238] width 17 height 7
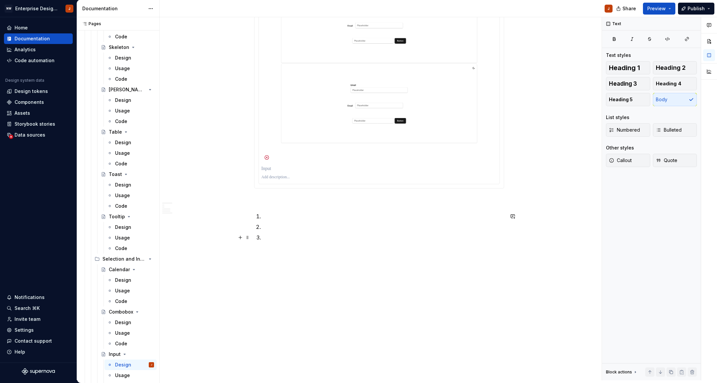
scroll to position [933, 0]
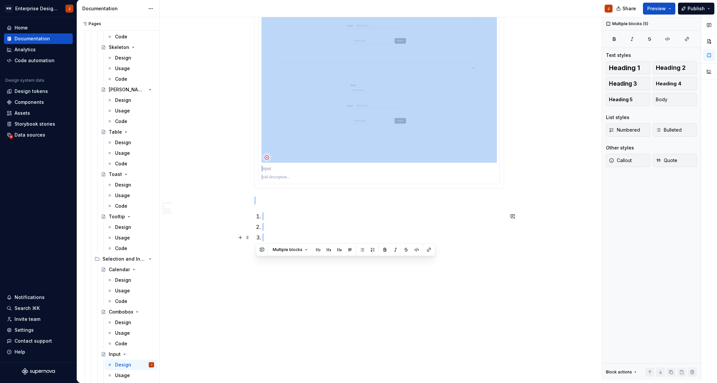
click at [283, 237] on p at bounding box center [383, 238] width 242 height 8
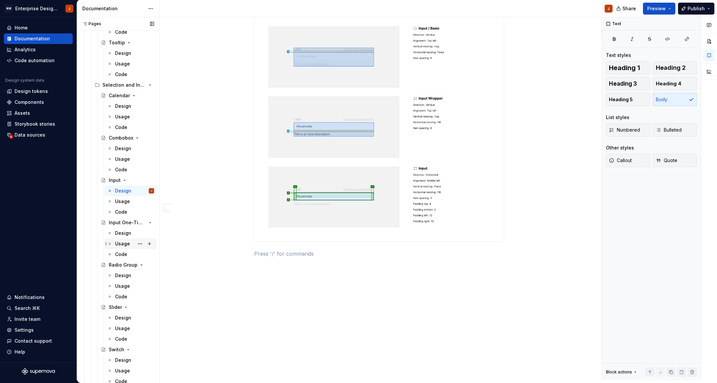
scroll to position [847, 0]
click at [123, 226] on div "Design" at bounding box center [134, 230] width 39 height 9
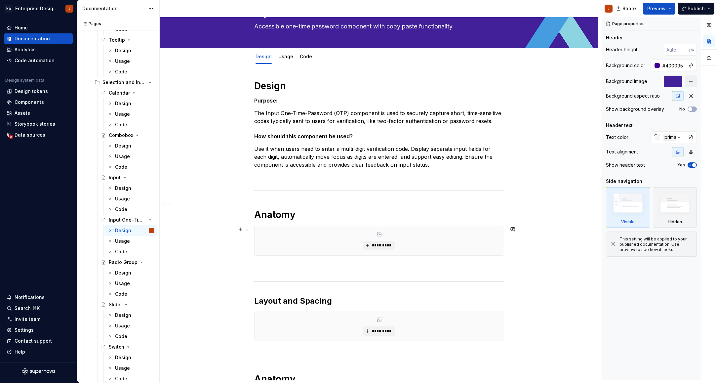
scroll to position [35, 0]
click at [379, 245] on span "*********" at bounding box center [382, 244] width 20 height 5
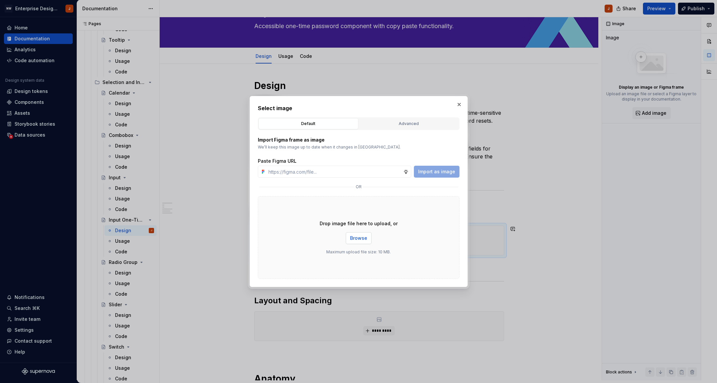
click at [358, 241] on span "Browse" at bounding box center [358, 238] width 17 height 7
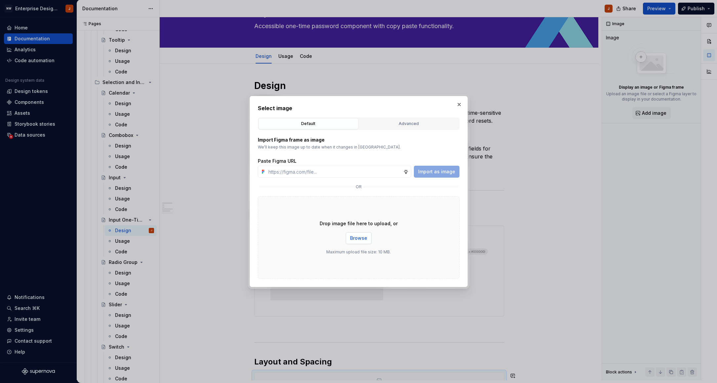
click at [355, 237] on span "Browse" at bounding box center [358, 238] width 17 height 7
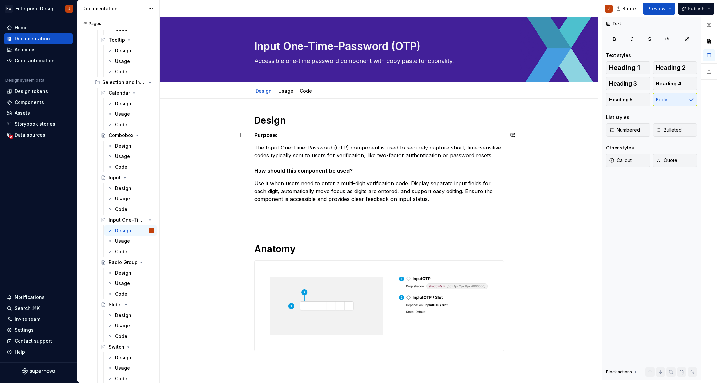
scroll to position [0, 0]
drag, startPoint x: 267, startPoint y: 148, endPoint x: 350, endPoint y: 149, distance: 82.7
click at [350, 149] on p "The Input One-Time-Password (OTP) component is used to securely capture short, …" at bounding box center [379, 152] width 250 height 16
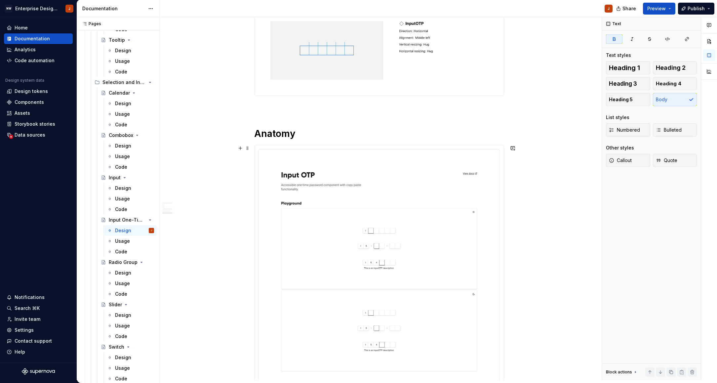
scroll to position [408, 0]
click at [290, 114] on div "Design Purpose: The Input One-Time-Password (OTP) component is used to securely…" at bounding box center [379, 93] width 250 height 773
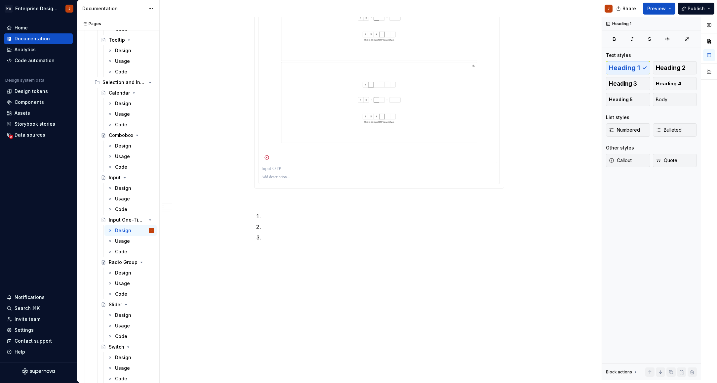
scroll to position [630, 0]
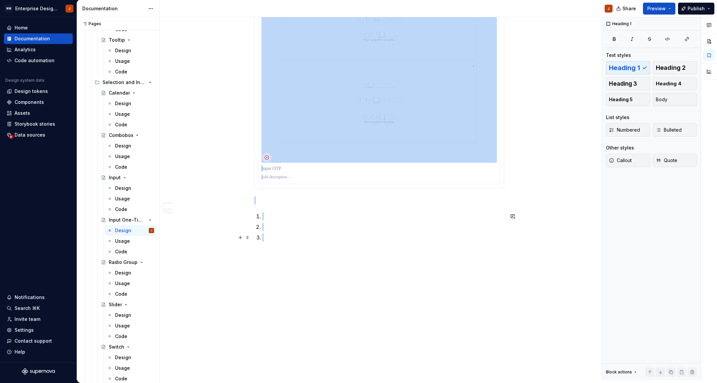
click at [296, 239] on p at bounding box center [383, 238] width 242 height 8
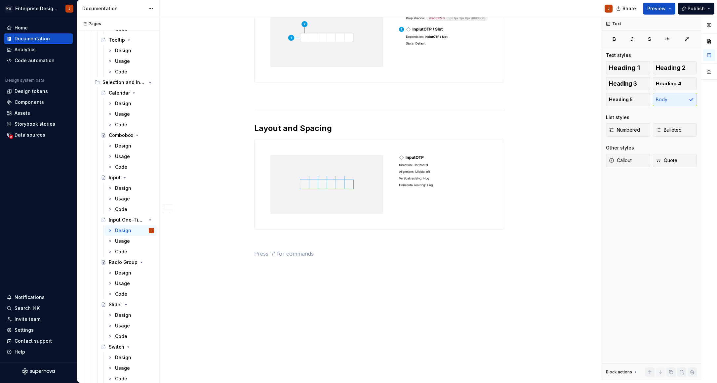
scroll to position [256, 0]
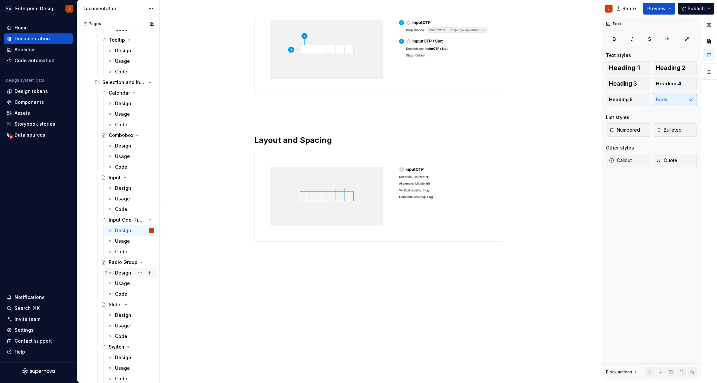
click at [126, 274] on div "Design" at bounding box center [123, 273] width 16 height 7
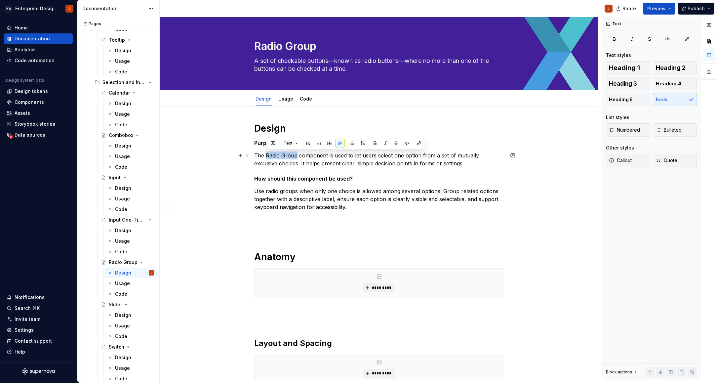
drag, startPoint x: 268, startPoint y: 156, endPoint x: 296, endPoint y: 155, distance: 28.1
click at [296, 155] on p "The Radio Group component is used to let users select one option from a set of …" at bounding box center [379, 160] width 250 height 16
click at [378, 288] on span "*********" at bounding box center [382, 287] width 20 height 5
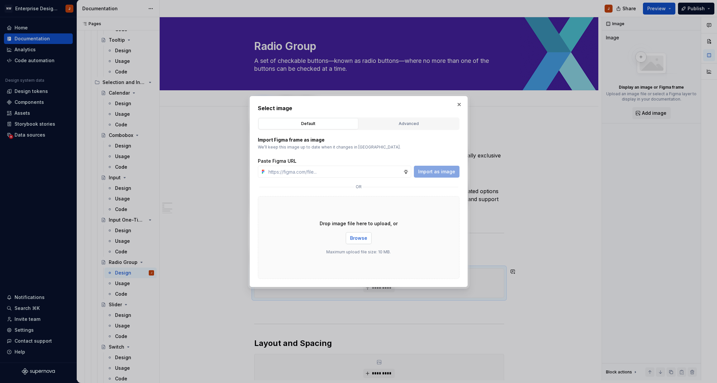
click at [354, 242] on button "Browse" at bounding box center [359, 238] width 26 height 12
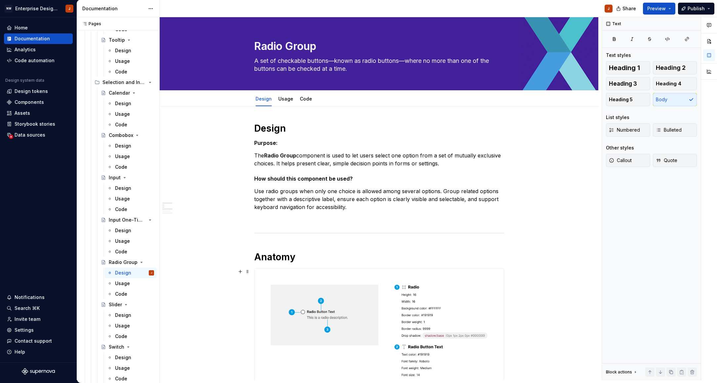
type textarea "*"
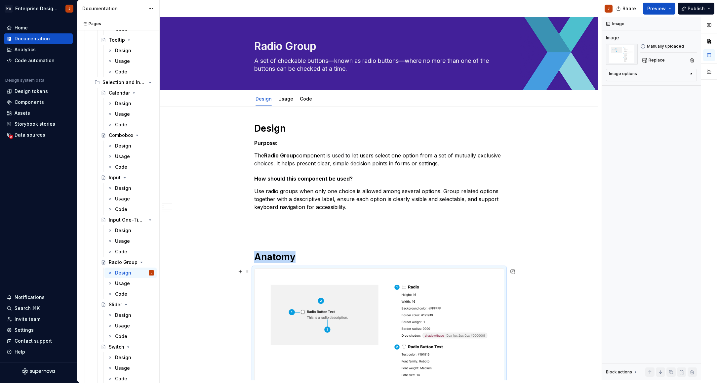
click at [377, 351] on img at bounding box center [379, 358] width 249 height 178
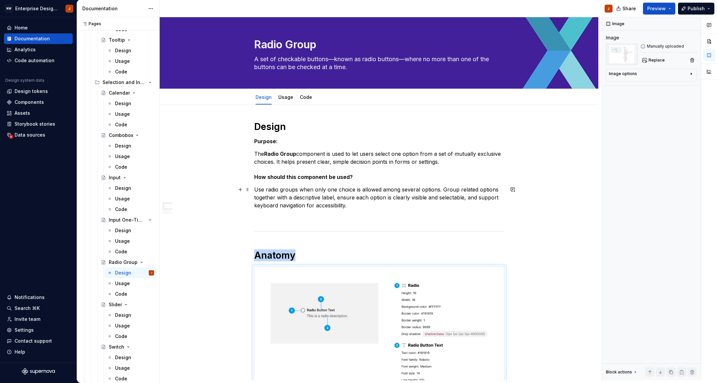
scroll to position [1, 0]
click at [266, 154] on p "The Radio Group component is used to let users select one option from a set of …" at bounding box center [379, 158] width 250 height 16
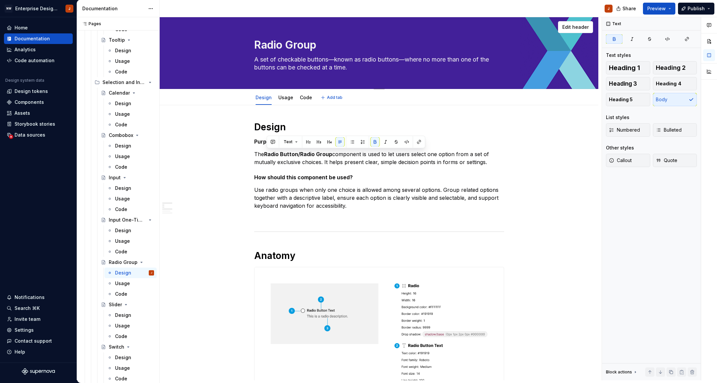
click at [256, 43] on textarea "Radio Group" at bounding box center [378, 45] width 250 height 16
type textarea "*"
type textarea "RRadio Group"
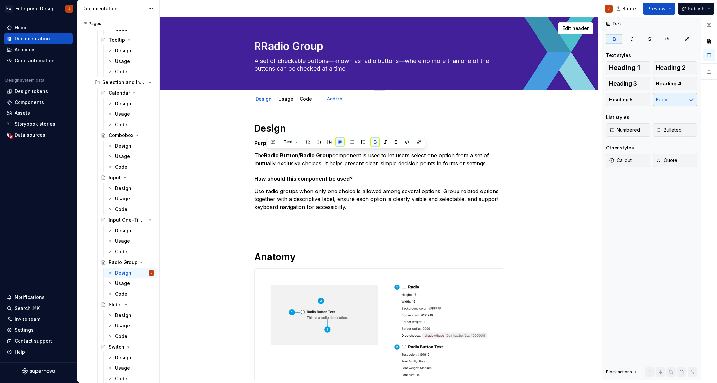
type textarea "*"
type textarea "RaRadio Group"
type textarea "*"
type textarea "RatRadio Group"
type textarea "*"
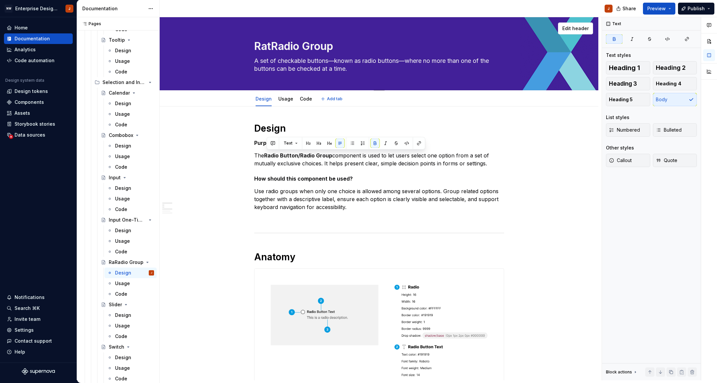
type textarea "RatiRadio Group"
type textarea "*"
type textarea "RatioRadio Group"
type textarea "*"
type textarea "RatiRadio Group"
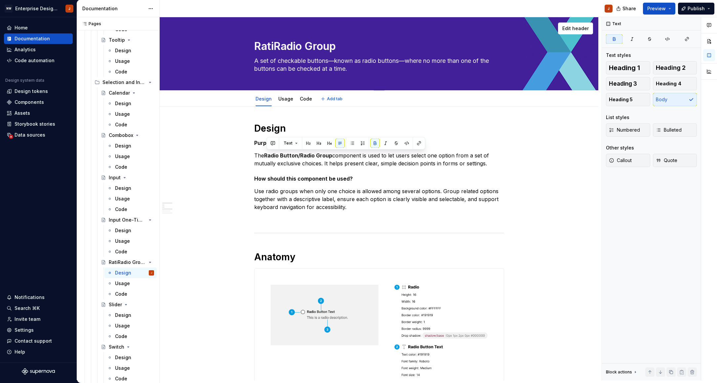
type textarea "*"
type textarea "RatRadio Group"
type textarea "*"
type textarea "RaRadio Group"
type textarea "*"
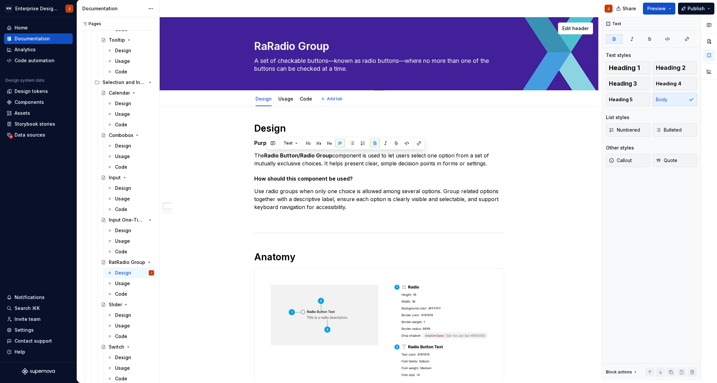
type textarea "RadRadio Group"
type textarea "*"
type textarea "RadiRadio Group"
type textarea "*"
type textarea "RadioRadio Group"
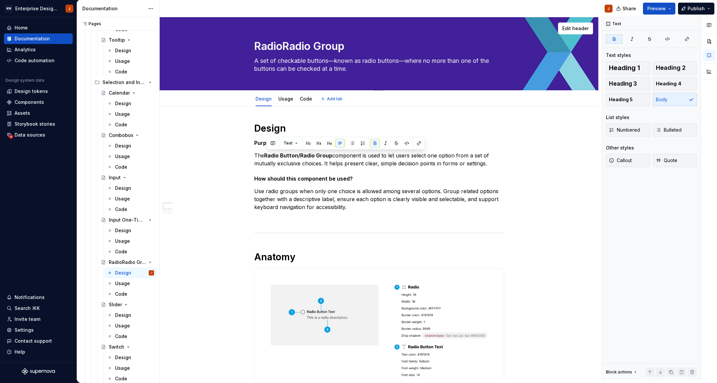
type textarea "*"
type textarea "Radio Radio Group"
type textarea "*"
type textarea "Radio BRadio Group"
type textarea "*"
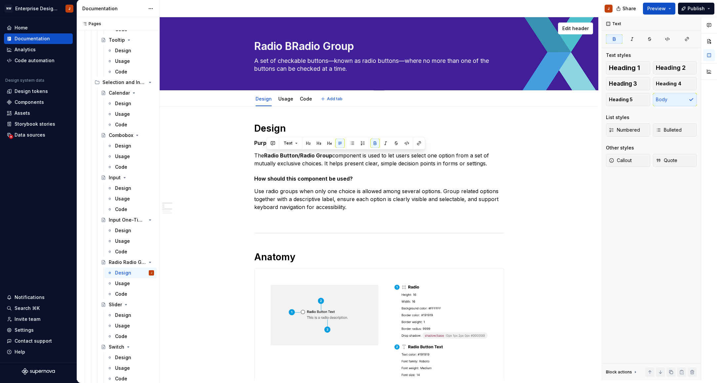
type textarea "Radio BuRadio Group"
type textarea "*"
type textarea "Radio ButRadio Group"
type textarea "*"
type textarea "Radio ButtRadio Group"
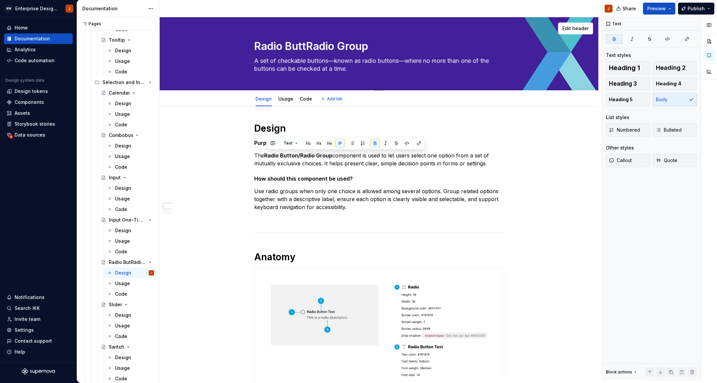
type textarea "*"
type textarea "Radio ButtoRadio Group"
type textarea "*"
type textarea "Radio ButtonRadio Group"
type textarea "*"
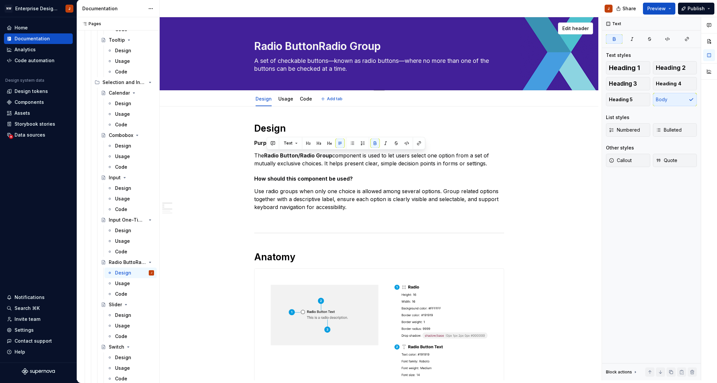
type textarea "Radio Button/Radio Group"
type textarea "*"
type textarea "Radio Button/Radio Group"
click at [338, 256] on h1 "Anatomy" at bounding box center [379, 257] width 250 height 12
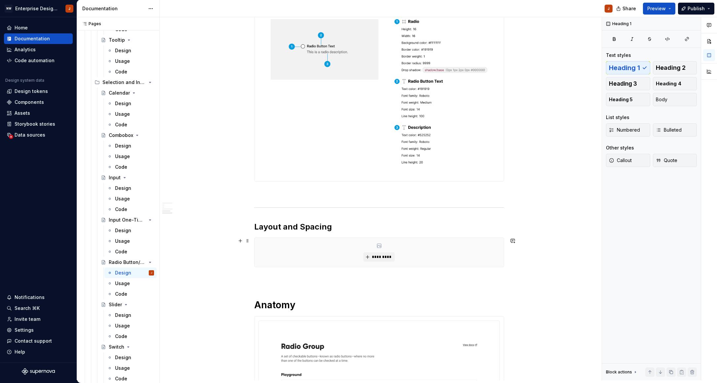
scroll to position [267, 0]
click at [383, 253] on button "*********" at bounding box center [379, 255] width 31 height 9
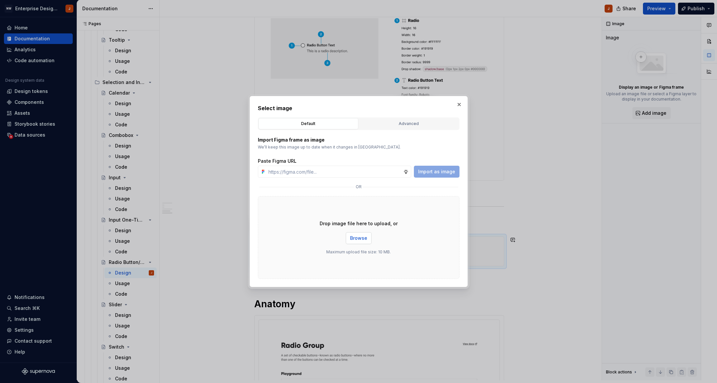
click at [359, 241] on span "Browse" at bounding box center [358, 238] width 17 height 7
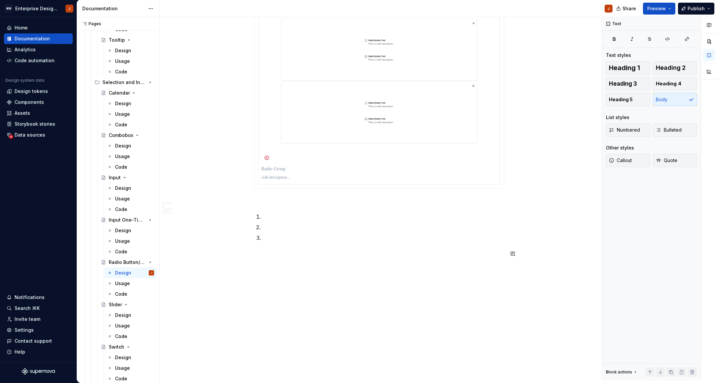
scroll to position [760, 0]
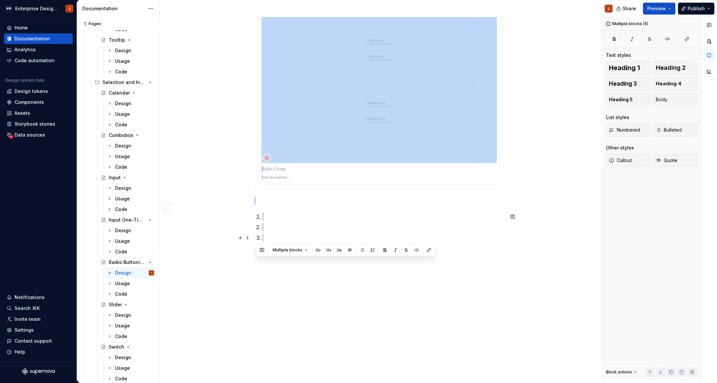
click at [266, 236] on p at bounding box center [383, 238] width 242 height 8
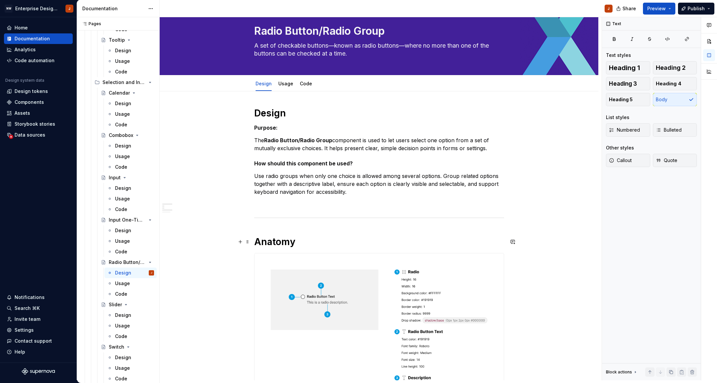
scroll to position [15, 0]
drag, startPoint x: 119, startPoint y: 315, endPoint x: 129, endPoint y: 323, distance: 13.4
click at [119, 315] on div "Design" at bounding box center [123, 315] width 16 height 7
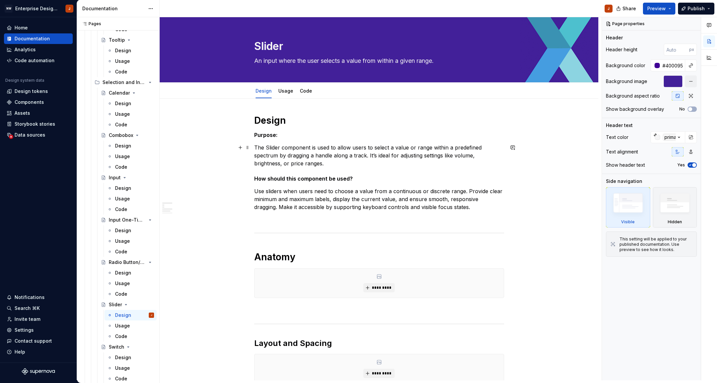
click at [274, 149] on p "The Slider component is used to allow users to select a value or range within a…" at bounding box center [379, 156] width 250 height 24
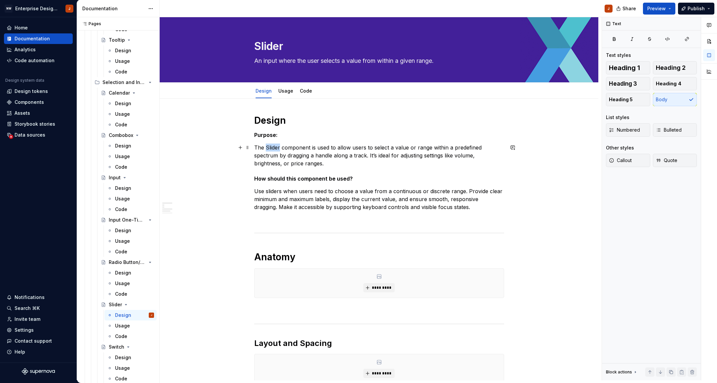
click at [274, 149] on p "The Slider component is used to allow users to select a value or range within a…" at bounding box center [379, 156] width 250 height 24
click at [120, 187] on div "Design" at bounding box center [123, 188] width 16 height 7
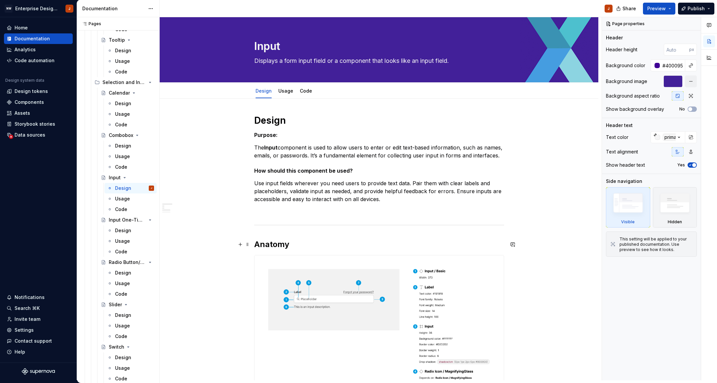
click at [274, 244] on h2 "Anatomy" at bounding box center [379, 244] width 250 height 11
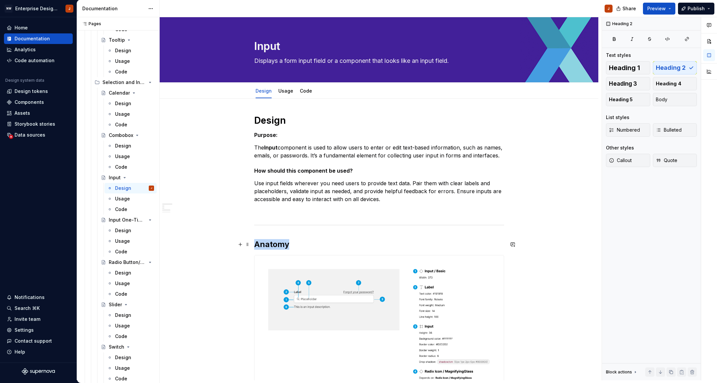
click at [274, 244] on h2 "Anatomy" at bounding box center [379, 244] width 250 height 11
click at [117, 230] on div "Design" at bounding box center [123, 230] width 16 height 7
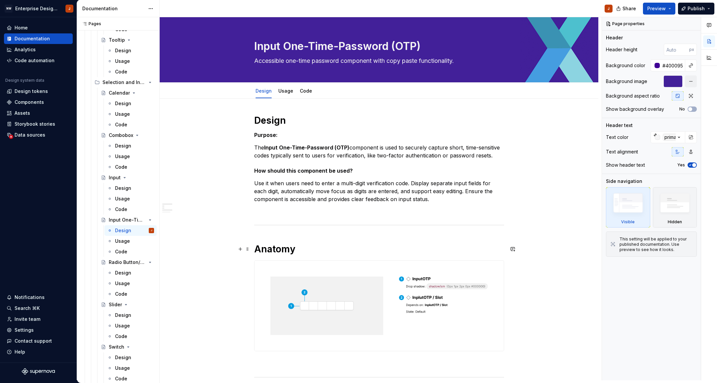
click at [275, 247] on h1 "Anatomy" at bounding box center [379, 249] width 250 height 12
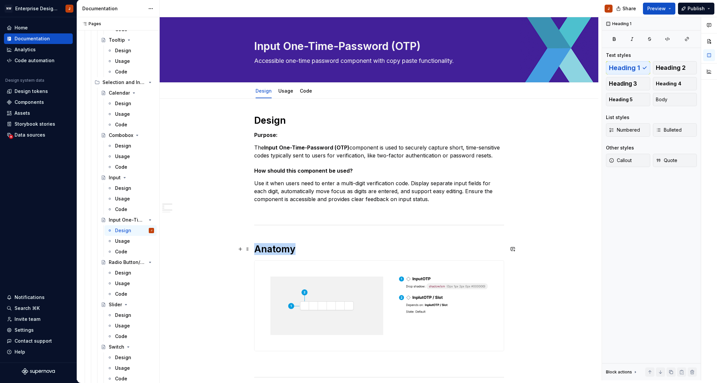
click at [275, 247] on h1 "Anatomy" at bounding box center [379, 249] width 250 height 12
click at [284, 236] on span "Heading 1" at bounding box center [282, 234] width 19 height 5
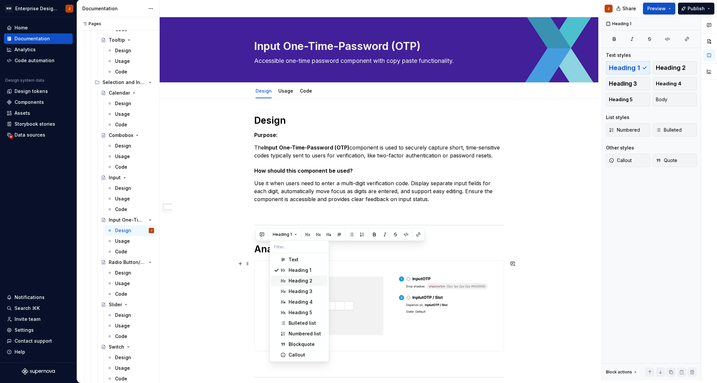
click at [296, 279] on div "Heading 2" at bounding box center [301, 281] width 24 height 7
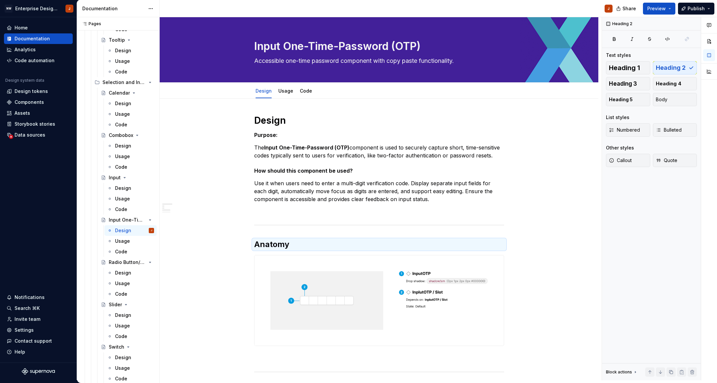
drag, startPoint x: 118, startPoint y: 272, endPoint x: 167, endPoint y: 275, distance: 49.1
click at [118, 272] on div "Design" at bounding box center [123, 273] width 16 height 7
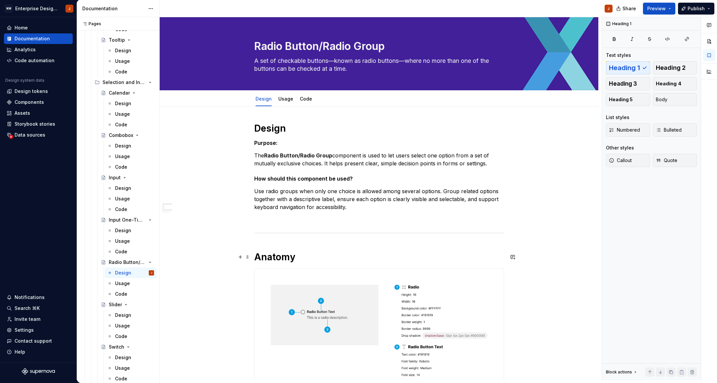
click at [270, 257] on h1 "Anatomy" at bounding box center [379, 257] width 250 height 12
click at [275, 242] on span "Heading 1" at bounding box center [282, 242] width 19 height 5
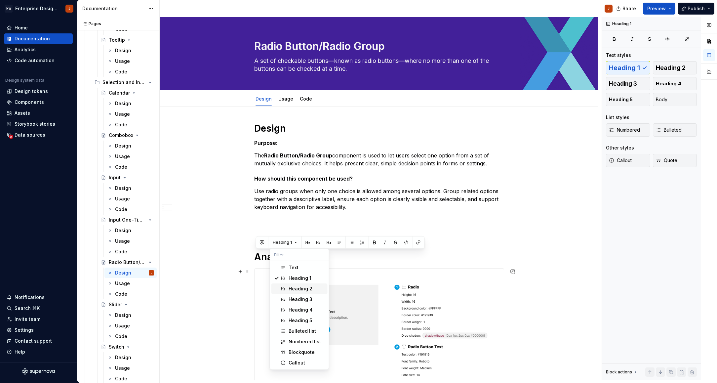
drag, startPoint x: 295, startPoint y: 289, endPoint x: 285, endPoint y: 279, distance: 13.6
click at [295, 289] on div "Heading 2" at bounding box center [301, 288] width 24 height 7
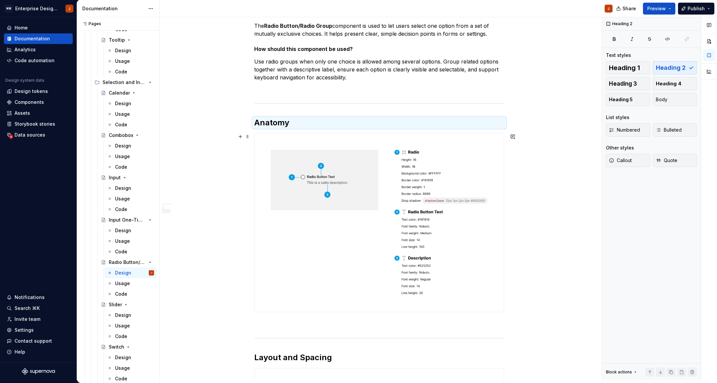
scroll to position [153, 0]
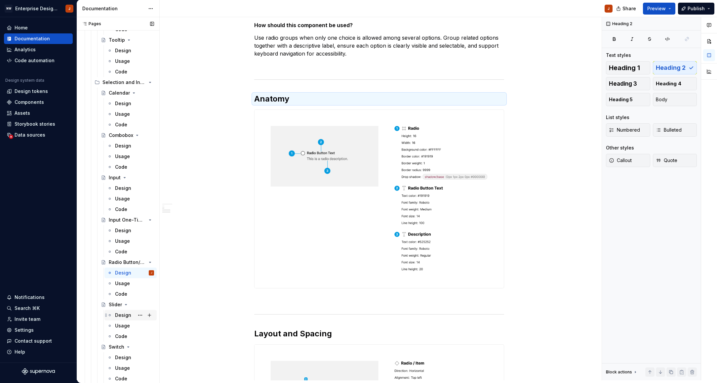
click at [119, 313] on div "Design" at bounding box center [123, 315] width 16 height 7
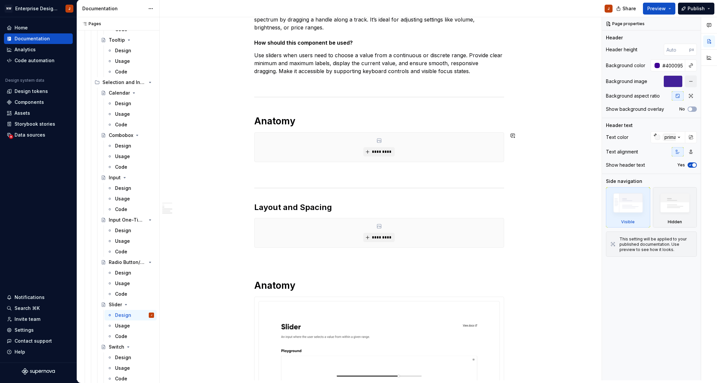
scroll to position [138, 0]
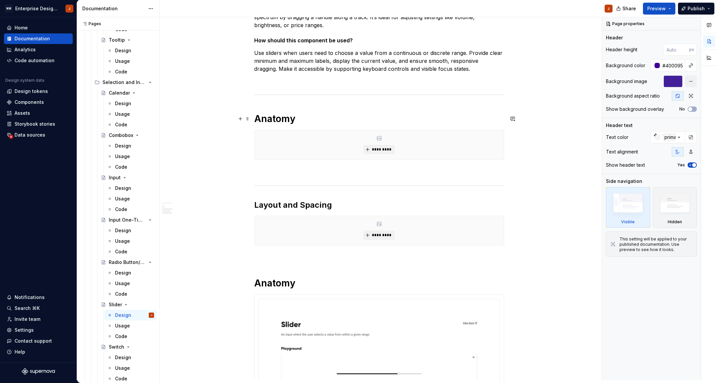
click at [275, 115] on h1 "Anatomy" at bounding box center [379, 119] width 250 height 12
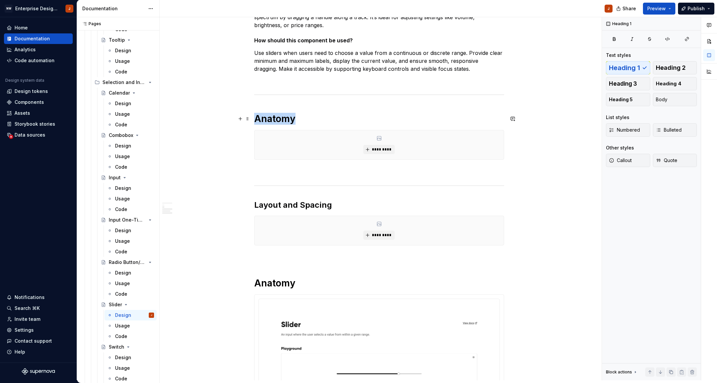
click at [275, 115] on h1 "Anatomy" at bounding box center [379, 119] width 250 height 12
click at [282, 104] on span "Heading 1" at bounding box center [282, 104] width 19 height 5
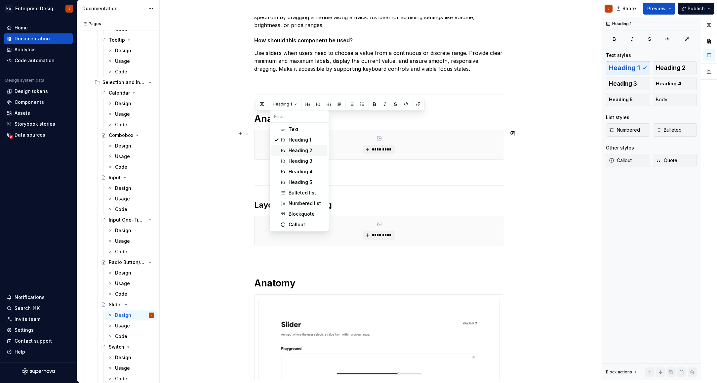
click at [296, 153] on div "Heading 2" at bounding box center [301, 150] width 24 height 7
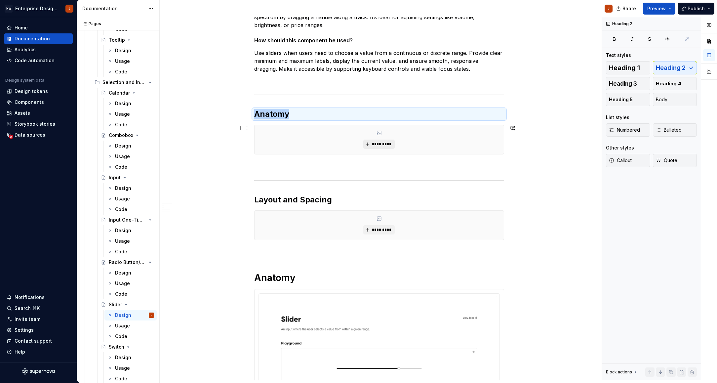
click at [371, 145] on button "*********" at bounding box center [379, 144] width 31 height 9
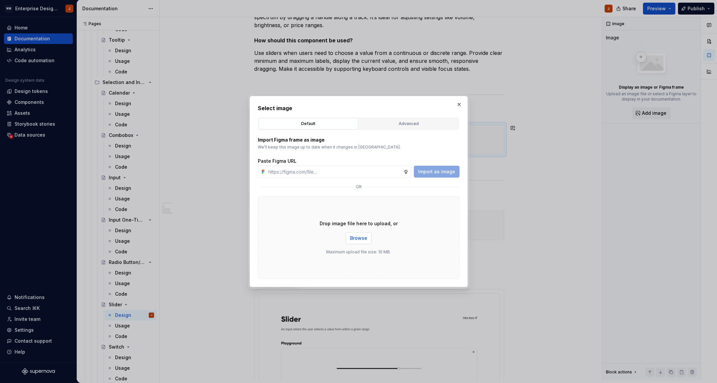
click at [358, 236] on span "Browse" at bounding box center [358, 238] width 17 height 7
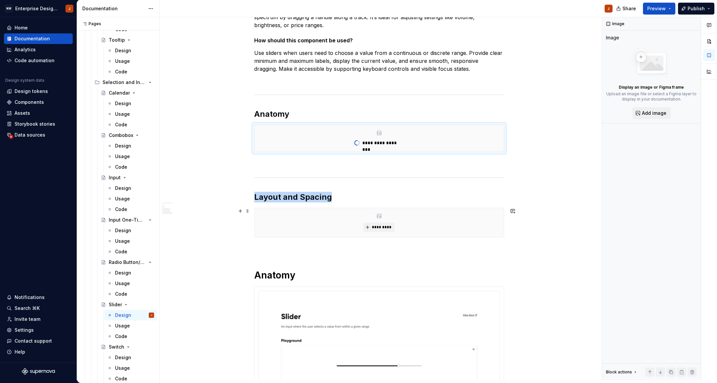
click at [378, 228] on div "**********" at bounding box center [379, 258] width 250 height 565
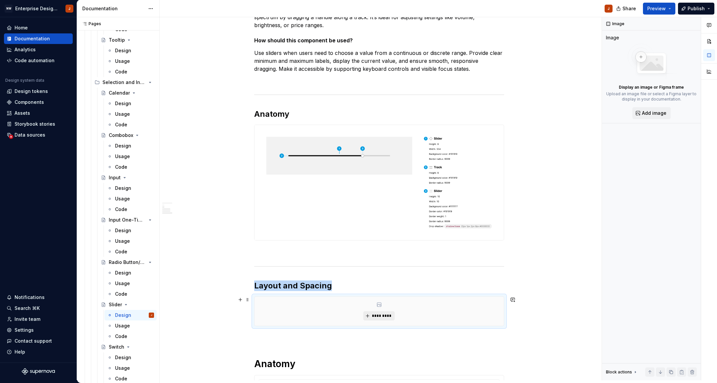
click at [381, 319] on button "*********" at bounding box center [379, 315] width 31 height 9
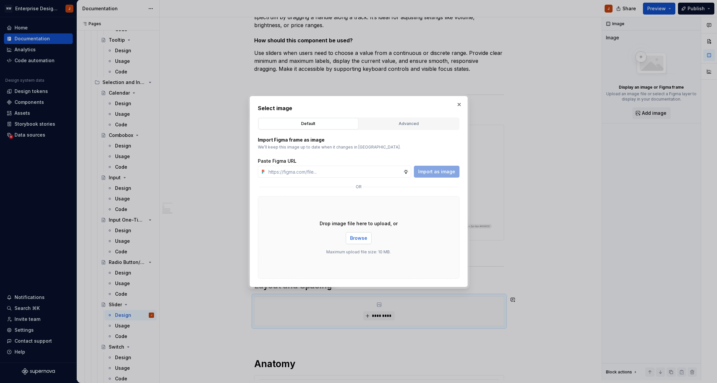
click at [360, 240] on span "Browse" at bounding box center [358, 238] width 17 height 7
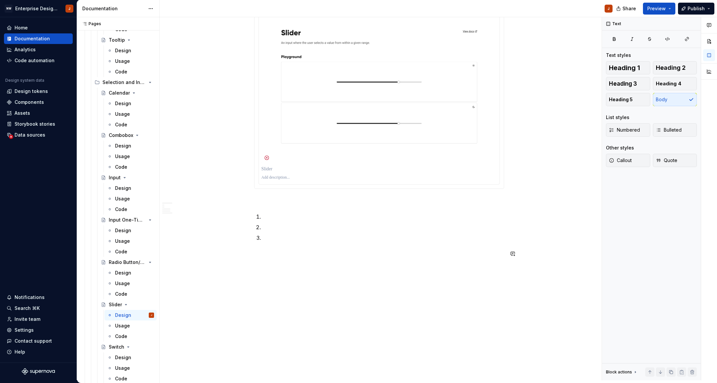
scroll to position [634, 0]
click at [269, 239] on p at bounding box center [383, 238] width 242 height 8
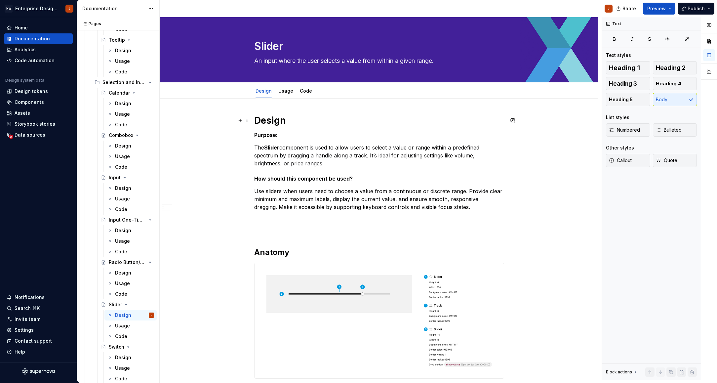
scroll to position [0, 0]
click at [272, 250] on h2 "Anatomy" at bounding box center [379, 252] width 250 height 11
click at [272, 254] on h2 "Anatomy" at bounding box center [379, 252] width 250 height 11
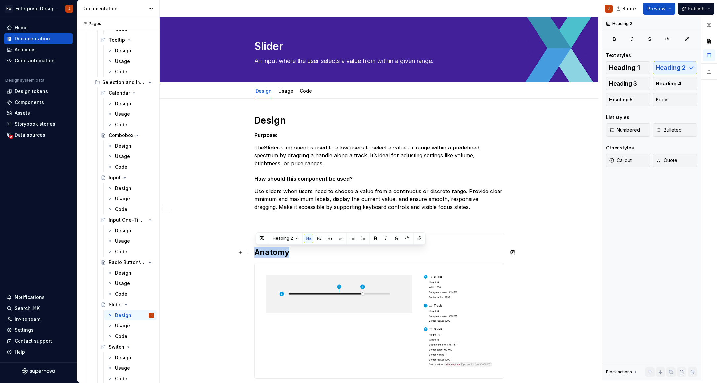
click at [272, 254] on h2 "Anatomy" at bounding box center [379, 252] width 250 height 11
click at [121, 355] on div "Design" at bounding box center [123, 357] width 16 height 7
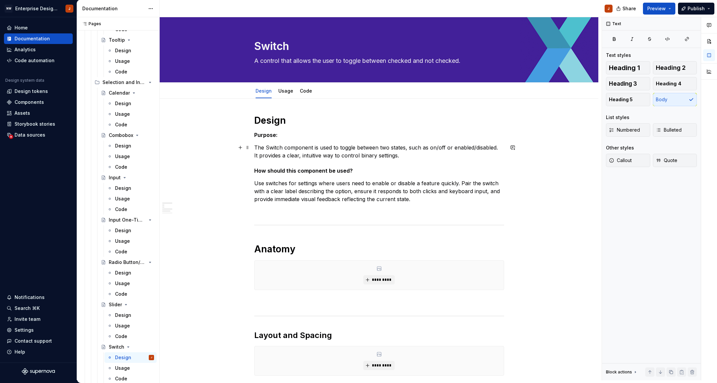
click at [273, 148] on p "The Switch component is used to toggle between two states, such as on/off or en…" at bounding box center [379, 152] width 250 height 16
click at [269, 248] on h1 "Anatomy" at bounding box center [379, 249] width 250 height 12
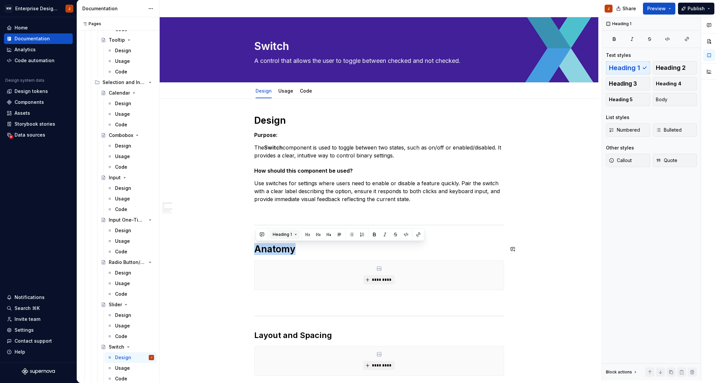
click at [278, 237] on button "Heading 1" at bounding box center [285, 234] width 30 height 9
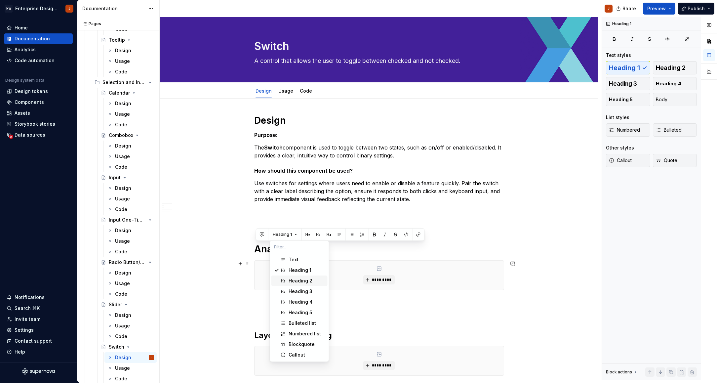
click at [293, 280] on div "Heading 2" at bounding box center [301, 281] width 24 height 7
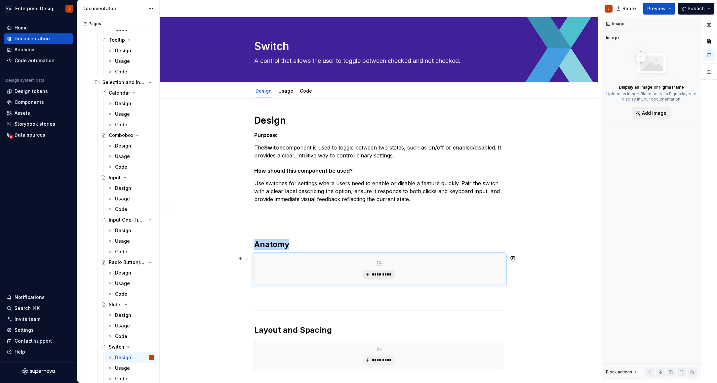
click at [380, 275] on span "*********" at bounding box center [382, 274] width 20 height 5
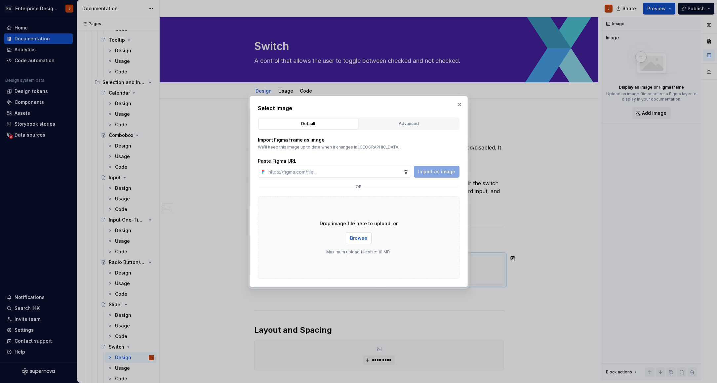
click at [357, 240] on span "Browse" at bounding box center [358, 238] width 17 height 7
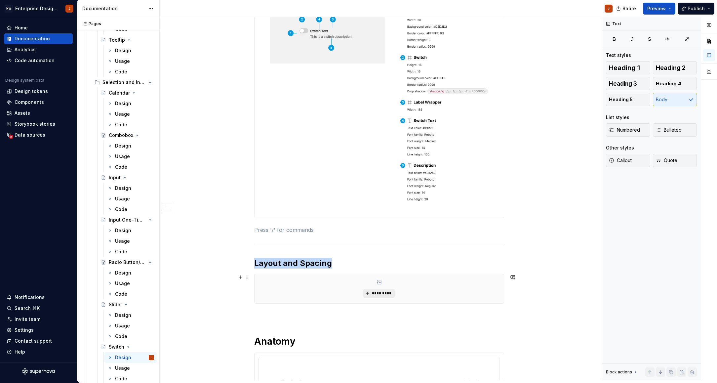
click at [380, 292] on button "*********" at bounding box center [379, 293] width 31 height 9
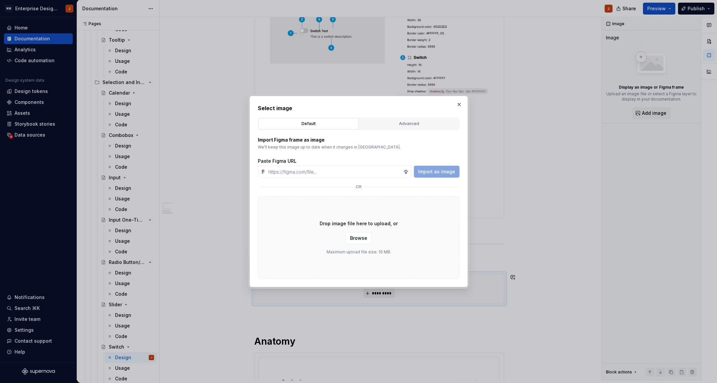
scroll to position [266, 0]
click at [356, 240] on span "Browse" at bounding box center [358, 238] width 17 height 7
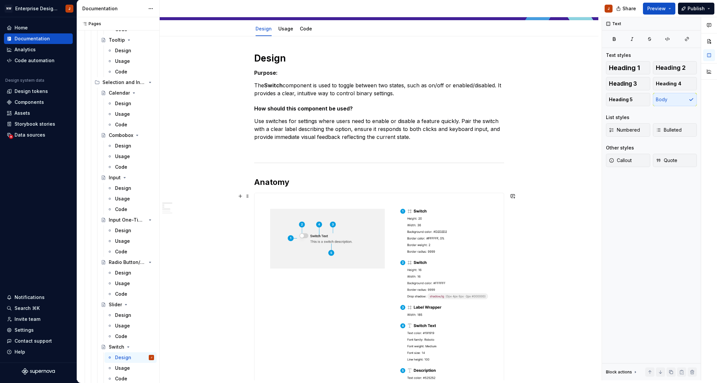
scroll to position [49, 0]
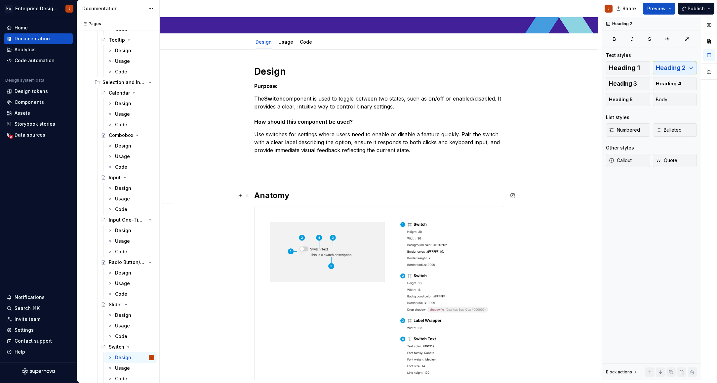
click at [279, 195] on h2 "Anatomy" at bounding box center [379, 195] width 250 height 11
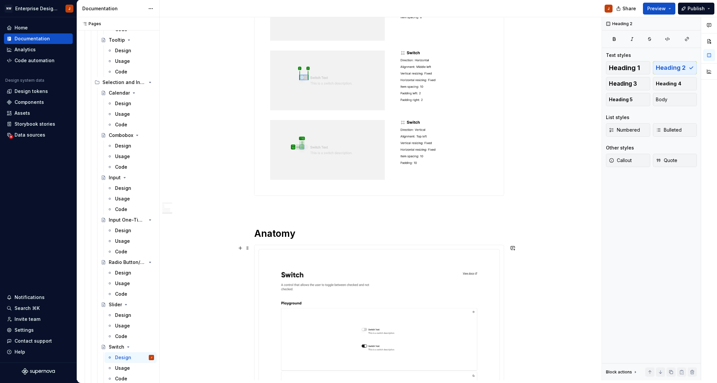
scroll to position [602, 0]
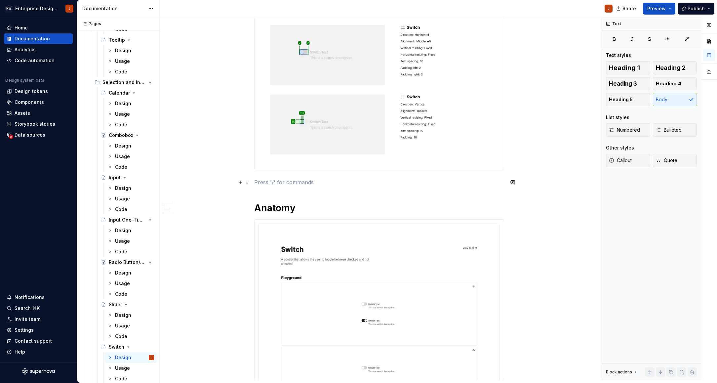
click at [277, 186] on p at bounding box center [379, 182] width 250 height 8
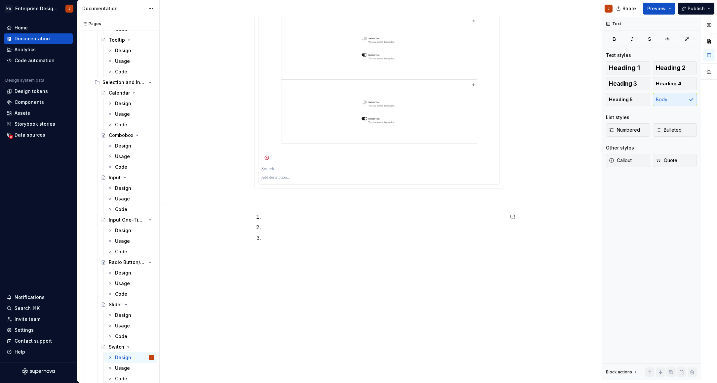
scroll to position [867, 0]
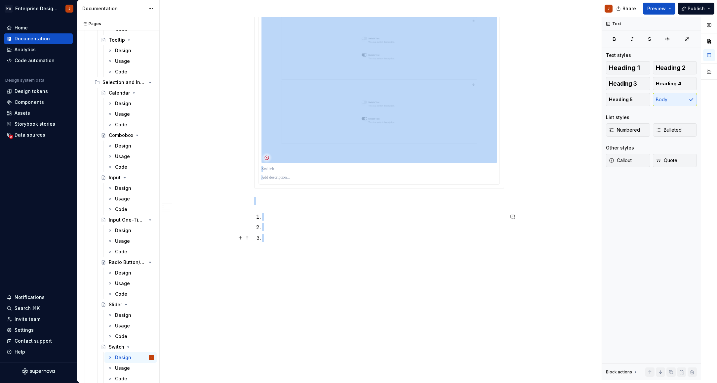
click at [271, 236] on p at bounding box center [383, 238] width 242 height 8
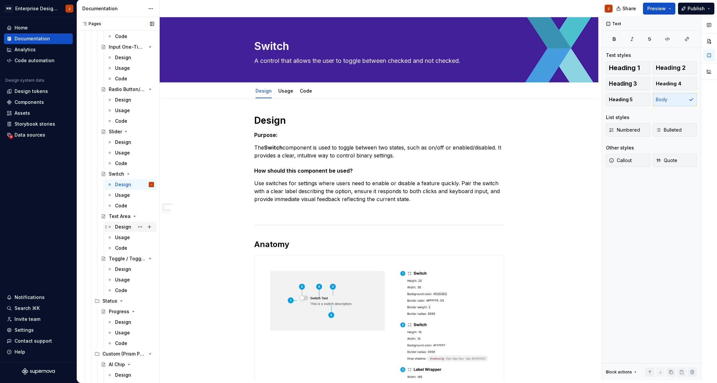
scroll to position [1024, 0]
click at [120, 221] on div "Design" at bounding box center [123, 222] width 16 height 7
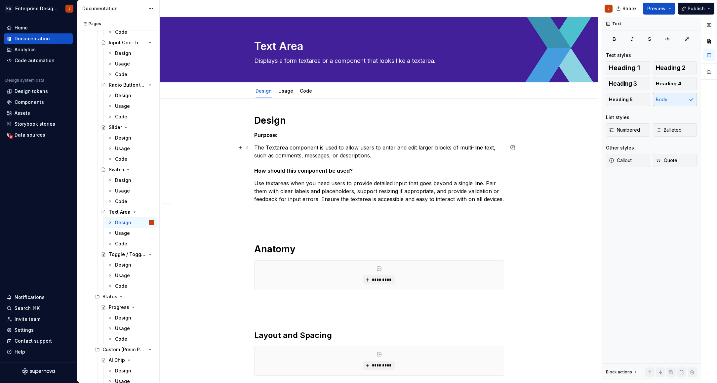
click at [276, 146] on p "The Textarea component is used to allow users to enter and edit larger blocks o…" at bounding box center [379, 152] width 250 height 16
click at [288, 248] on h1 "Anatomy" at bounding box center [379, 249] width 250 height 12
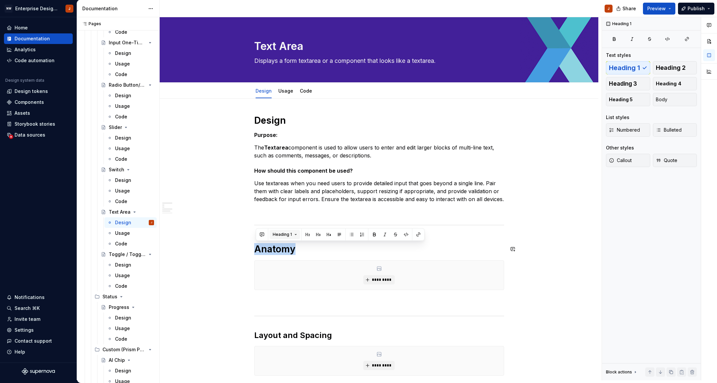
click at [286, 235] on span "Heading 1" at bounding box center [282, 234] width 19 height 5
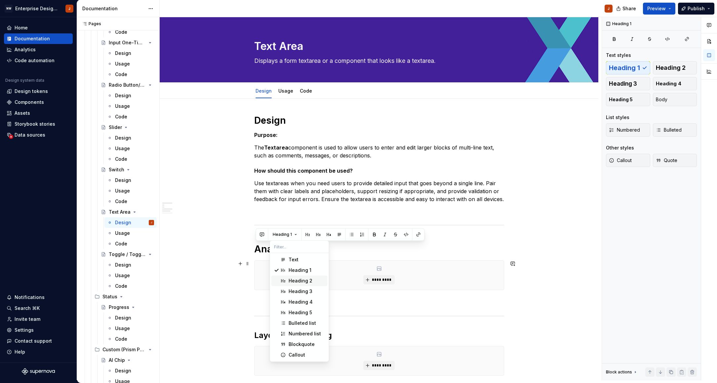
click at [304, 282] on div "Heading 2" at bounding box center [301, 281] width 24 height 7
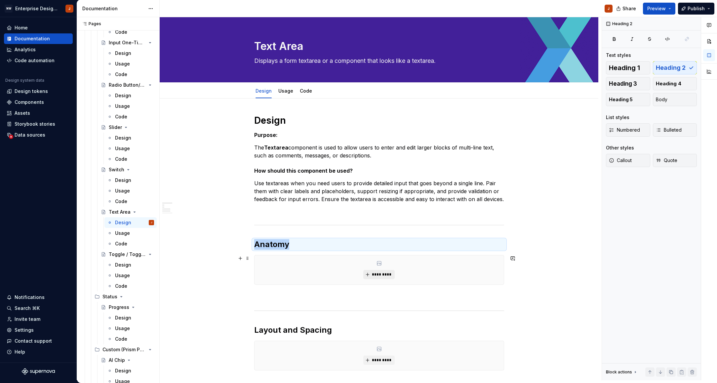
click at [385, 275] on span "*********" at bounding box center [382, 274] width 20 height 5
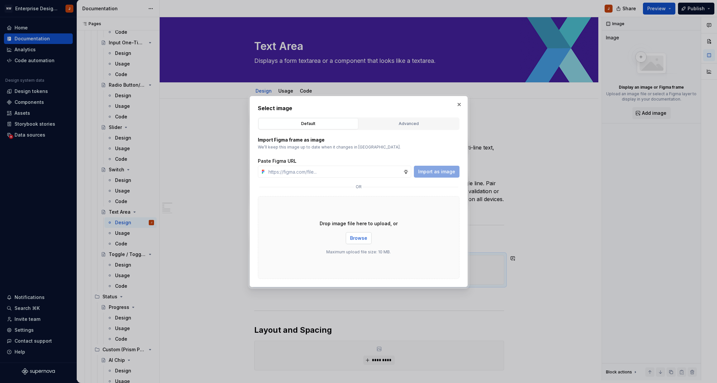
click at [357, 239] on span "Browse" at bounding box center [358, 238] width 17 height 7
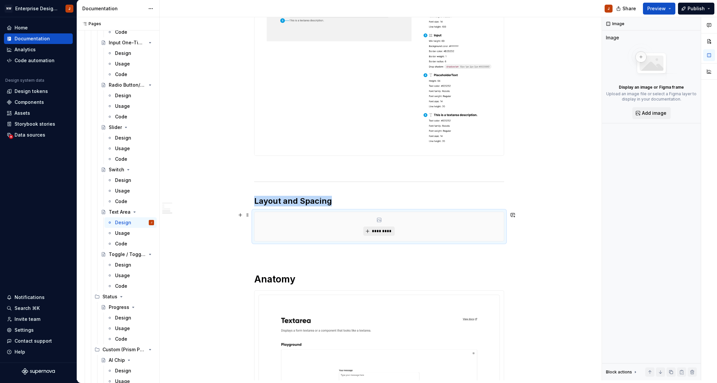
scroll to position [287, 0]
click at [387, 231] on span "*********" at bounding box center [382, 232] width 20 height 5
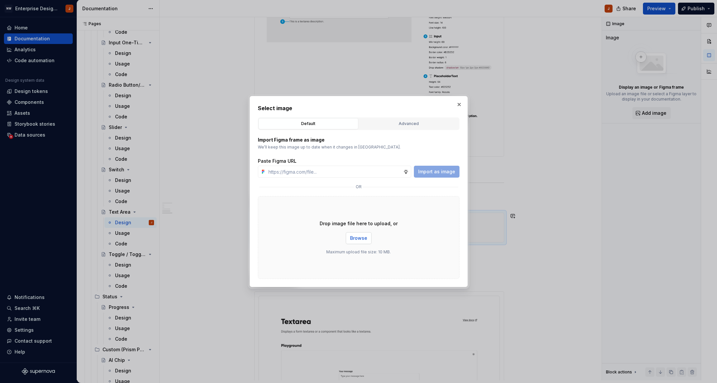
click at [361, 237] on span "Browse" at bounding box center [358, 238] width 17 height 7
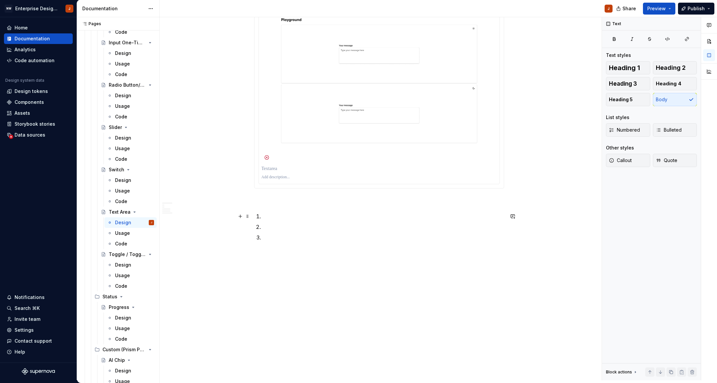
scroll to position [809, 0]
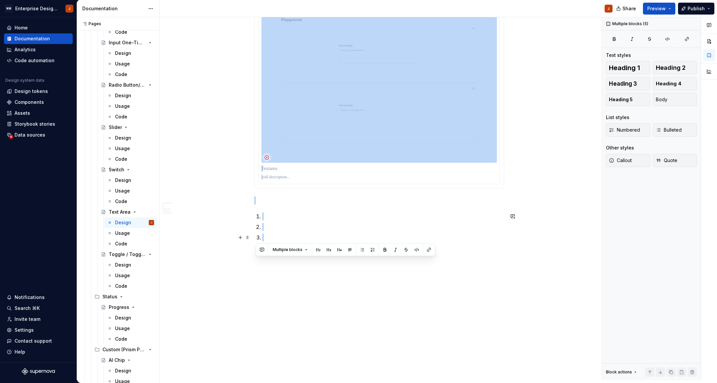
click at [272, 237] on p at bounding box center [383, 238] width 242 height 8
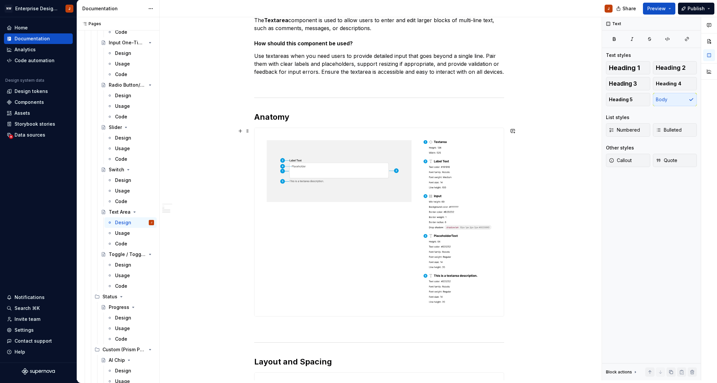
scroll to position [127, 0]
click at [275, 118] on h2 "Anatomy" at bounding box center [379, 117] width 250 height 11
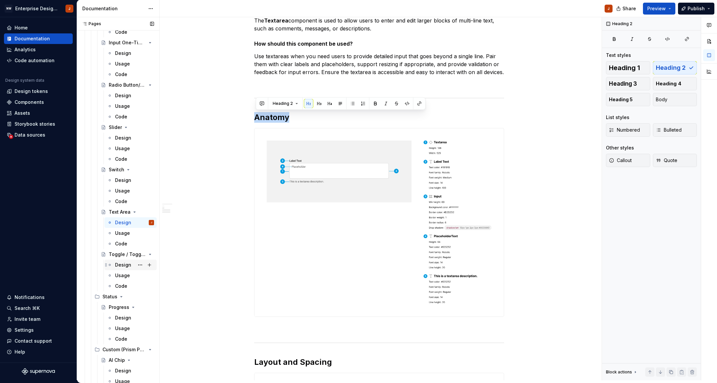
click at [122, 263] on div "Design" at bounding box center [123, 265] width 16 height 7
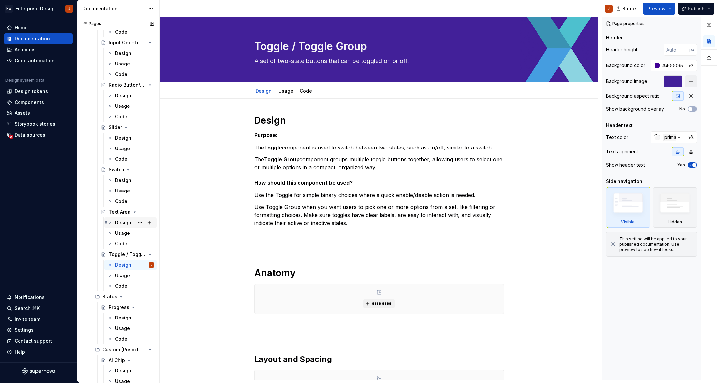
click at [118, 222] on div "Design" at bounding box center [123, 222] width 16 height 7
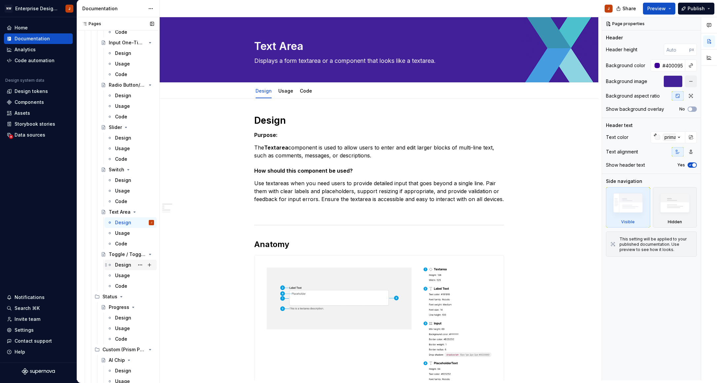
click at [121, 265] on div "Design" at bounding box center [123, 265] width 16 height 7
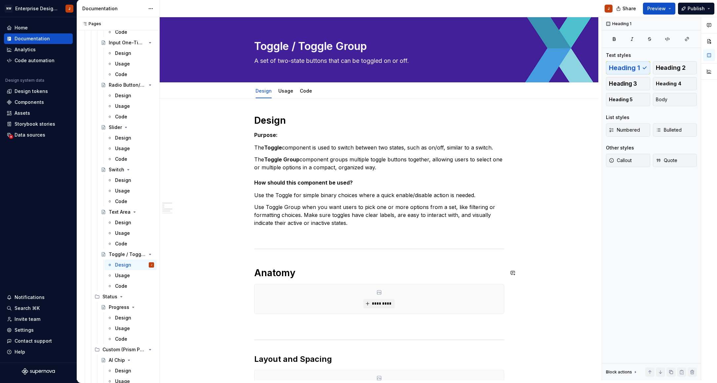
click at [275, 272] on h1 "Anatomy" at bounding box center [379, 273] width 250 height 12
drag, startPoint x: 285, startPoint y: 258, endPoint x: 286, endPoint y: 261, distance: 3.8
click at [285, 258] on span "Heading 1" at bounding box center [282, 258] width 19 height 5
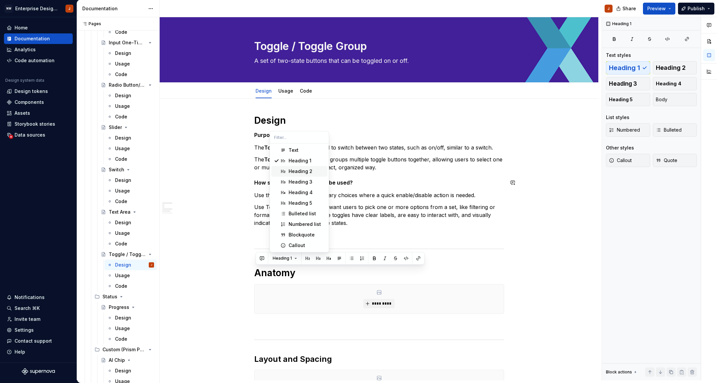
click at [300, 171] on div "Heading 2" at bounding box center [301, 171] width 24 height 7
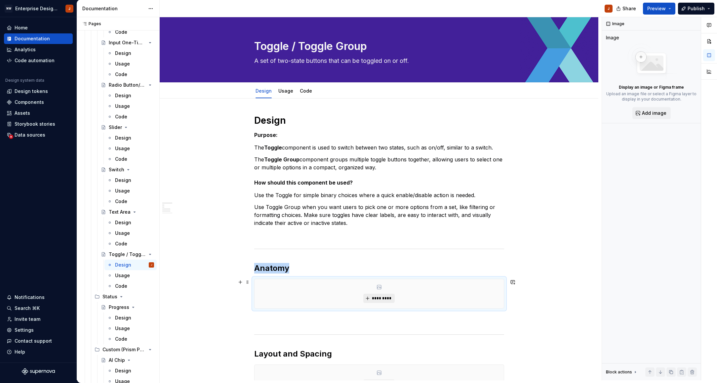
click at [376, 301] on button "*********" at bounding box center [379, 298] width 31 height 9
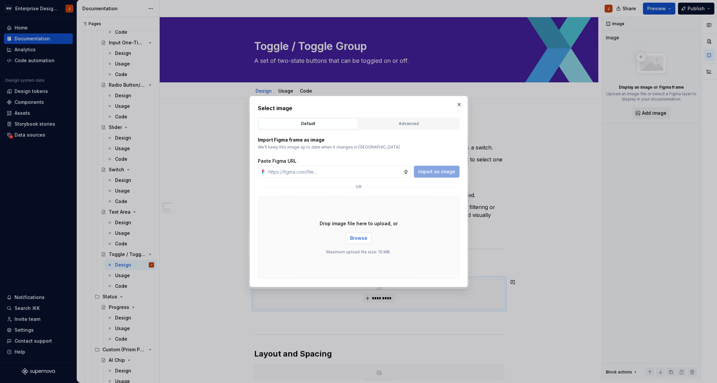
click at [366, 240] on span "Browse" at bounding box center [358, 238] width 17 height 7
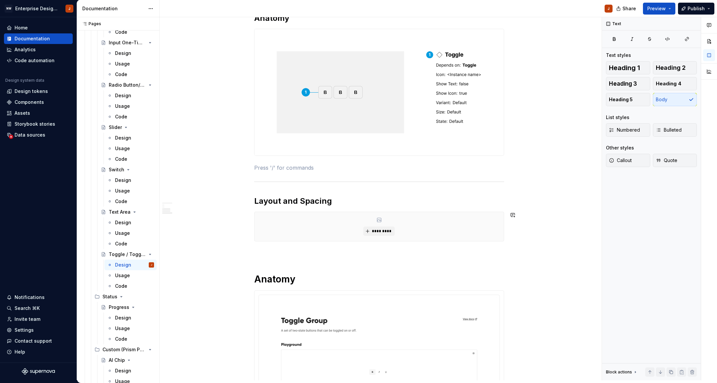
scroll to position [251, 0]
click at [377, 228] on span "*********" at bounding box center [382, 230] width 20 height 5
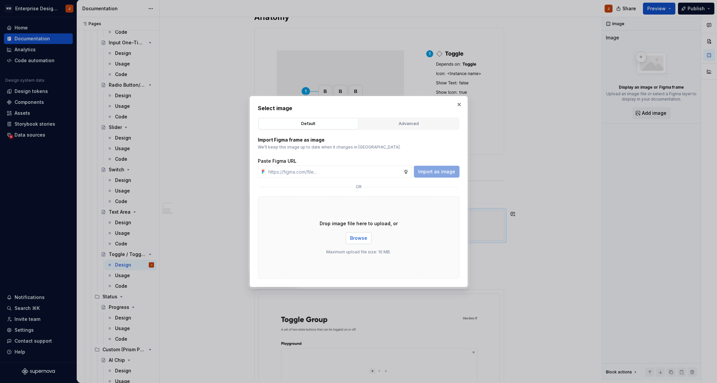
click at [352, 234] on button "Browse" at bounding box center [359, 238] width 26 height 12
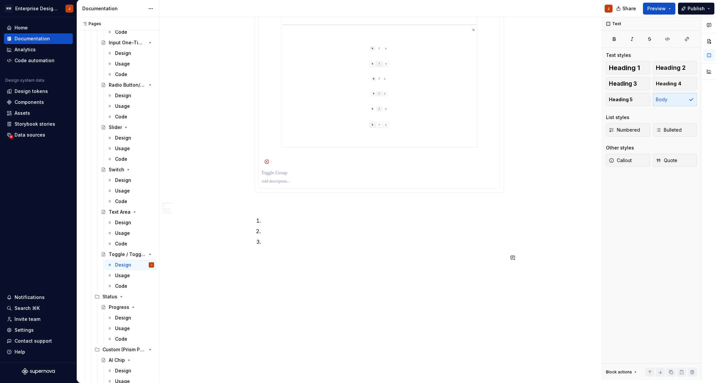
scroll to position [824, 0]
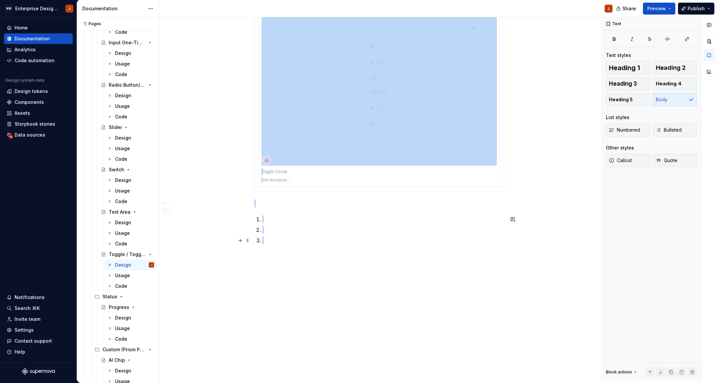
click at [273, 239] on p at bounding box center [383, 241] width 242 height 8
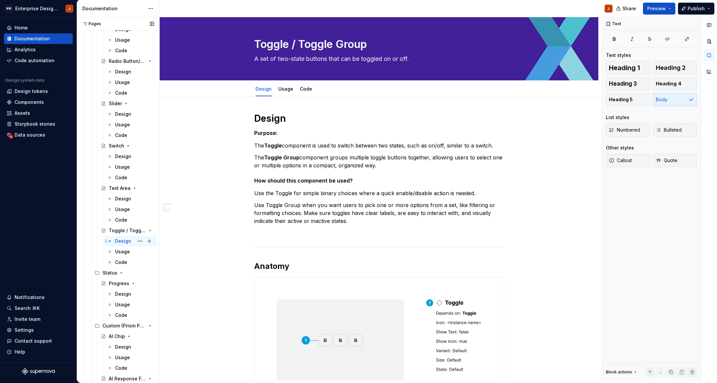
scroll to position [1075, 0]
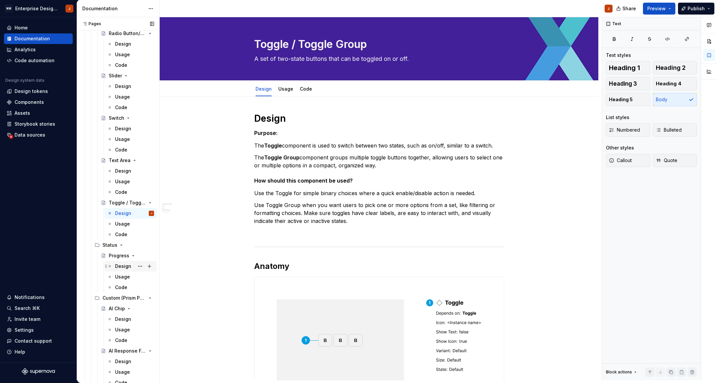
drag, startPoint x: 120, startPoint y: 266, endPoint x: 124, endPoint y: 268, distance: 4.1
click at [120, 266] on div "Design" at bounding box center [123, 266] width 16 height 7
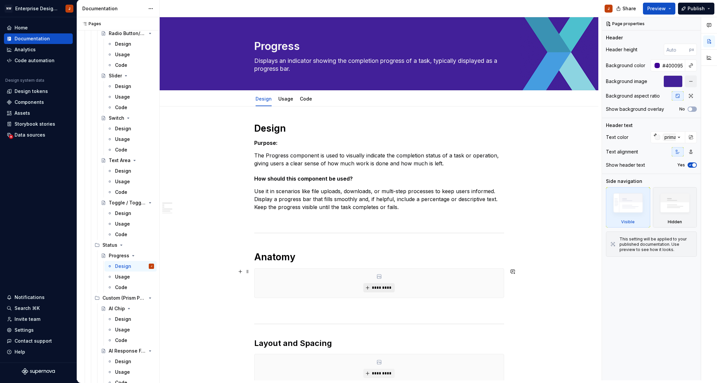
click at [383, 285] on span "*********" at bounding box center [382, 287] width 20 height 5
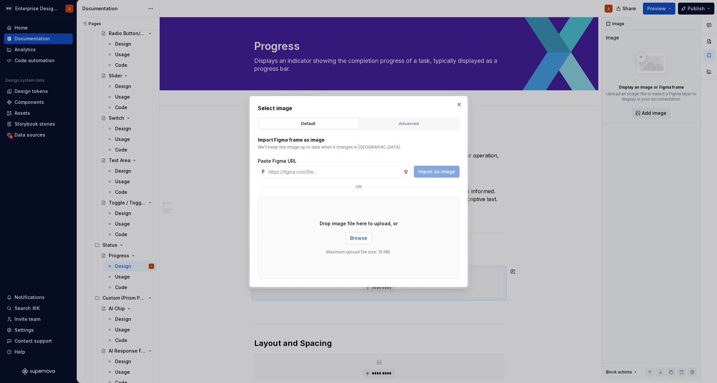
click at [354, 238] on span "Browse" at bounding box center [358, 238] width 17 height 7
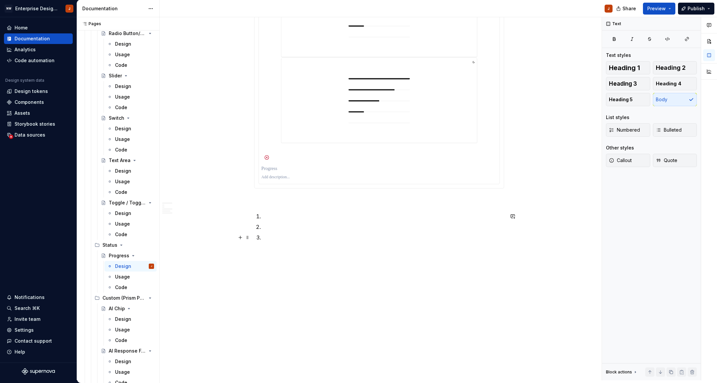
scroll to position [590, 0]
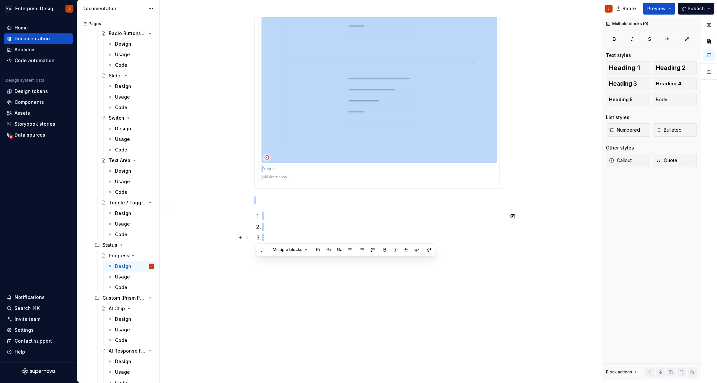
click at [271, 237] on p at bounding box center [383, 238] width 242 height 8
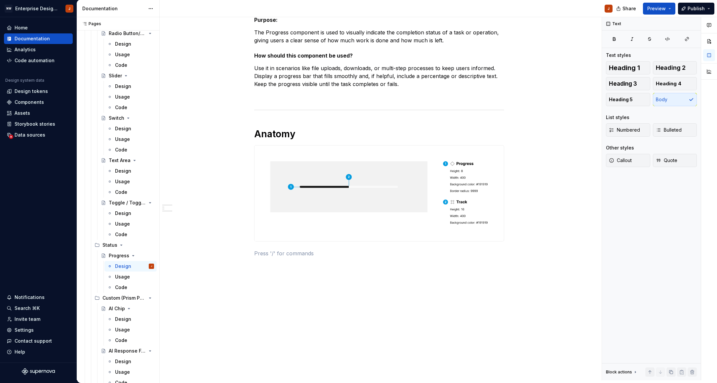
scroll to position [107, 0]
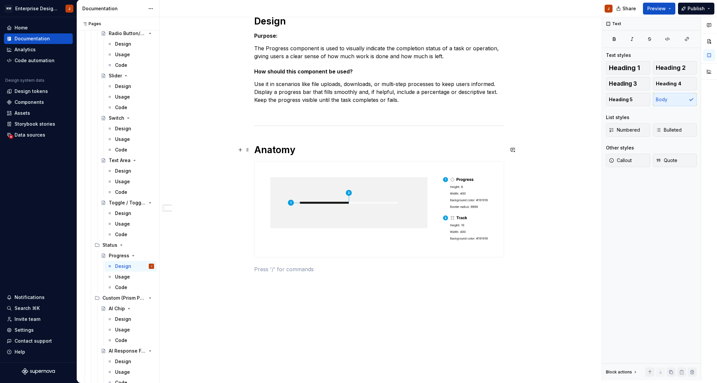
click at [279, 147] on h1 "Anatomy" at bounding box center [379, 150] width 250 height 12
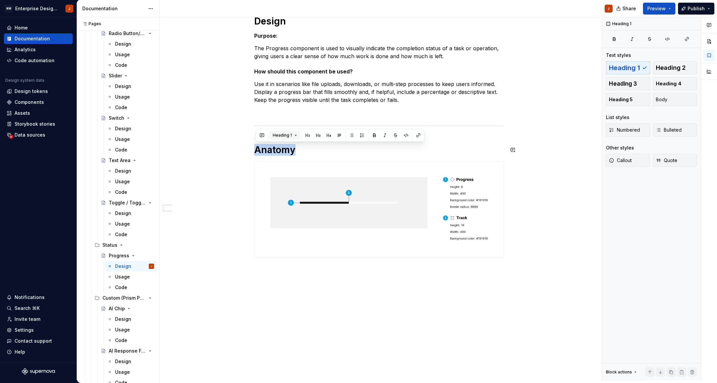
click at [288, 135] on span "Heading 1" at bounding box center [282, 135] width 19 height 5
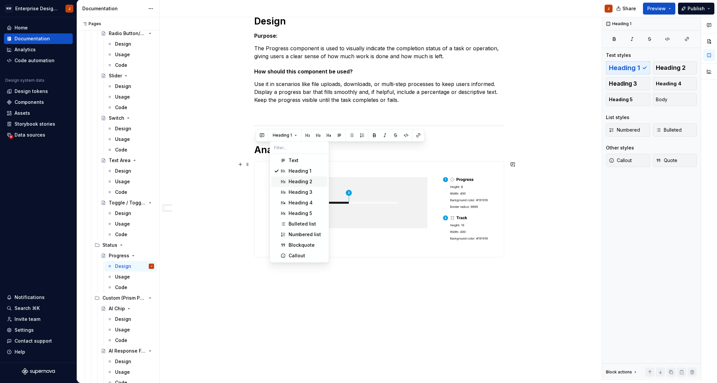
click at [302, 180] on div "Heading 2" at bounding box center [301, 181] width 24 height 7
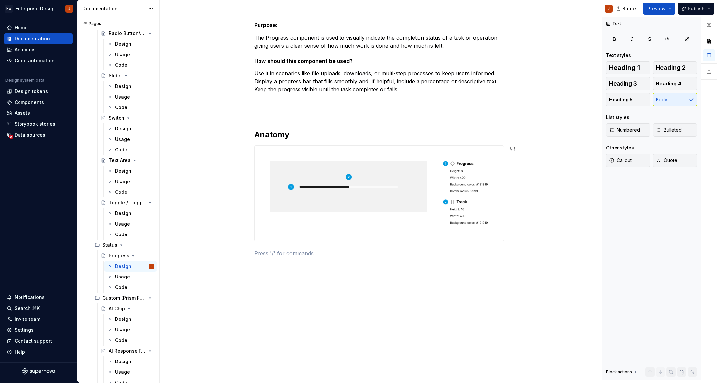
click at [405, 310] on div "Design Purpose: The Progress component is used to visually indicate the complet…" at bounding box center [379, 185] width 439 height 392
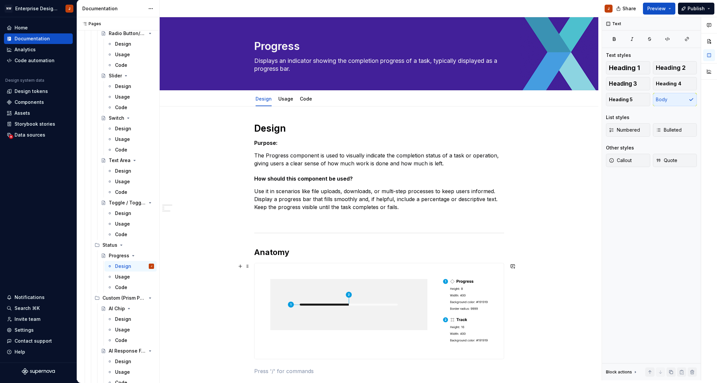
scroll to position [0, 0]
click at [282, 156] on p "The Progress component is used to visually indicate the completion status of a …" at bounding box center [379, 160] width 250 height 16
click at [119, 317] on div "Design" at bounding box center [123, 319] width 16 height 7
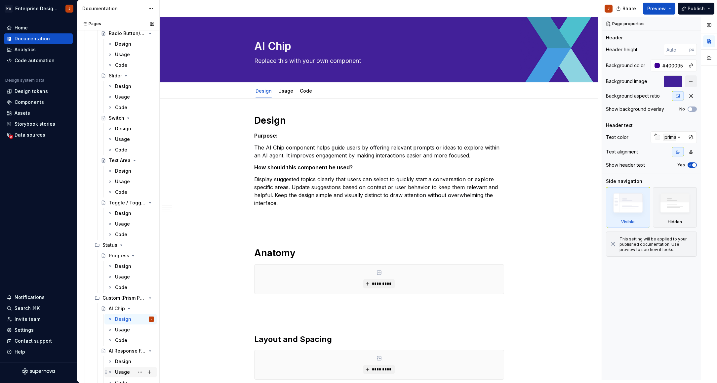
type textarea "*"
